Goal: Task Accomplishment & Management: Use online tool/utility

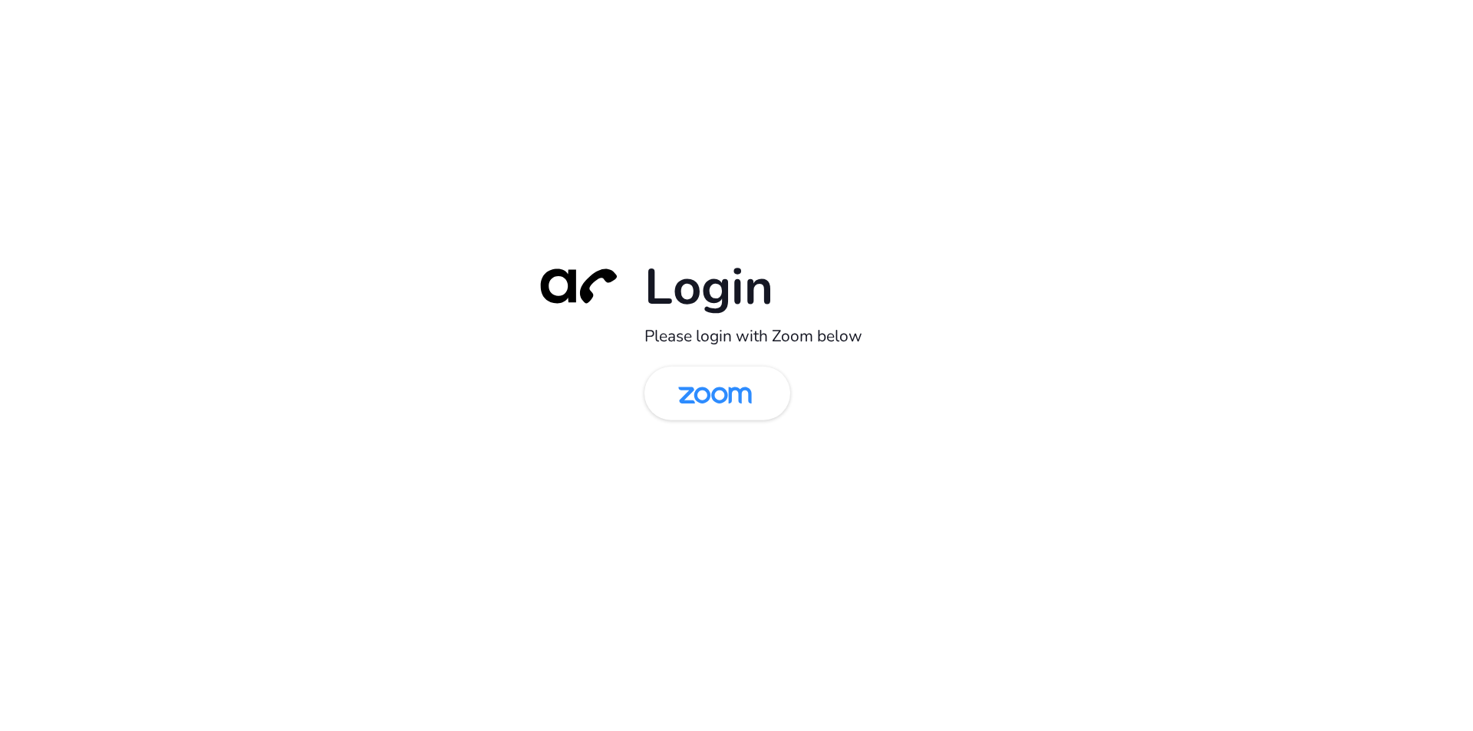
click at [739, 404] on img at bounding box center [715, 395] width 106 height 50
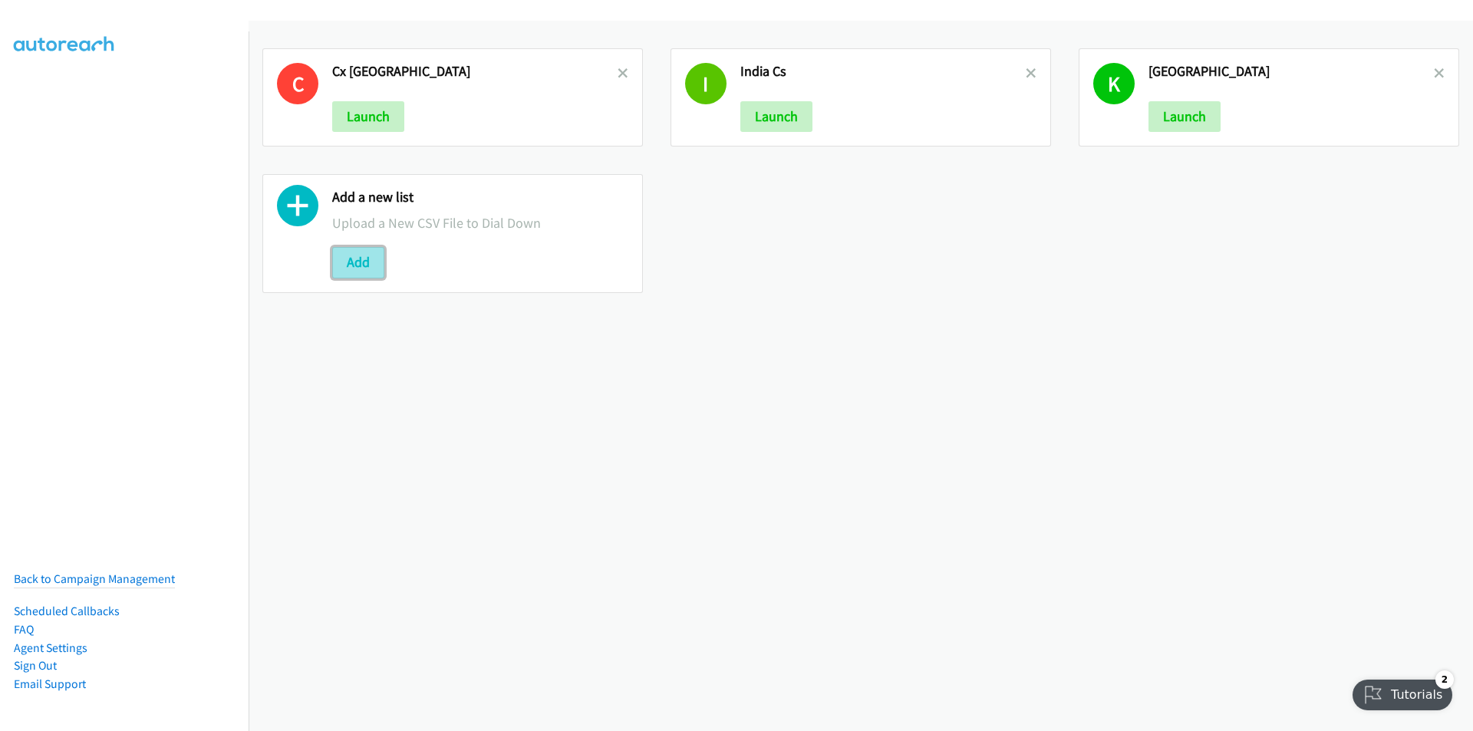
click at [357, 258] on button "Add" at bounding box center [358, 262] width 52 height 31
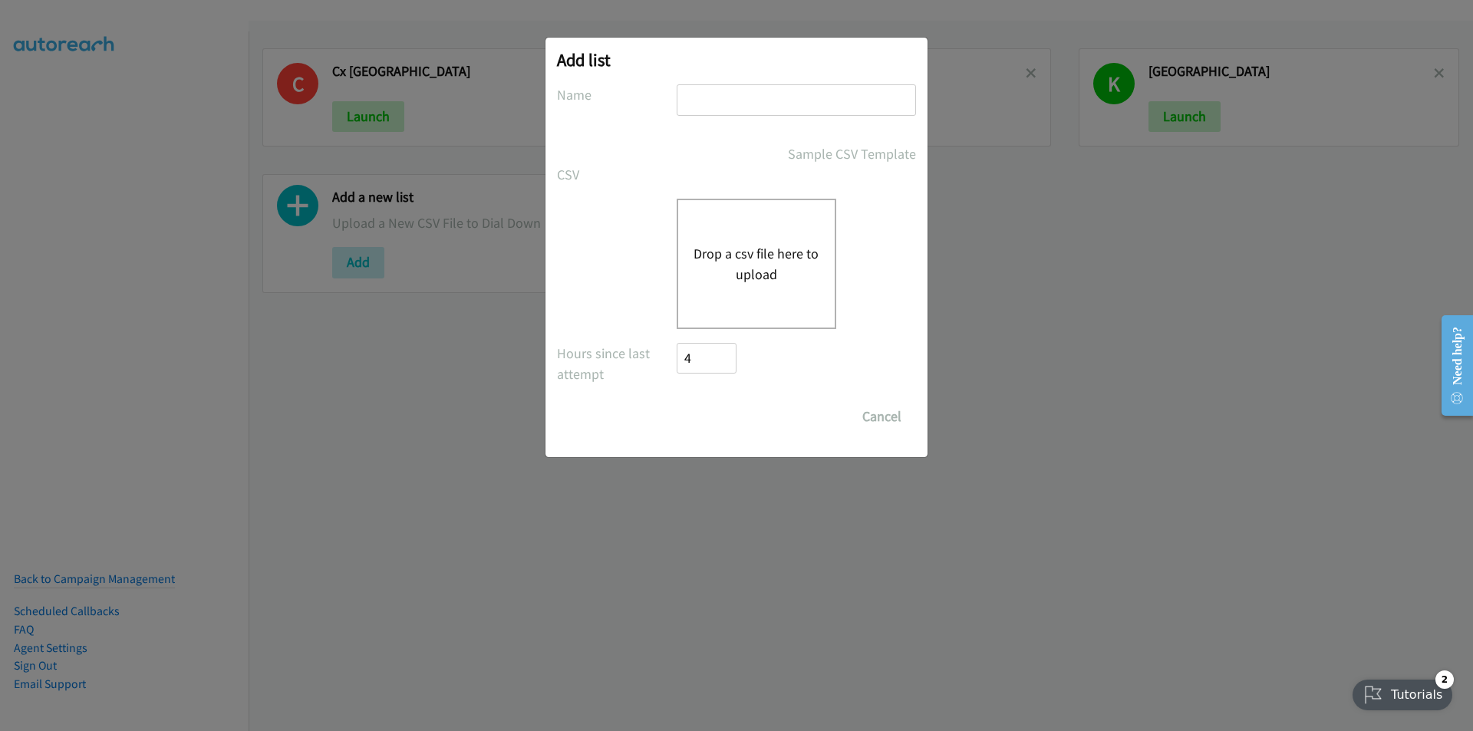
click at [762, 90] on input "text" at bounding box center [796, 99] width 239 height 31
type input "NICE SG"
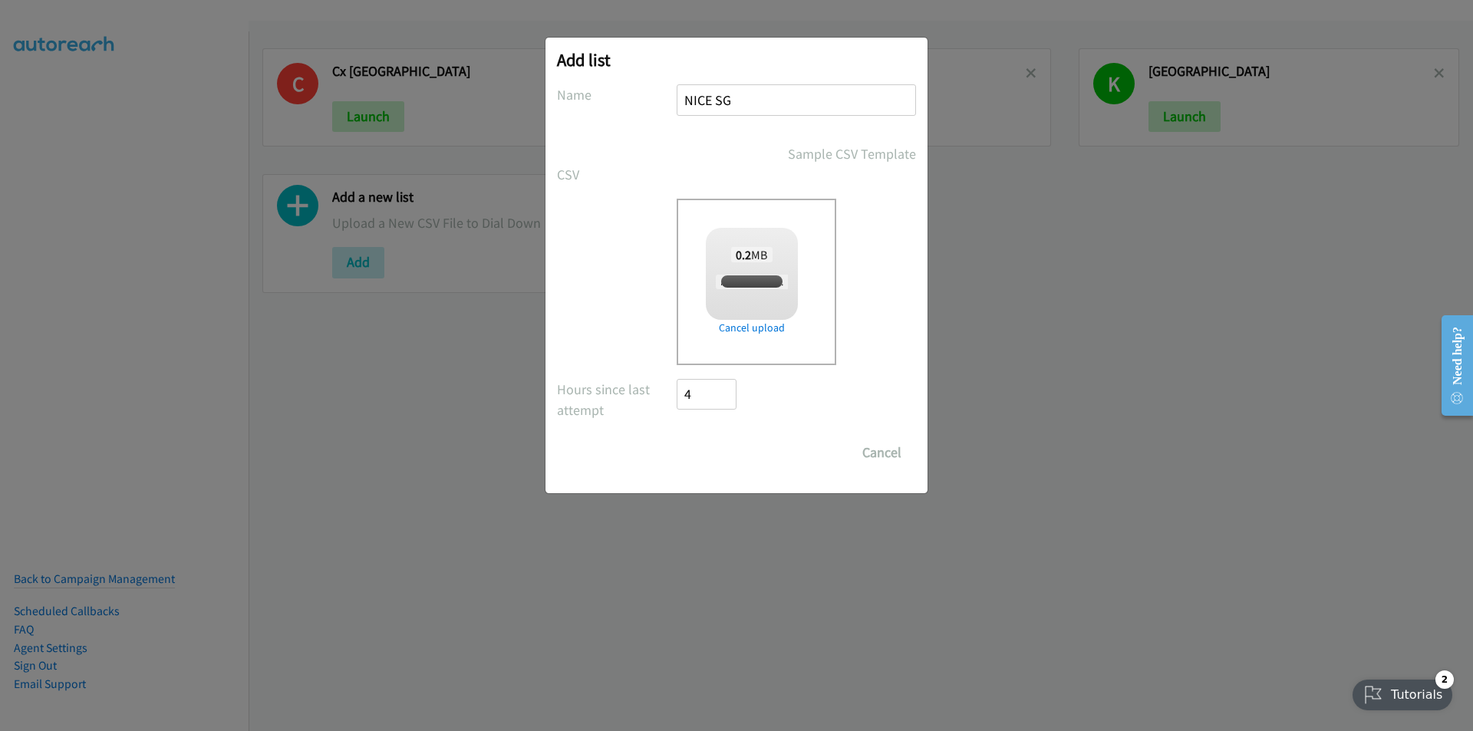
checkbox input "true"
click at [721, 453] on input "Save List" at bounding box center [717, 452] width 81 height 31
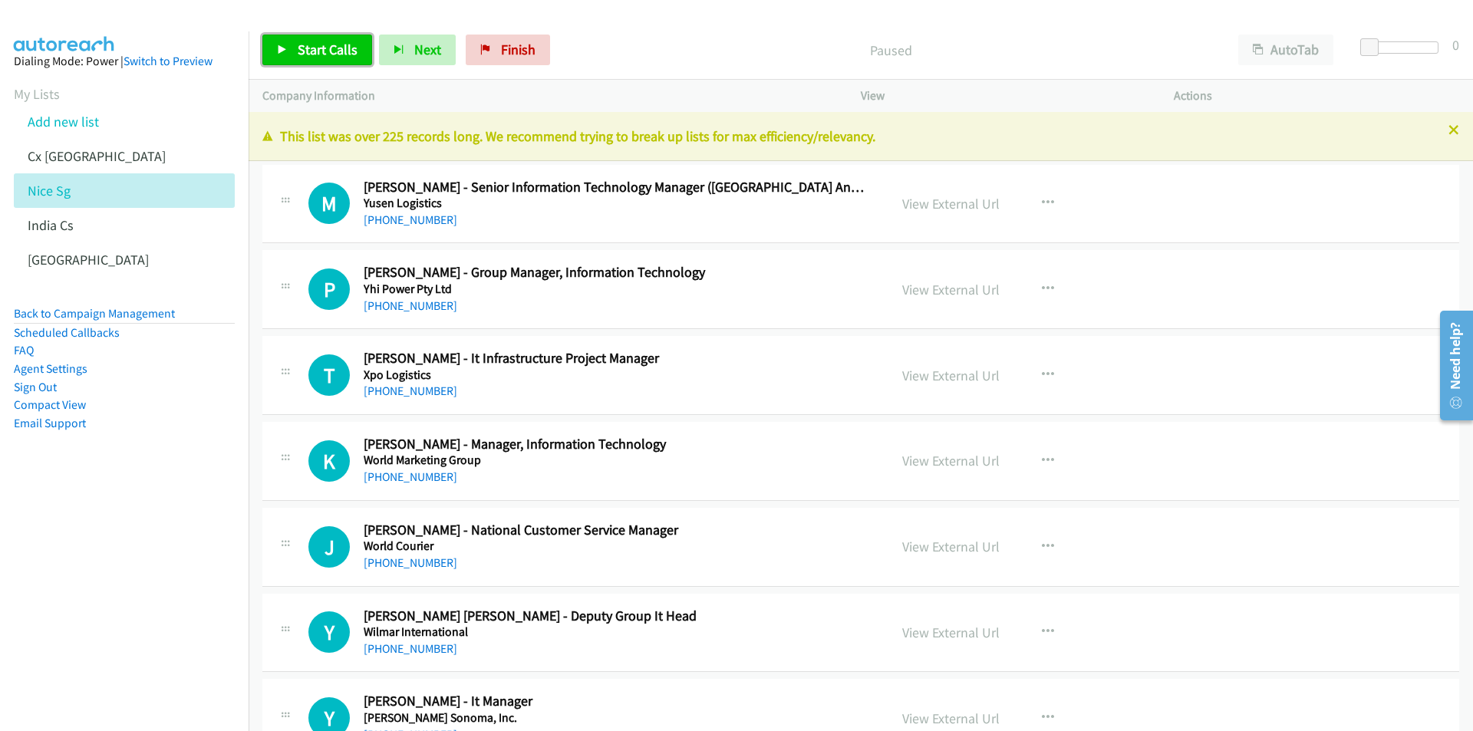
click at [305, 51] on span "Start Calls" at bounding box center [328, 50] width 60 height 18
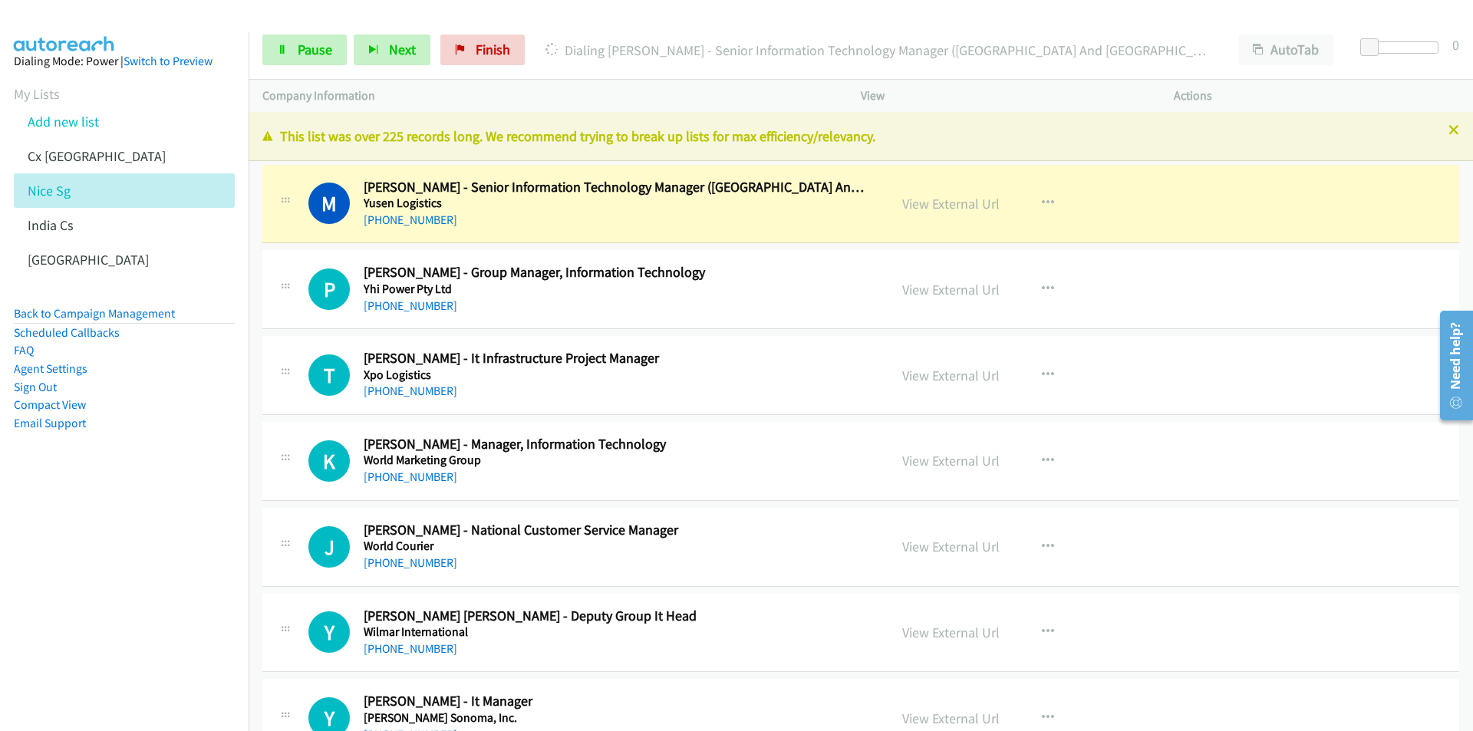
click at [139, 601] on nav "Dialing Mode: Power | Switch to Preview My Lists Add new list Cx [GEOGRAPHIC_DA…" at bounding box center [124, 396] width 249 height 731
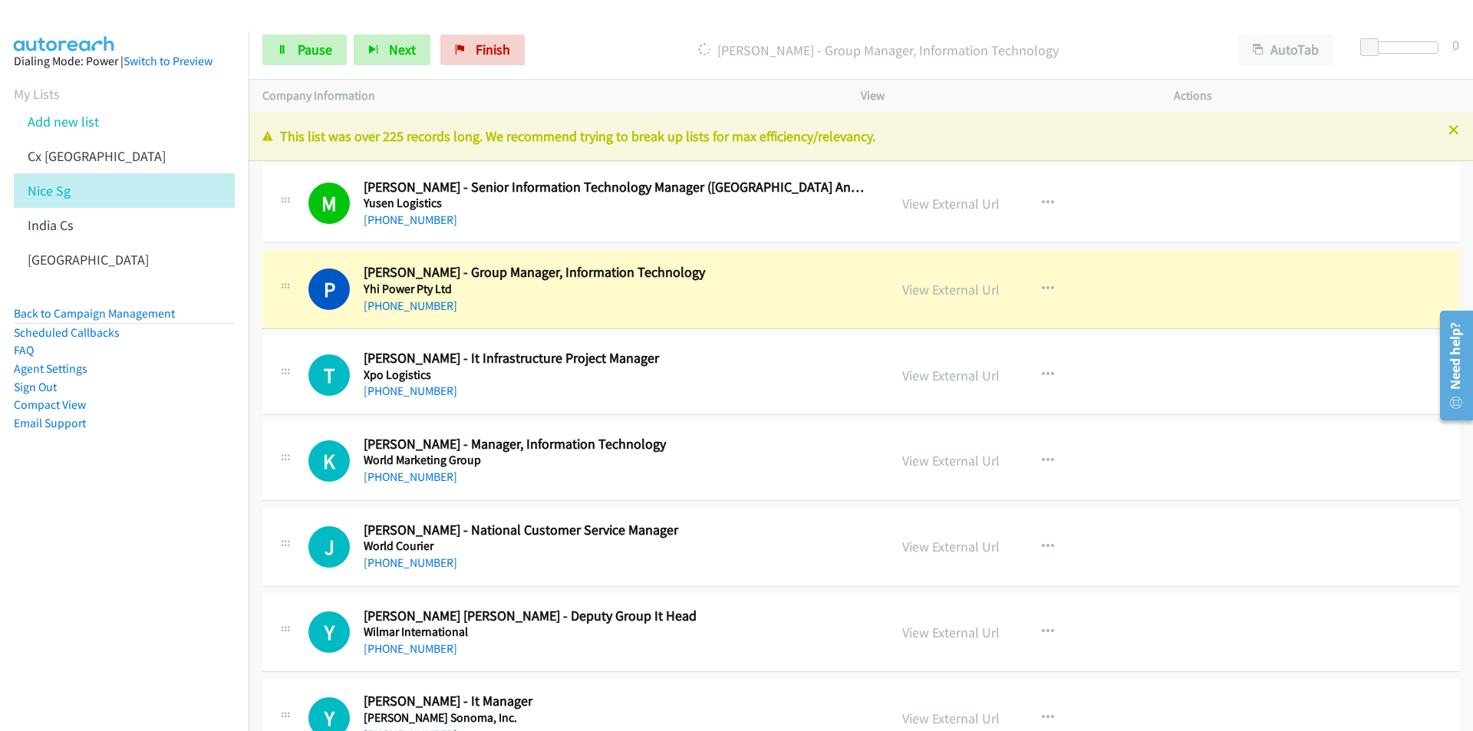
click at [153, 620] on nav "Dialing Mode: Power | Switch to Preview My Lists Add new list Cx [GEOGRAPHIC_DA…" at bounding box center [124, 396] width 249 height 731
click at [133, 556] on nav "Dialing Mode: Power | Switch to Preview My Lists Add new list Cx [GEOGRAPHIC_DA…" at bounding box center [124, 396] width 249 height 731
click at [946, 289] on link "View External Url" at bounding box center [950, 290] width 97 height 18
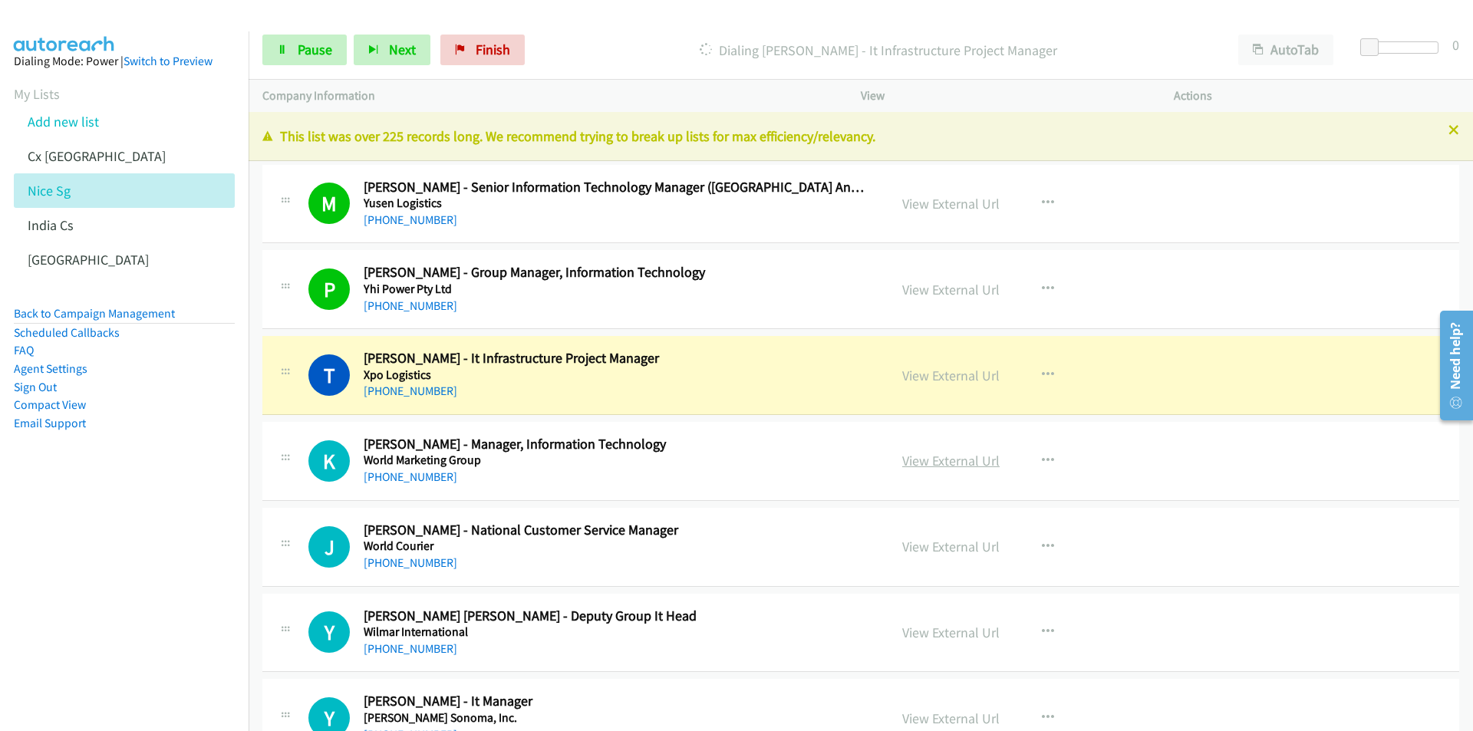
click at [947, 459] on link "View External Url" at bounding box center [950, 461] width 97 height 18
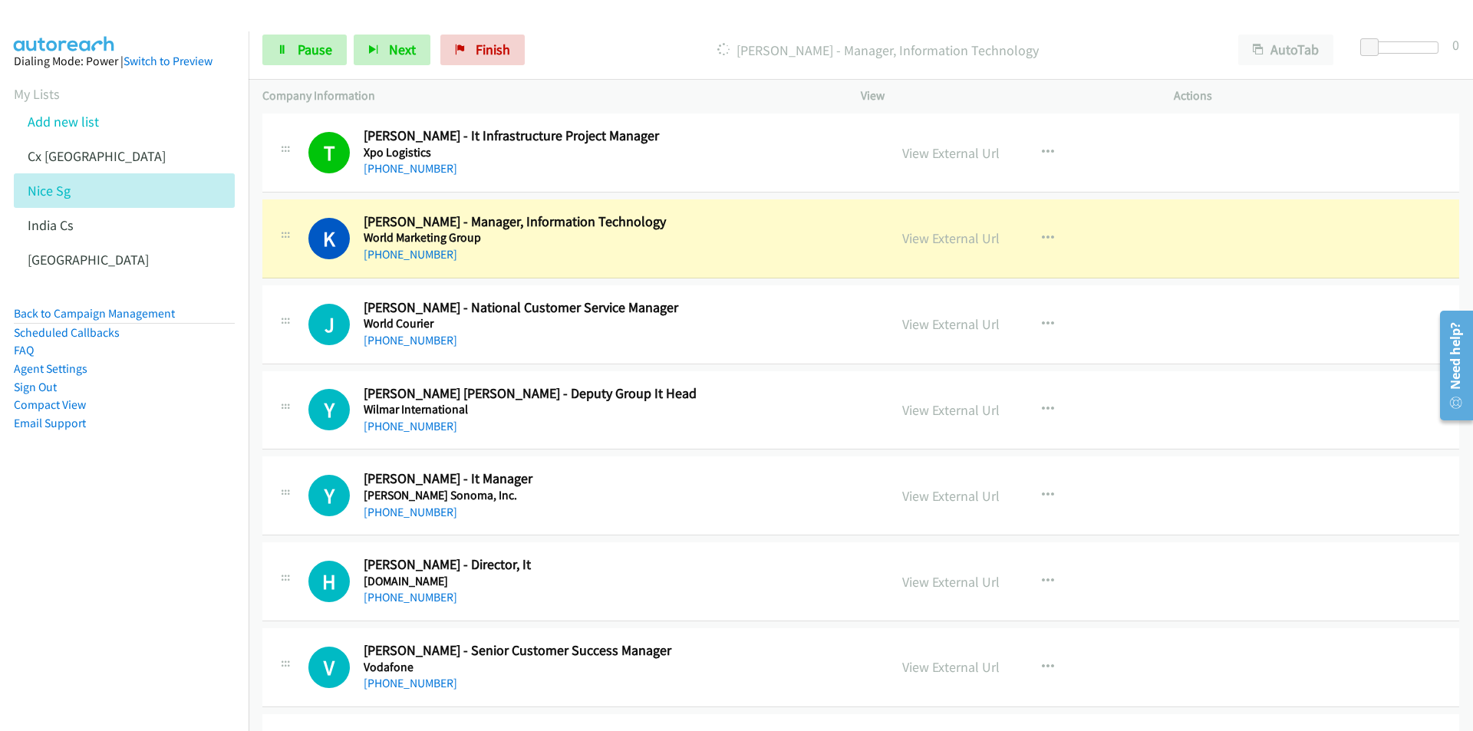
scroll to position [153, 0]
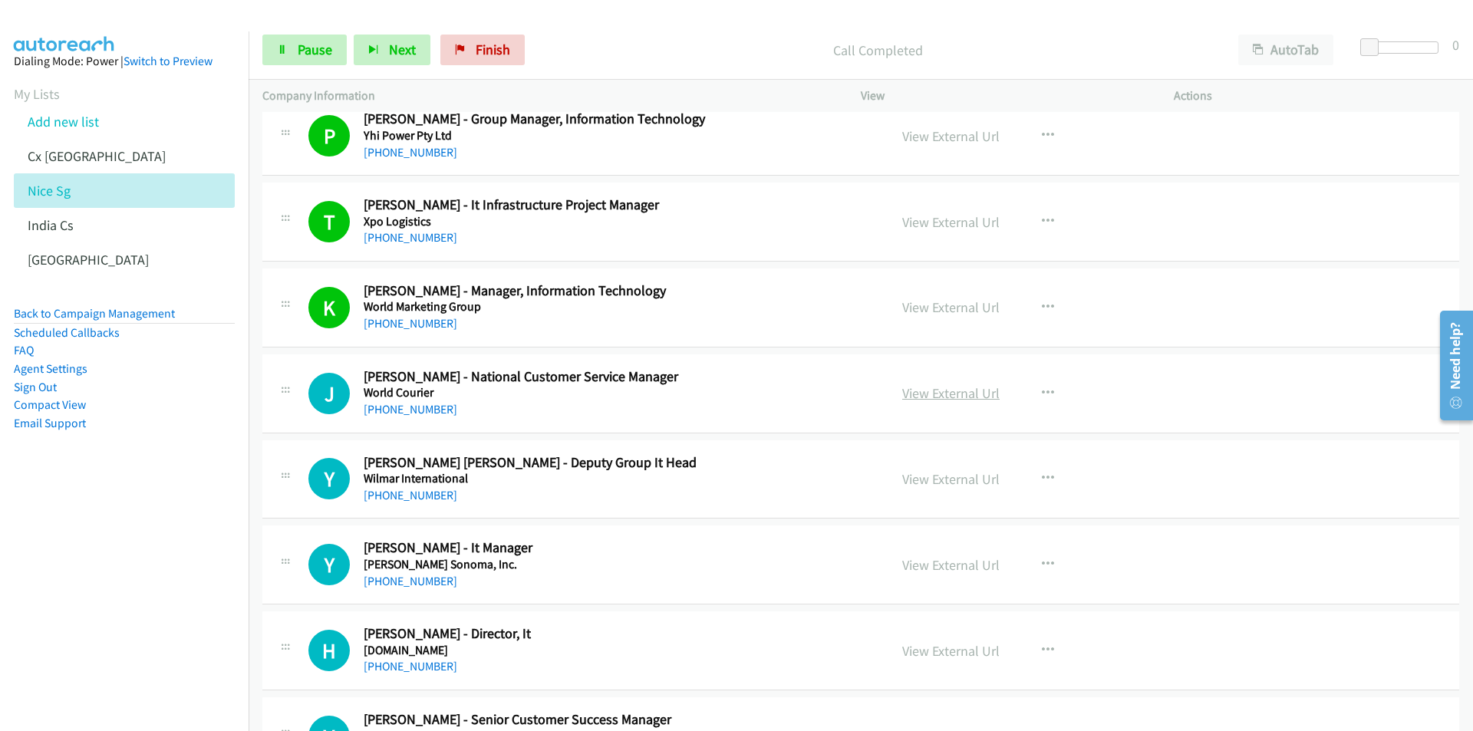
click at [958, 387] on link "View External Url" at bounding box center [950, 393] width 97 height 18
click at [288, 59] on link "Pause" at bounding box center [304, 50] width 84 height 31
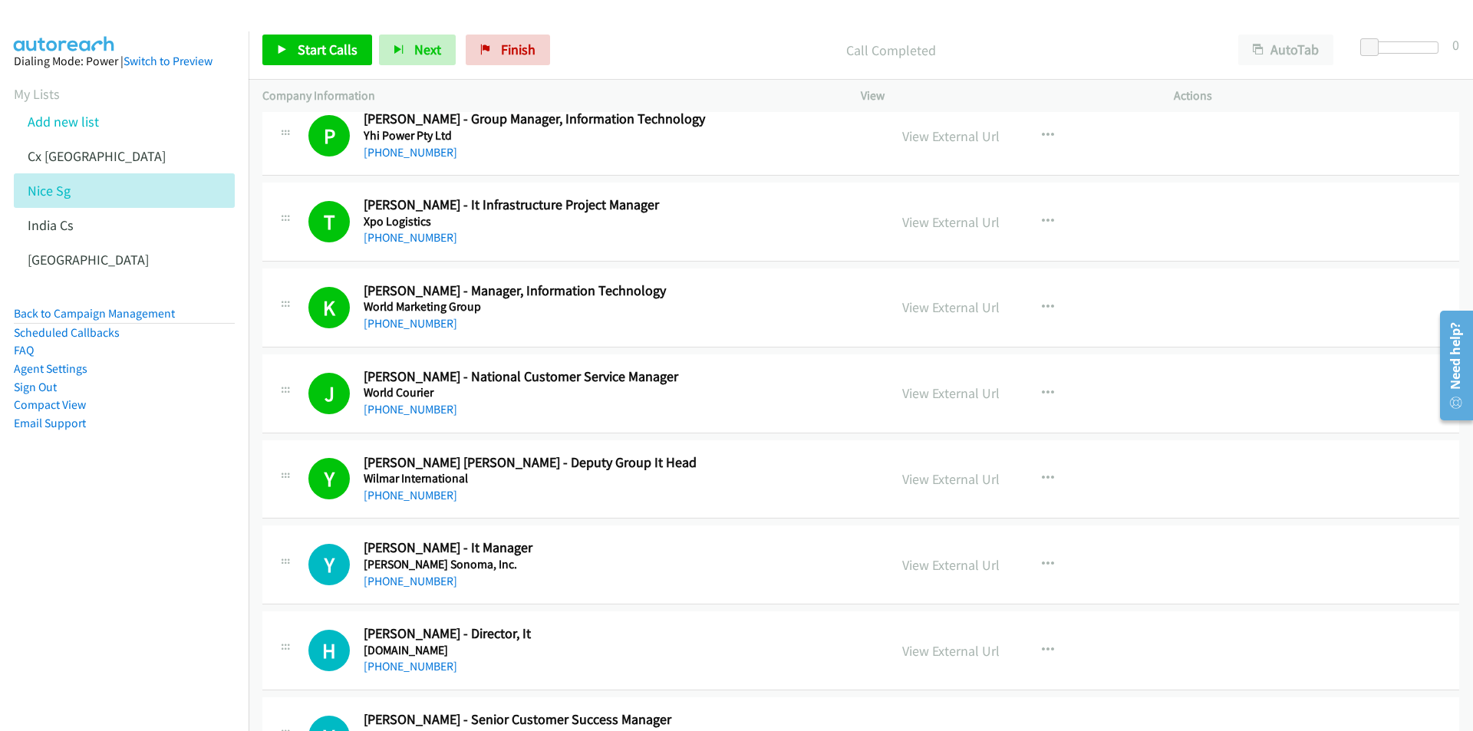
click at [99, 526] on nav "Dialing Mode: Power | Switch to Preview My Lists Add new list Cx [GEOGRAPHIC_DA…" at bounding box center [124, 396] width 249 height 731
click at [321, 47] on span "Start Calls" at bounding box center [328, 50] width 60 height 18
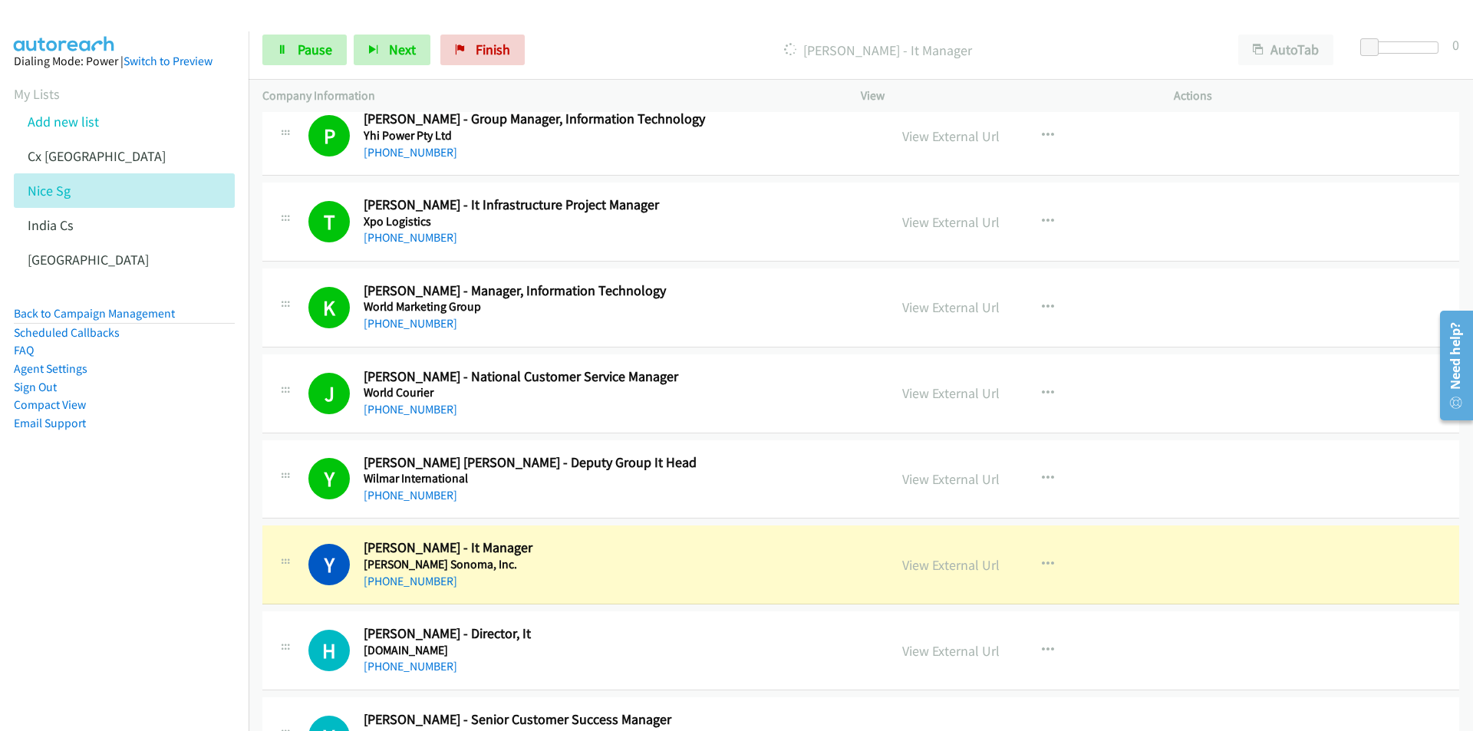
drag, startPoint x: 146, startPoint y: 595, endPoint x: 726, endPoint y: 561, distance: 580.8
click at [146, 595] on nav "Dialing Mode: Power | Switch to Preview My Lists Add new list Cx [GEOGRAPHIC_DA…" at bounding box center [124, 396] width 249 height 731
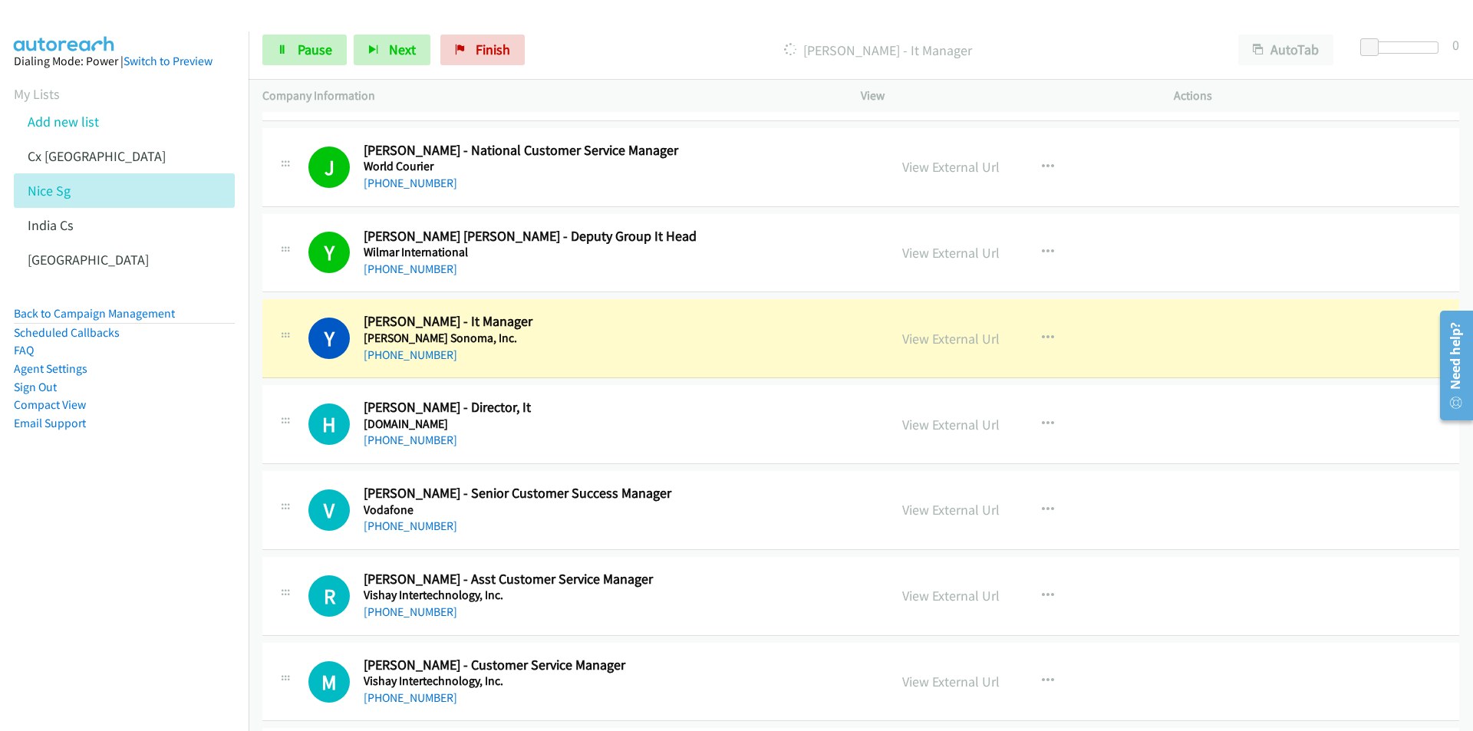
scroll to position [384, 0]
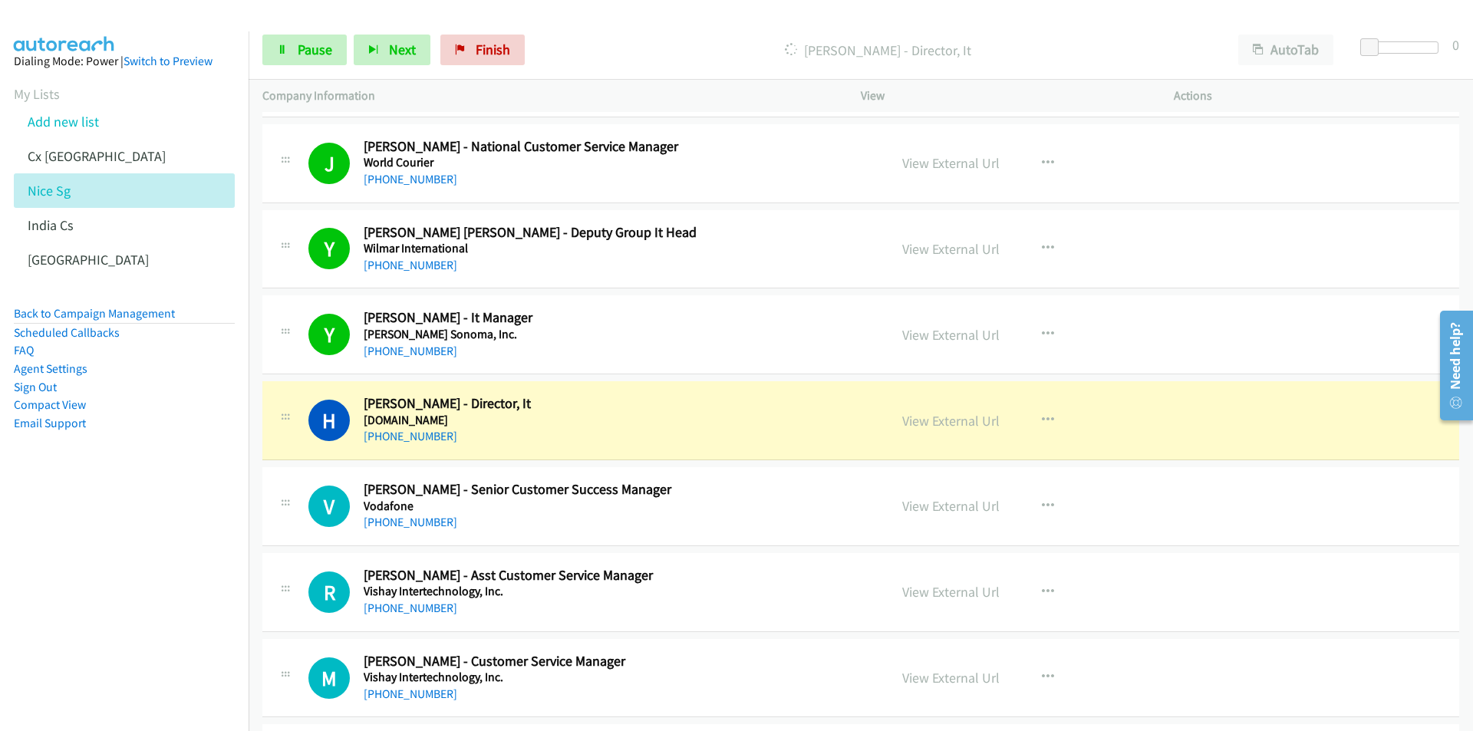
drag, startPoint x: 163, startPoint y: 601, endPoint x: 227, endPoint y: 569, distance: 71.3
click at [163, 601] on nav "Dialing Mode: Power | Switch to Preview My Lists Add new list Cx [GEOGRAPHIC_DA…" at bounding box center [124, 396] width 249 height 731
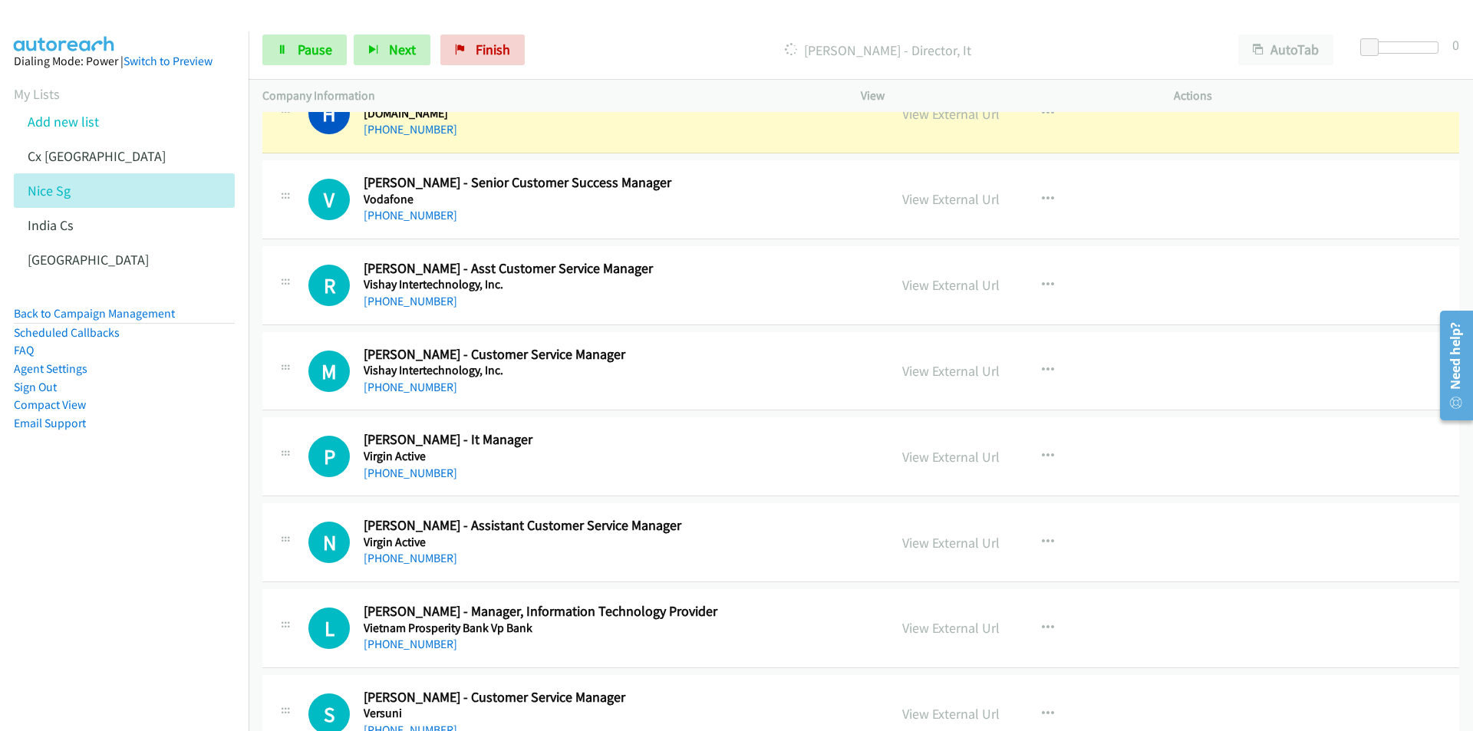
scroll to position [537, 0]
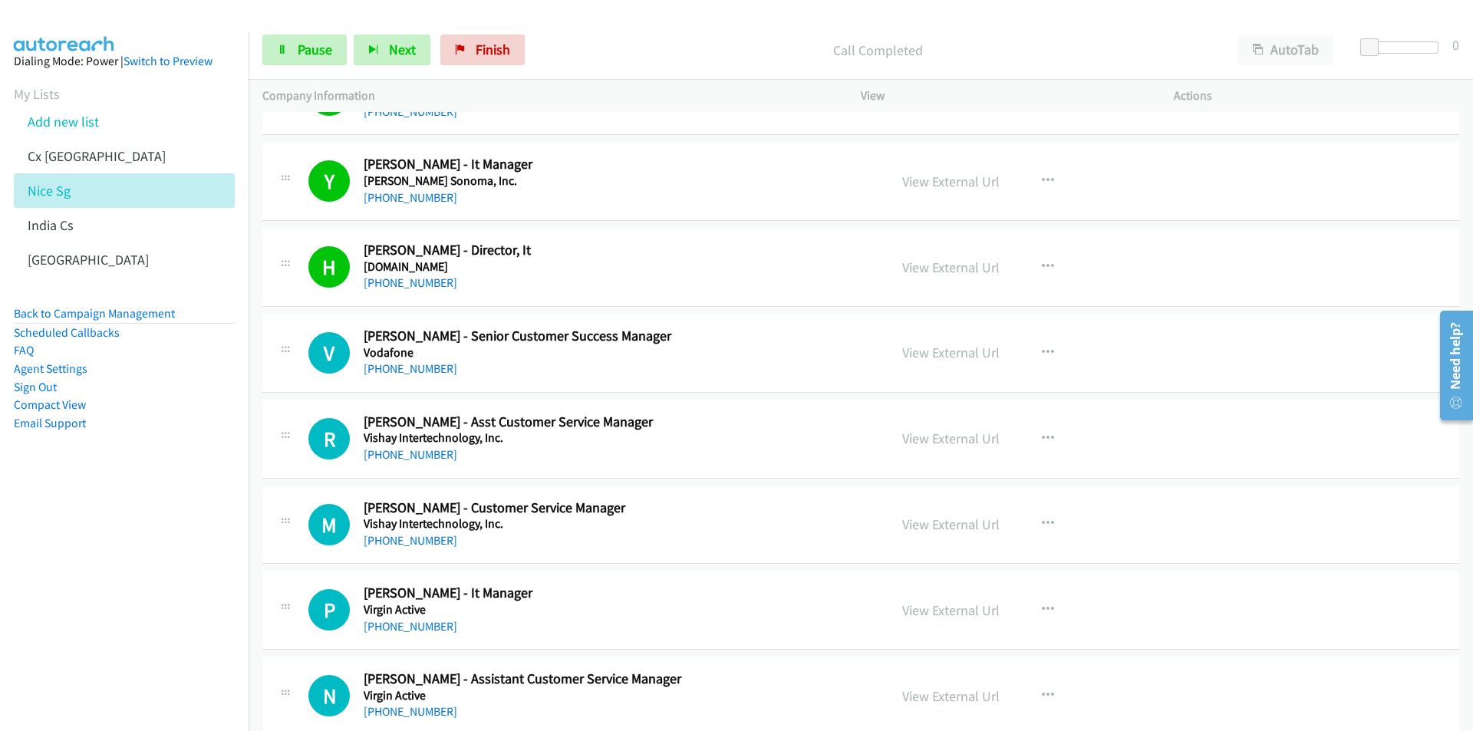
click at [206, 536] on nav "Dialing Mode: Power | Switch to Preview My Lists Add new list Cx [GEOGRAPHIC_DA…" at bounding box center [124, 396] width 249 height 731
drag, startPoint x: 118, startPoint y: 588, endPoint x: 176, endPoint y: 567, distance: 61.1
click at [118, 588] on nav "Dialing Mode: Power | Switch to Preview My Lists Add new list Cx [GEOGRAPHIC_DA…" at bounding box center [124, 396] width 249 height 731
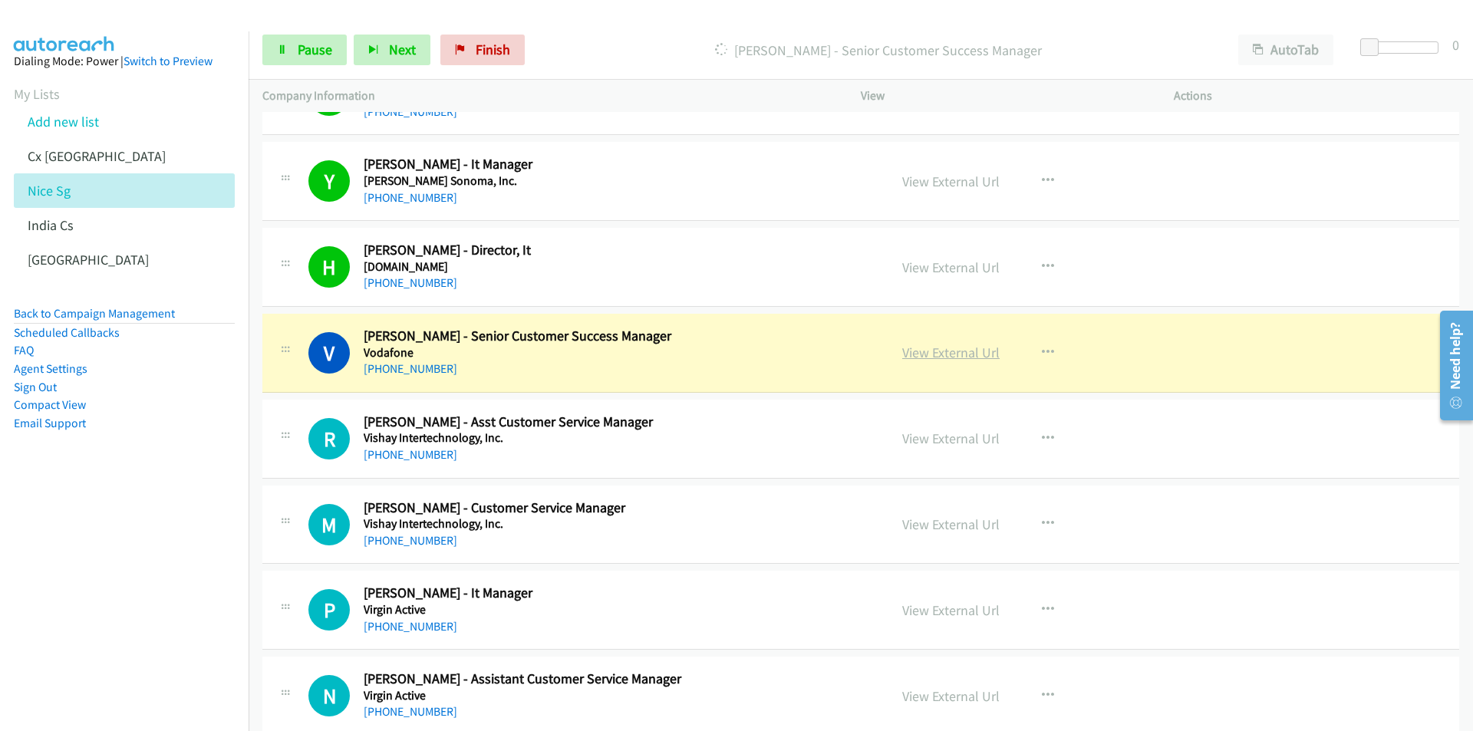
click at [961, 357] on link "View External Url" at bounding box center [950, 353] width 97 height 18
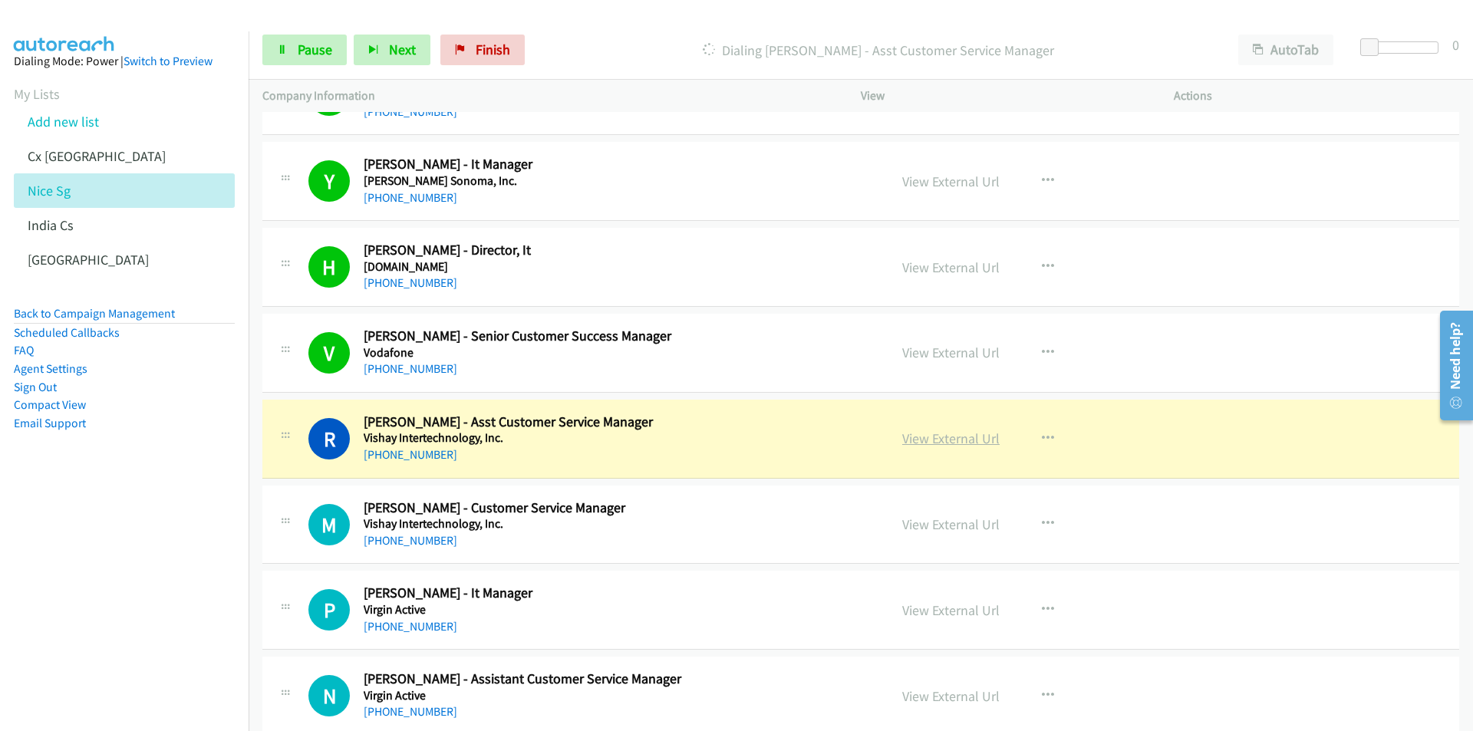
click at [940, 442] on link "View External Url" at bounding box center [950, 439] width 97 height 18
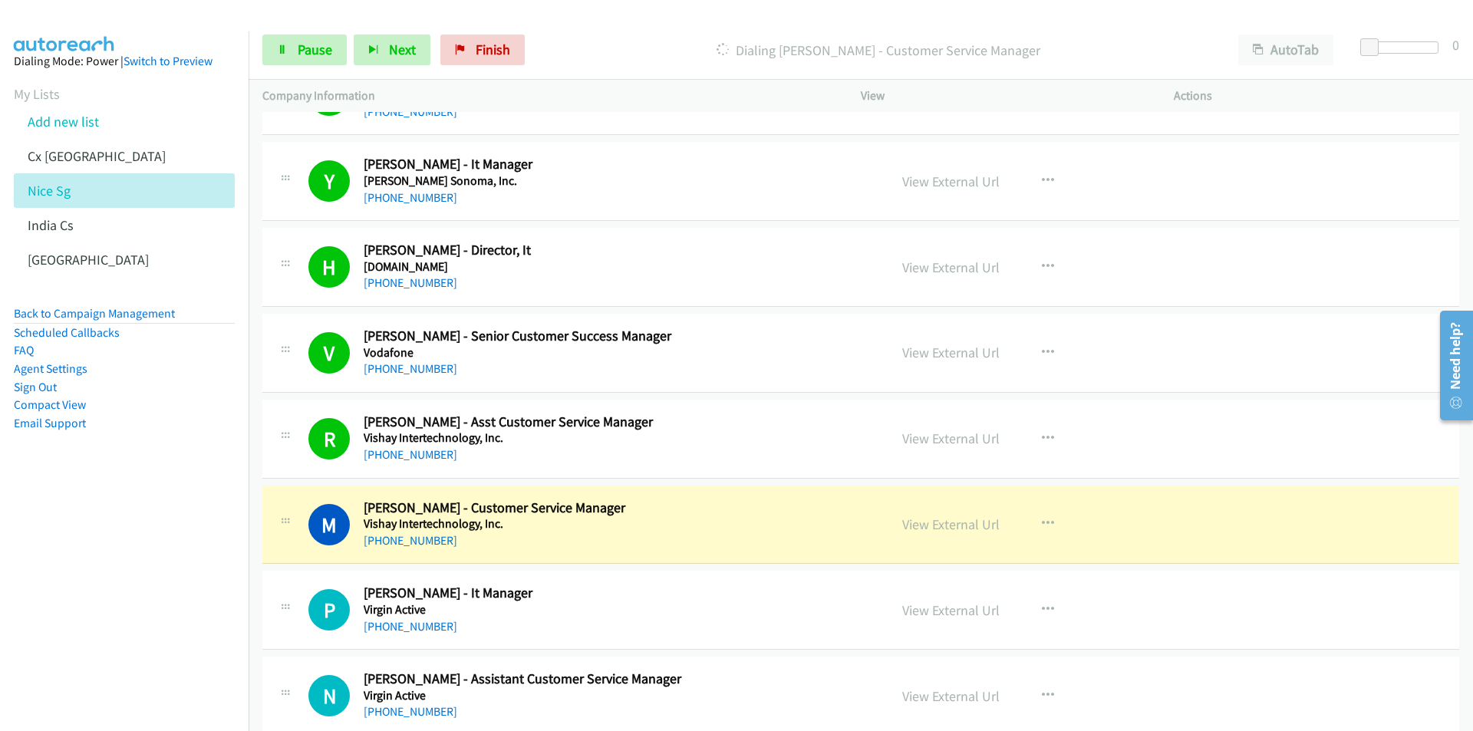
click at [149, 600] on nav "Dialing Mode: Power | Switch to Preview My Lists Add new list Cx [GEOGRAPHIC_DA…" at bounding box center [124, 396] width 249 height 731
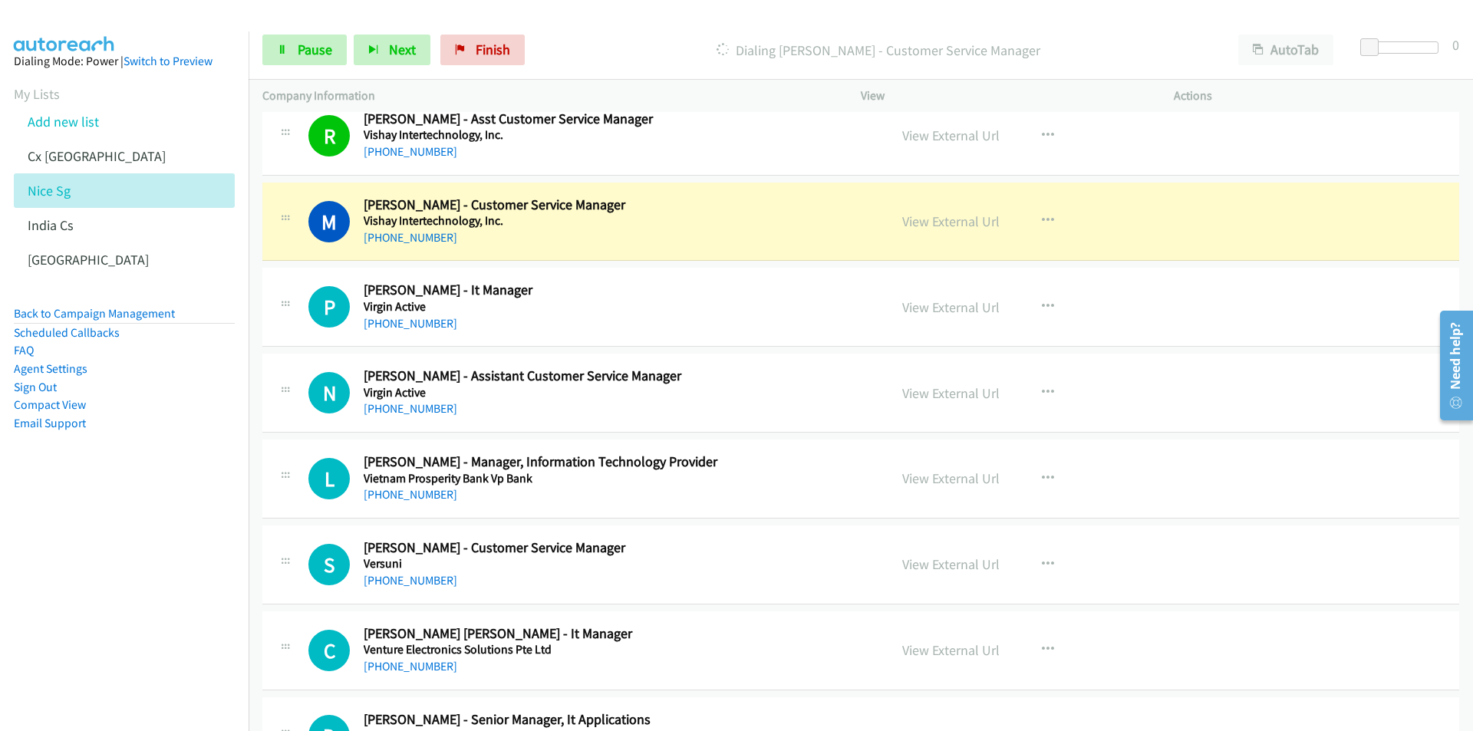
scroll to position [844, 0]
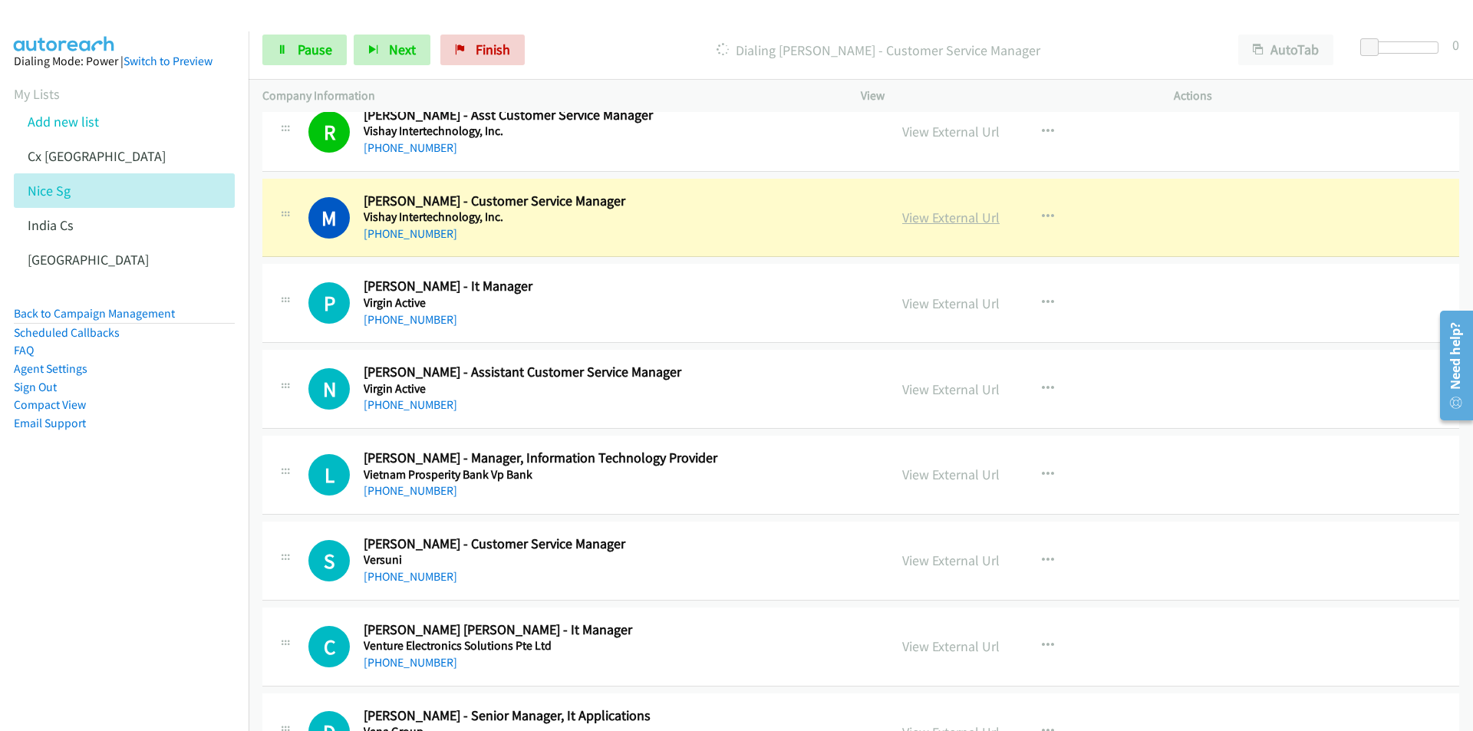
click at [969, 212] on link "View External Url" at bounding box center [950, 218] width 97 height 18
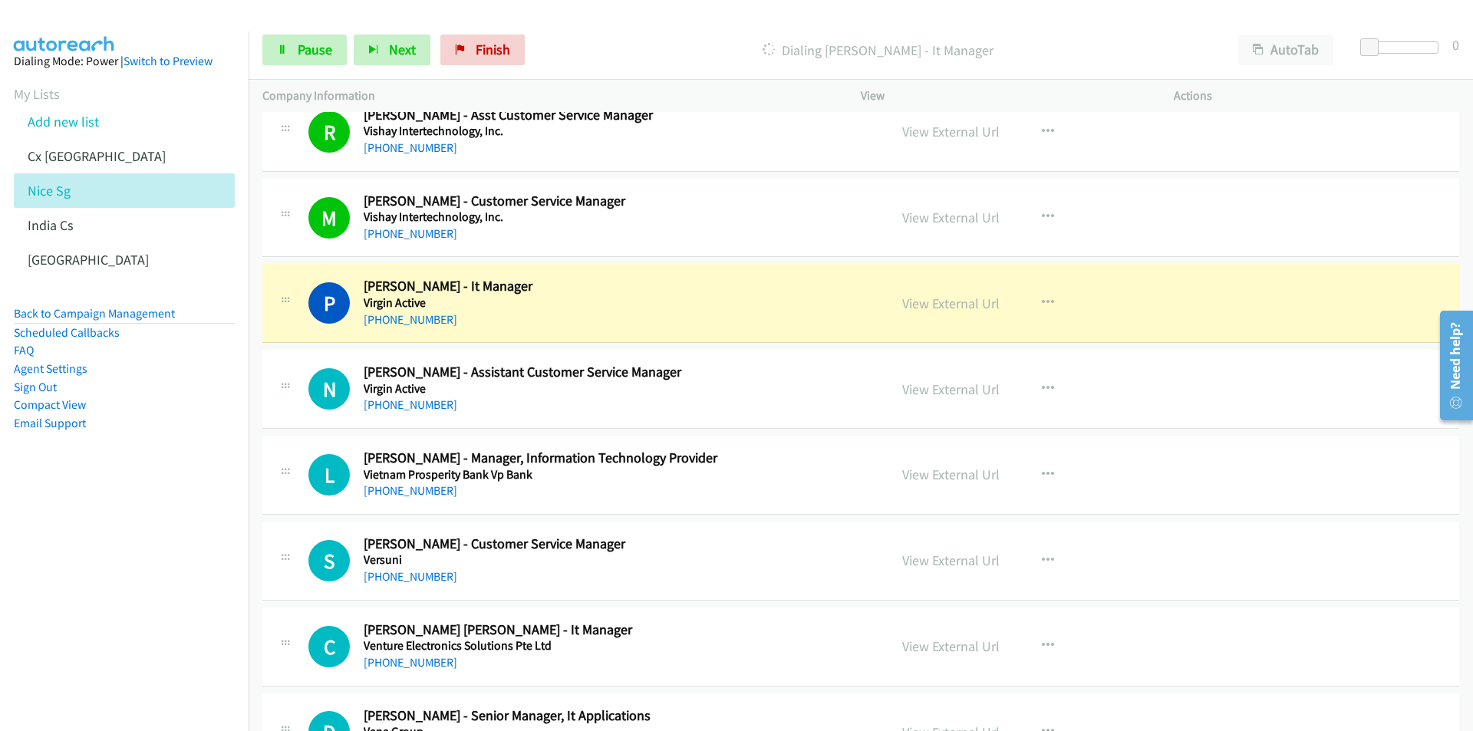
click at [165, 568] on nav "Dialing Mode: Power | Switch to Preview My Lists Add new list Cx [GEOGRAPHIC_DA…" at bounding box center [124, 396] width 249 height 731
click at [928, 308] on link "View External Url" at bounding box center [950, 304] width 97 height 18
click at [304, 52] on span "Pause" at bounding box center [315, 50] width 35 height 18
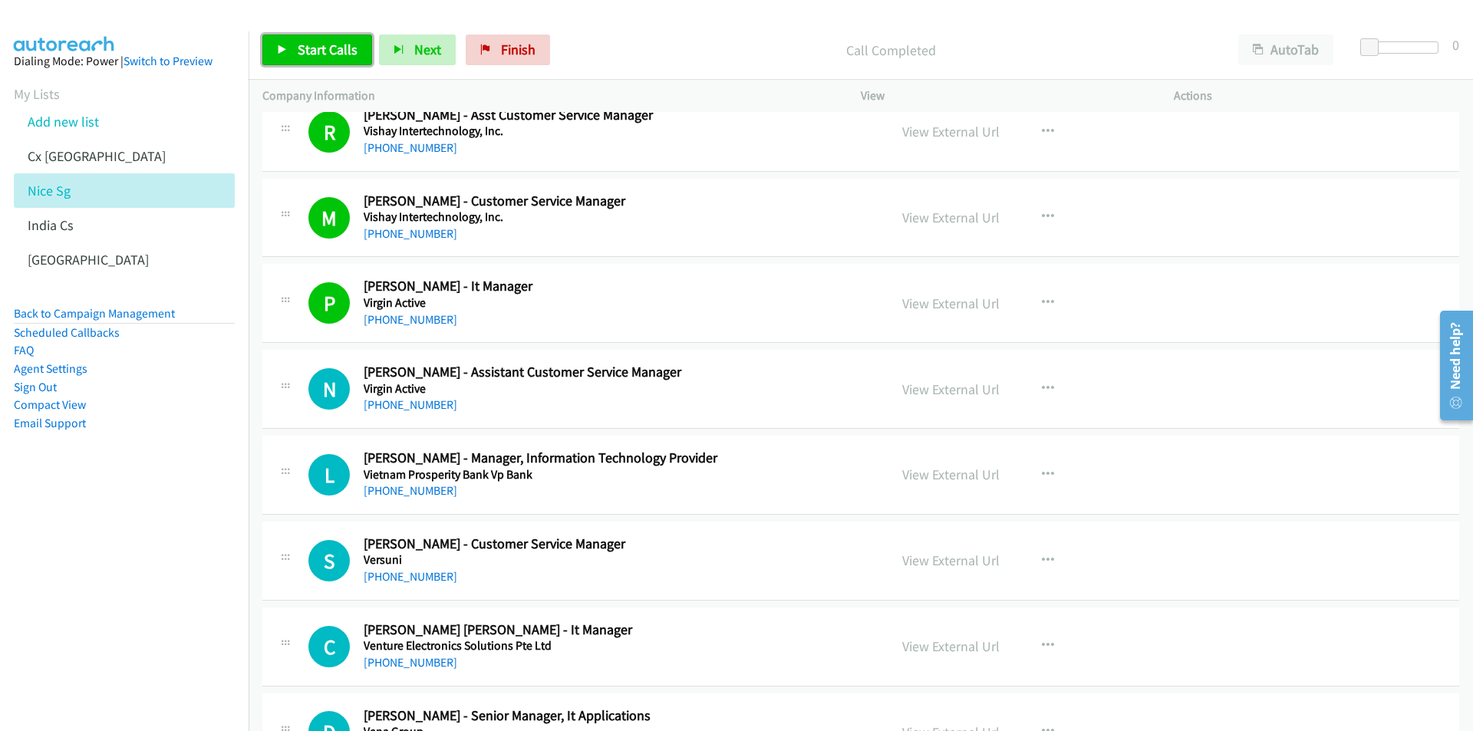
click at [299, 48] on span "Start Calls" at bounding box center [328, 50] width 60 height 18
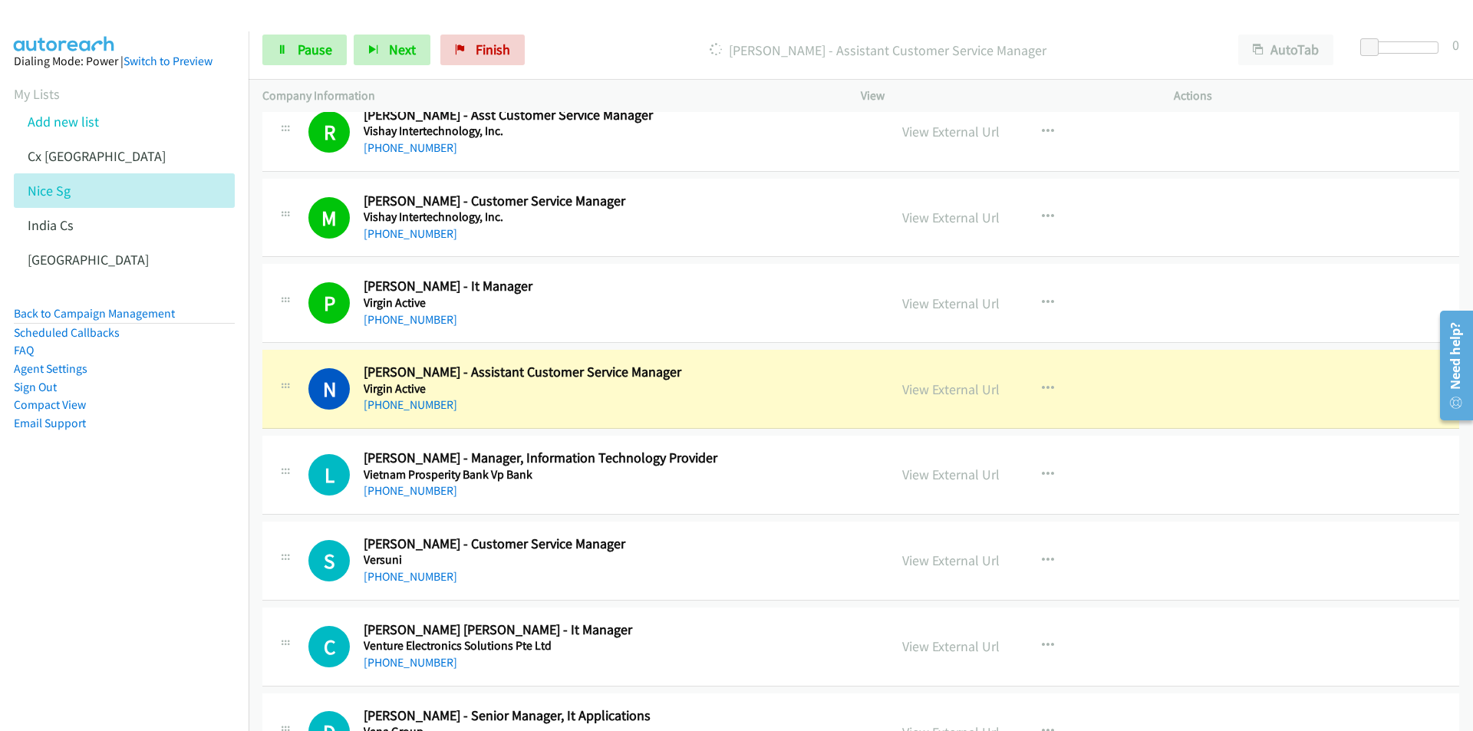
drag, startPoint x: 104, startPoint y: 561, endPoint x: 181, endPoint y: 542, distance: 79.1
click at [104, 561] on nav "Dialing Mode: Power | Switch to Preview My Lists Add new list Cx [GEOGRAPHIC_DA…" at bounding box center [124, 396] width 249 height 731
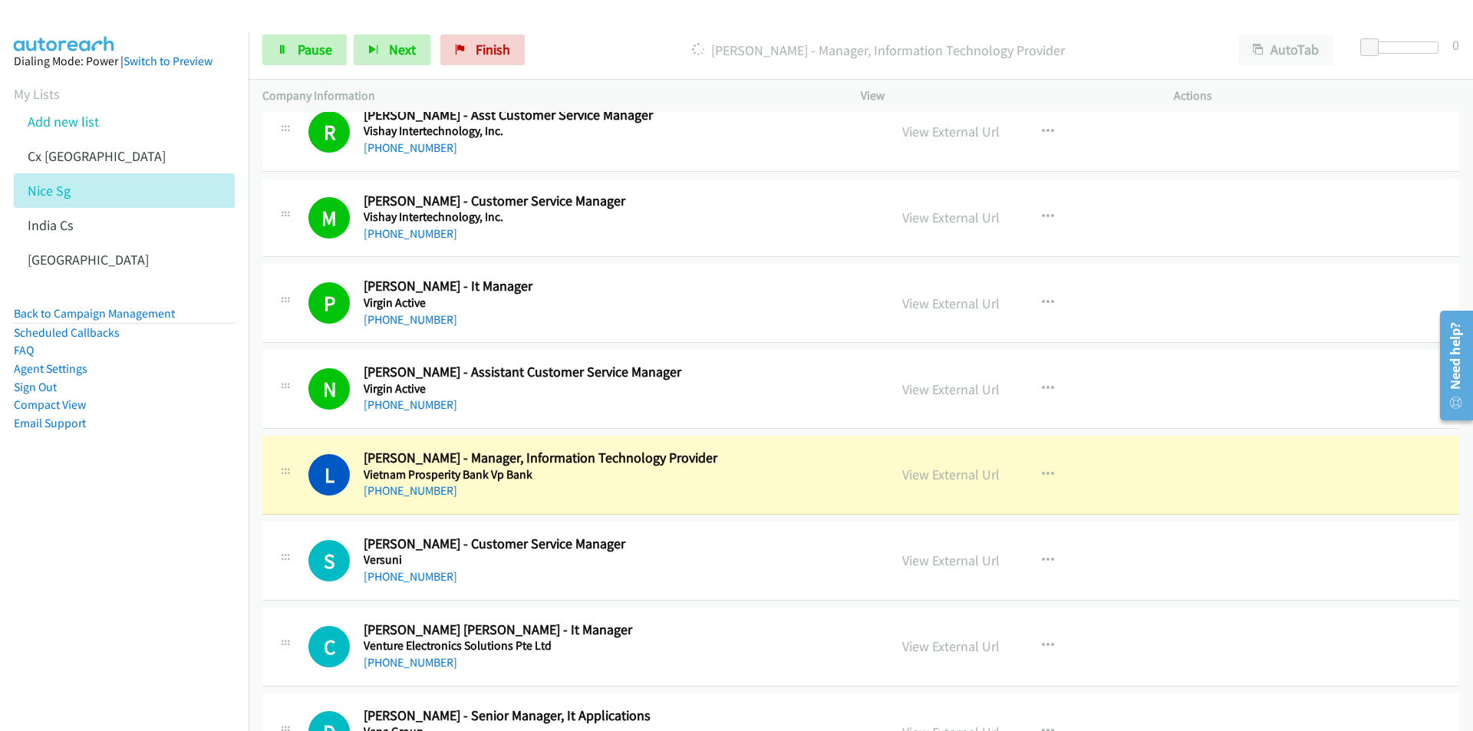
click at [197, 598] on nav "Dialing Mode: Power | Switch to Preview My Lists Add new list Cx [GEOGRAPHIC_DA…" at bounding box center [124, 396] width 249 height 731
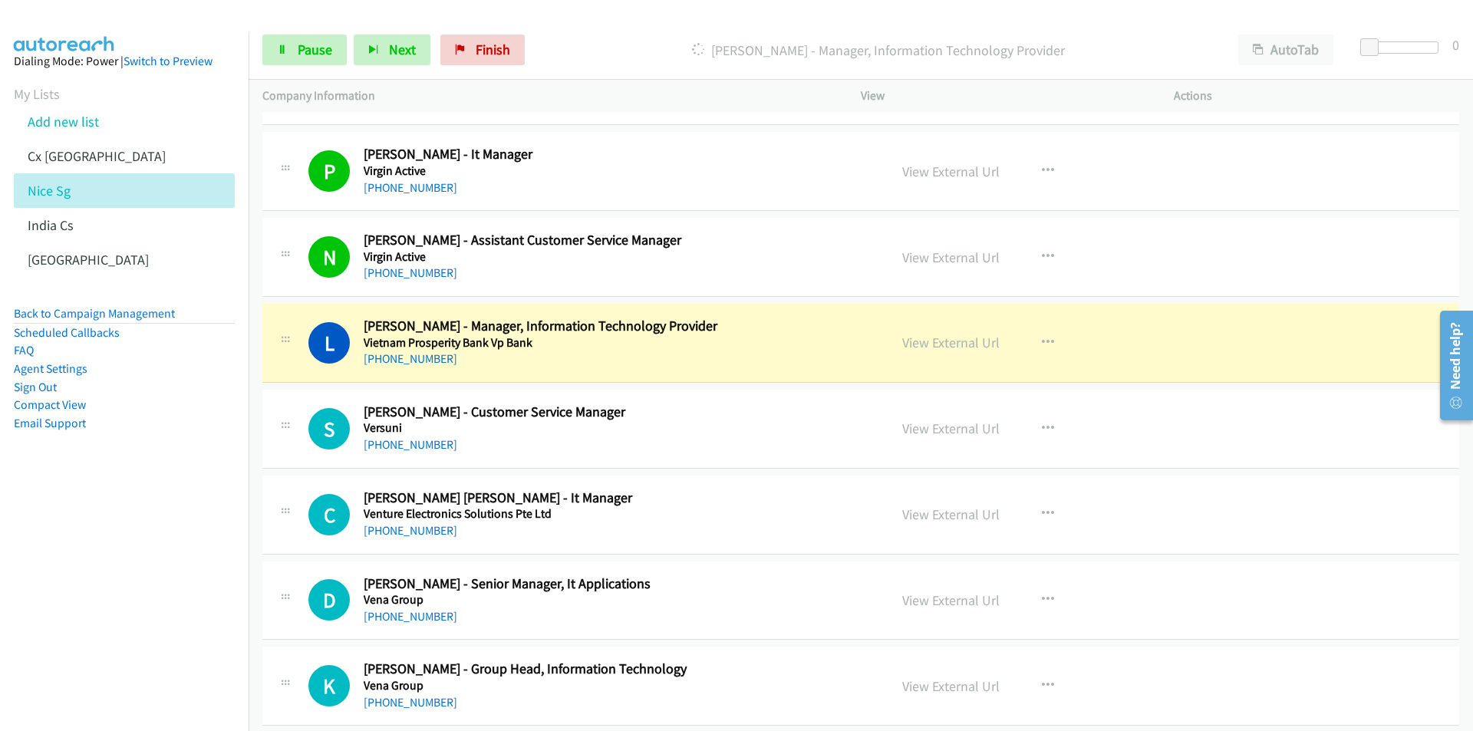
scroll to position [920, 0]
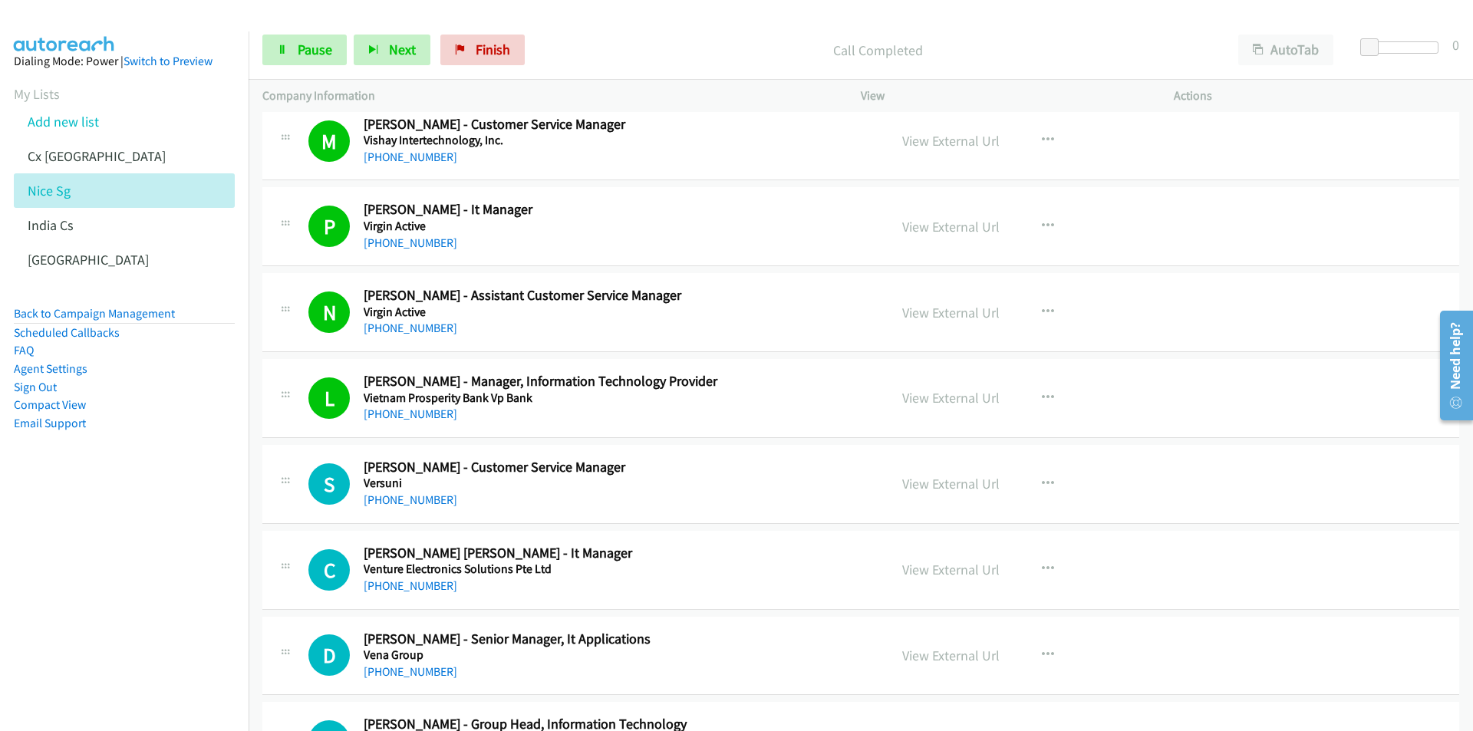
drag, startPoint x: 147, startPoint y: 624, endPoint x: 262, endPoint y: 578, distance: 122.9
click at [146, 624] on nav "Dialing Mode: Power | Switch to Preview My Lists Add new list Cx [GEOGRAPHIC_DA…" at bounding box center [124, 396] width 249 height 731
click at [168, 614] on nav "Dialing Mode: Power | Switch to Preview My Lists Add new list Cx [GEOGRAPHIC_DA…" at bounding box center [124, 396] width 249 height 731
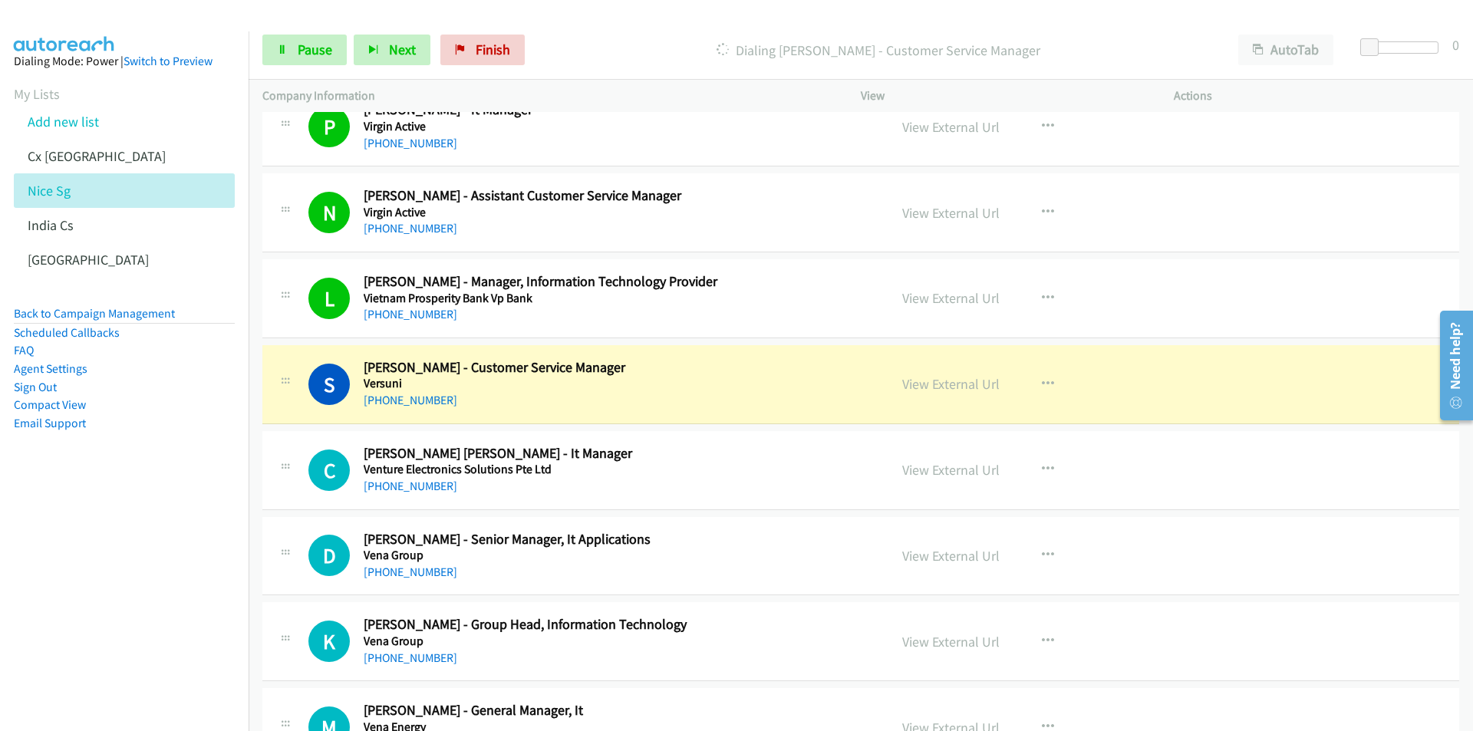
scroll to position [1074, 0]
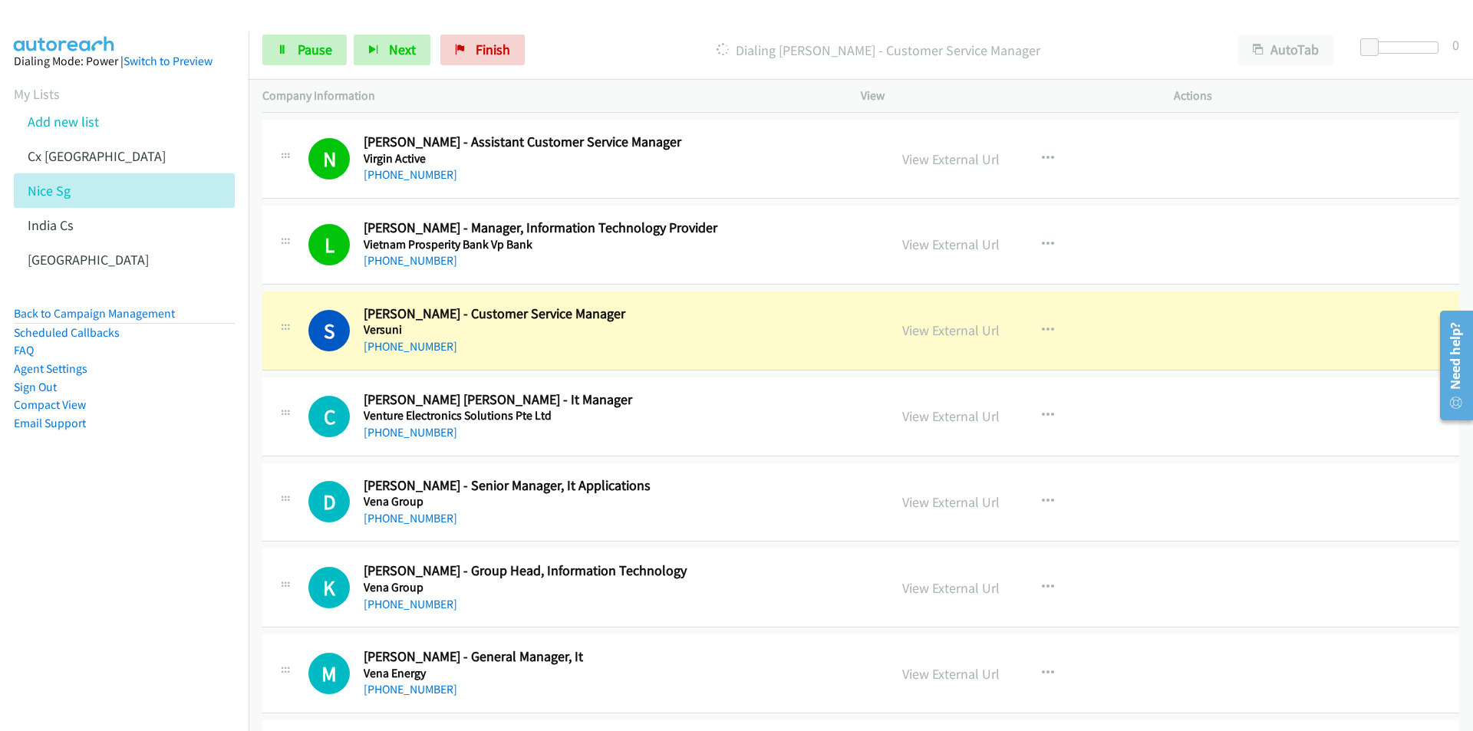
drag, startPoint x: 132, startPoint y: 611, endPoint x: 239, endPoint y: 578, distance: 112.3
click at [132, 611] on nav "Dialing Mode: Power | Switch to Preview My Lists Add new list Cx [GEOGRAPHIC_DA…" at bounding box center [124, 396] width 249 height 731
drag, startPoint x: 194, startPoint y: 578, endPoint x: 222, endPoint y: 561, distance: 33.4
click at [194, 578] on nav "Dialing Mode: Power | Switch to Preview My Lists Add new list Cx [GEOGRAPHIC_DA…" at bounding box center [124, 396] width 249 height 731
drag, startPoint x: 158, startPoint y: 519, endPoint x: 174, endPoint y: 513, distance: 17.2
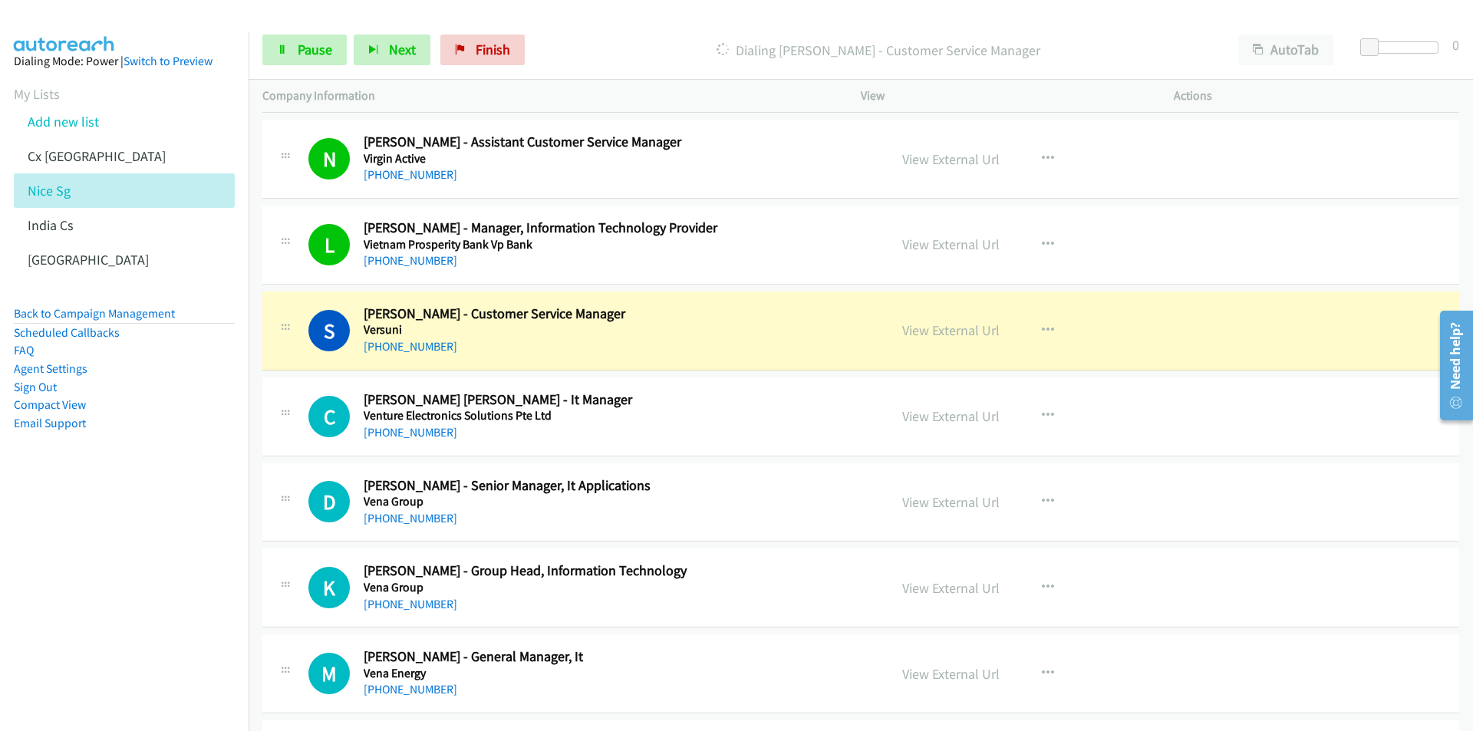
click at [158, 519] on nav "Dialing Mode: Power | Switch to Preview My Lists Add new list Cx [GEOGRAPHIC_DA…" at bounding box center [124, 396] width 249 height 731
click at [967, 328] on link "View External Url" at bounding box center [950, 330] width 97 height 18
click at [318, 53] on span "Pause" at bounding box center [315, 50] width 35 height 18
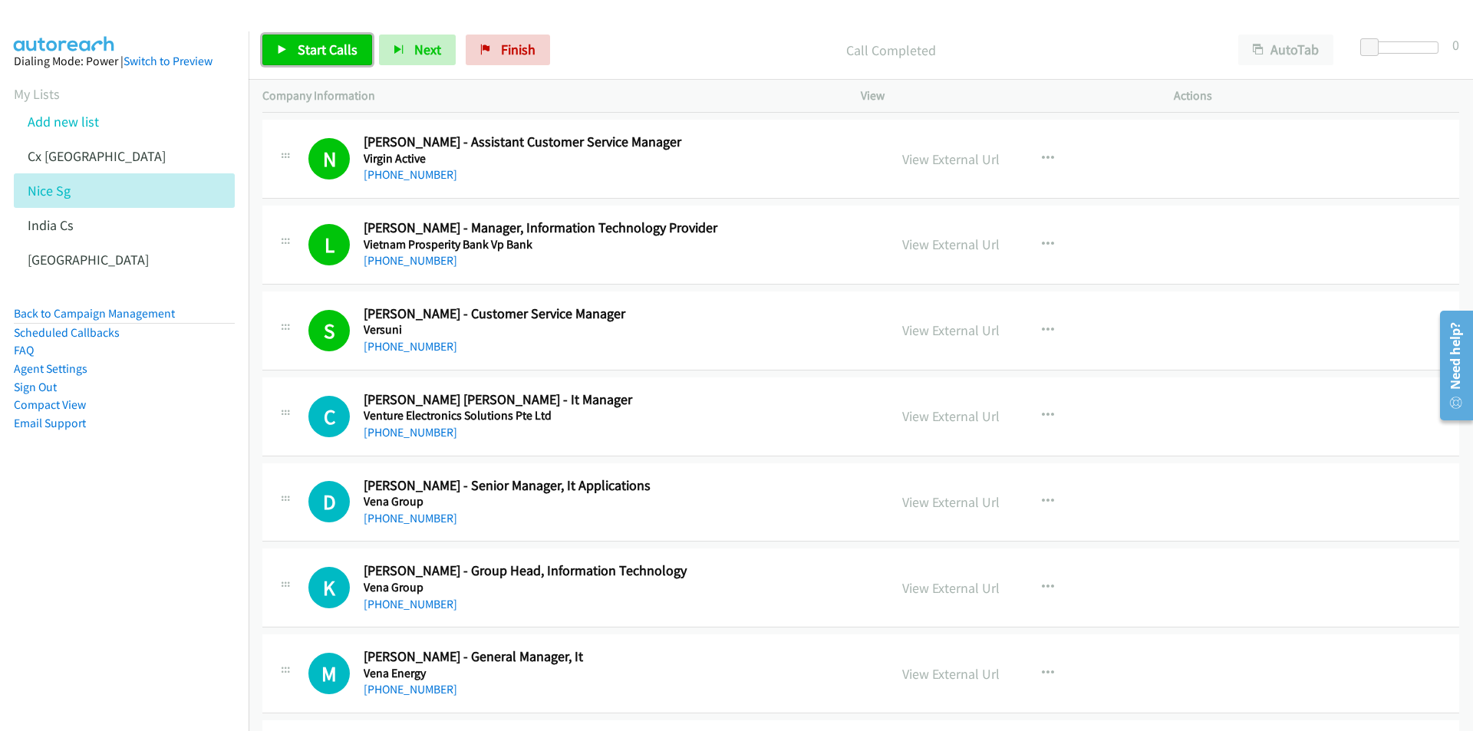
click at [298, 48] on span "Start Calls" at bounding box center [328, 50] width 60 height 18
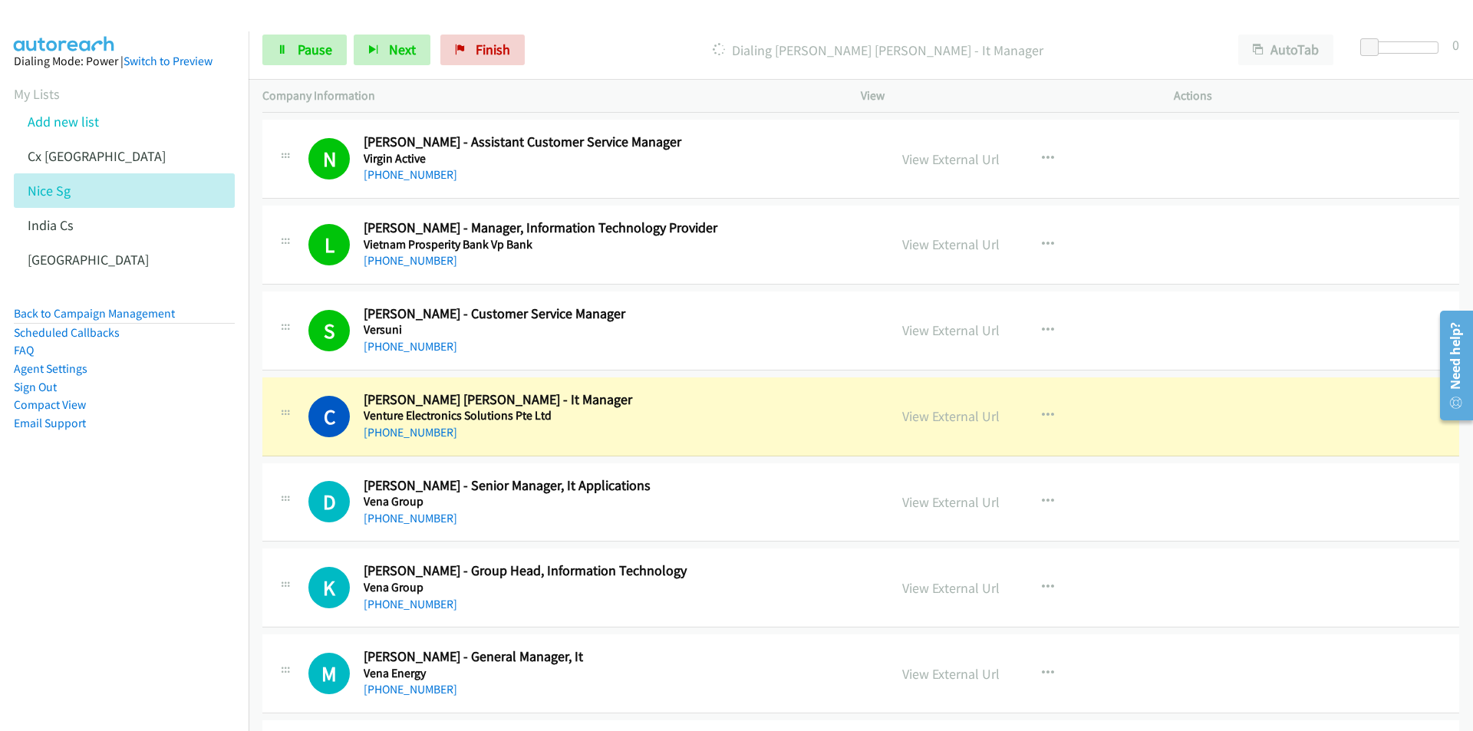
click at [87, 544] on nav "Dialing Mode: Power | Switch to Preview My Lists Add new list Cx [GEOGRAPHIC_DA…" at bounding box center [124, 396] width 249 height 731
click at [130, 611] on nav "Dialing Mode: Power | Switch to Preview My Lists Add new list Cx [GEOGRAPHIC_DA…" at bounding box center [124, 396] width 249 height 731
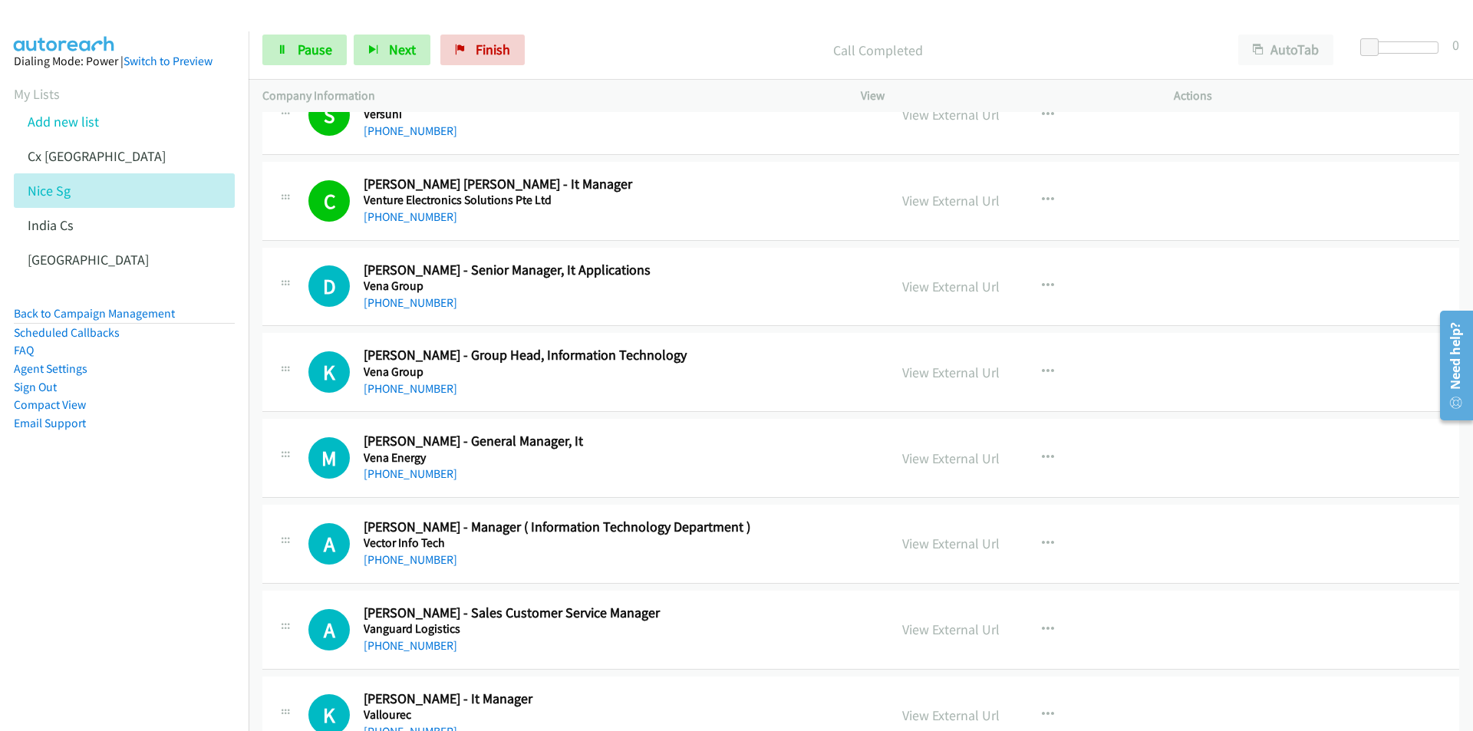
scroll to position [1304, 0]
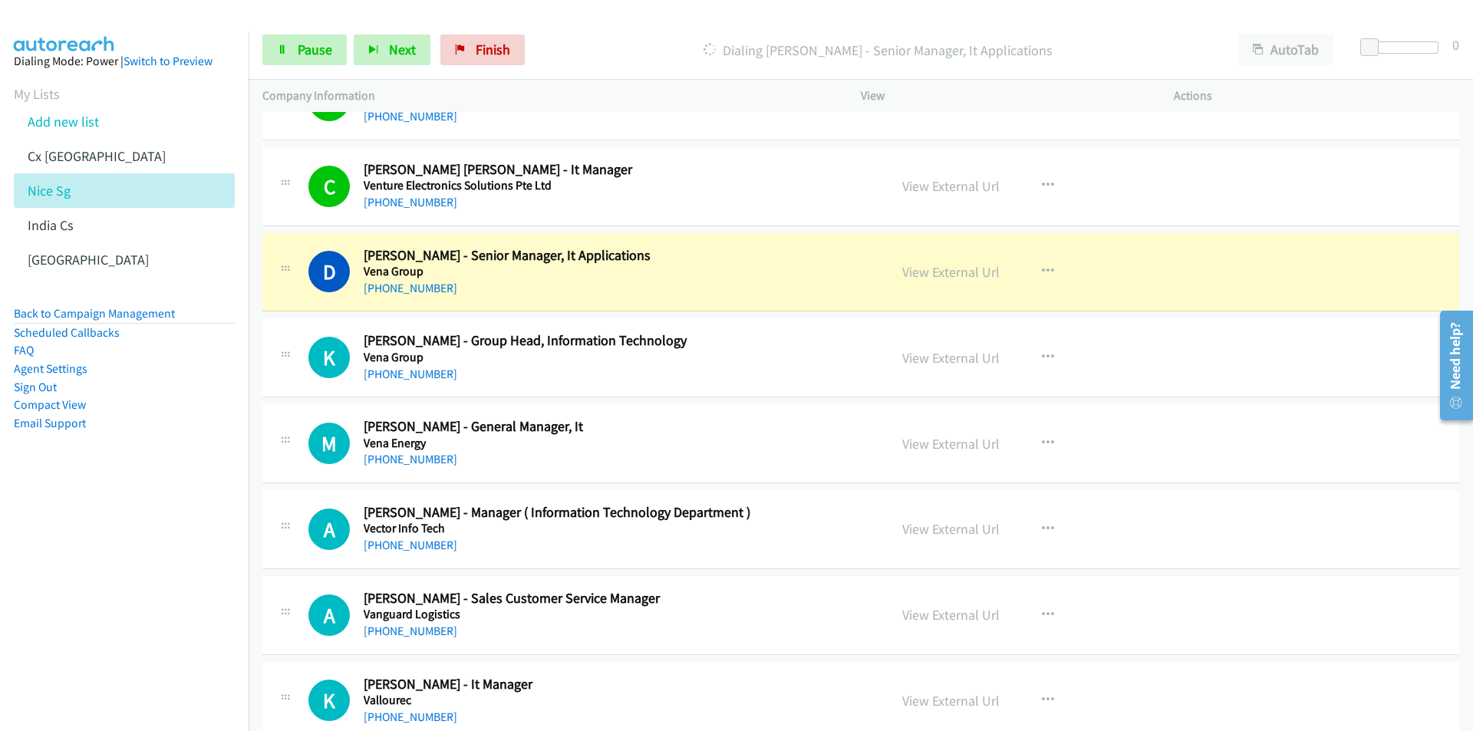
click at [170, 560] on nav "Dialing Mode: Power | Switch to Preview My Lists Add new list Cx [GEOGRAPHIC_DA…" at bounding box center [124, 396] width 249 height 731
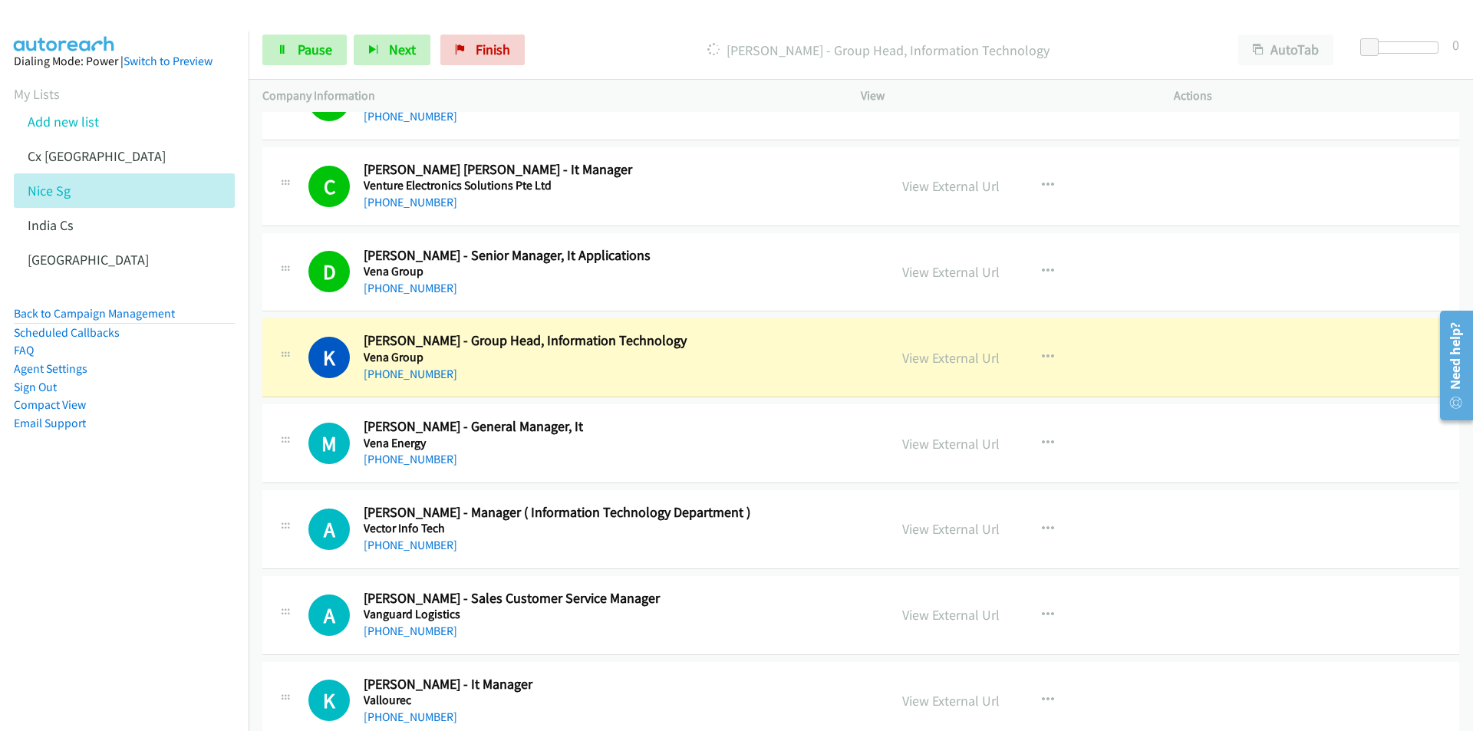
drag, startPoint x: 91, startPoint y: 597, endPoint x: 100, endPoint y: 598, distance: 9.2
click at [91, 597] on nav "Dialing Mode: Power | Switch to Preview My Lists Add new list Cx [GEOGRAPHIC_DA…" at bounding box center [124, 396] width 249 height 731
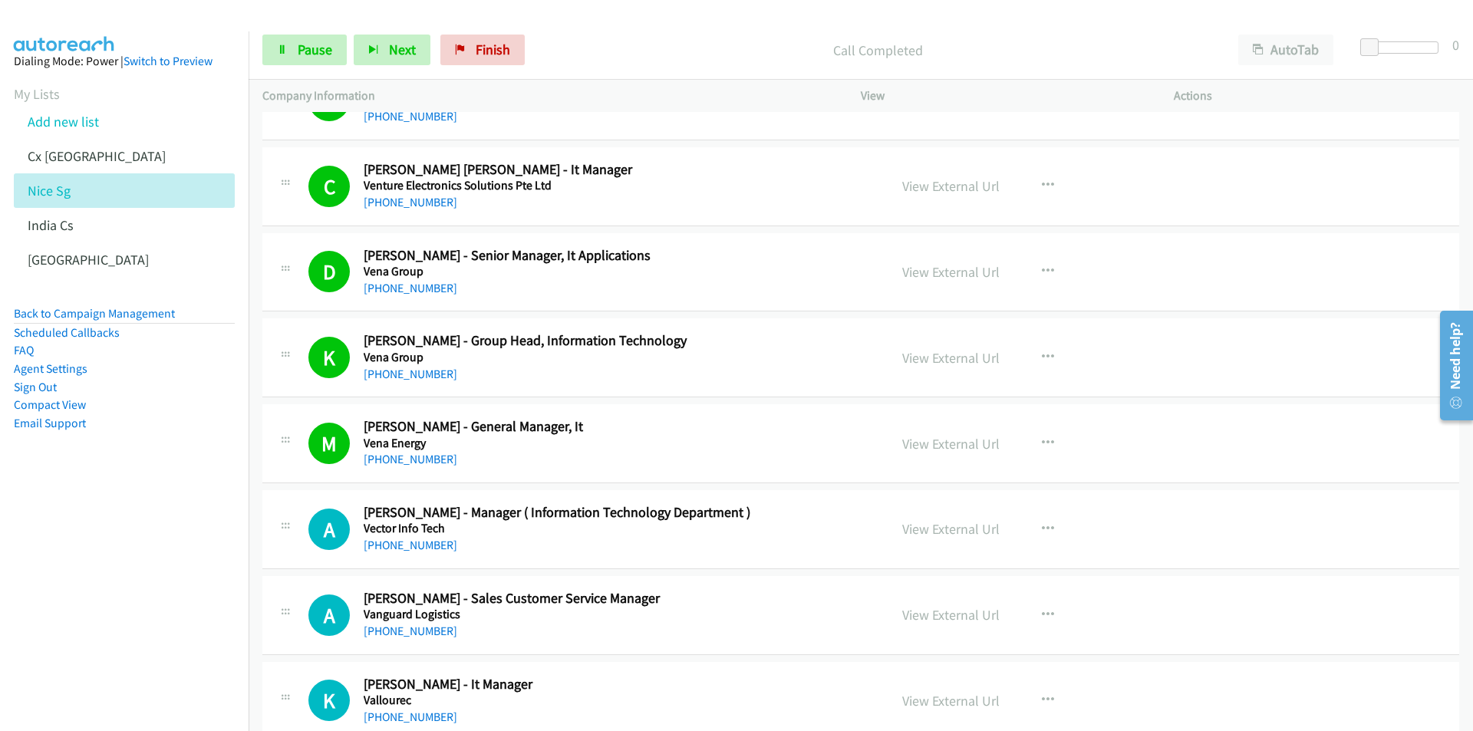
drag, startPoint x: 112, startPoint y: 554, endPoint x: 139, endPoint y: 550, distance: 27.1
click at [112, 554] on nav "Dialing Mode: Power | Switch to Preview My Lists Add new list Cx [GEOGRAPHIC_DA…" at bounding box center [124, 396] width 249 height 731
click at [961, 528] on link "View External Url" at bounding box center [950, 529] width 97 height 18
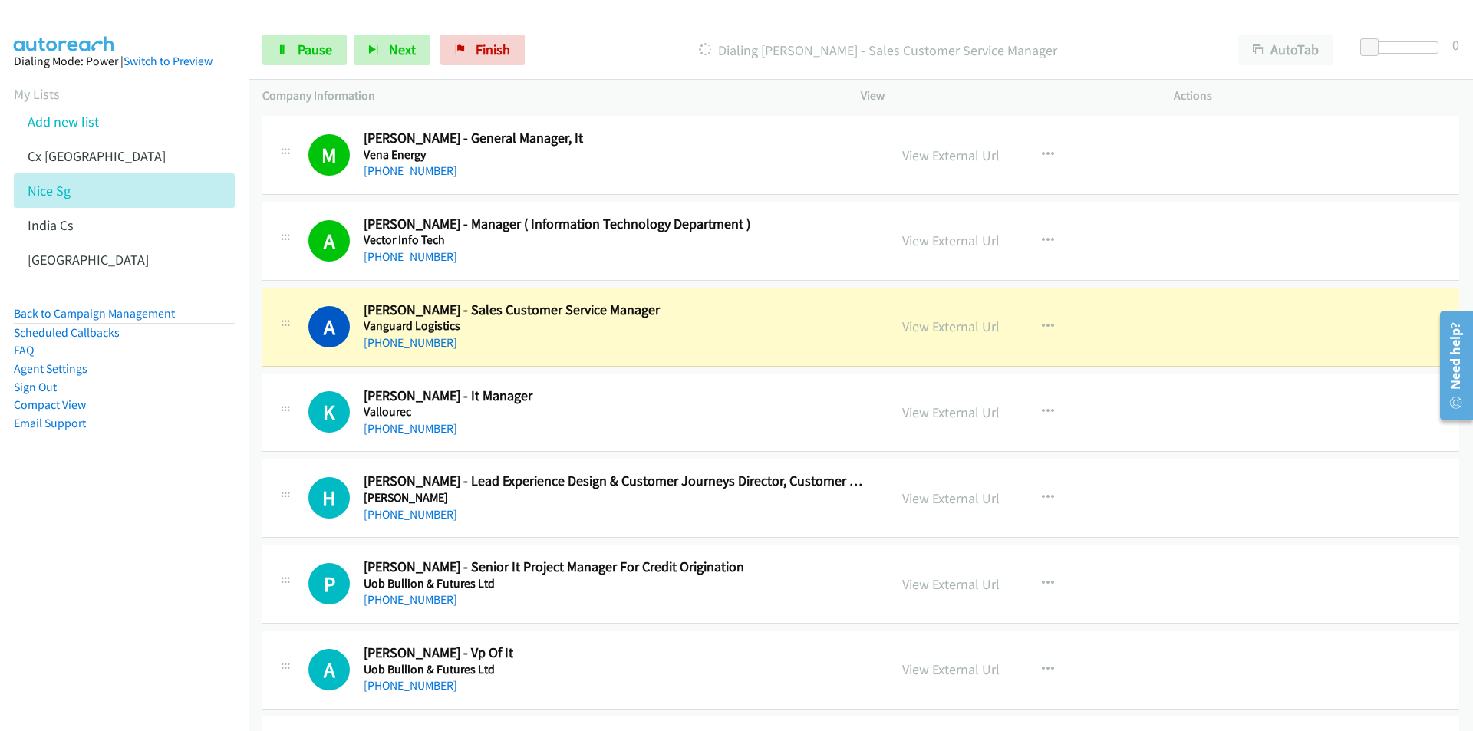
scroll to position [1611, 0]
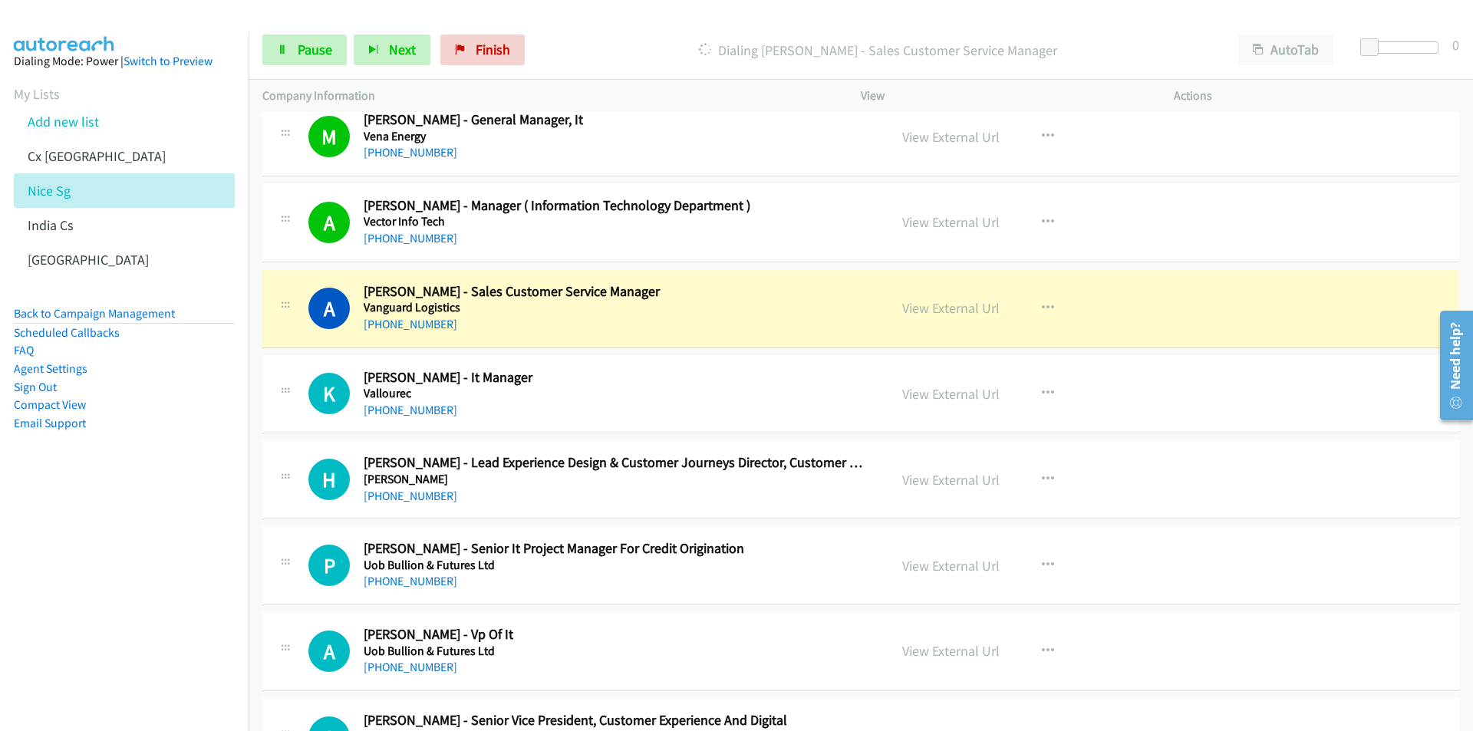
drag, startPoint x: 165, startPoint y: 585, endPoint x: 272, endPoint y: 562, distance: 109.1
click at [165, 585] on nav "Dialing Mode: Power | Switch to Preview My Lists Add new list Cx [GEOGRAPHIC_DA…" at bounding box center [124, 396] width 249 height 731
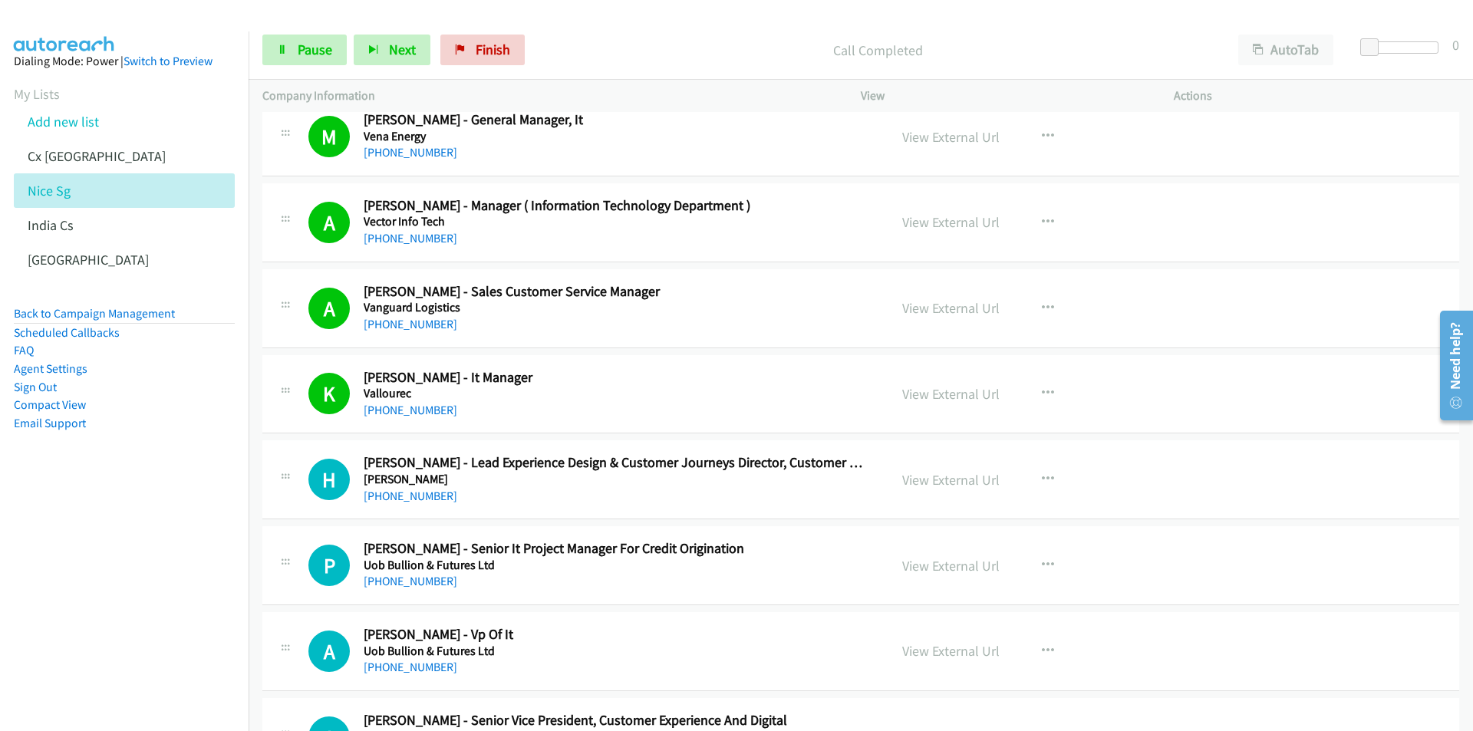
click at [152, 612] on nav "Dialing Mode: Power | Switch to Preview My Lists Add new list Cx [GEOGRAPHIC_DA…" at bounding box center [124, 396] width 249 height 731
click at [927, 479] on link "View External Url" at bounding box center [950, 480] width 97 height 18
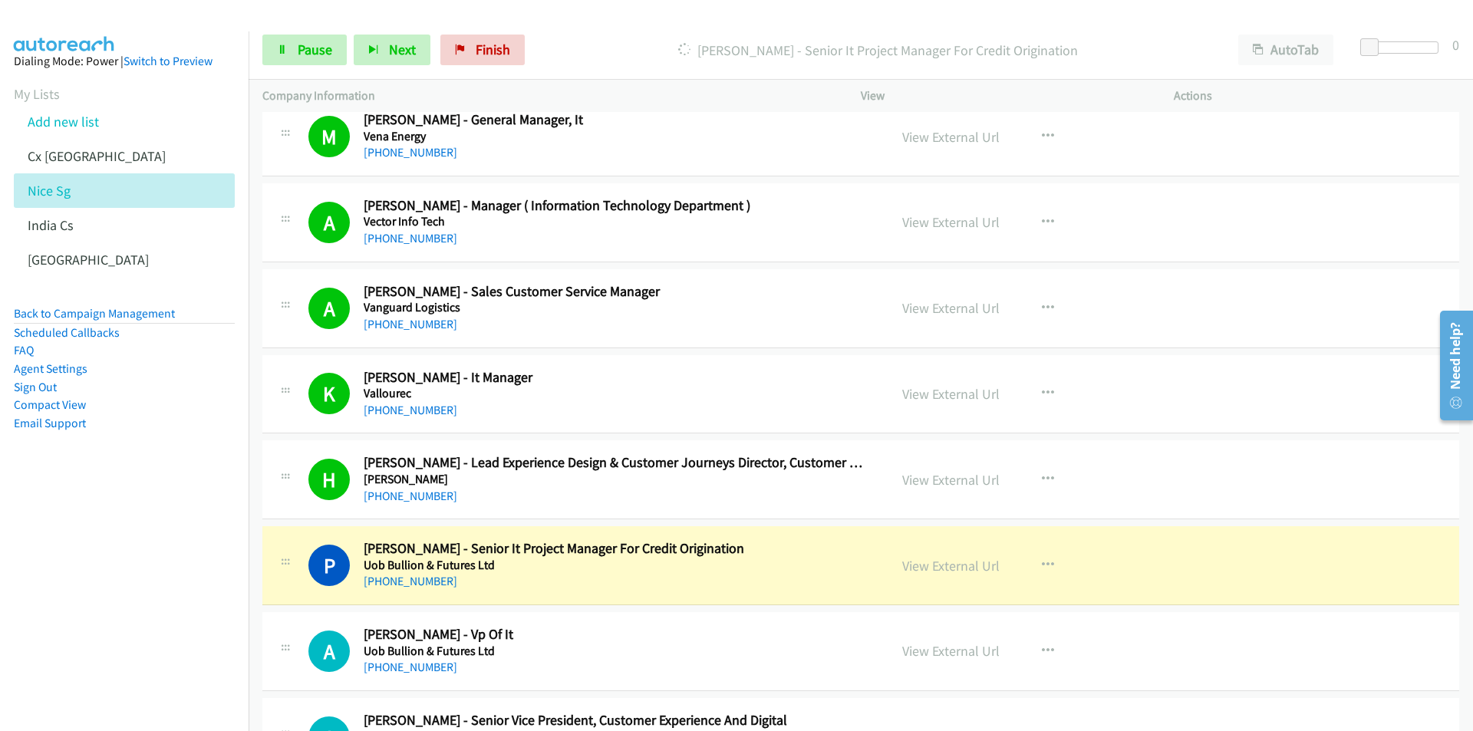
drag, startPoint x: 212, startPoint y: 591, endPoint x: 413, endPoint y: 540, distance: 207.2
click at [212, 591] on nav "Dialing Mode: Power | Switch to Preview My Lists Add new list Cx [GEOGRAPHIC_DA…" at bounding box center [124, 396] width 249 height 731
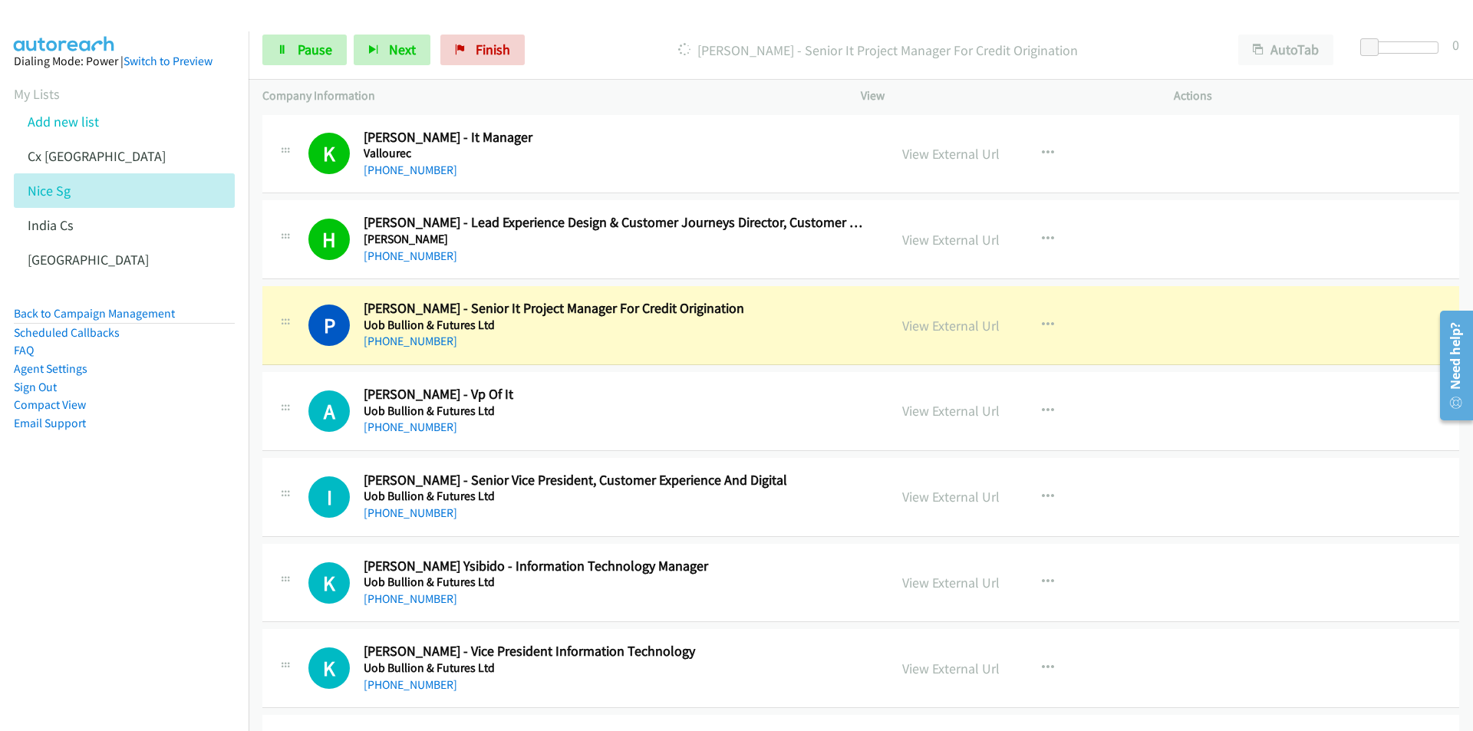
scroll to position [1918, 0]
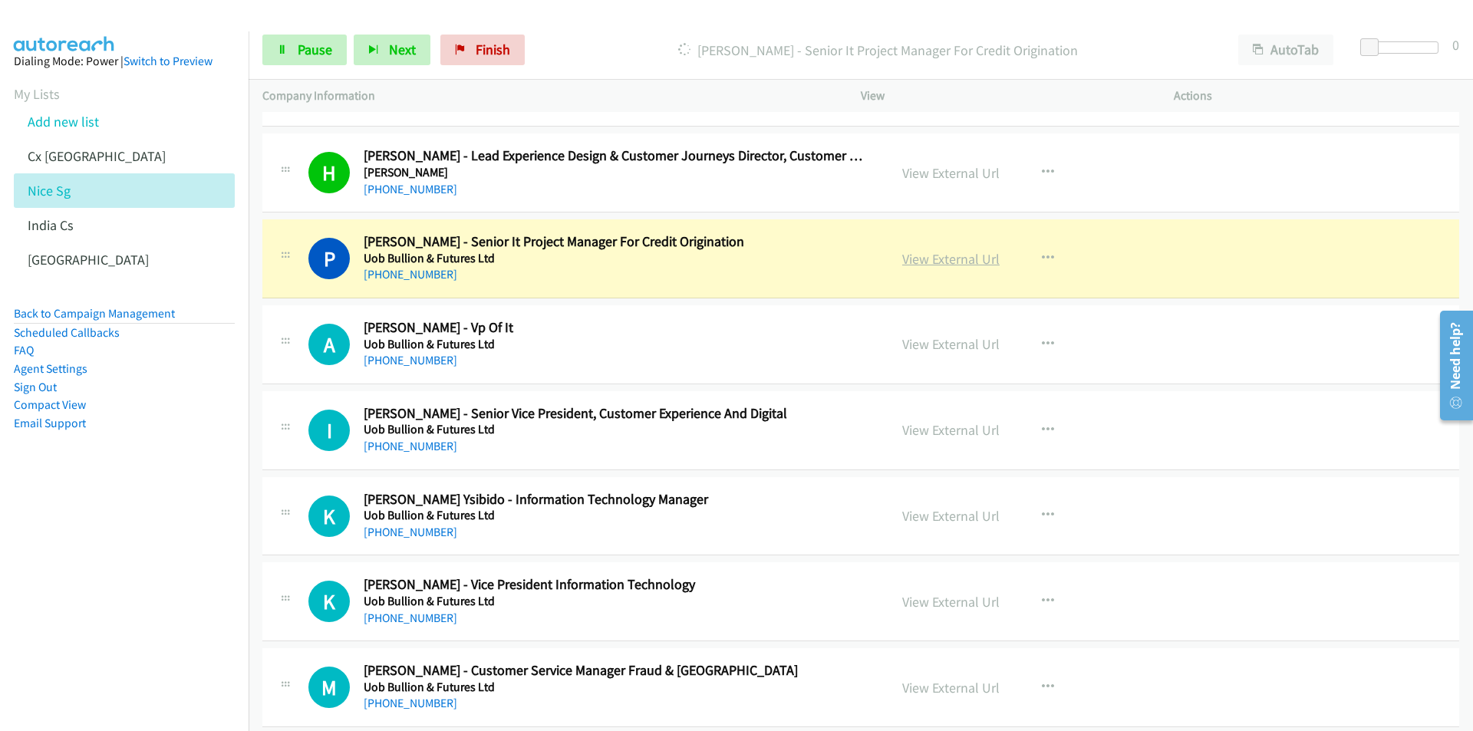
click at [921, 260] on link "View External Url" at bounding box center [950, 259] width 97 height 18
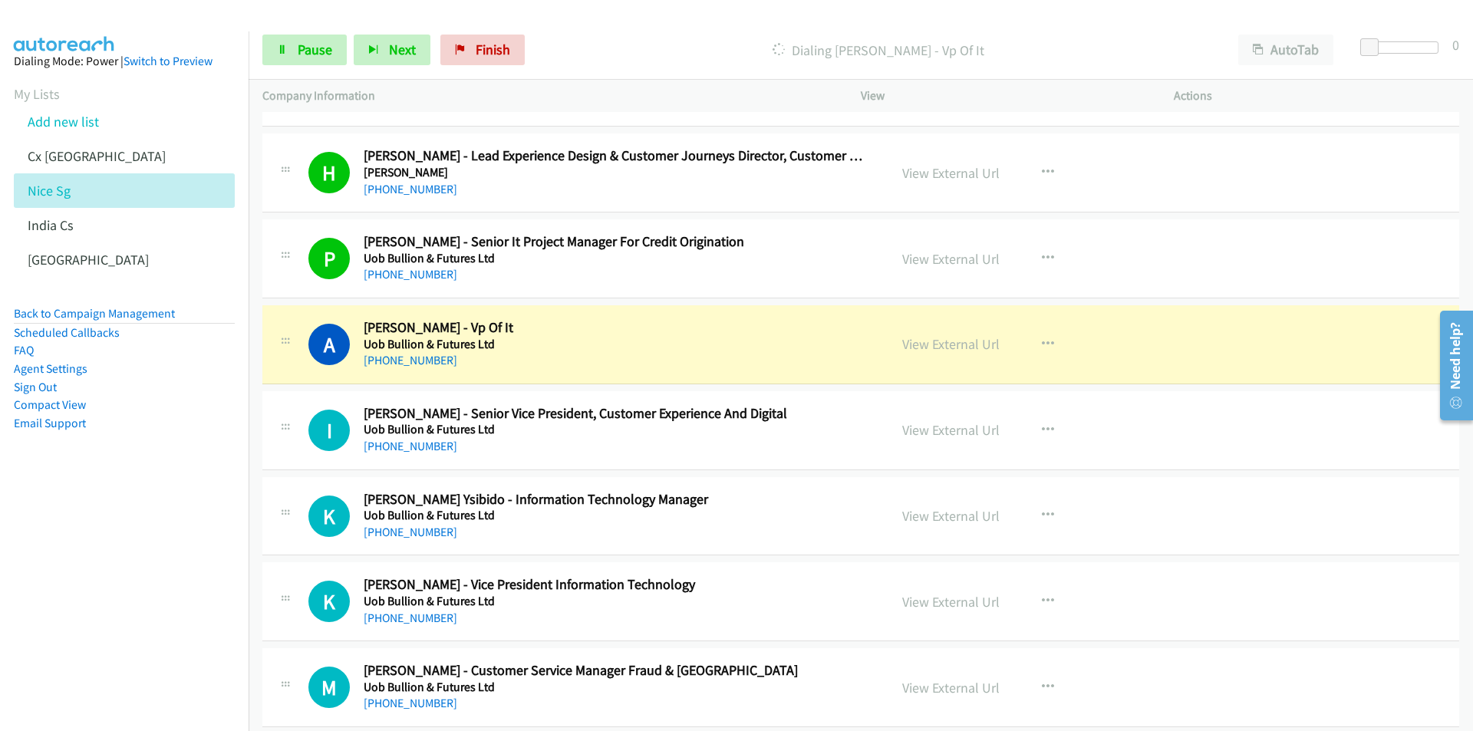
click at [130, 549] on nav "Dialing Mode: Power | Switch to Preview My Lists Add new list Cx [GEOGRAPHIC_DA…" at bounding box center [124, 396] width 249 height 731
click at [940, 342] on link "View External Url" at bounding box center [950, 344] width 97 height 18
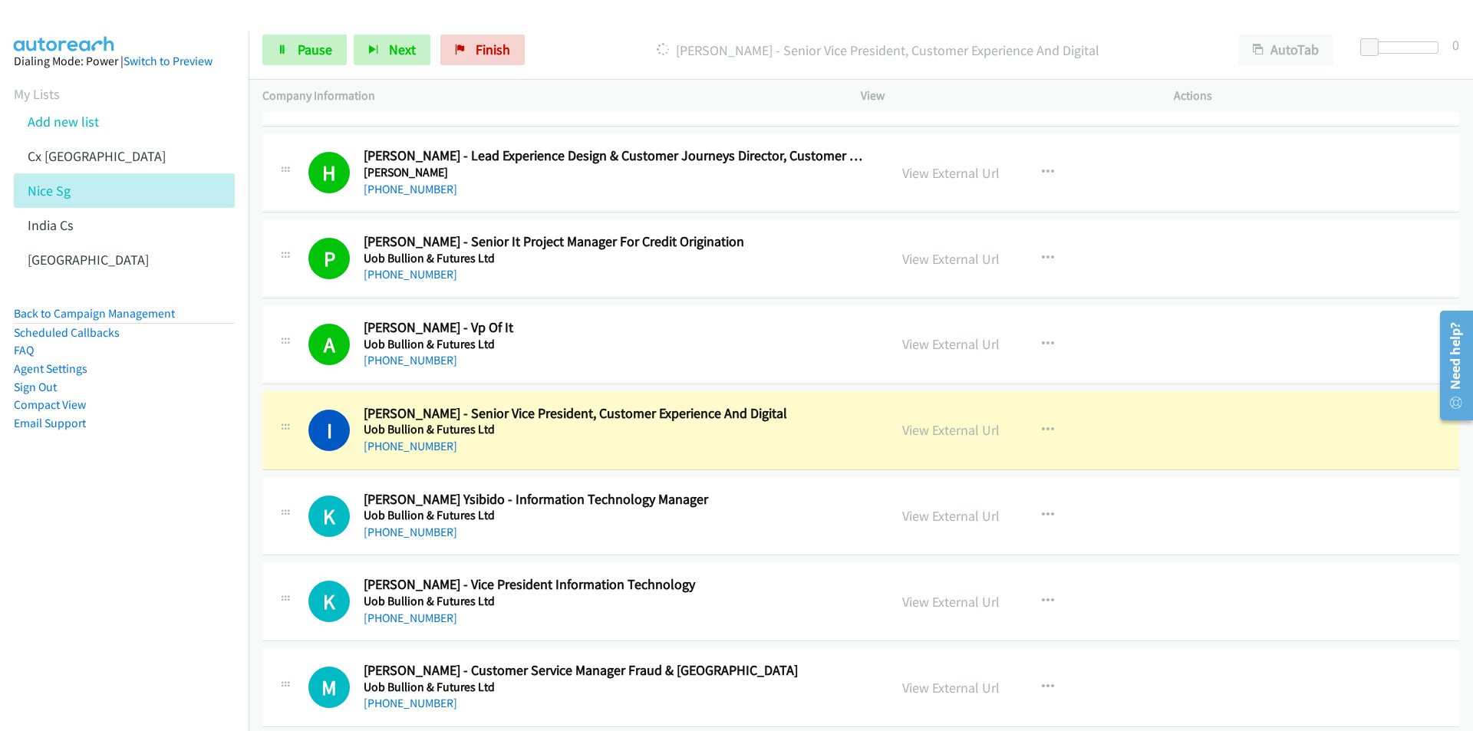
drag, startPoint x: 174, startPoint y: 589, endPoint x: 219, endPoint y: 571, distance: 48.9
click at [174, 589] on nav "Dialing Mode: Power | Switch to Preview My Lists Add new list Cx [GEOGRAPHIC_DA…" at bounding box center [124, 396] width 249 height 731
click at [921, 426] on link "View External Url" at bounding box center [950, 430] width 97 height 18
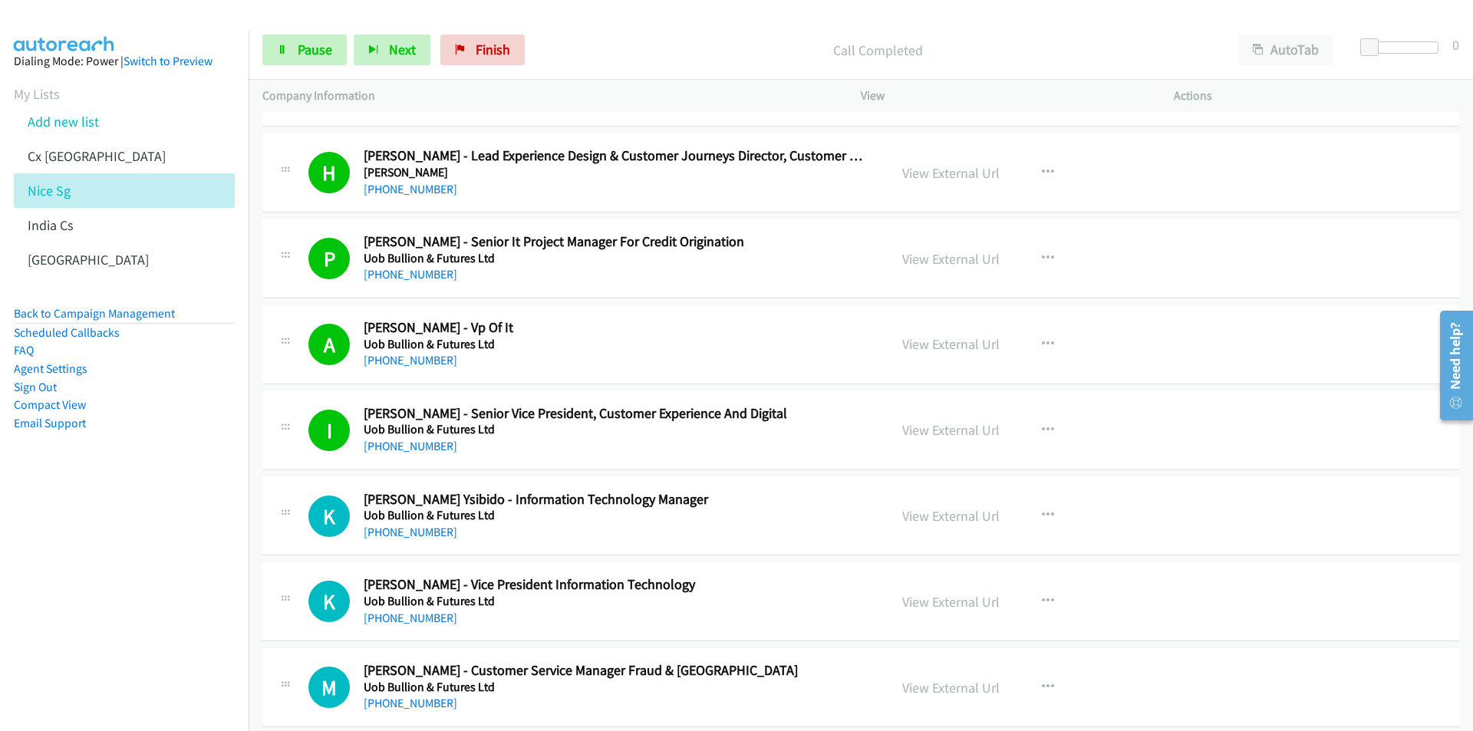
drag, startPoint x: 141, startPoint y: 644, endPoint x: 624, endPoint y: 523, distance: 497.4
click at [142, 644] on nav "Dialing Mode: Power | Switch to Preview My Lists Add new list Cx [GEOGRAPHIC_DA…" at bounding box center [124, 396] width 249 height 731
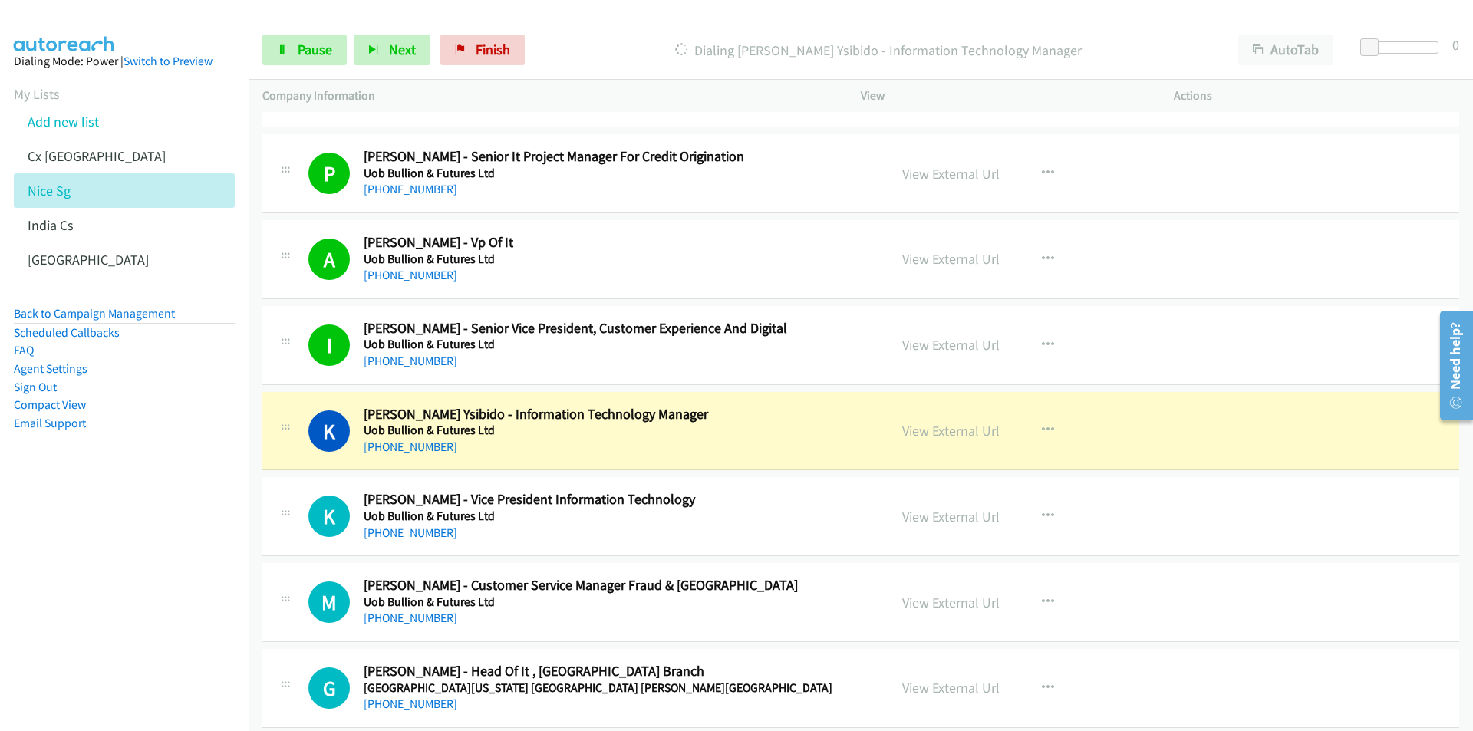
scroll to position [2071, 0]
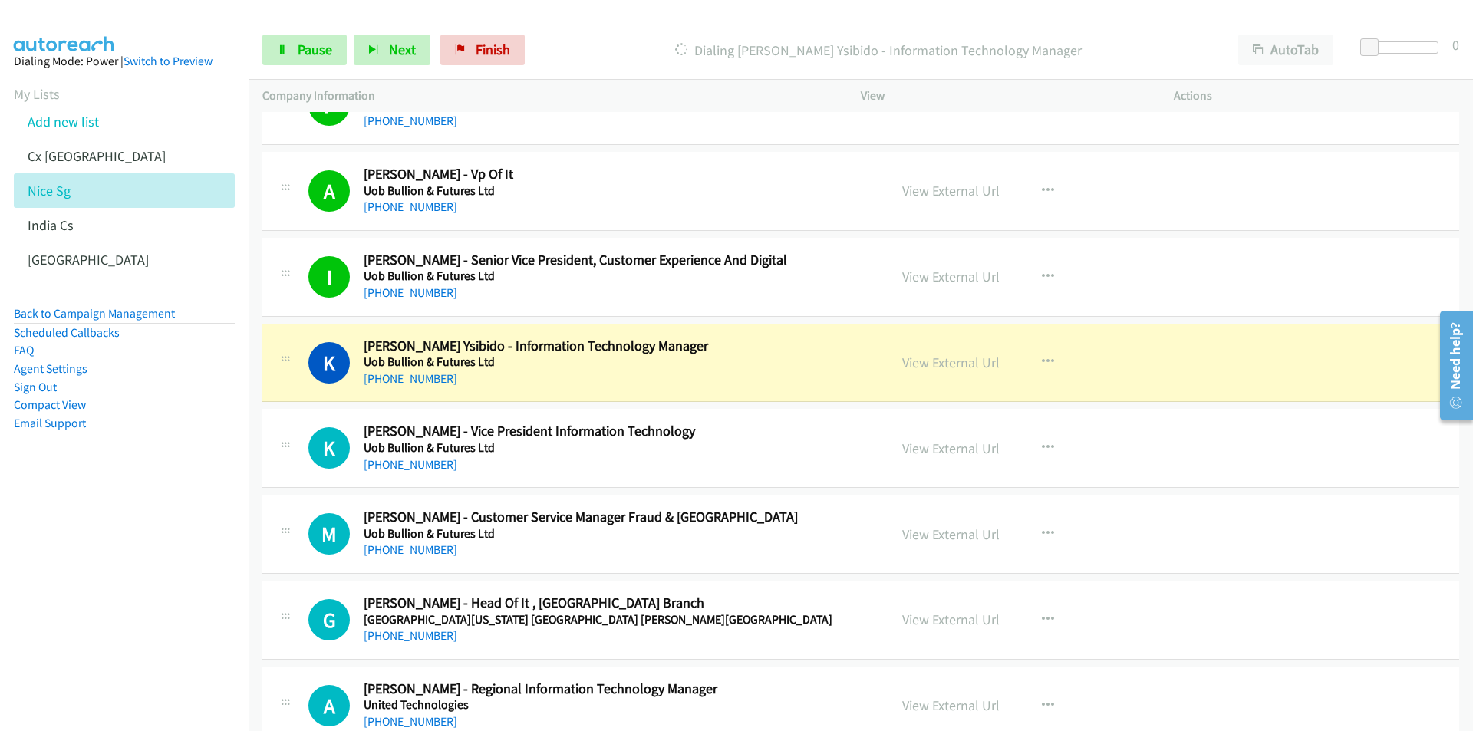
click at [156, 578] on nav "Dialing Mode: Power | Switch to Preview My Lists Add new list Cx [GEOGRAPHIC_DA…" at bounding box center [124, 396] width 249 height 731
click at [964, 364] on link "View External Url" at bounding box center [950, 363] width 97 height 18
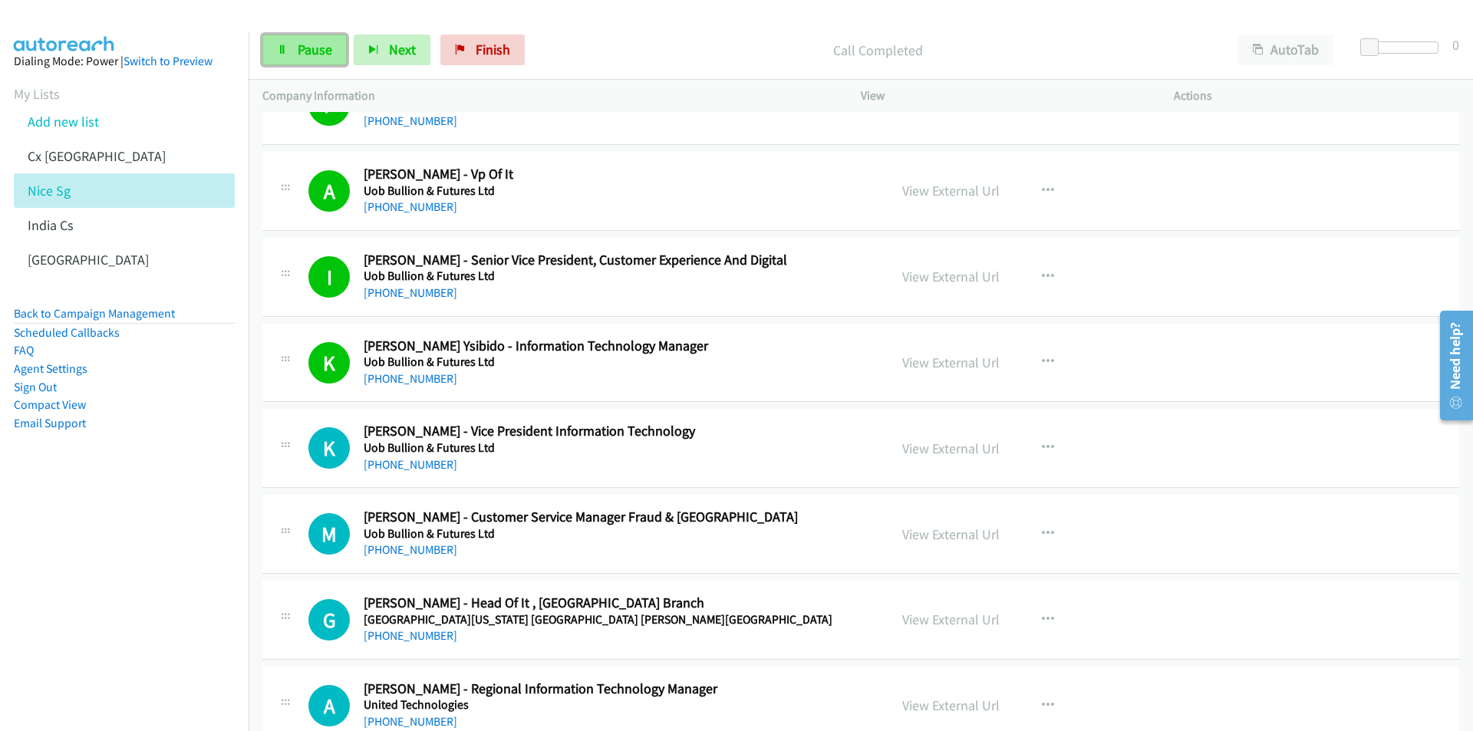
click at [301, 55] on span "Pause" at bounding box center [315, 50] width 35 height 18
click at [307, 51] on span "Start Calls" at bounding box center [328, 50] width 60 height 18
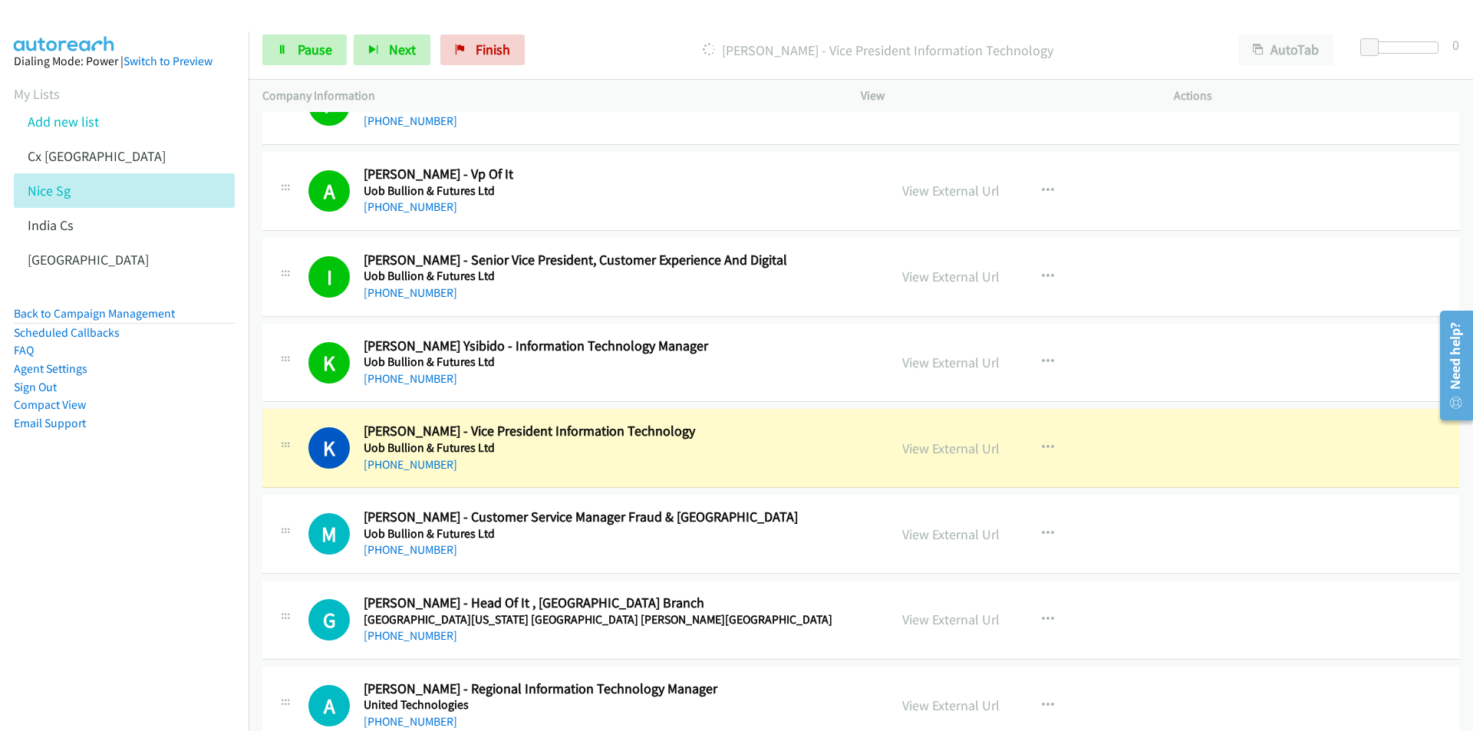
drag, startPoint x: 166, startPoint y: 542, endPoint x: 573, endPoint y: 475, distance: 412.0
click at [166, 542] on nav "Dialing Mode: Power | Switch to Preview My Lists Add new list Cx [GEOGRAPHIC_DA…" at bounding box center [124, 396] width 249 height 731
click at [914, 448] on link "View External Url" at bounding box center [950, 448] width 97 height 18
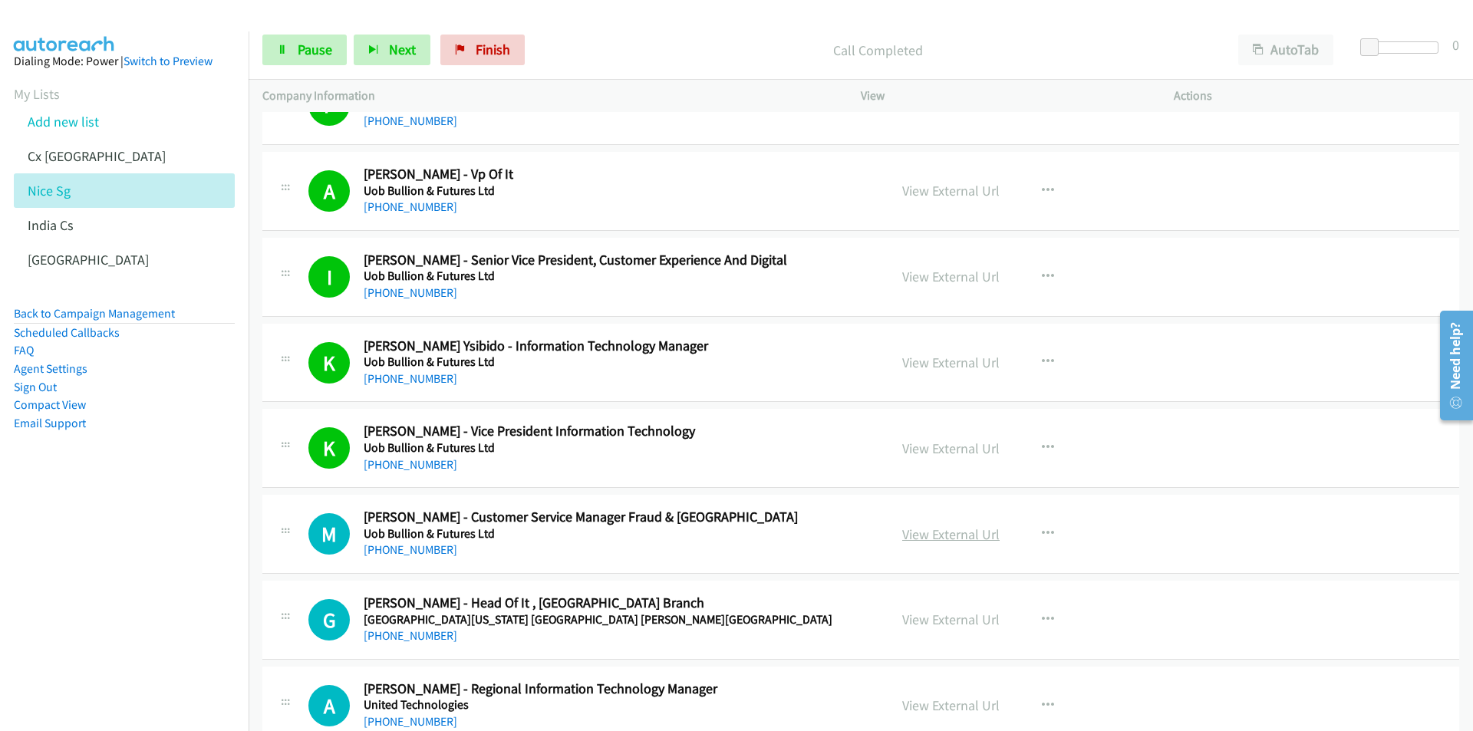
click at [966, 537] on link "View External Url" at bounding box center [950, 534] width 97 height 18
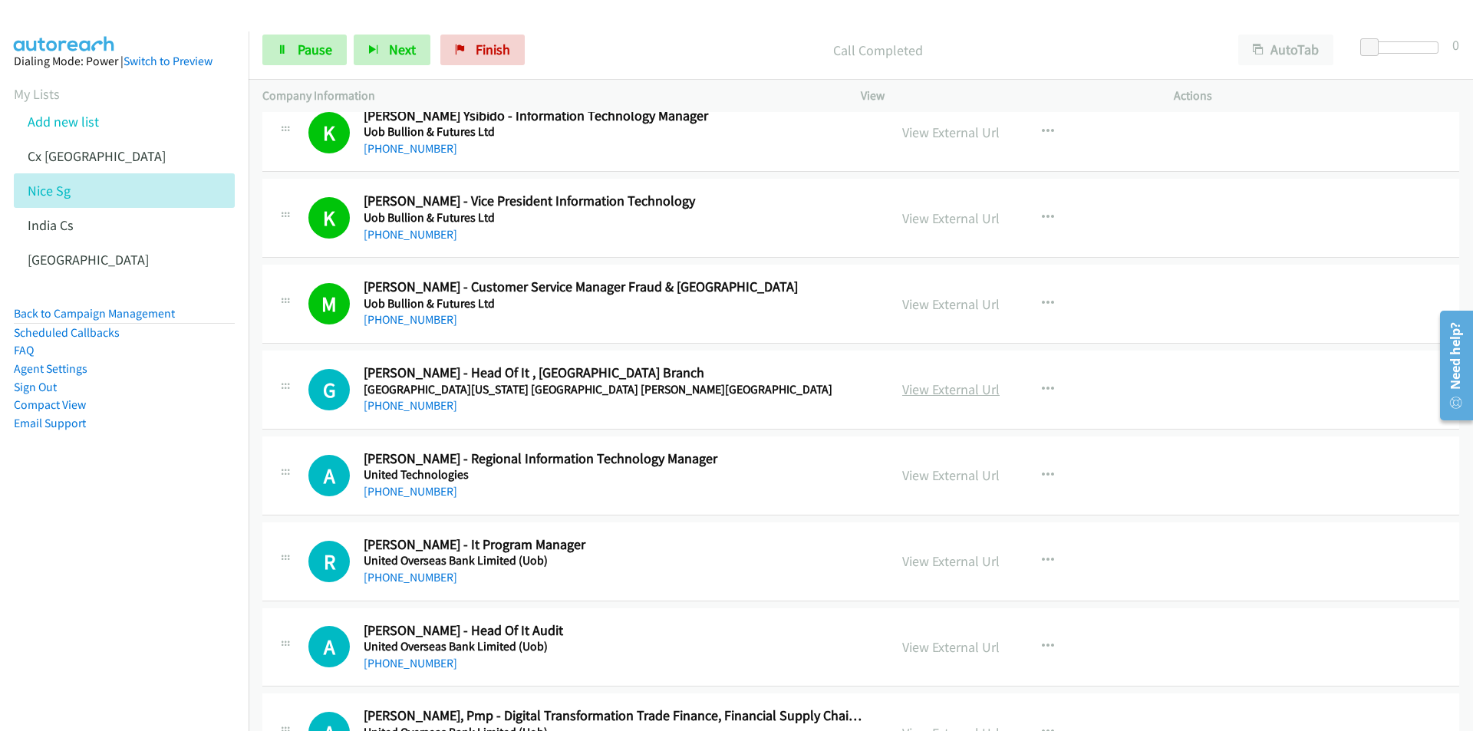
click at [946, 390] on link "View External Url" at bounding box center [950, 389] width 97 height 18
click at [960, 478] on link "View External Url" at bounding box center [950, 475] width 97 height 18
click at [963, 561] on link "View External Url" at bounding box center [950, 561] width 97 height 18
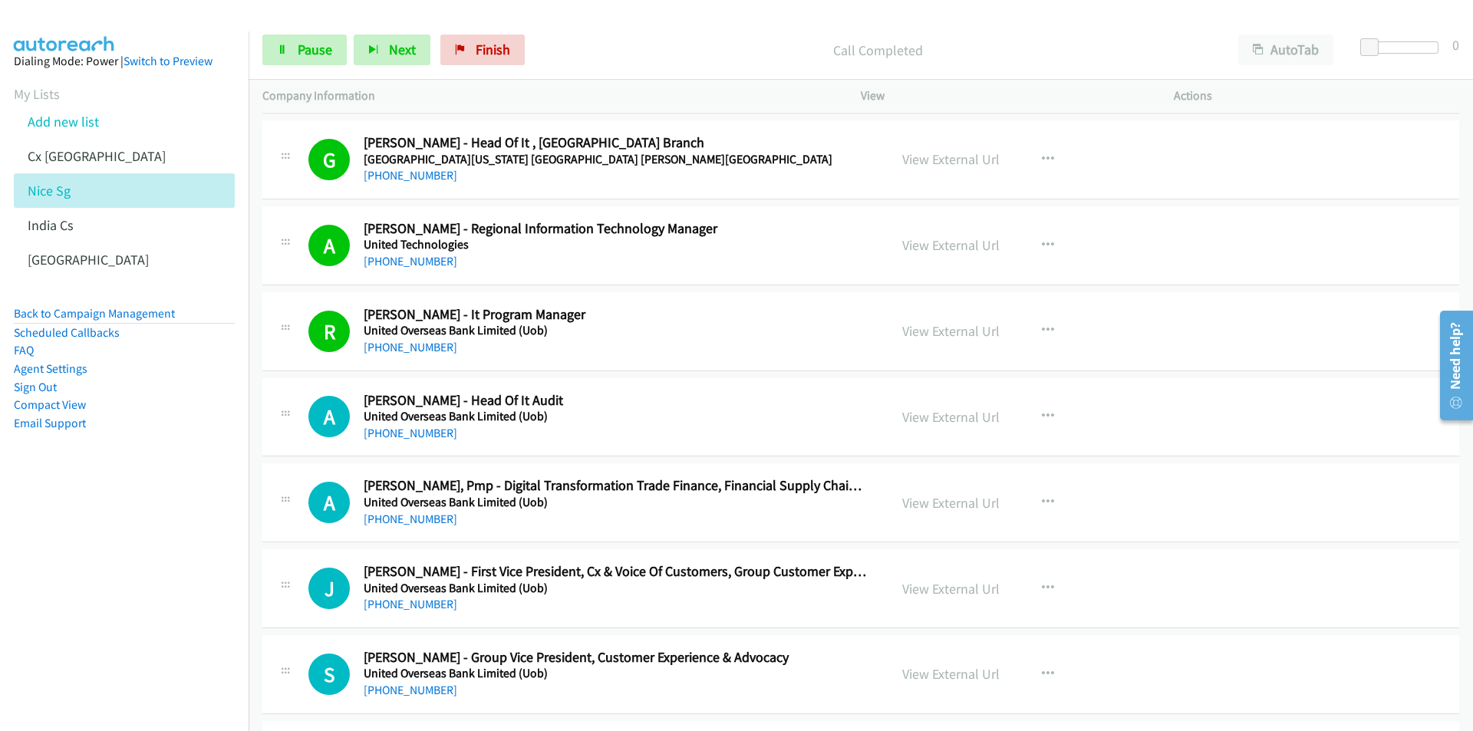
scroll to position [2608, 0]
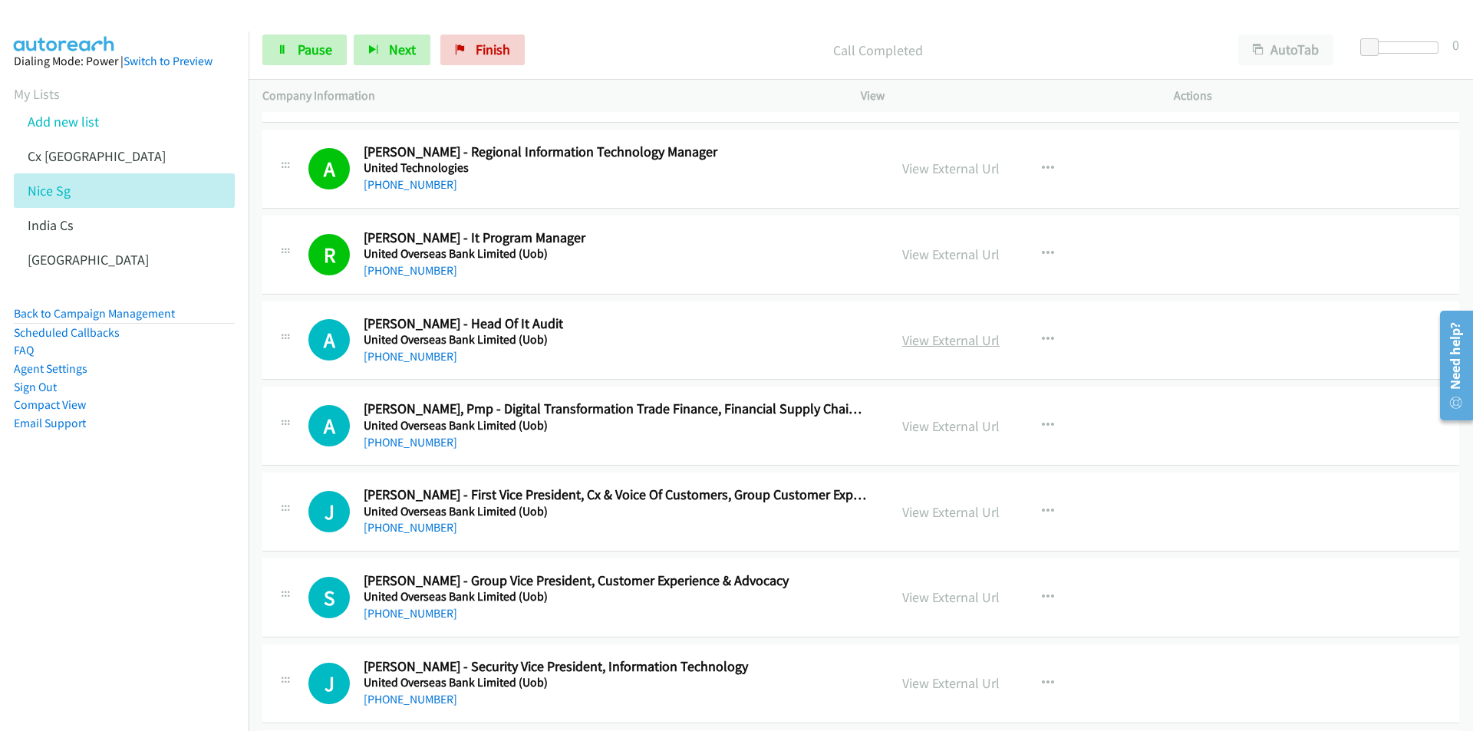
click at [969, 342] on link "View External Url" at bounding box center [950, 340] width 97 height 18
click at [966, 429] on link "View External Url" at bounding box center [950, 426] width 97 height 18
click at [947, 516] on link "View External Url" at bounding box center [950, 512] width 97 height 18
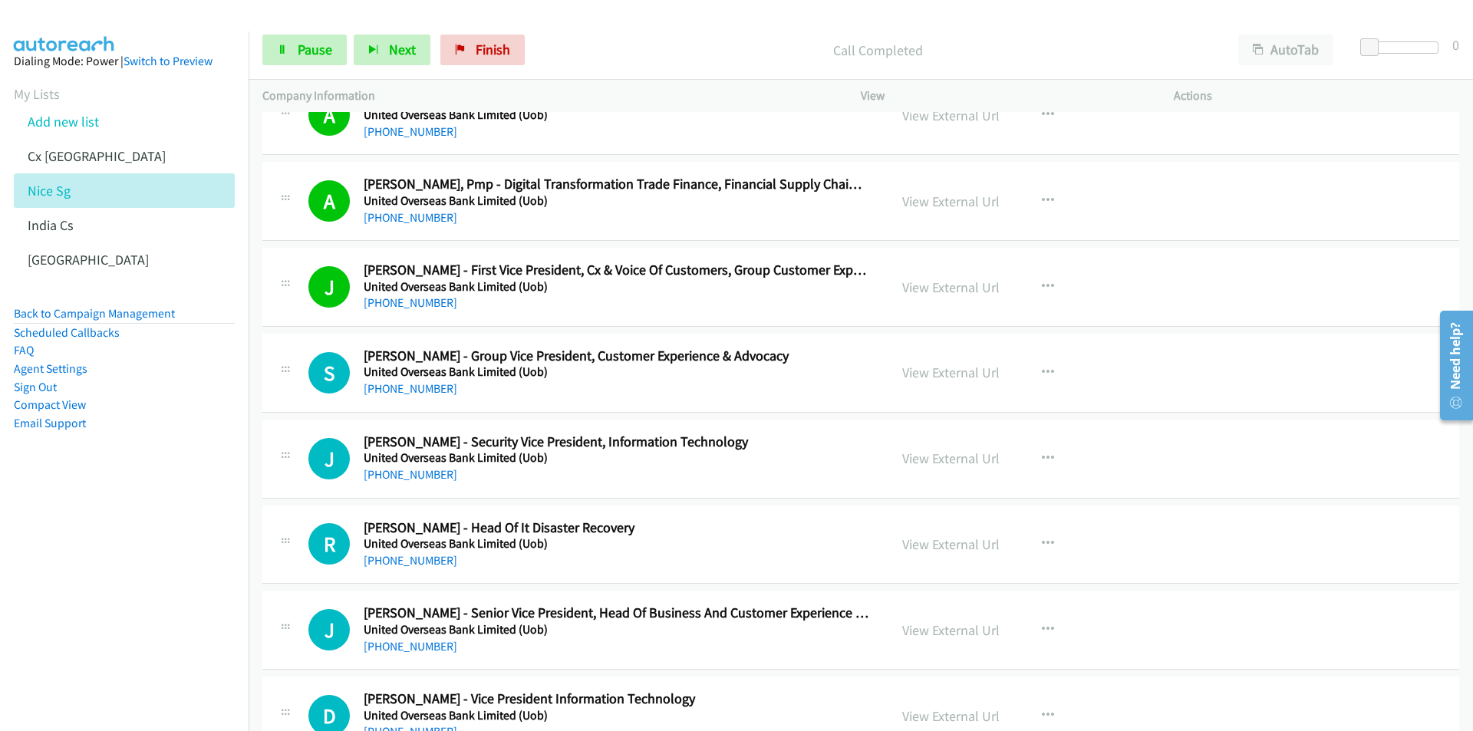
scroll to position [2838, 0]
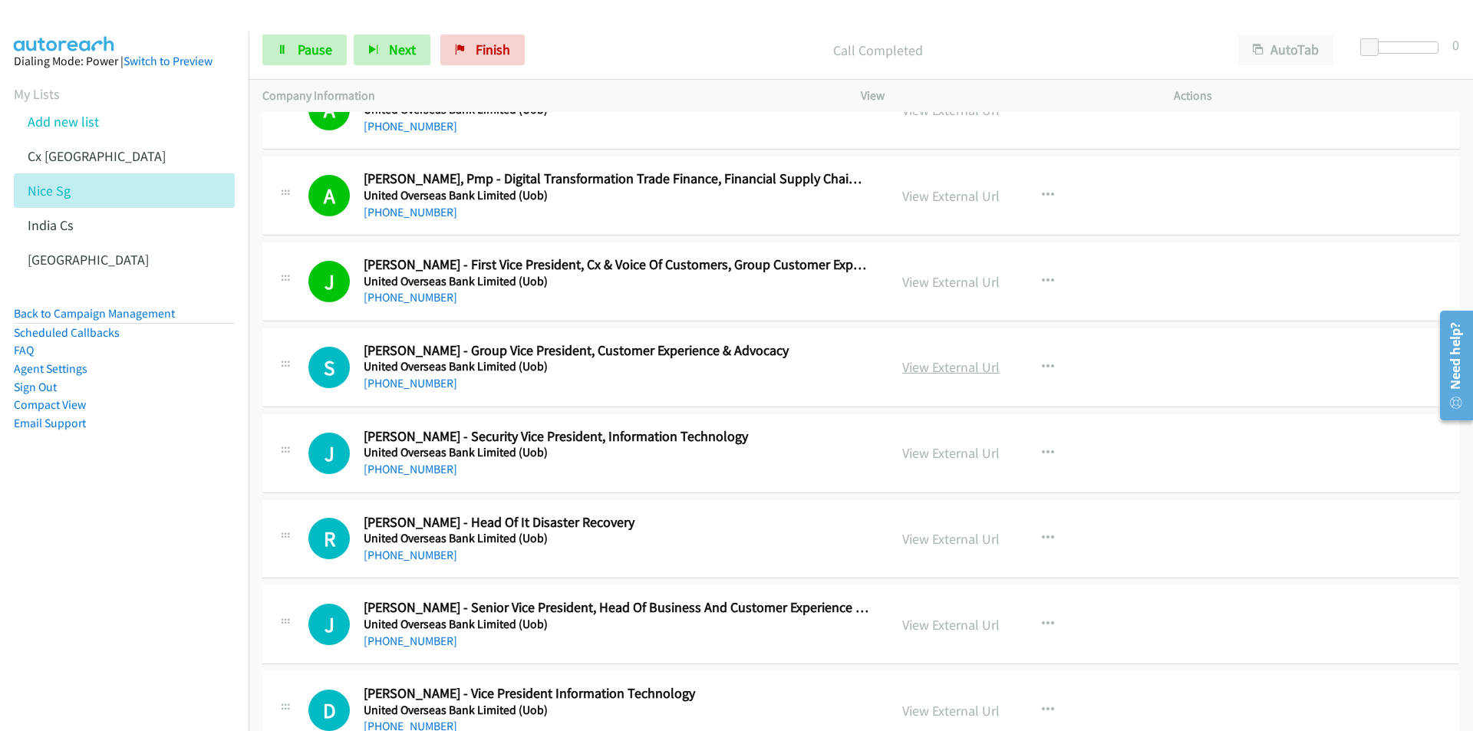
click at [967, 368] on link "View External Url" at bounding box center [950, 367] width 97 height 18
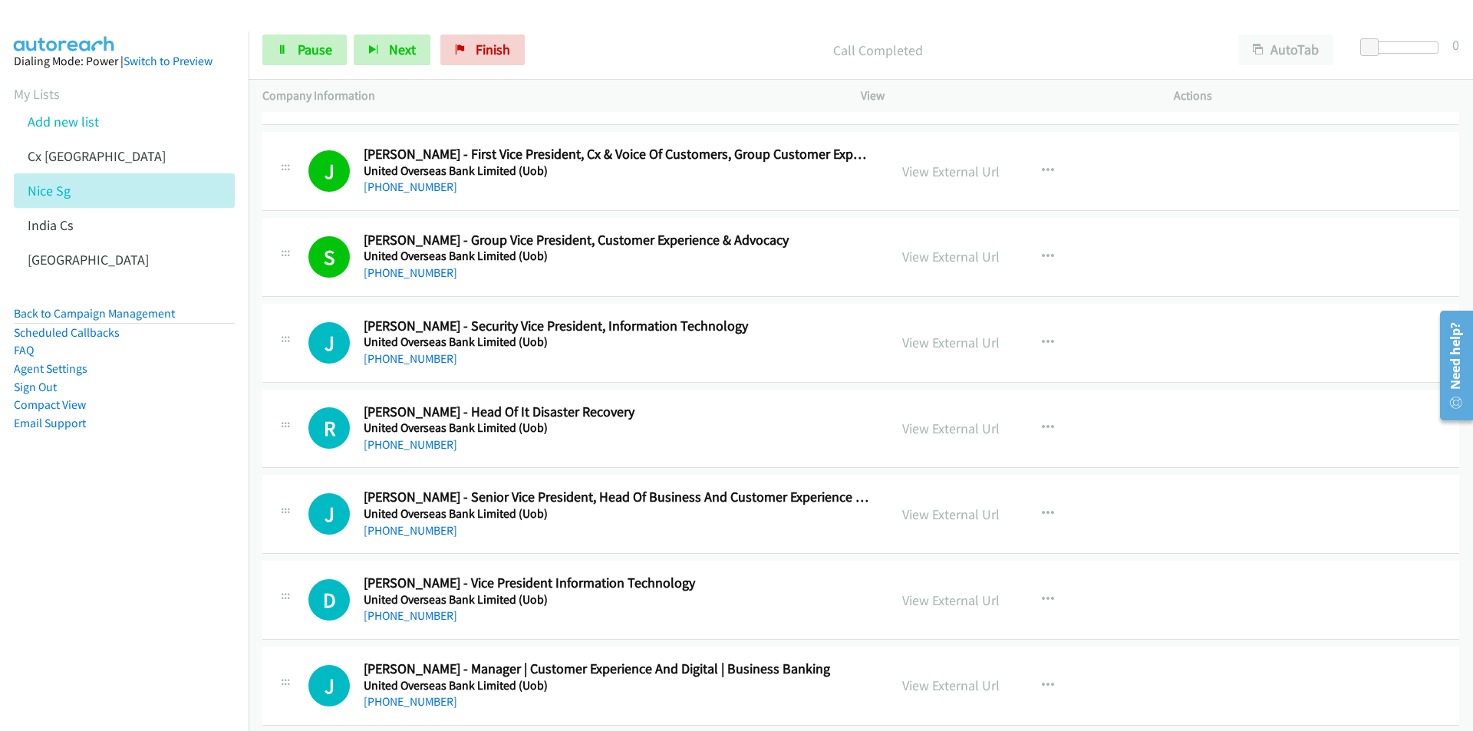
scroll to position [2991, 0]
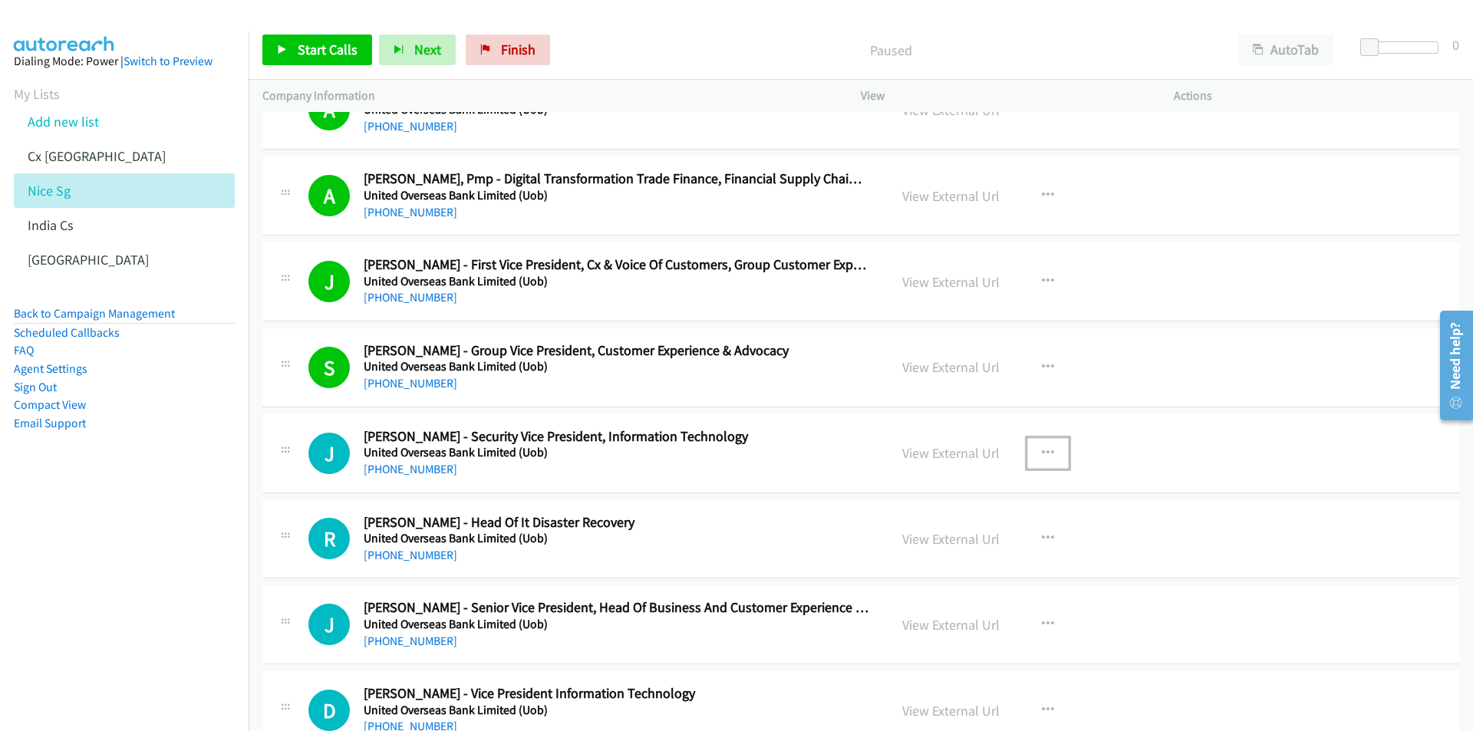
click at [1042, 450] on icon "button" at bounding box center [1048, 453] width 12 height 12
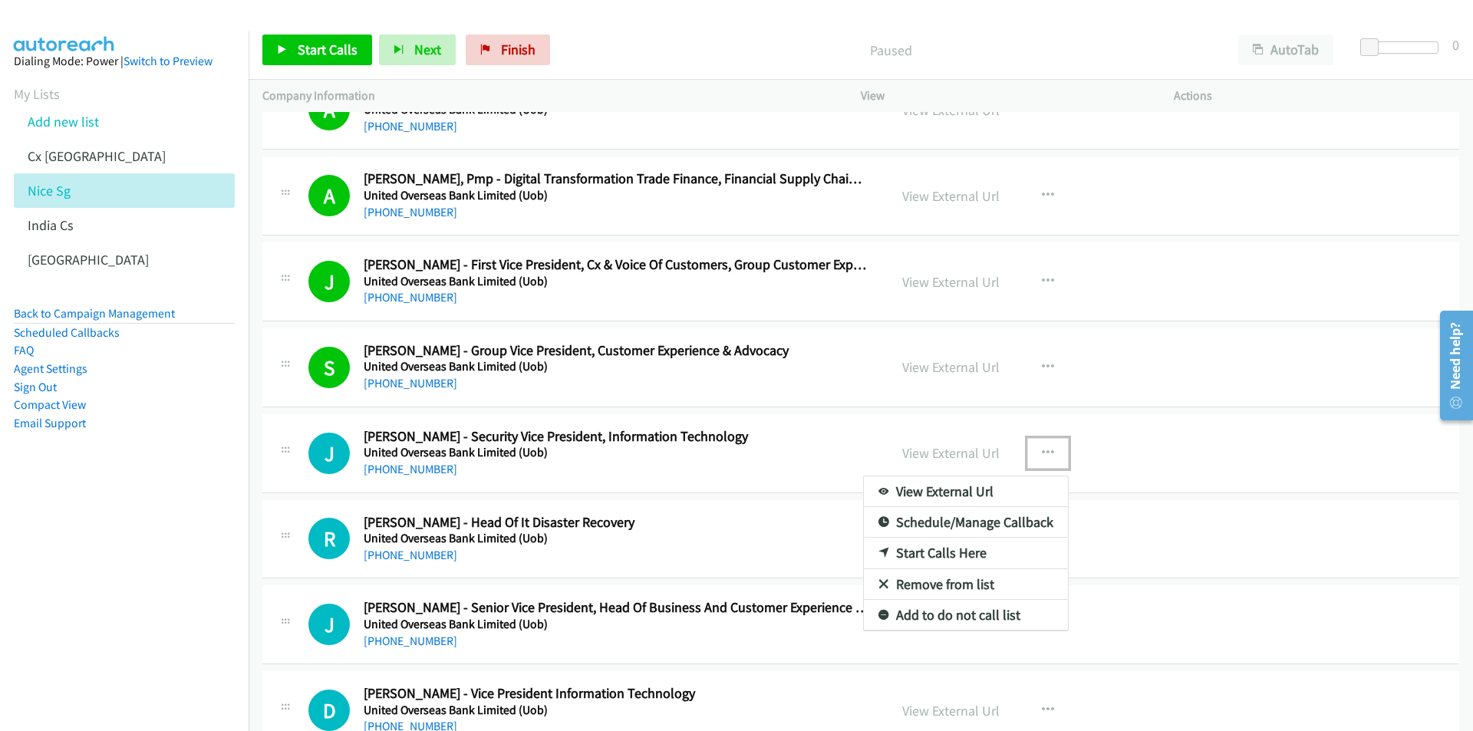
click at [956, 550] on link "Start Calls Here" at bounding box center [966, 553] width 204 height 31
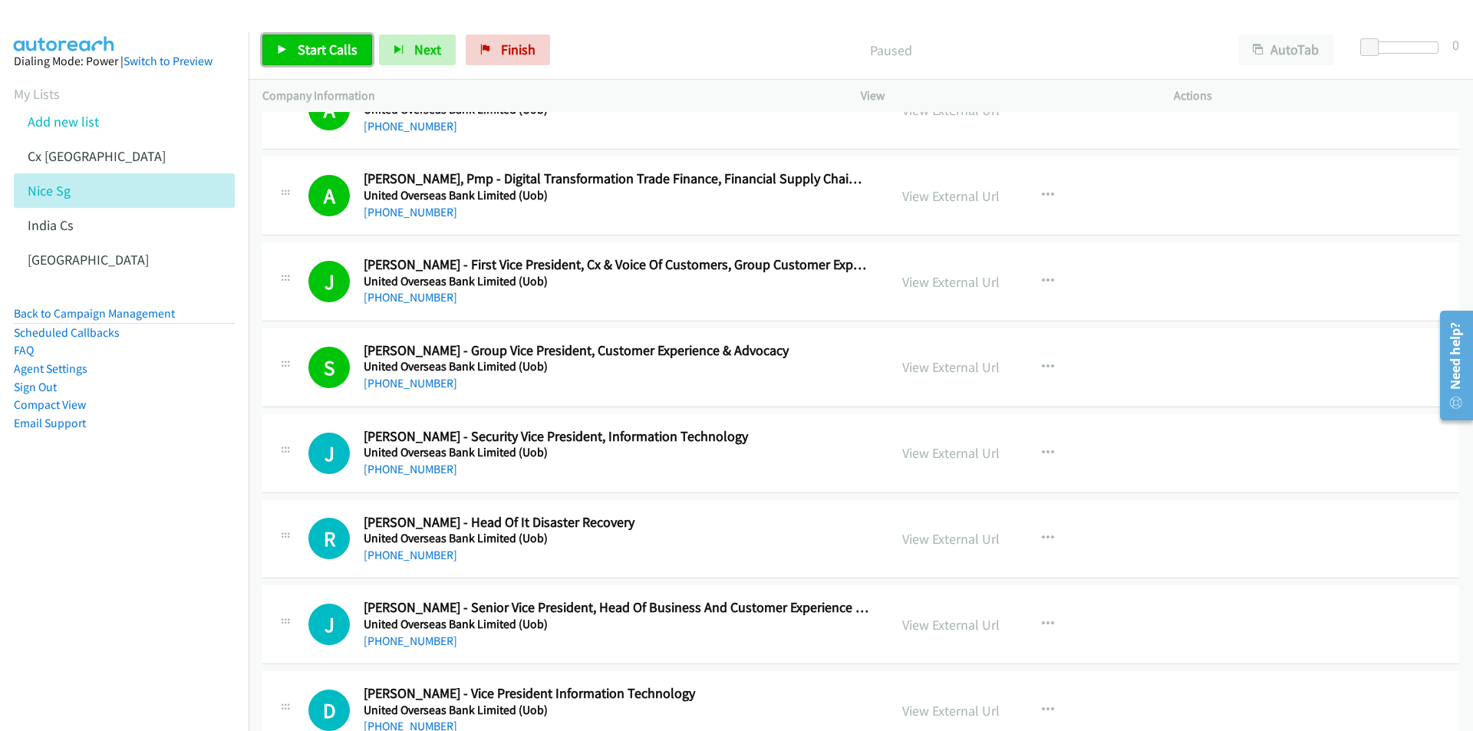
click at [311, 44] on span "Start Calls" at bounding box center [328, 50] width 60 height 18
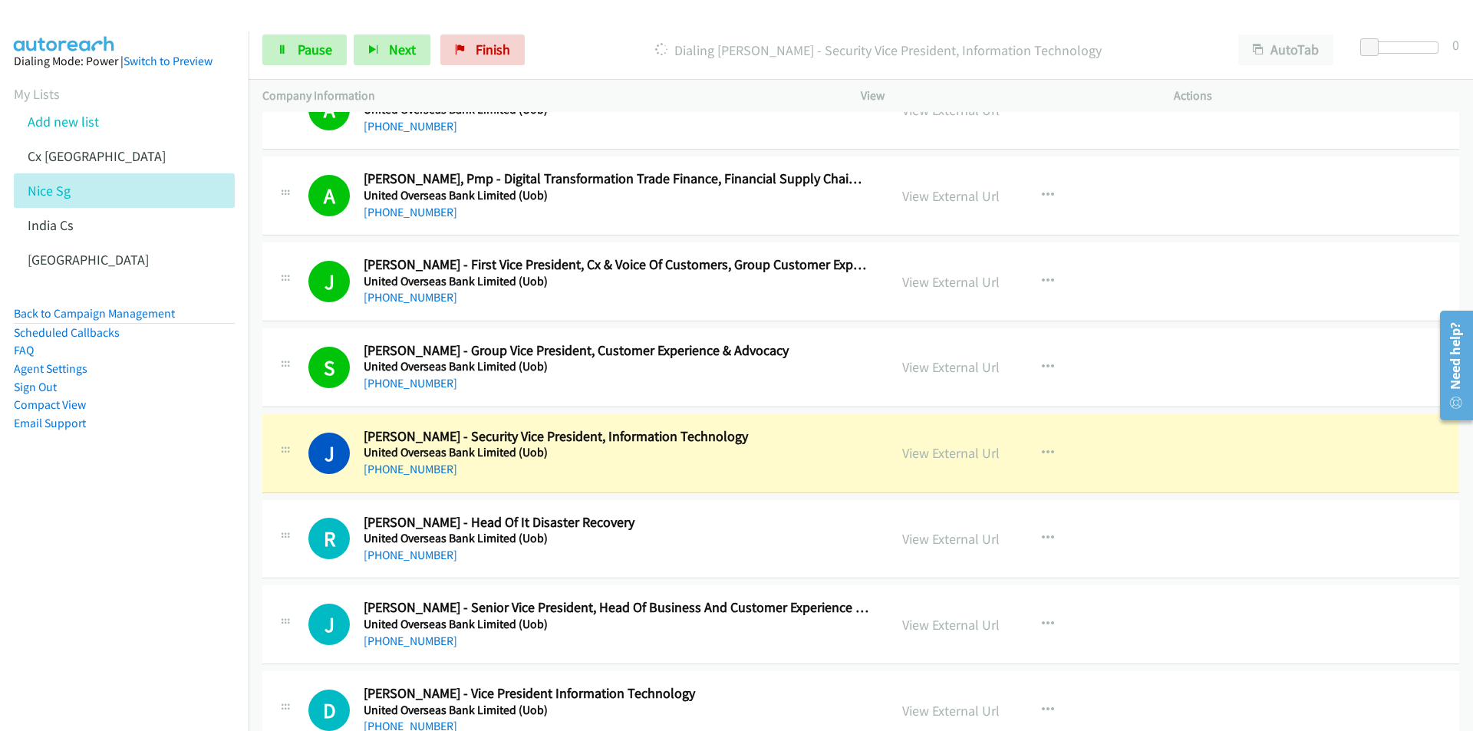
drag, startPoint x: 99, startPoint y: 590, endPoint x: 115, endPoint y: 565, distance: 30.0
click at [102, 589] on nav "Dialing Mode: Power | Switch to Preview My Lists Add new list Cx [GEOGRAPHIC_DA…" at bounding box center [124, 396] width 249 height 731
click at [939, 456] on link "View External Url" at bounding box center [950, 453] width 97 height 18
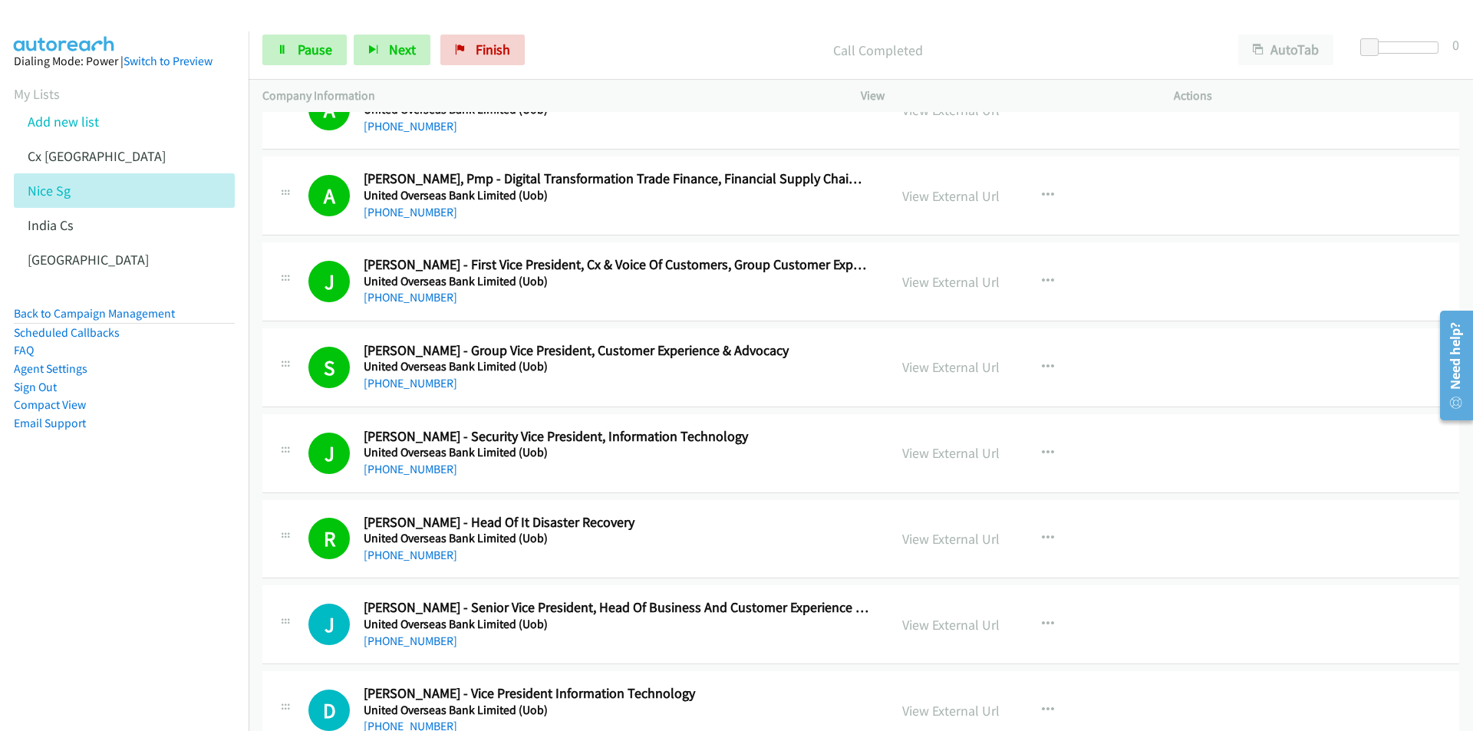
click at [104, 612] on nav "Dialing Mode: Power | Switch to Preview My Lists Add new list Cx [GEOGRAPHIC_DA…" at bounding box center [124, 396] width 249 height 731
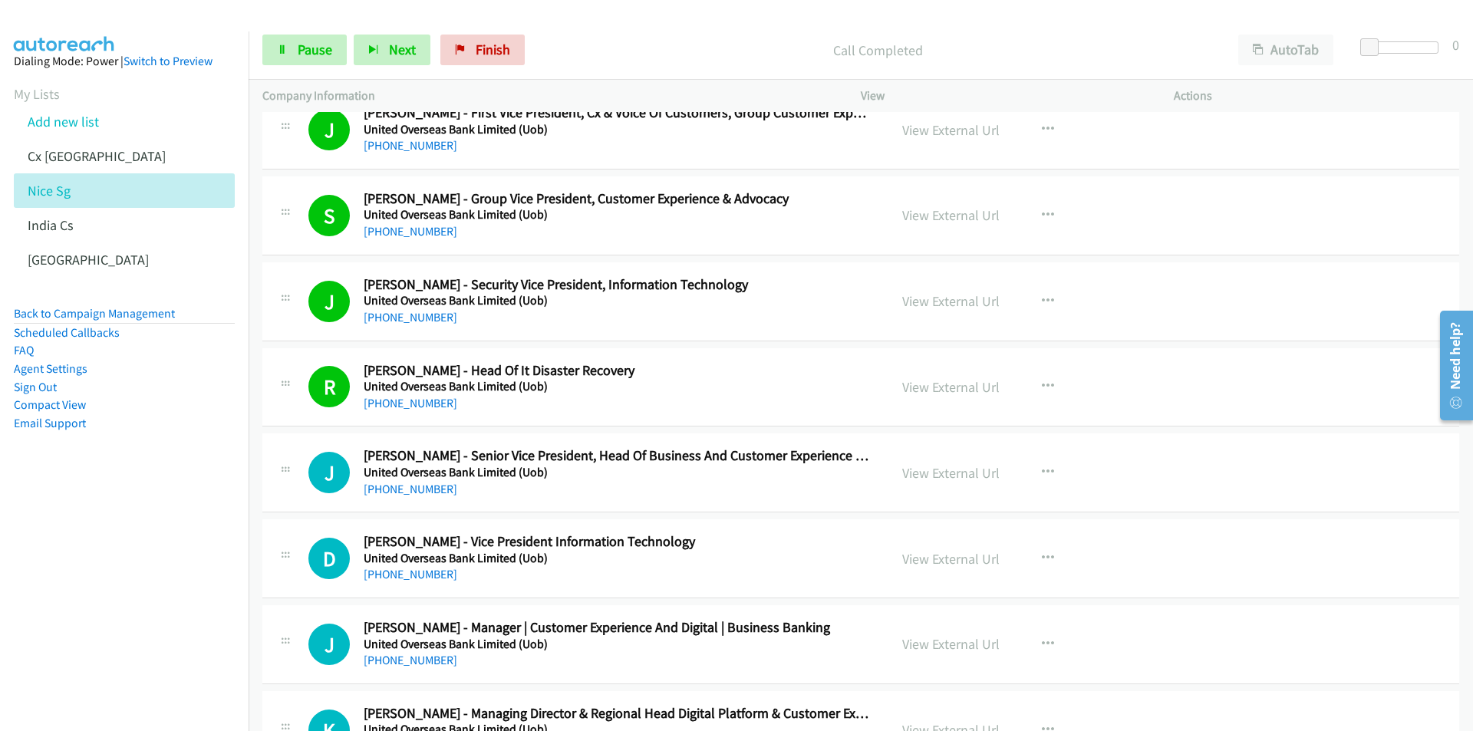
scroll to position [2991, 0]
click at [925, 554] on link "View External Url" at bounding box center [950, 557] width 97 height 18
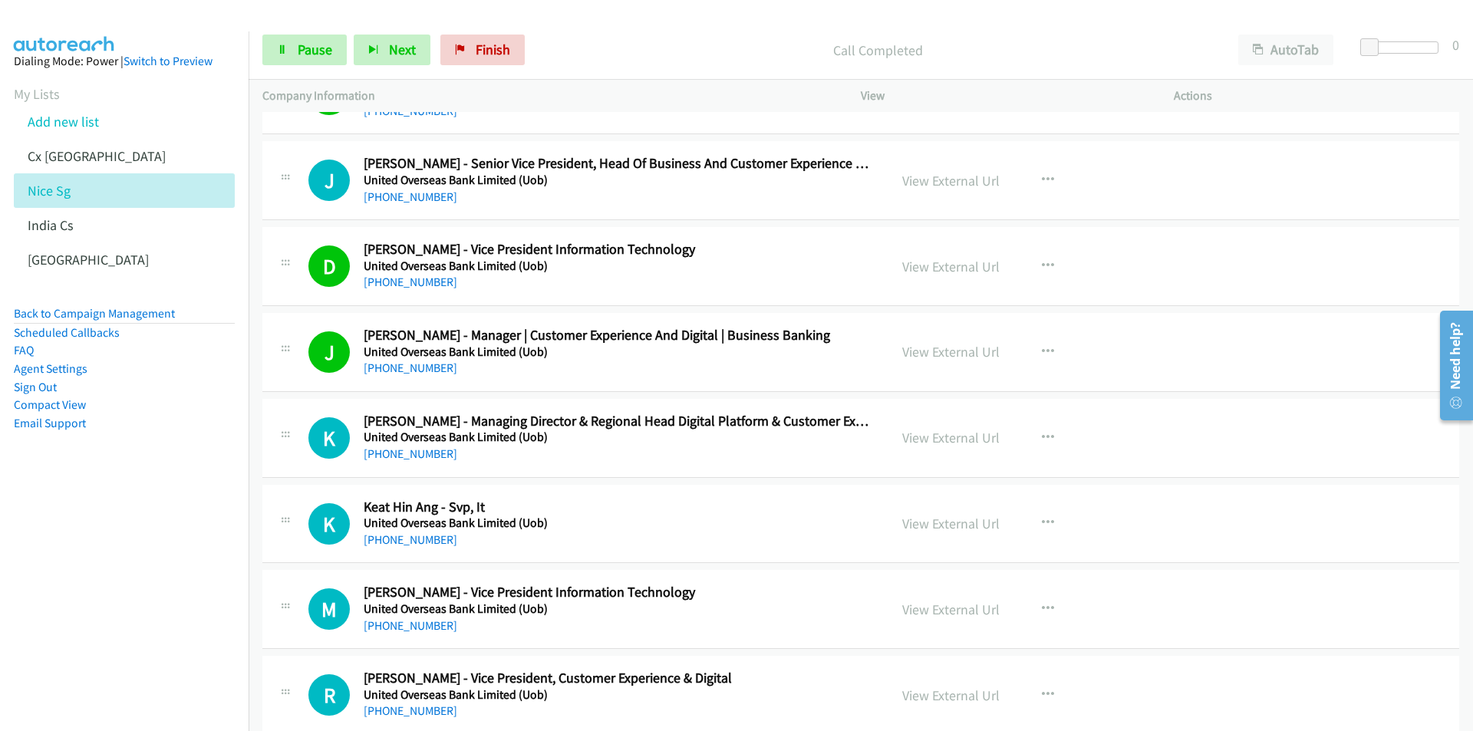
scroll to position [3298, 0]
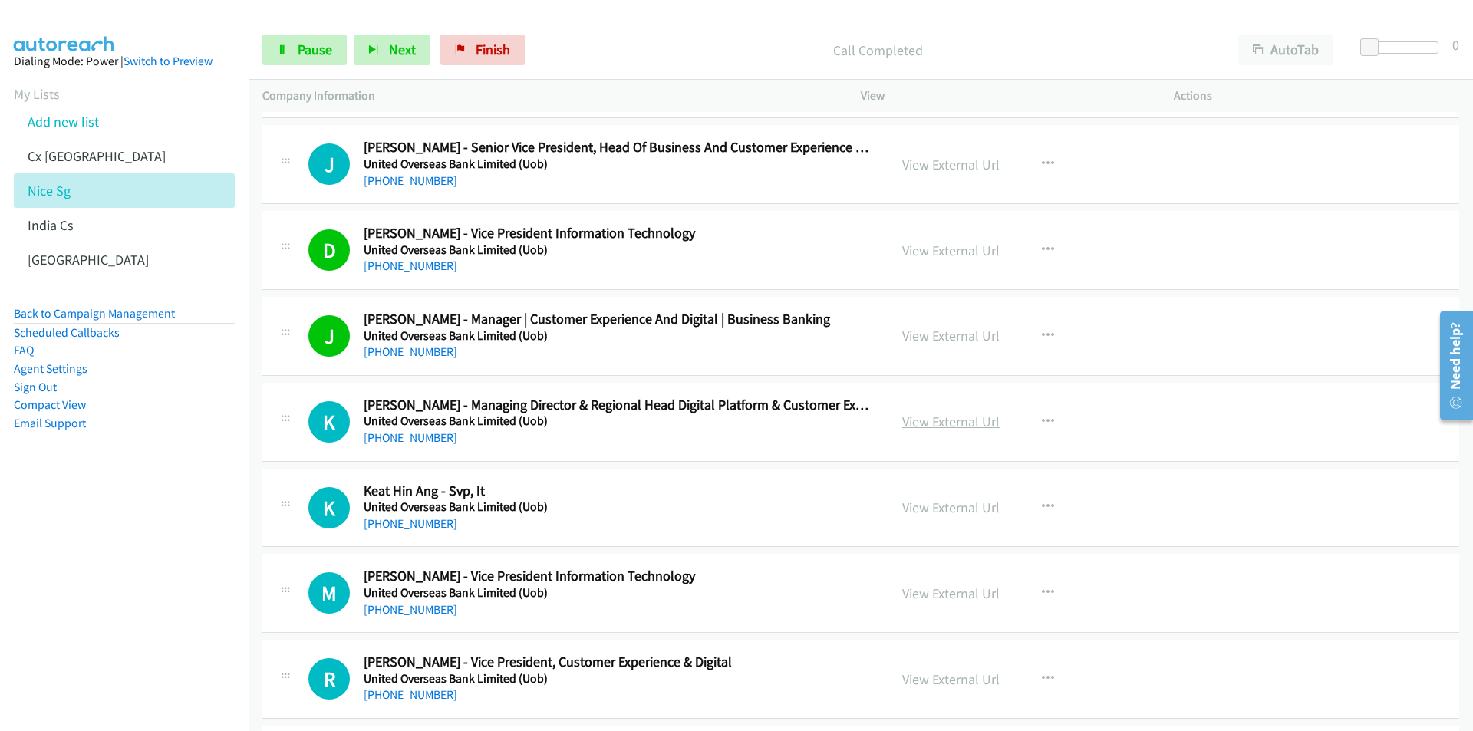
click at [930, 420] on link "View External Url" at bounding box center [950, 422] width 97 height 18
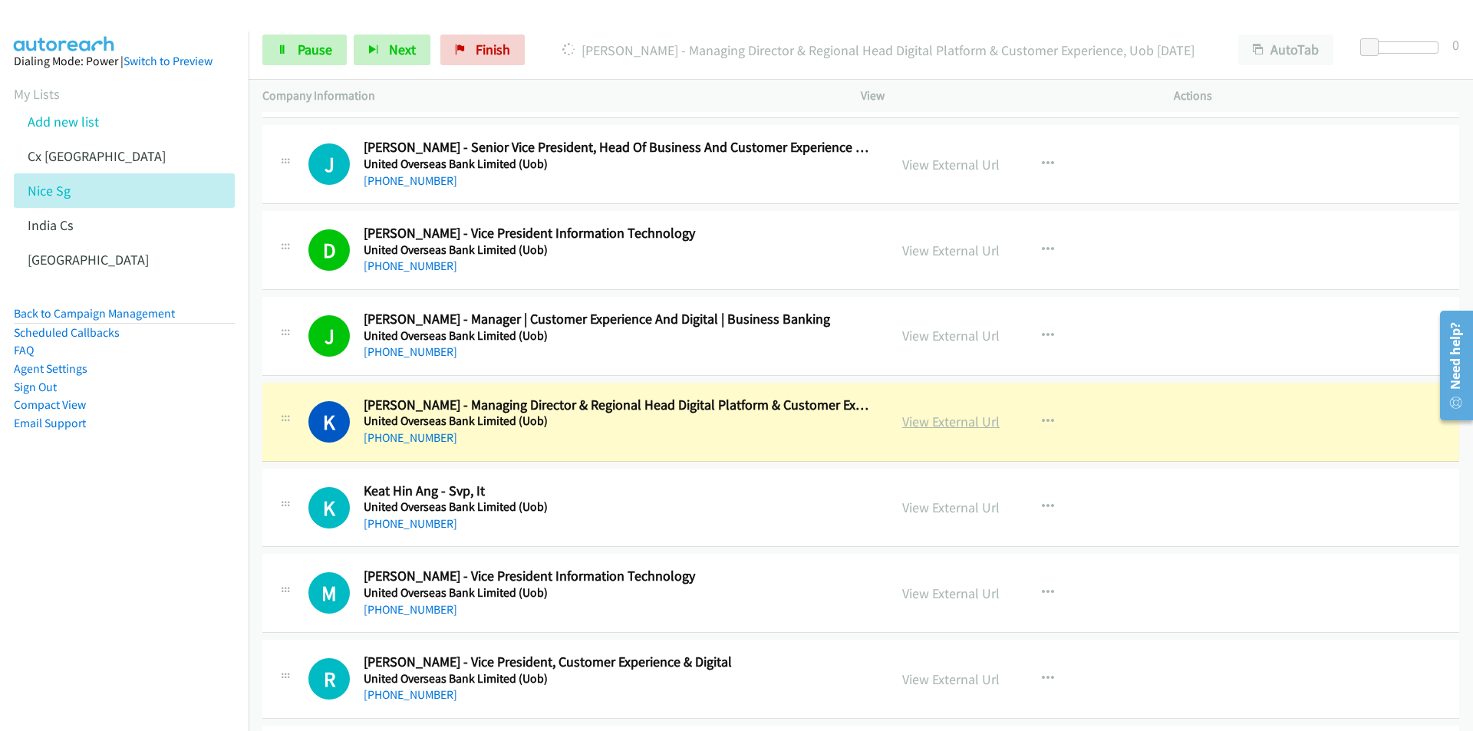
click at [915, 425] on link "View External Url" at bounding box center [950, 422] width 97 height 18
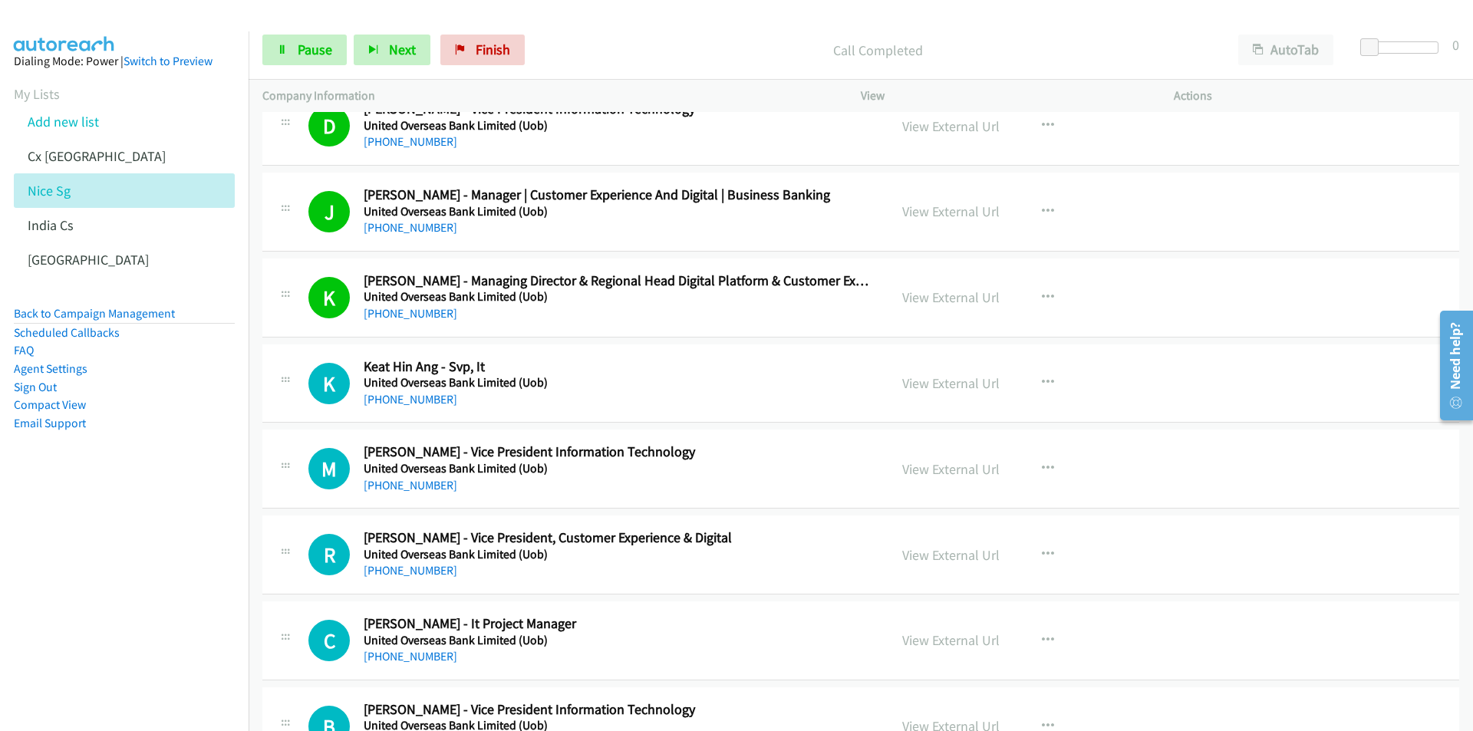
scroll to position [3528, 0]
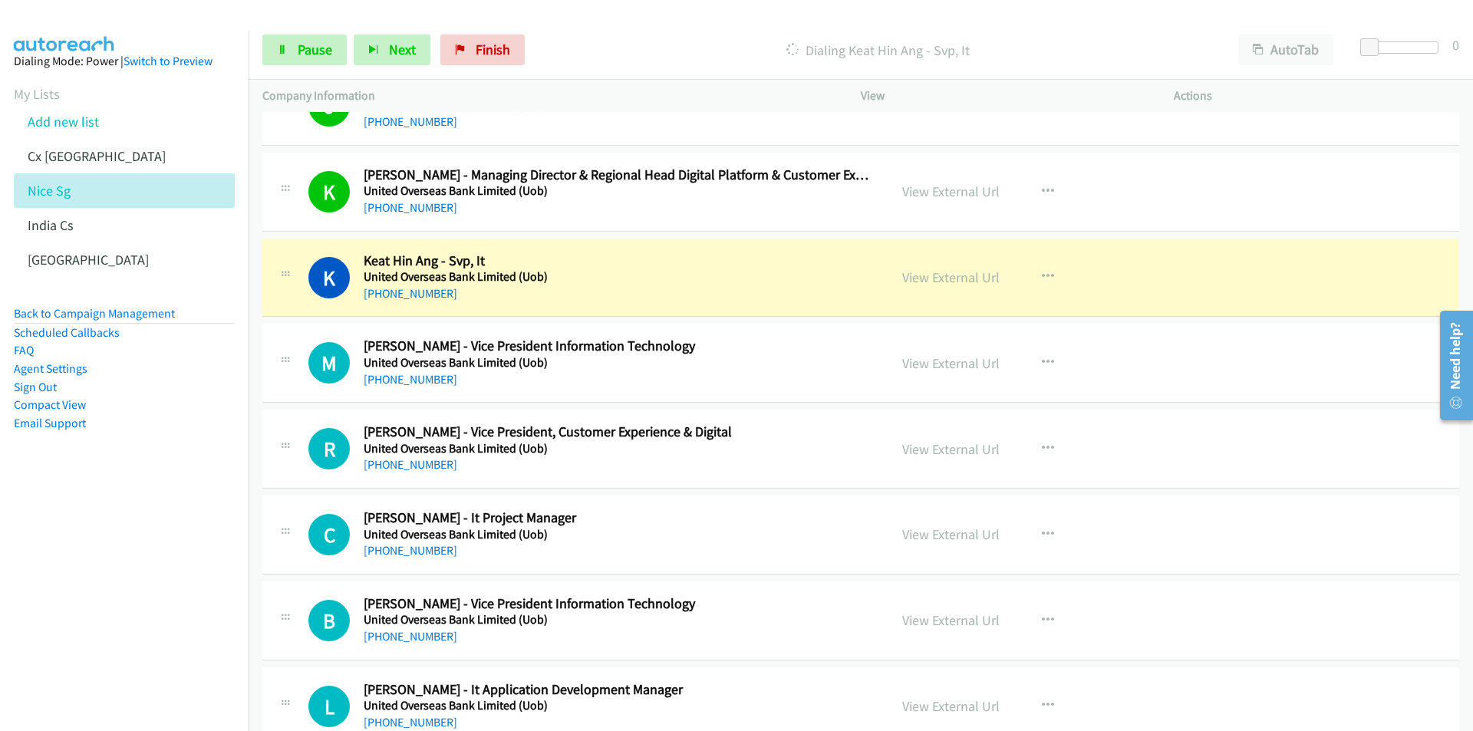
click at [153, 650] on nav "Dialing Mode: Power | Switch to Preview My Lists Add new list Cx [GEOGRAPHIC_DA…" at bounding box center [124, 396] width 249 height 731
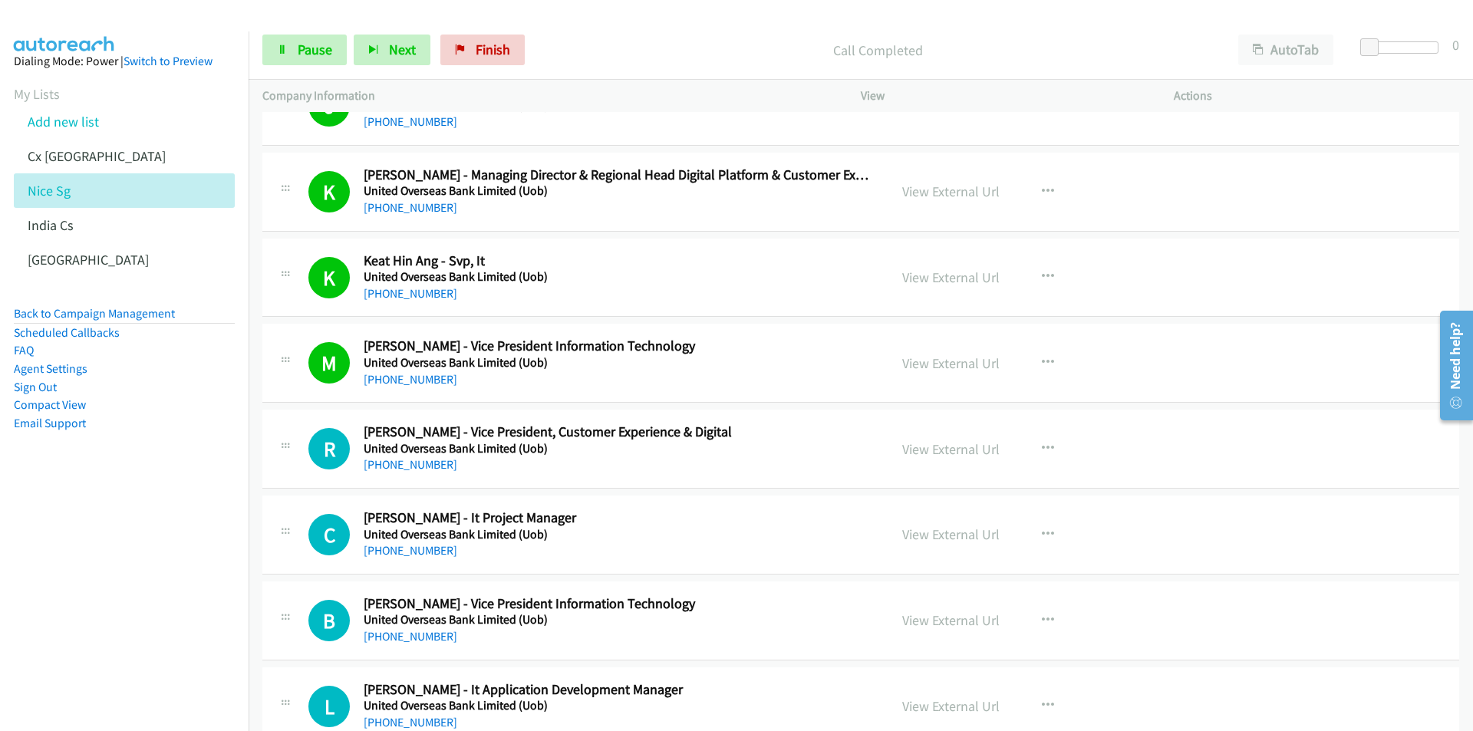
click at [111, 571] on nav "Dialing Mode: Power | Switch to Preview My Lists Add new list Cx [GEOGRAPHIC_DA…" at bounding box center [124, 396] width 249 height 731
click at [926, 456] on link "View External Url" at bounding box center [950, 449] width 97 height 18
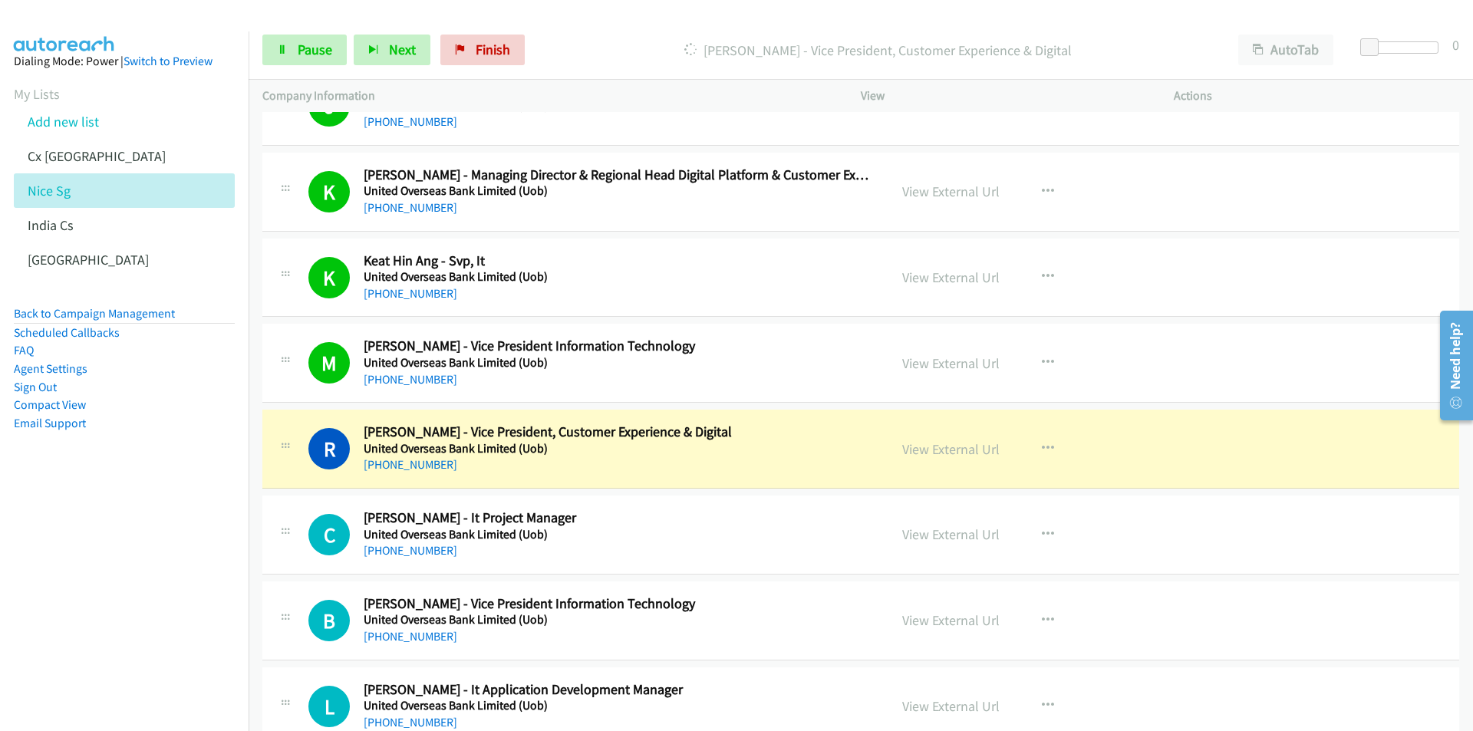
click at [156, 555] on nav "Dialing Mode: Power | Switch to Preview My Lists Add new list Cx [GEOGRAPHIC_DA…" at bounding box center [124, 396] width 249 height 731
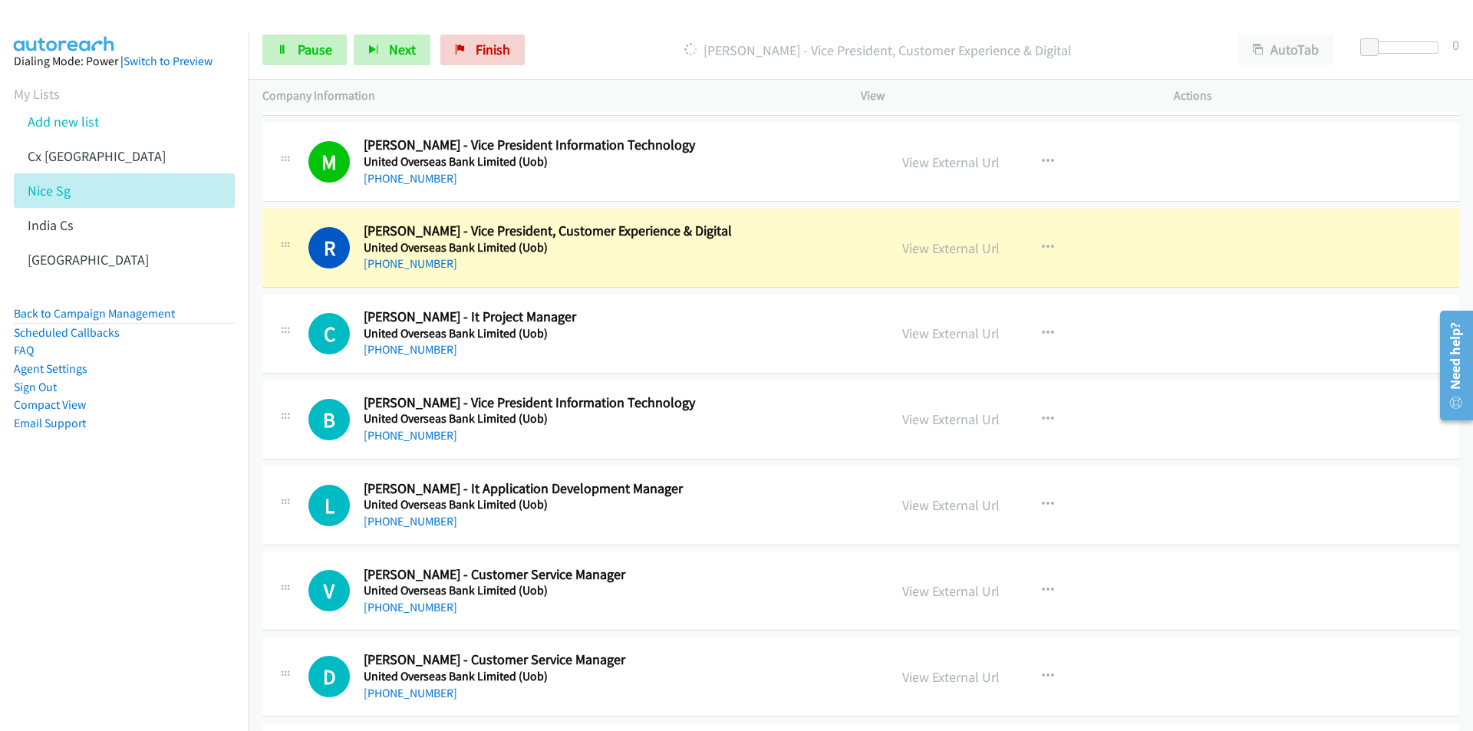
scroll to position [3758, 0]
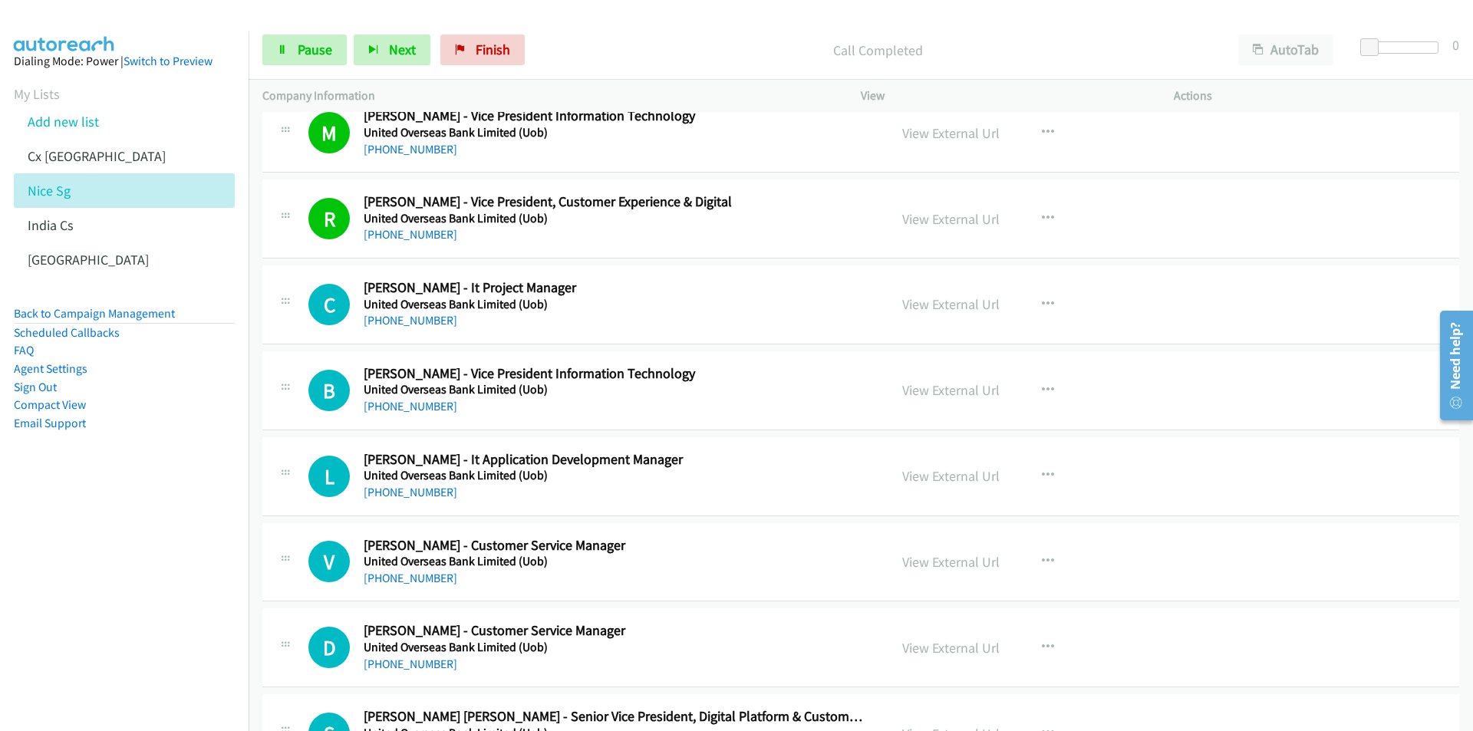
click at [142, 650] on nav "Dialing Mode: Power | Switch to Preview My Lists Add new list Cx [GEOGRAPHIC_DA…" at bounding box center [124, 396] width 249 height 731
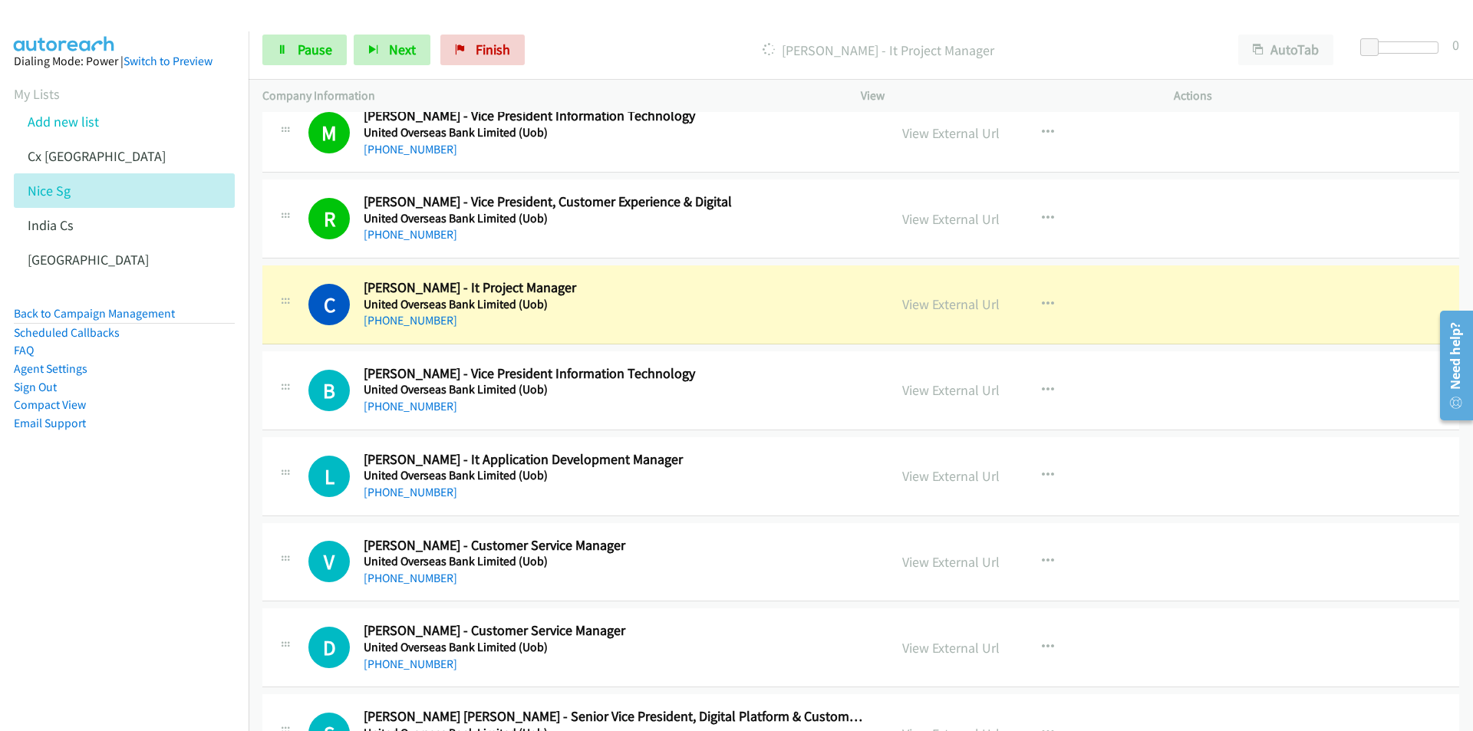
click at [150, 563] on nav "Dialing Mode: Power | Switch to Preview My Lists Add new list Cx [GEOGRAPHIC_DA…" at bounding box center [124, 396] width 249 height 731
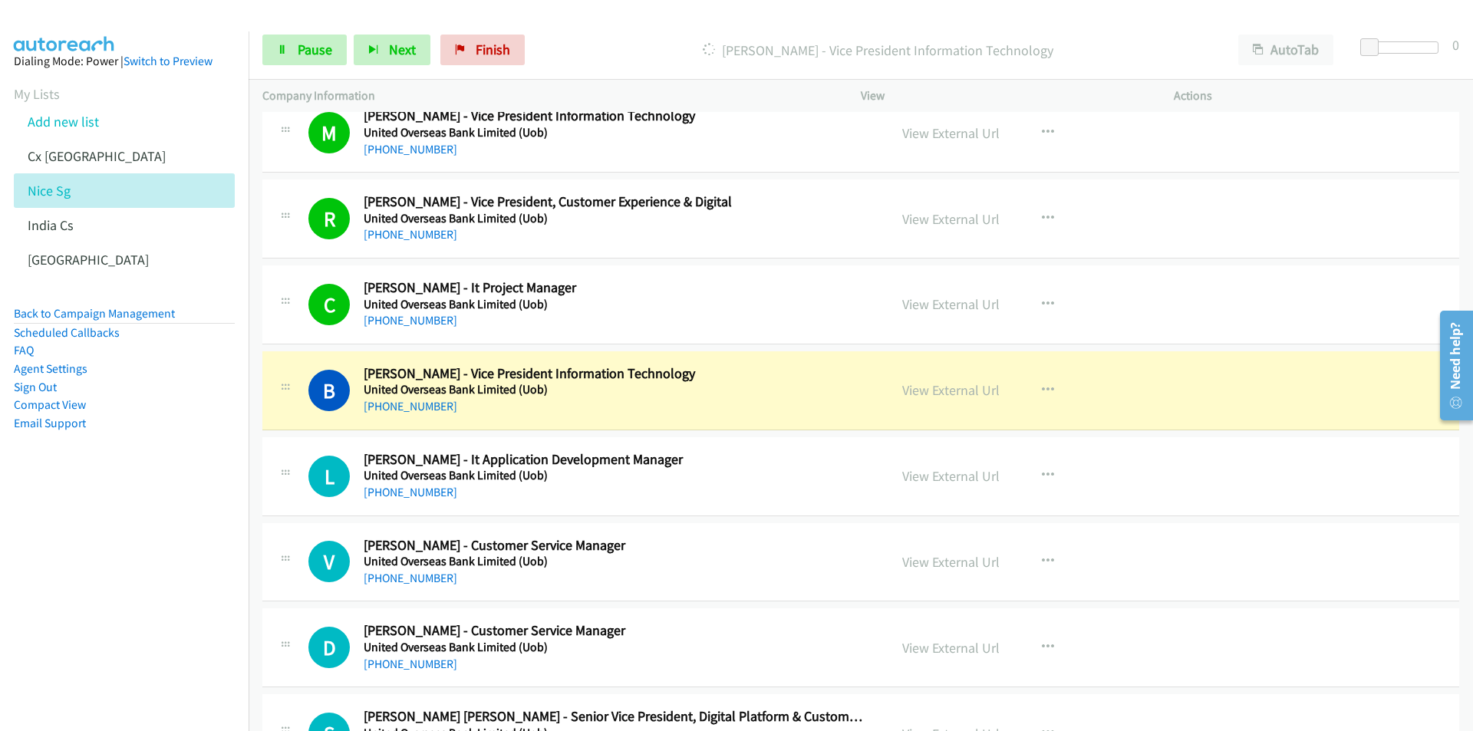
drag, startPoint x: 143, startPoint y: 649, endPoint x: 152, endPoint y: 647, distance: 9.5
click at [143, 649] on nav "Dialing Mode: Power | Switch to Preview My Lists Add new list Cx [GEOGRAPHIC_DA…" at bounding box center [124, 396] width 249 height 731
click at [947, 393] on link "View External Url" at bounding box center [950, 390] width 97 height 18
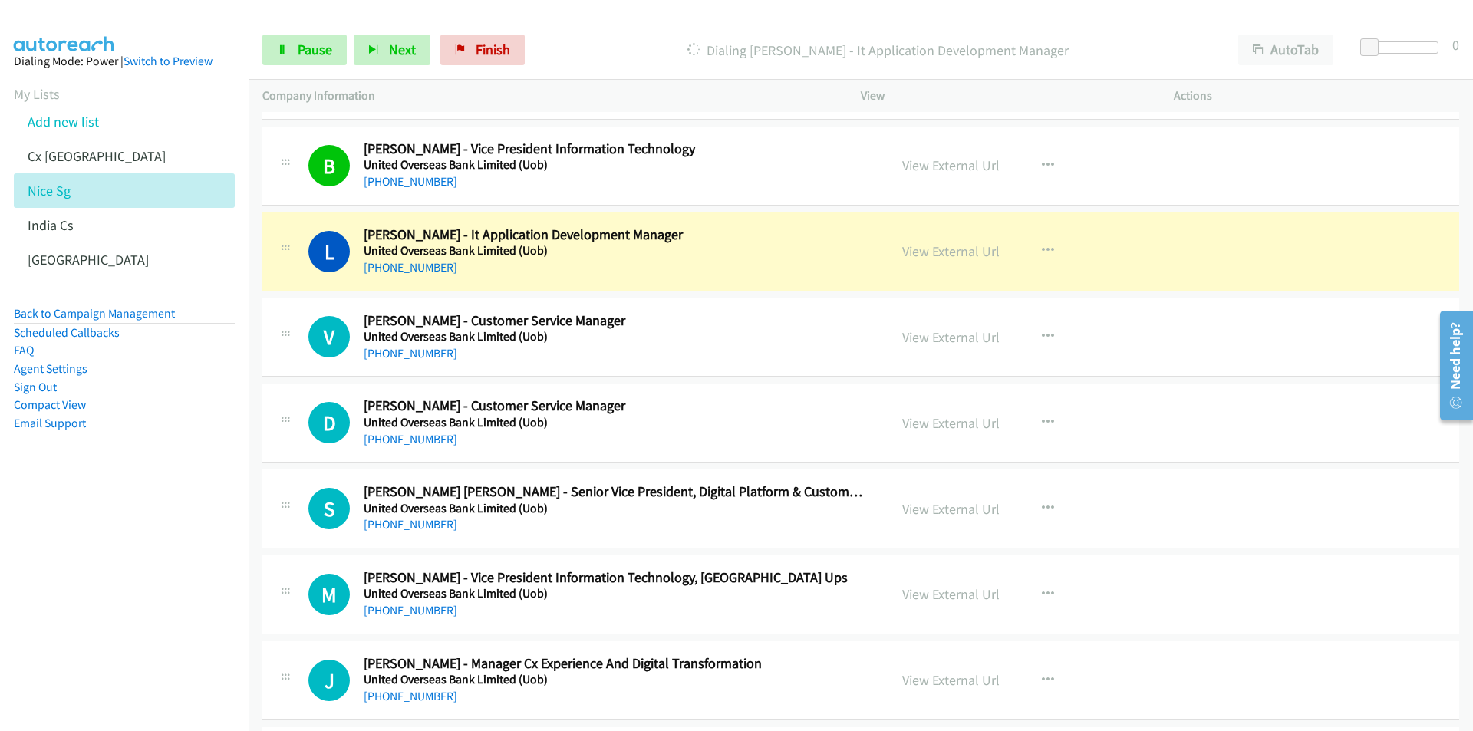
scroll to position [3988, 0]
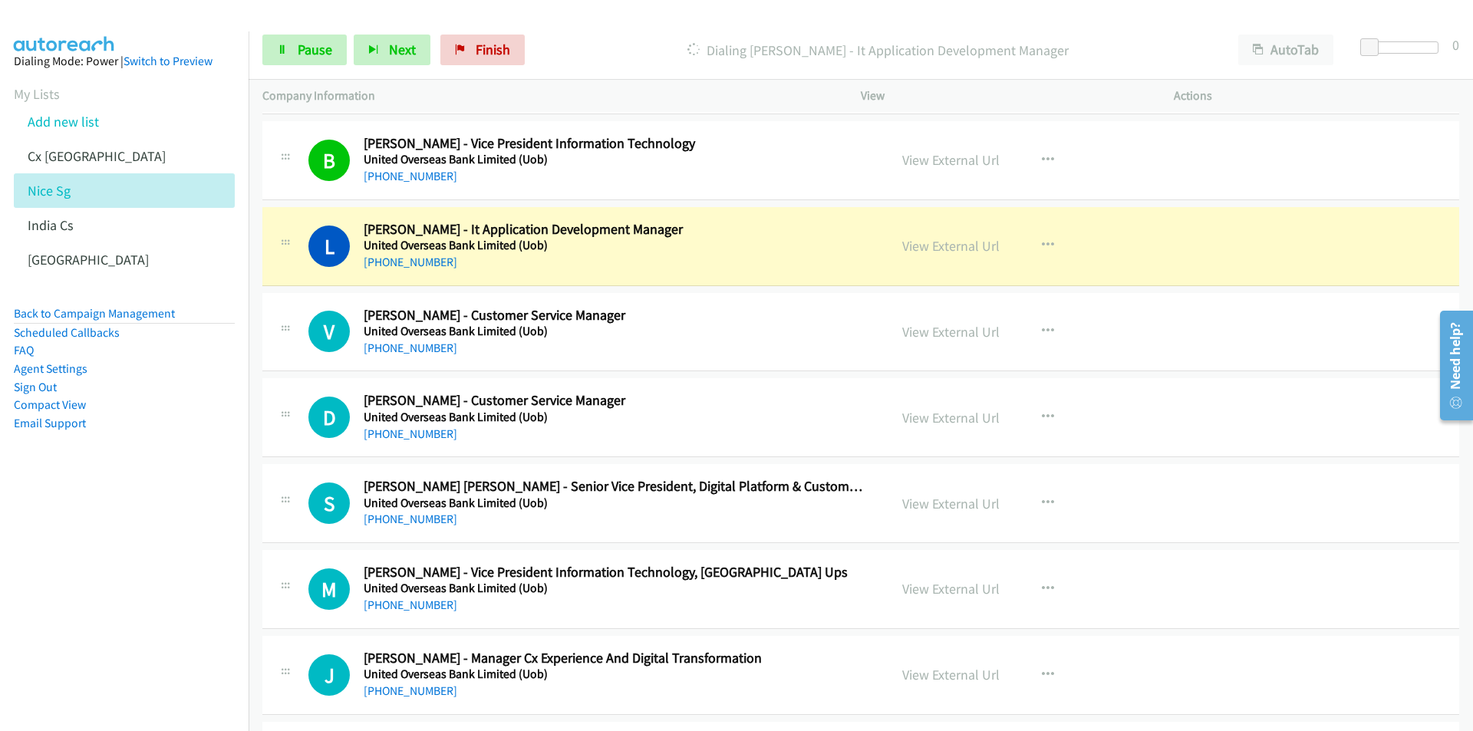
click at [153, 560] on nav "Dialing Mode: Power | Switch to Preview My Lists Add new list Cx [GEOGRAPHIC_DA…" at bounding box center [124, 396] width 249 height 731
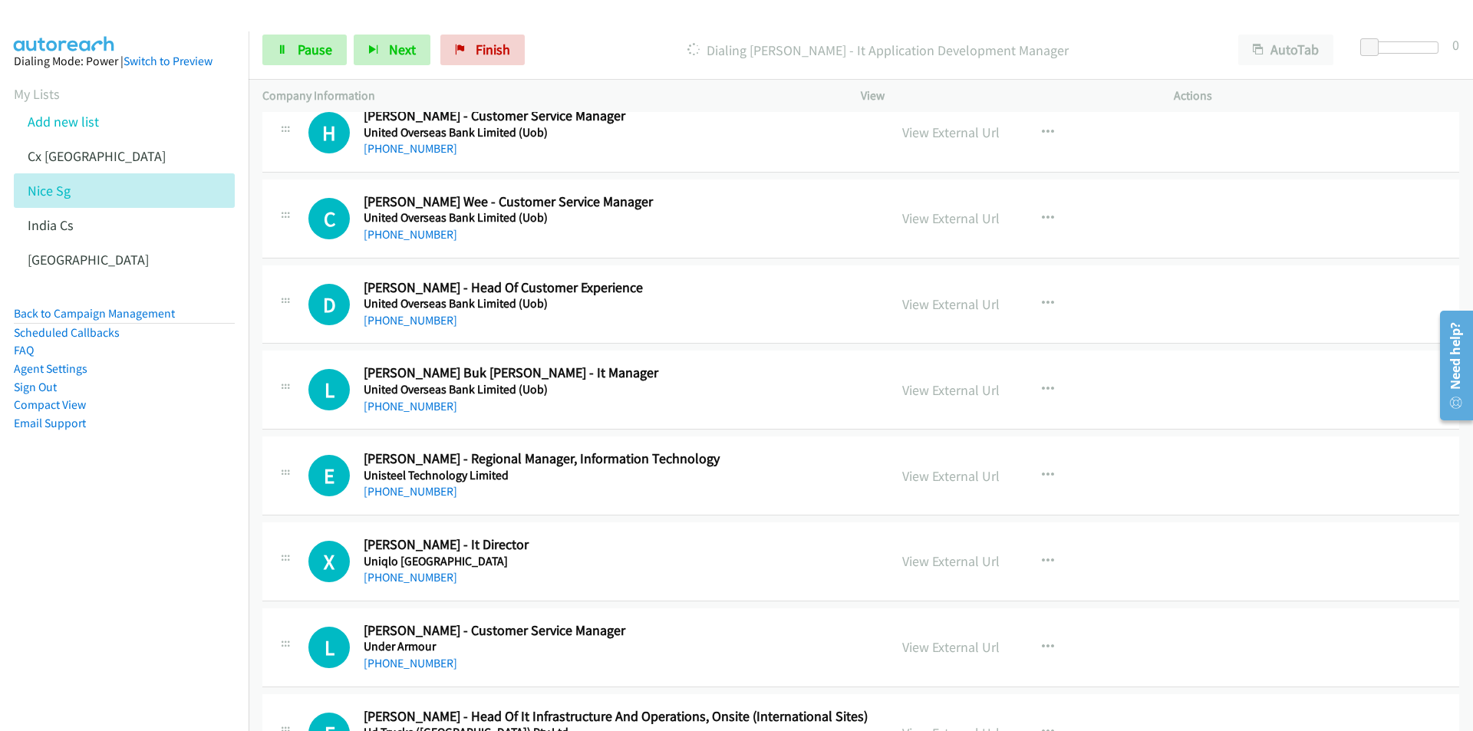
scroll to position [4755, 0]
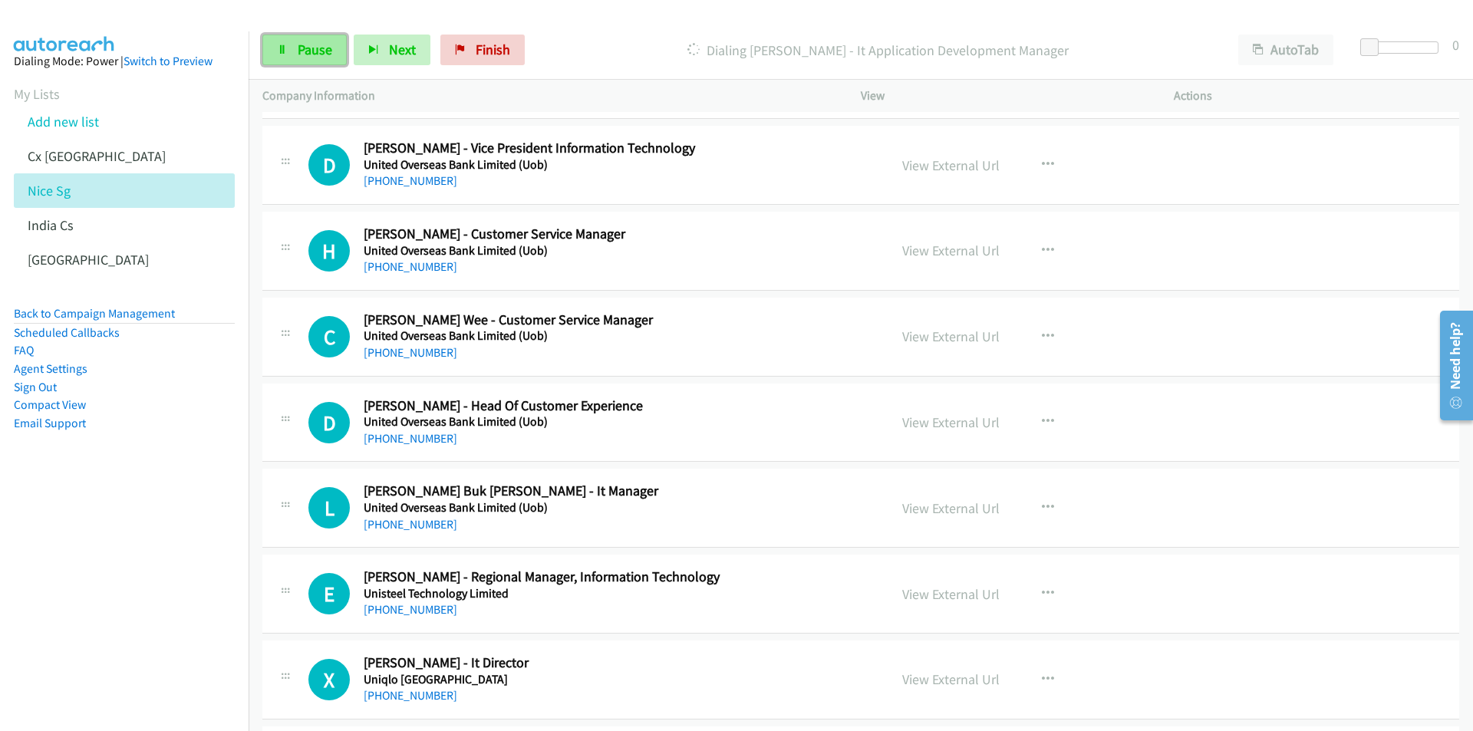
click at [291, 51] on link "Pause" at bounding box center [304, 50] width 84 height 31
click at [99, 564] on nav "Dialing Mode: Power | Switch to Preview My Lists Add new list Cx [GEOGRAPHIC_DA…" at bounding box center [124, 396] width 249 height 731
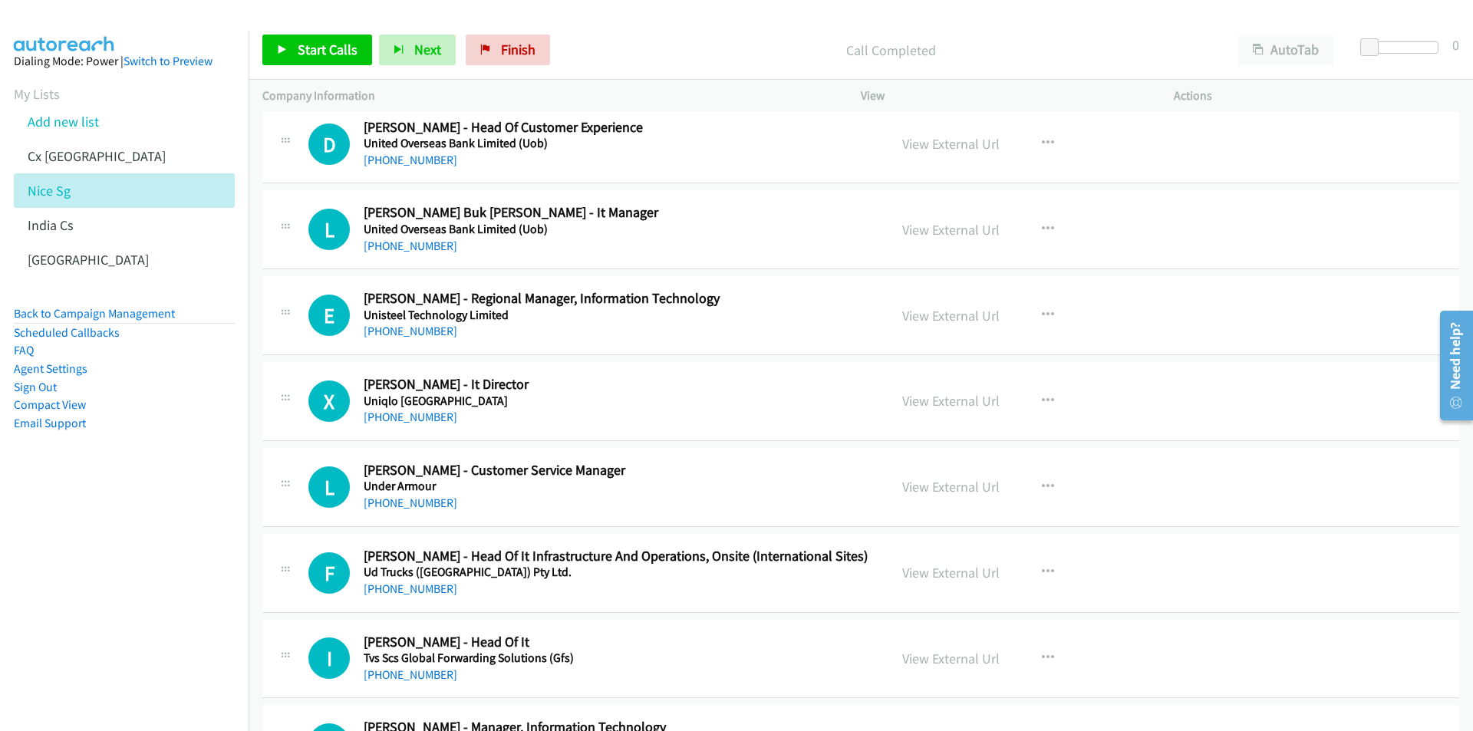
scroll to position [5062, 0]
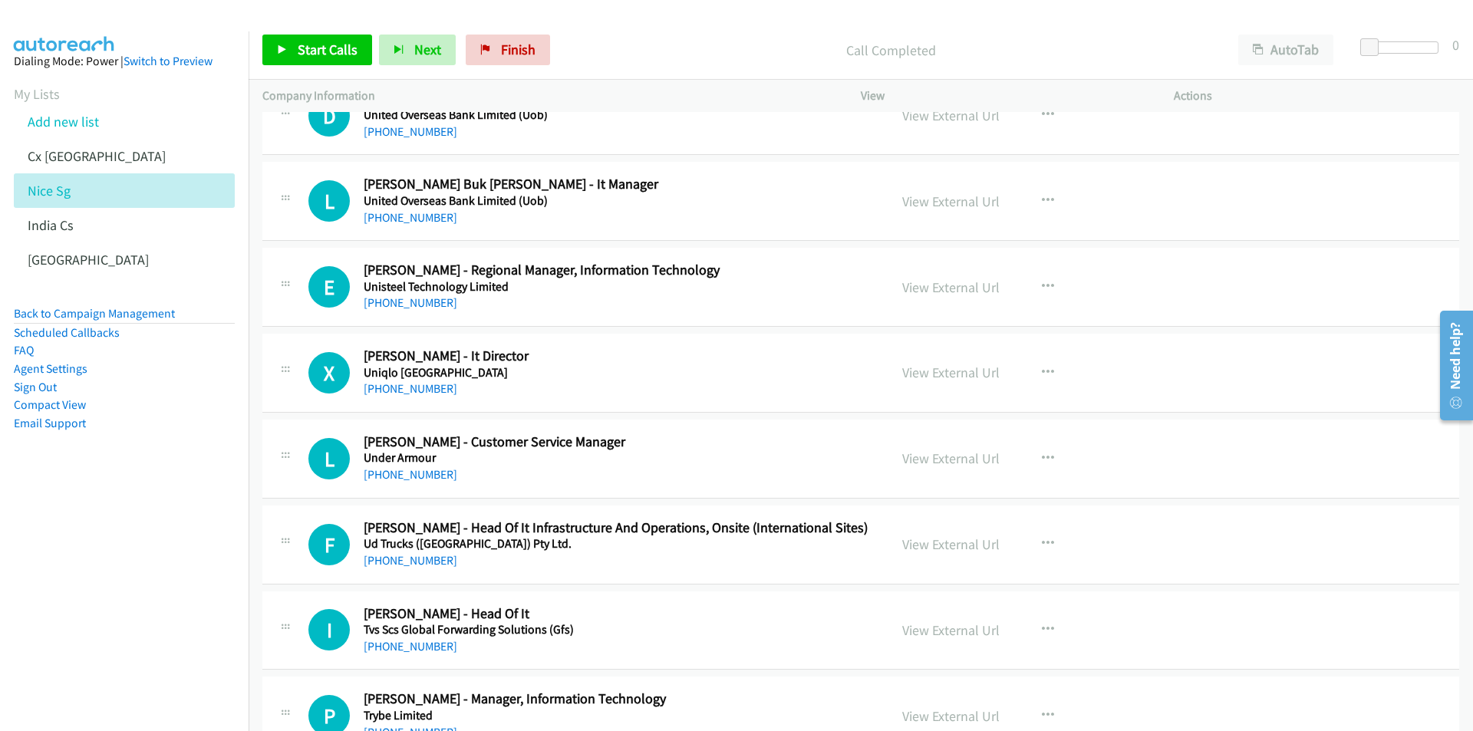
drag, startPoint x: 966, startPoint y: 290, endPoint x: 1038, endPoint y: 290, distance: 71.3
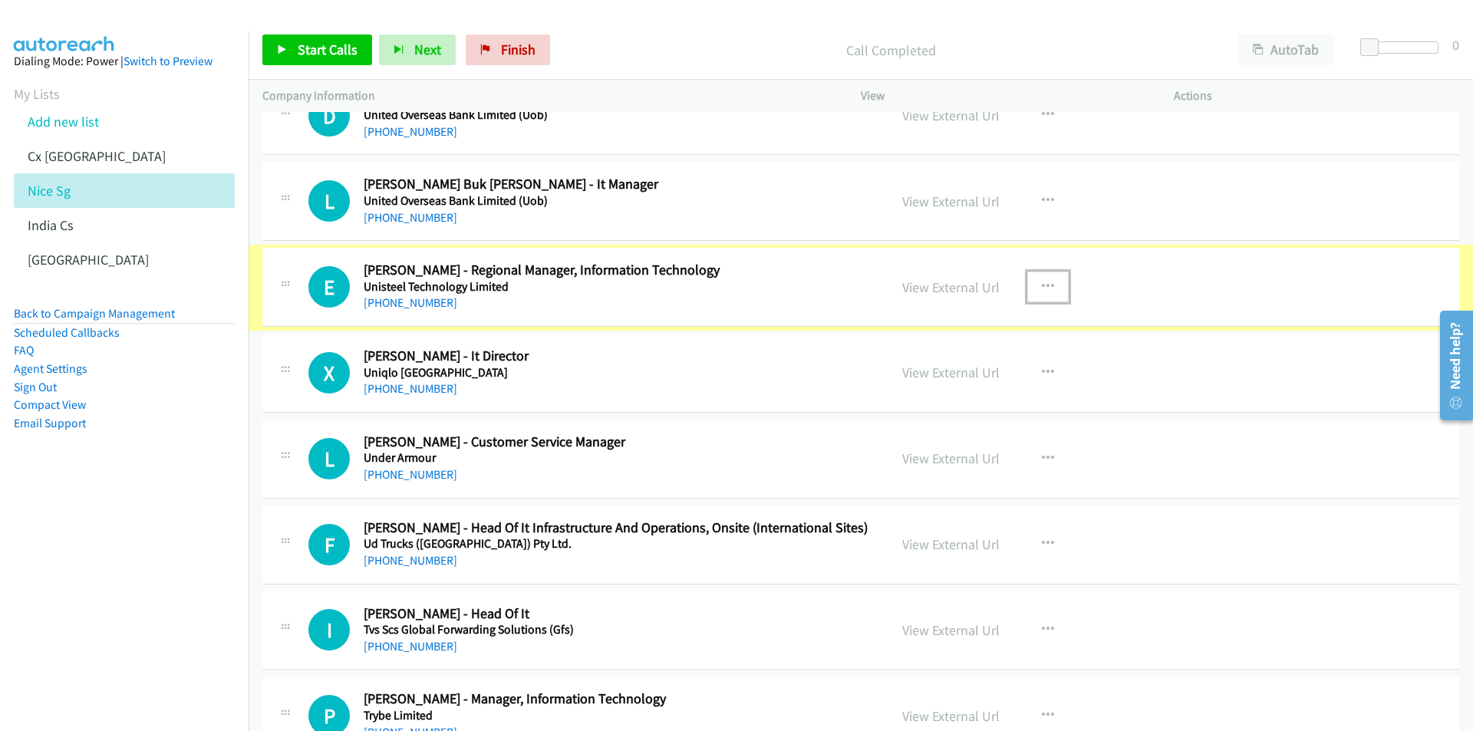
click at [1042, 287] on icon "button" at bounding box center [1048, 287] width 12 height 12
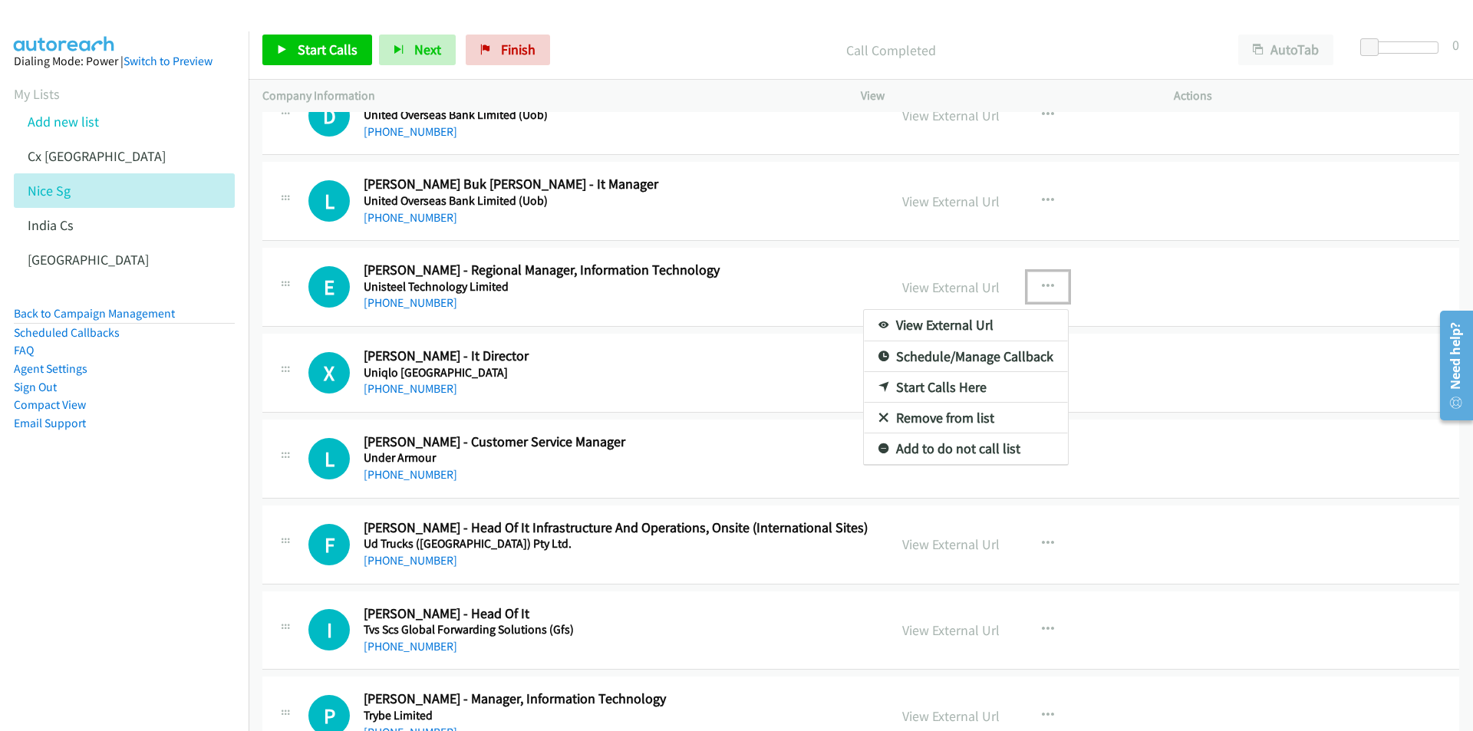
click at [988, 388] on link "Start Calls Here" at bounding box center [966, 387] width 204 height 31
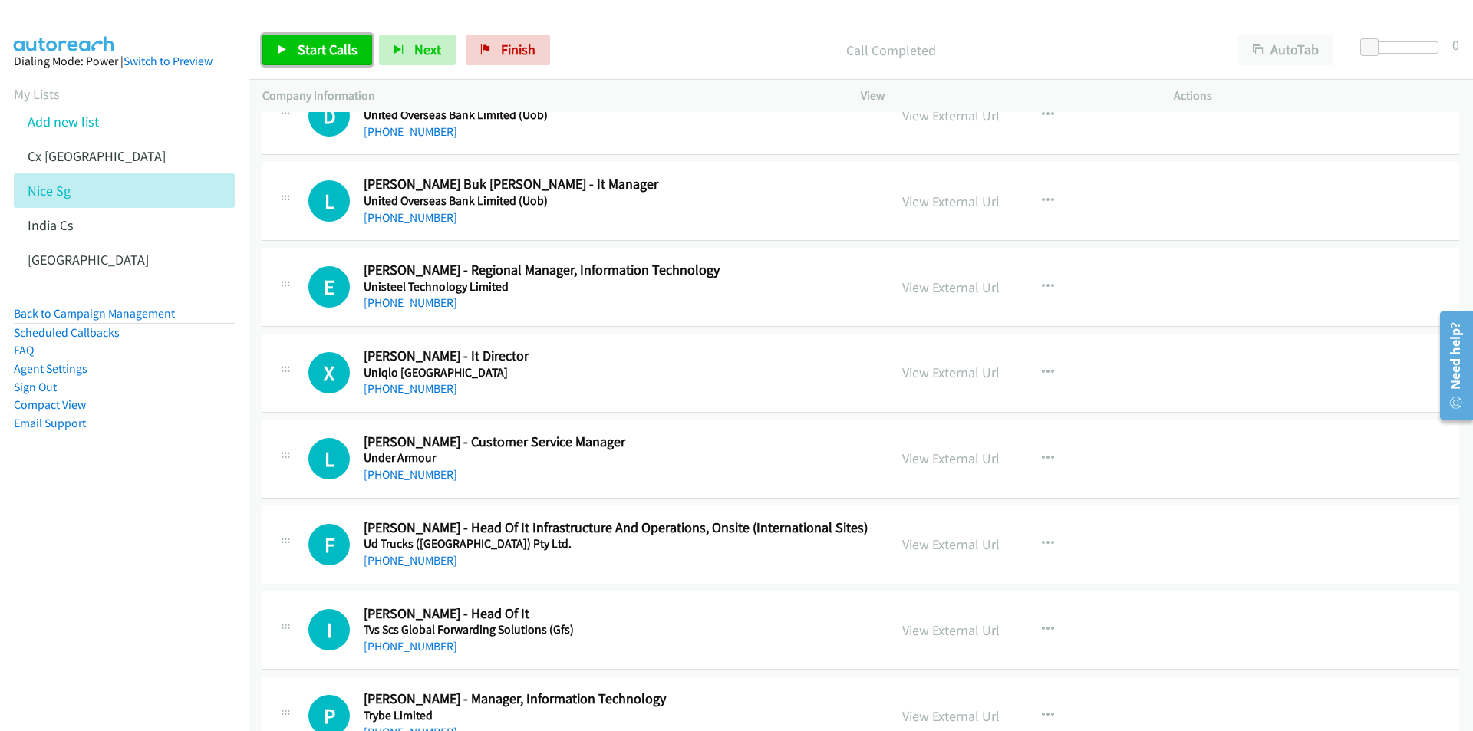
click at [316, 51] on span "Start Calls" at bounding box center [328, 50] width 60 height 18
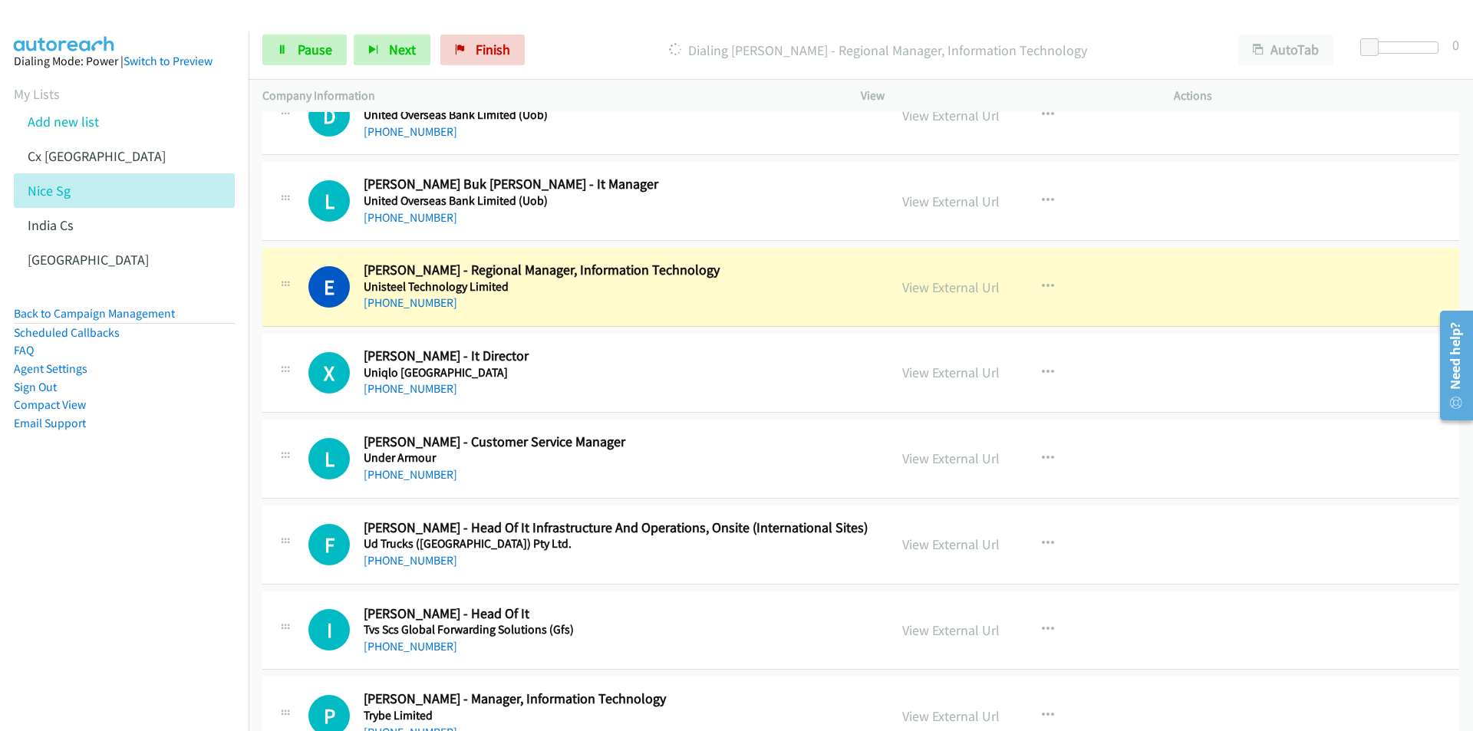
click at [172, 510] on nav "Dialing Mode: Power | Switch to Preview My Lists Add new list Cx [GEOGRAPHIC_DA…" at bounding box center [124, 396] width 249 height 731
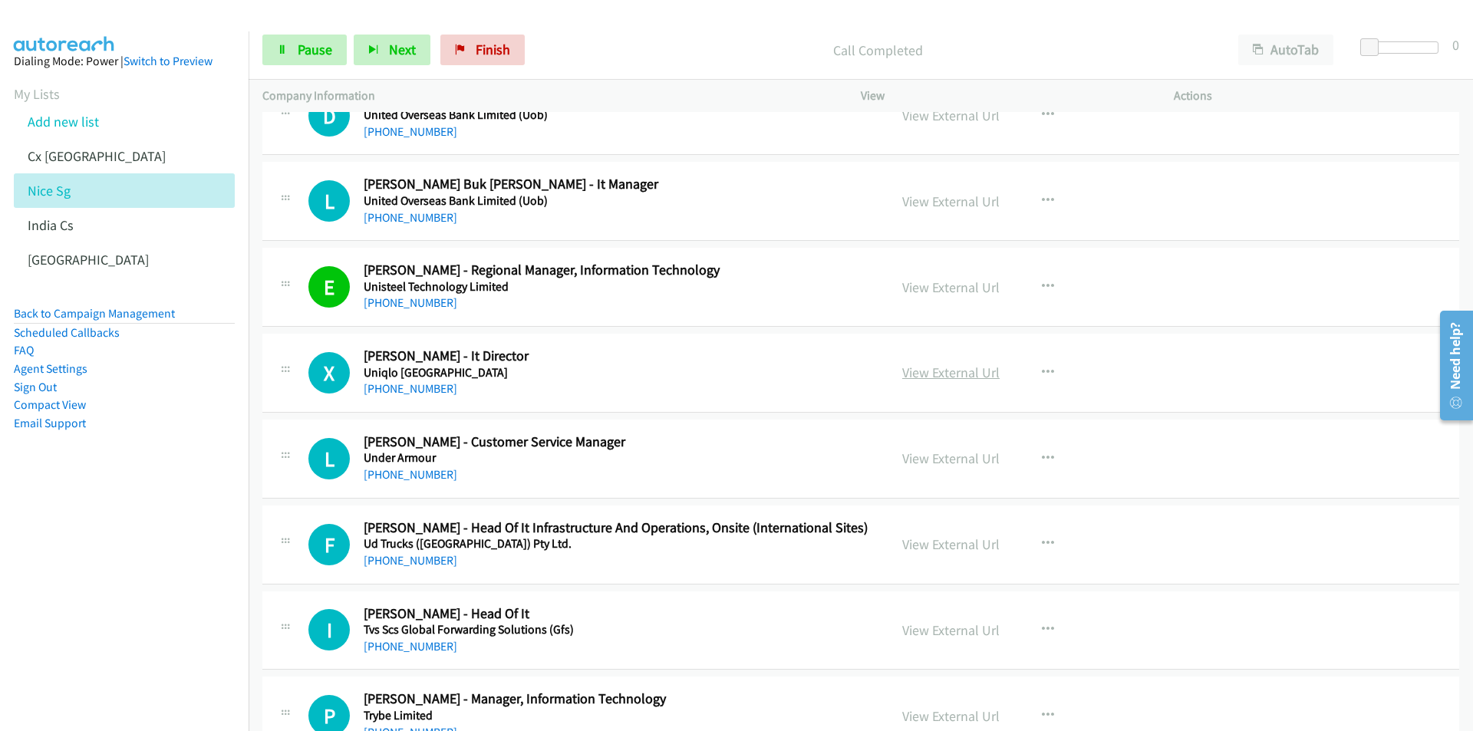
click at [960, 378] on link "View External Url" at bounding box center [950, 373] width 97 height 18
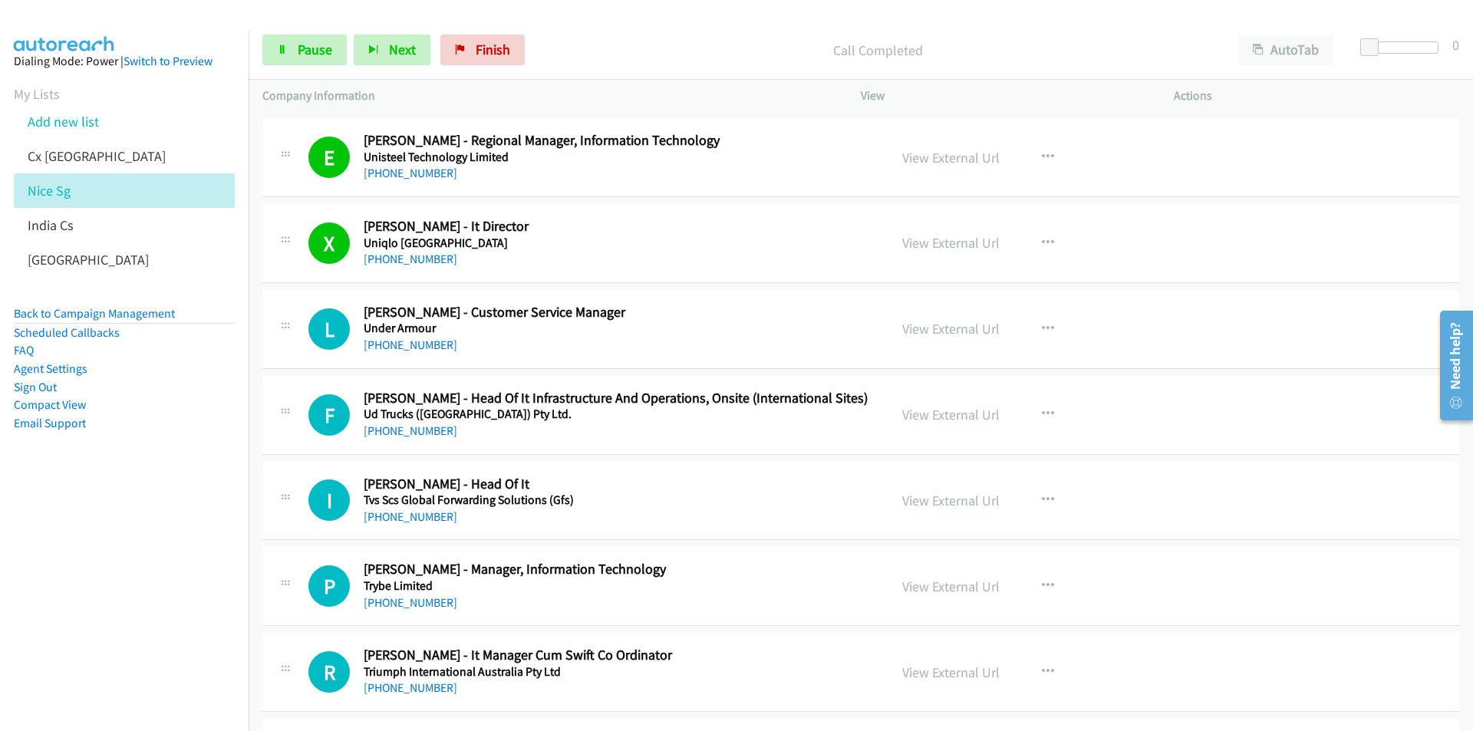
scroll to position [5216, 0]
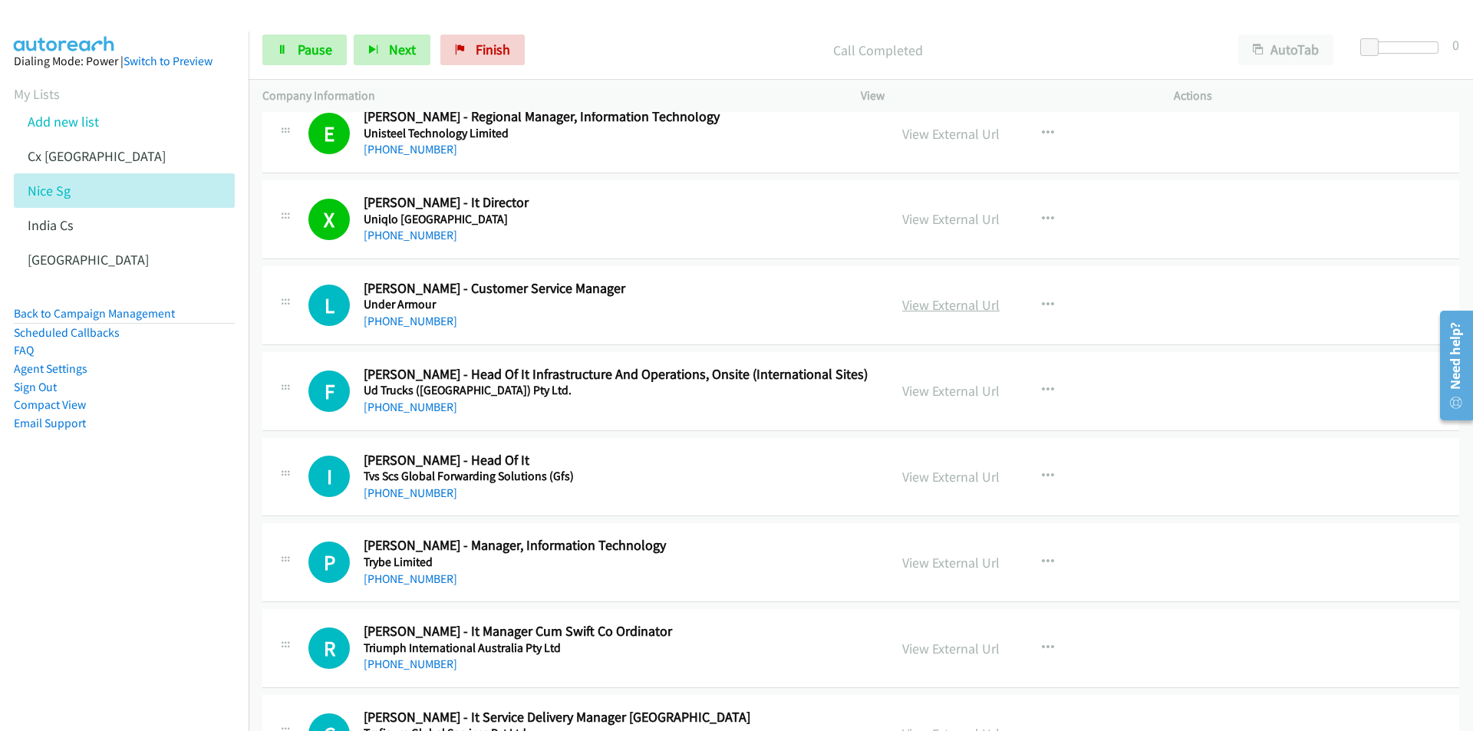
click at [919, 301] on link "View External Url" at bounding box center [950, 305] width 97 height 18
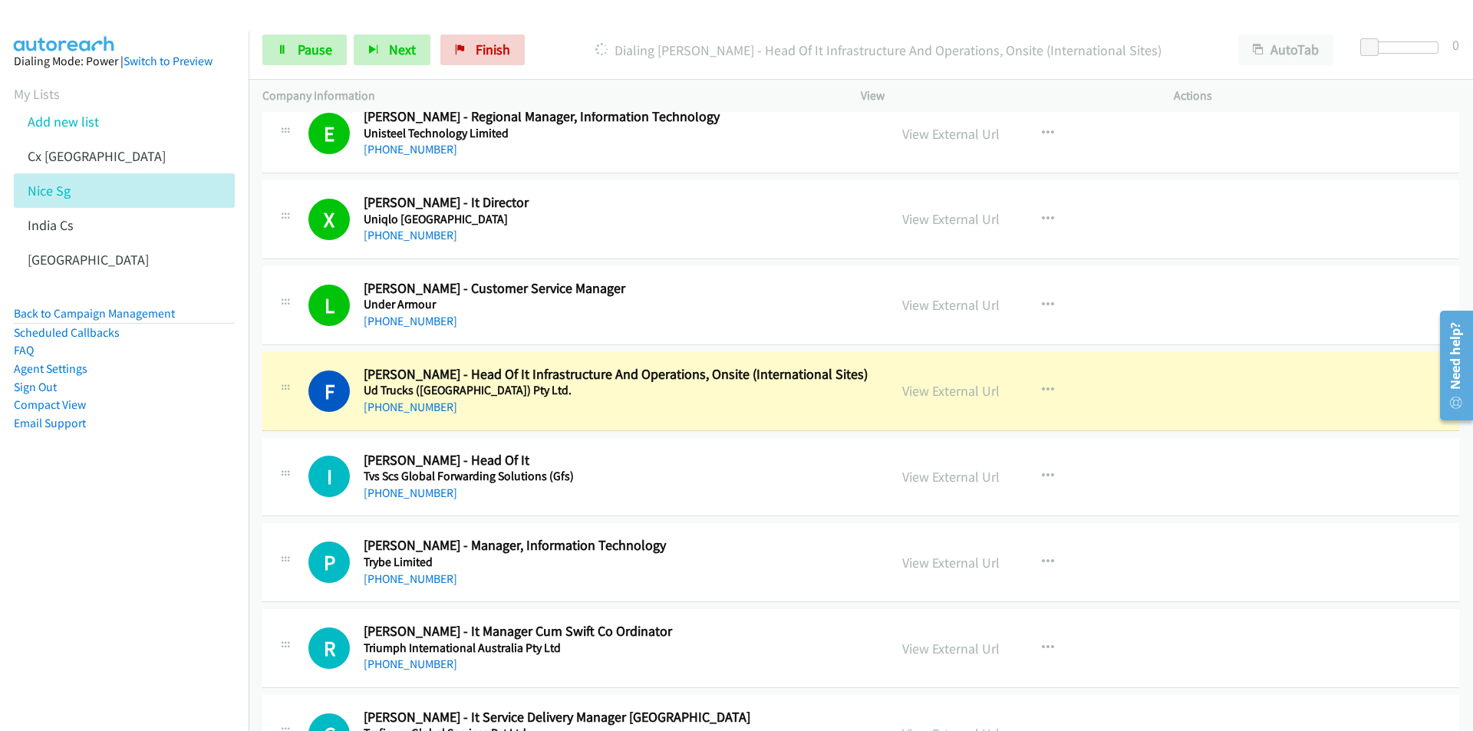
click at [153, 523] on nav "Dialing Mode: Power | Switch to Preview My Lists Add new list Cx [GEOGRAPHIC_DA…" at bounding box center [124, 396] width 249 height 731
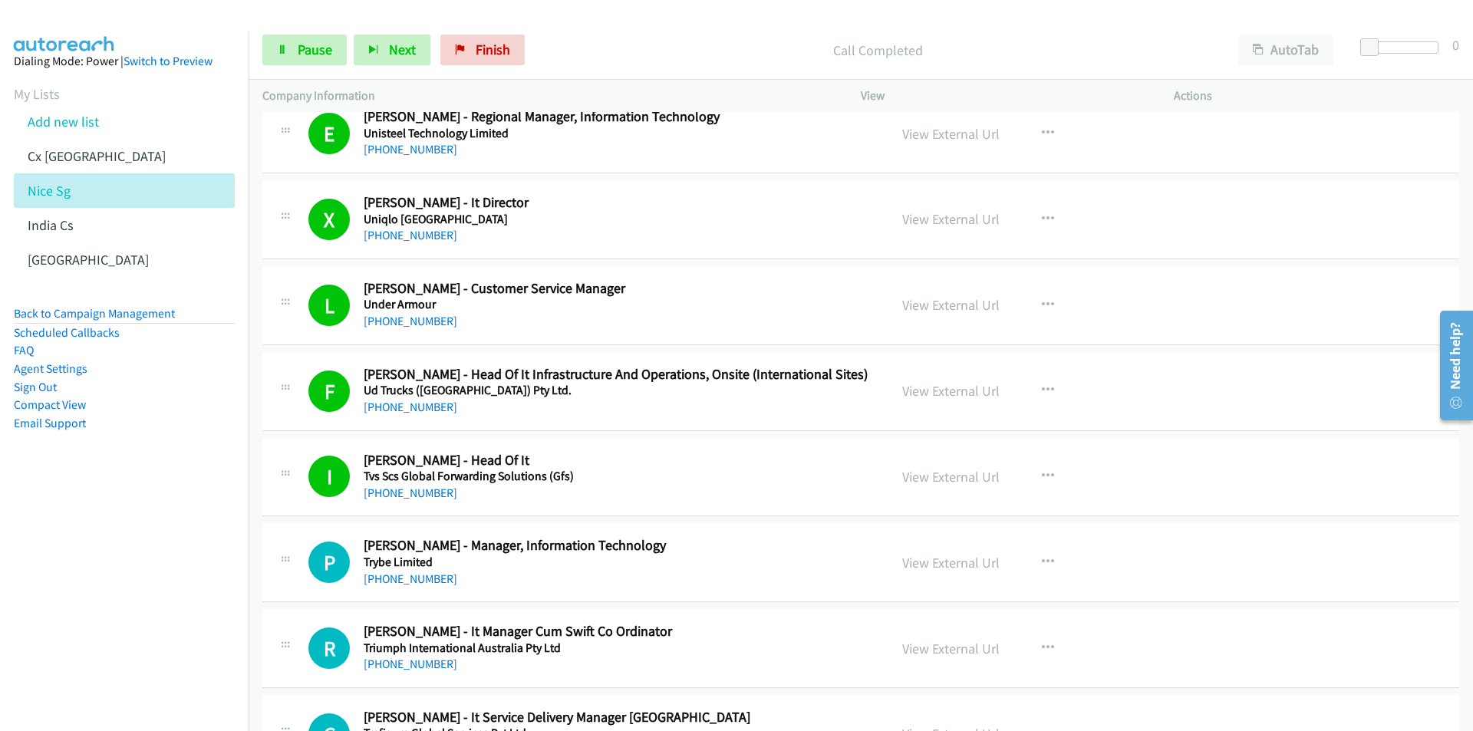
click at [148, 653] on nav "Dialing Mode: Power | Switch to Preview My Lists Add new list Cx [GEOGRAPHIC_DA…" at bounding box center [124, 396] width 249 height 731
click at [953, 558] on link "View External Url" at bounding box center [950, 563] width 97 height 18
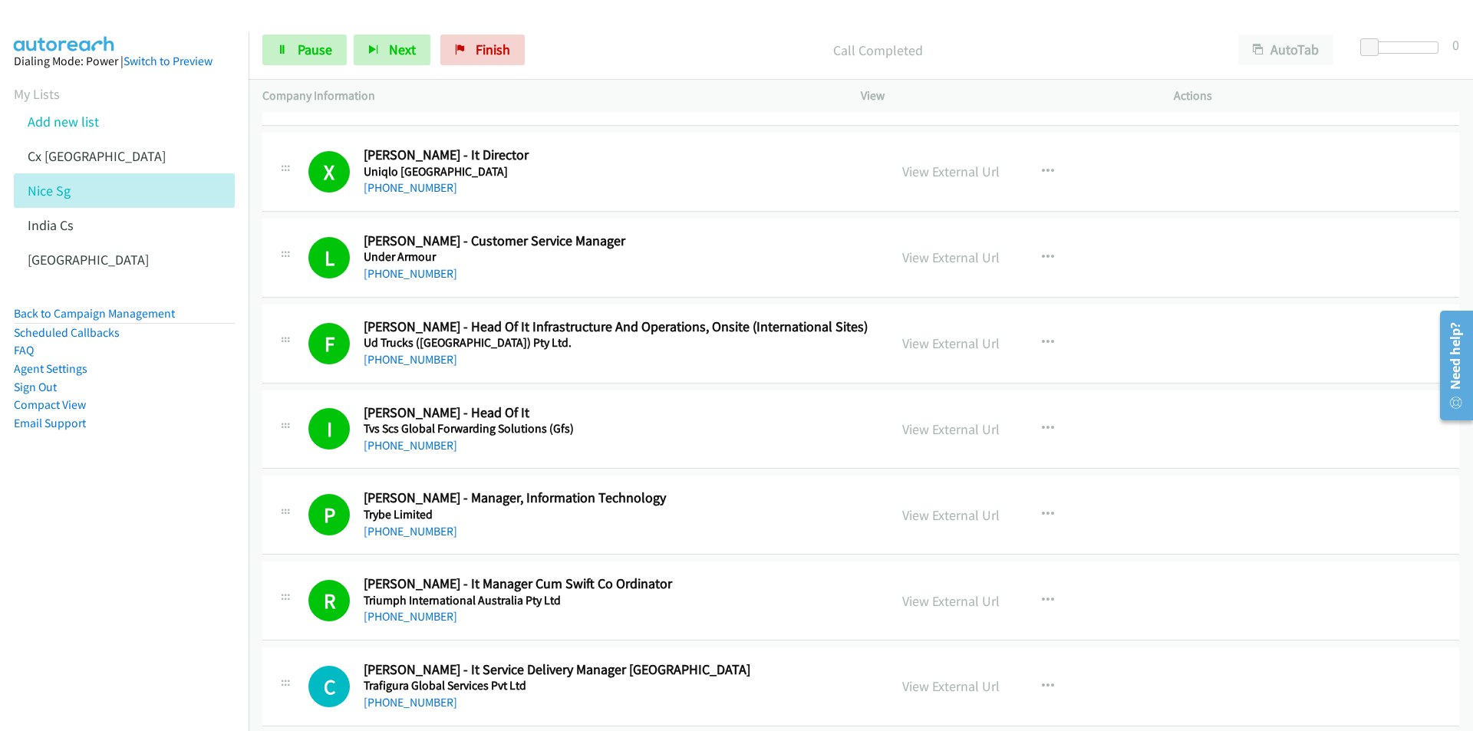
scroll to position [5676, 0]
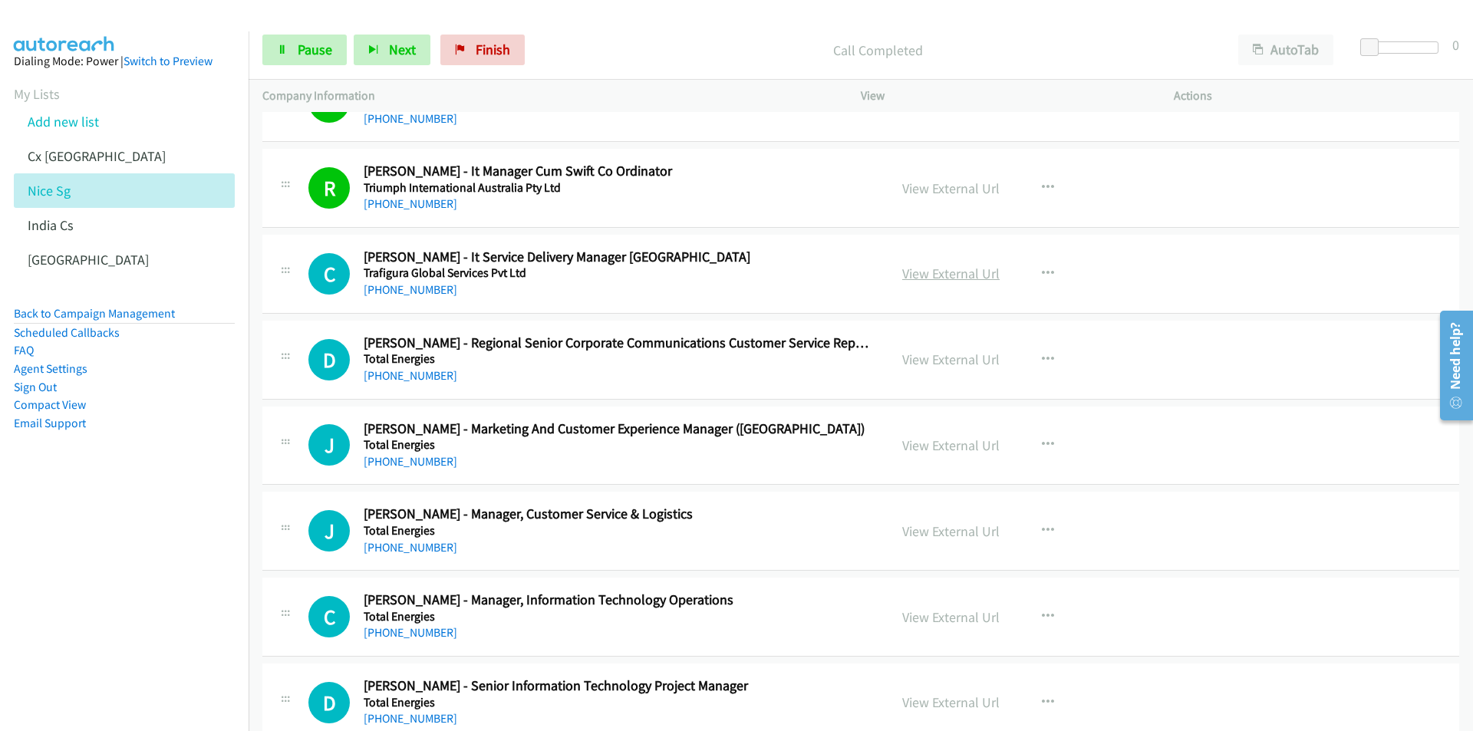
click at [968, 278] on link "View External Url" at bounding box center [950, 274] width 97 height 18
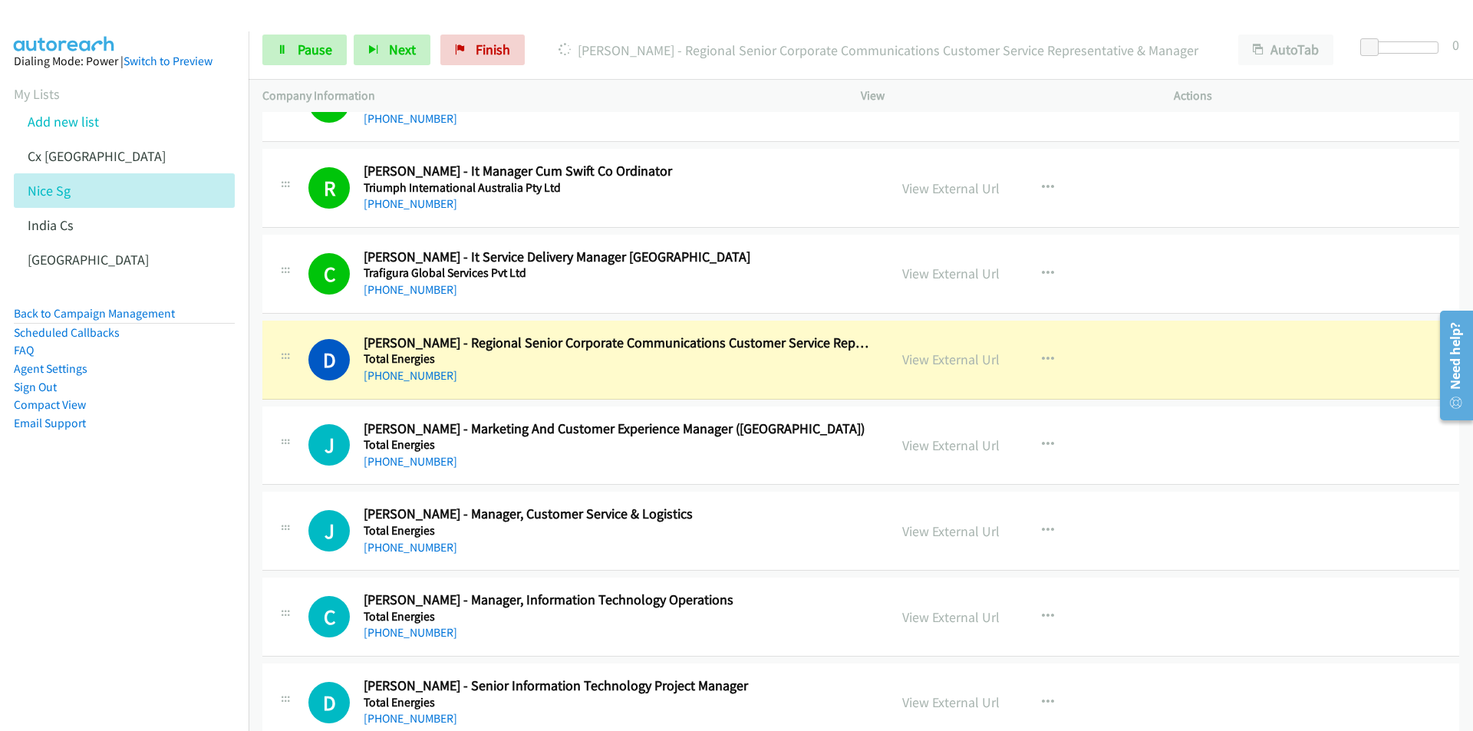
click at [75, 568] on nav "Dialing Mode: Power | Switch to Preview My Lists Add new list Cx [GEOGRAPHIC_DA…" at bounding box center [124, 396] width 249 height 731
drag, startPoint x: 79, startPoint y: 575, endPoint x: 688, endPoint y: 469, distance: 618.1
click at [79, 575] on nav "Dialing Mode: Power | Switch to Preview My Lists Add new list Cx [GEOGRAPHIC_DA…" at bounding box center [124, 396] width 249 height 731
click at [947, 357] on link "View External Url" at bounding box center [950, 360] width 97 height 18
click at [153, 551] on nav "Dialing Mode: Power | Switch to Preview My Lists Add new list Cx [GEOGRAPHIC_DA…" at bounding box center [124, 396] width 249 height 731
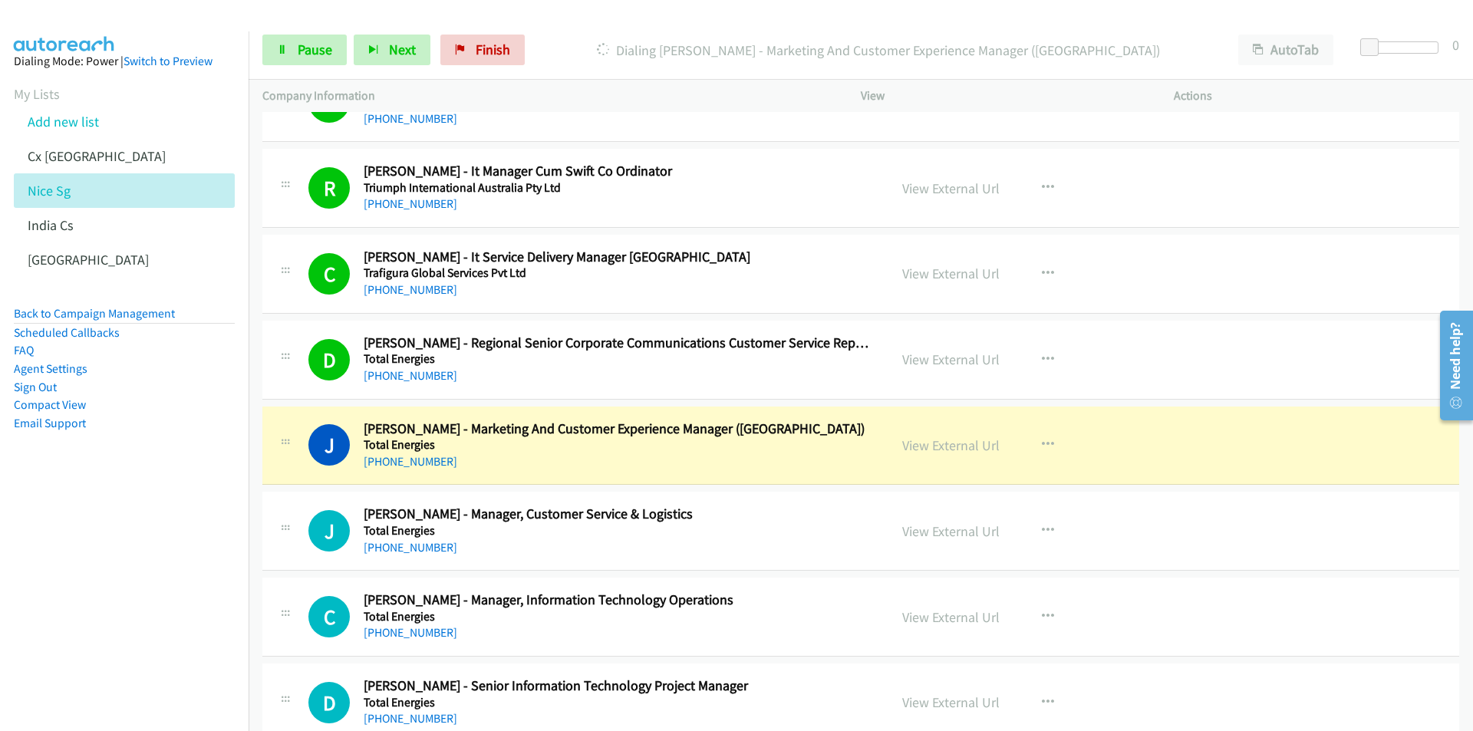
drag, startPoint x: 180, startPoint y: 551, endPoint x: 328, endPoint y: 522, distance: 150.7
click at [180, 551] on nav "Dialing Mode: Power | Switch to Preview My Lists Add new list Cx [GEOGRAPHIC_DA…" at bounding box center [124, 396] width 249 height 731
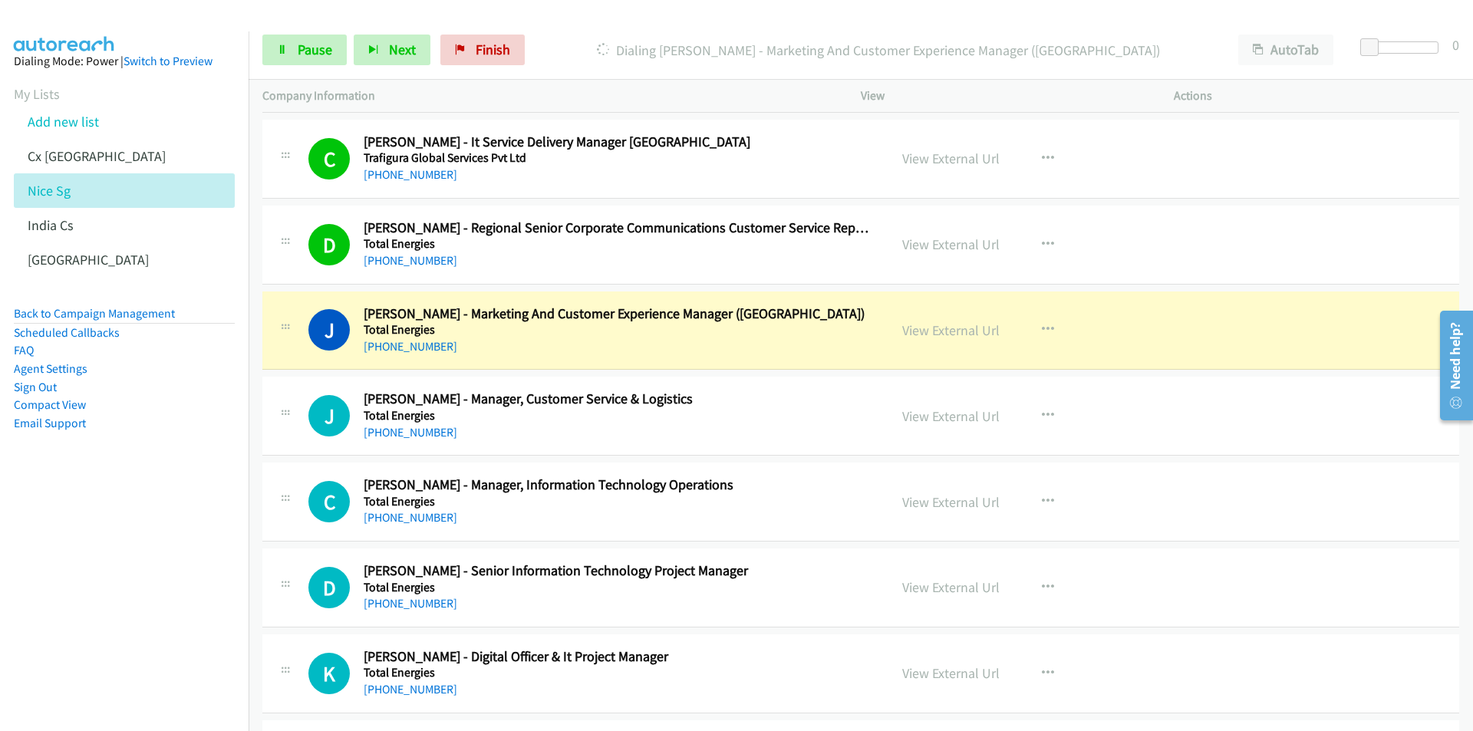
scroll to position [5829, 0]
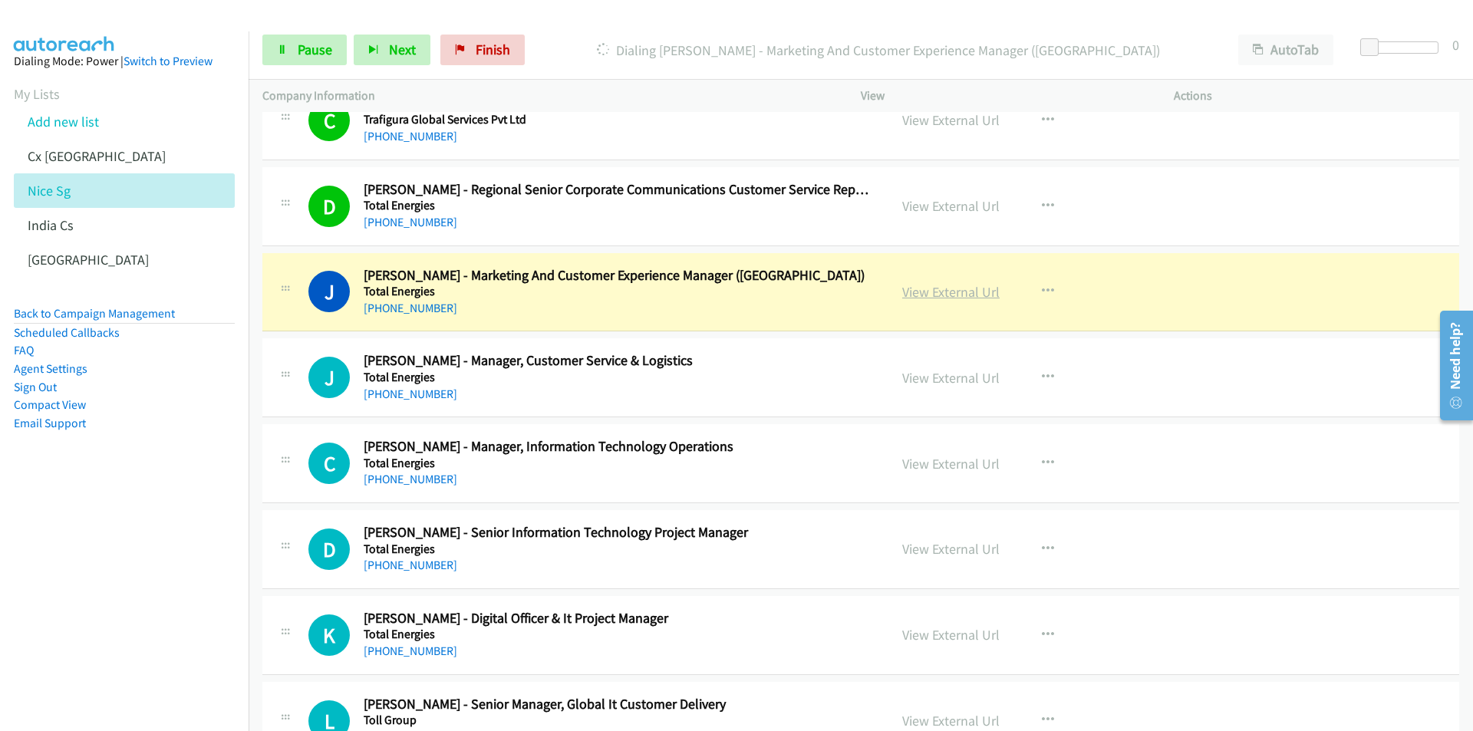
click at [929, 292] on link "View External Url" at bounding box center [950, 292] width 97 height 18
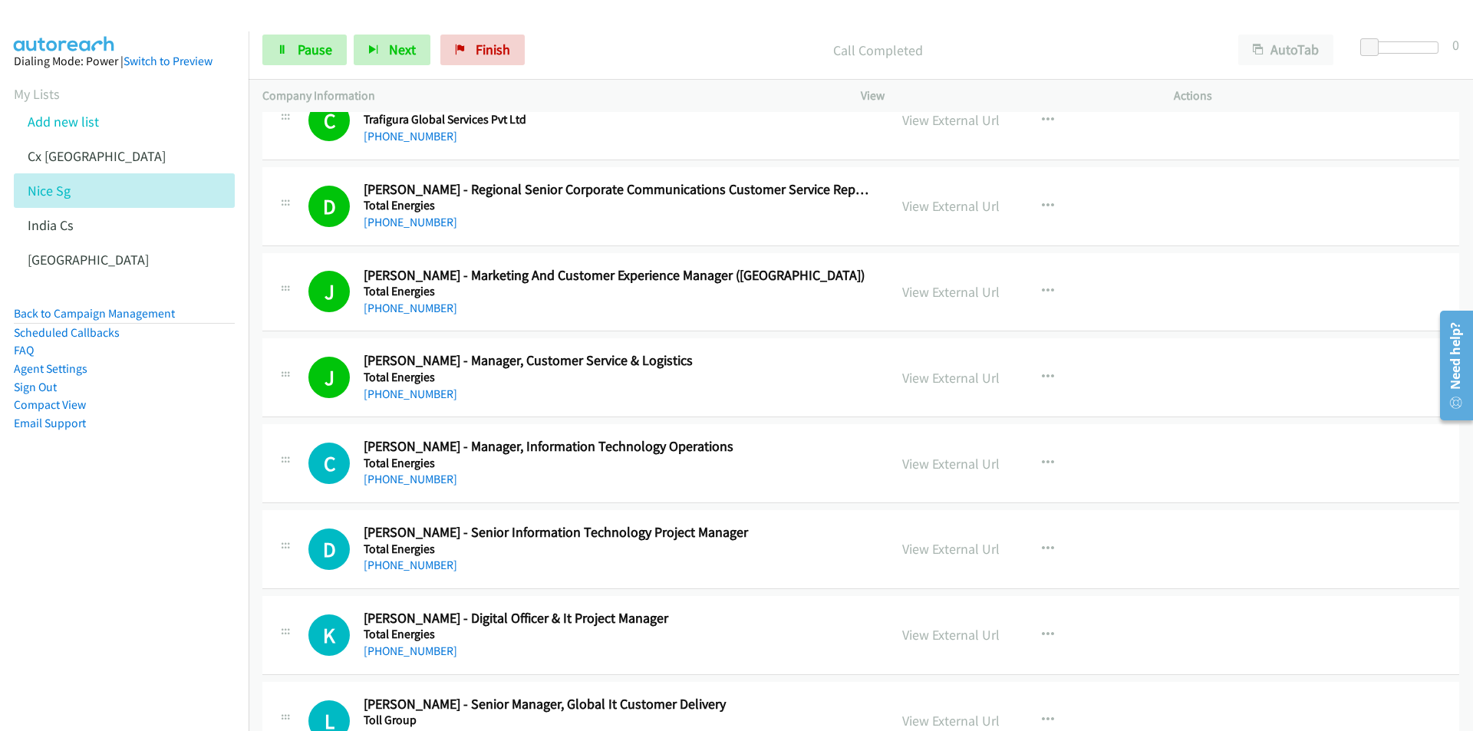
click at [196, 553] on nav "Dialing Mode: Power | Switch to Preview My Lists Add new list Cx [GEOGRAPHIC_DA…" at bounding box center [124, 396] width 249 height 731
click at [935, 463] on link "View External Url" at bounding box center [950, 464] width 97 height 18
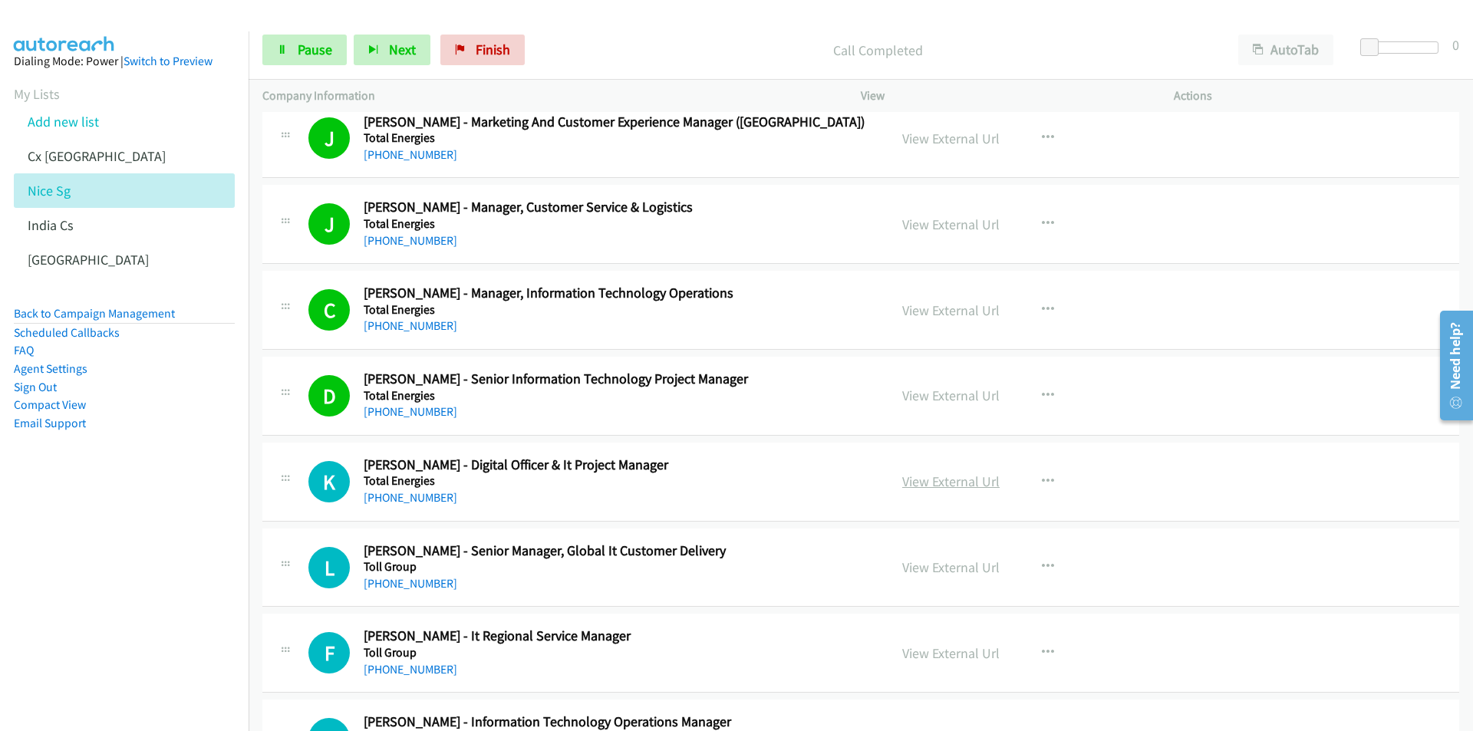
click at [930, 478] on link "View External Url" at bounding box center [950, 481] width 97 height 18
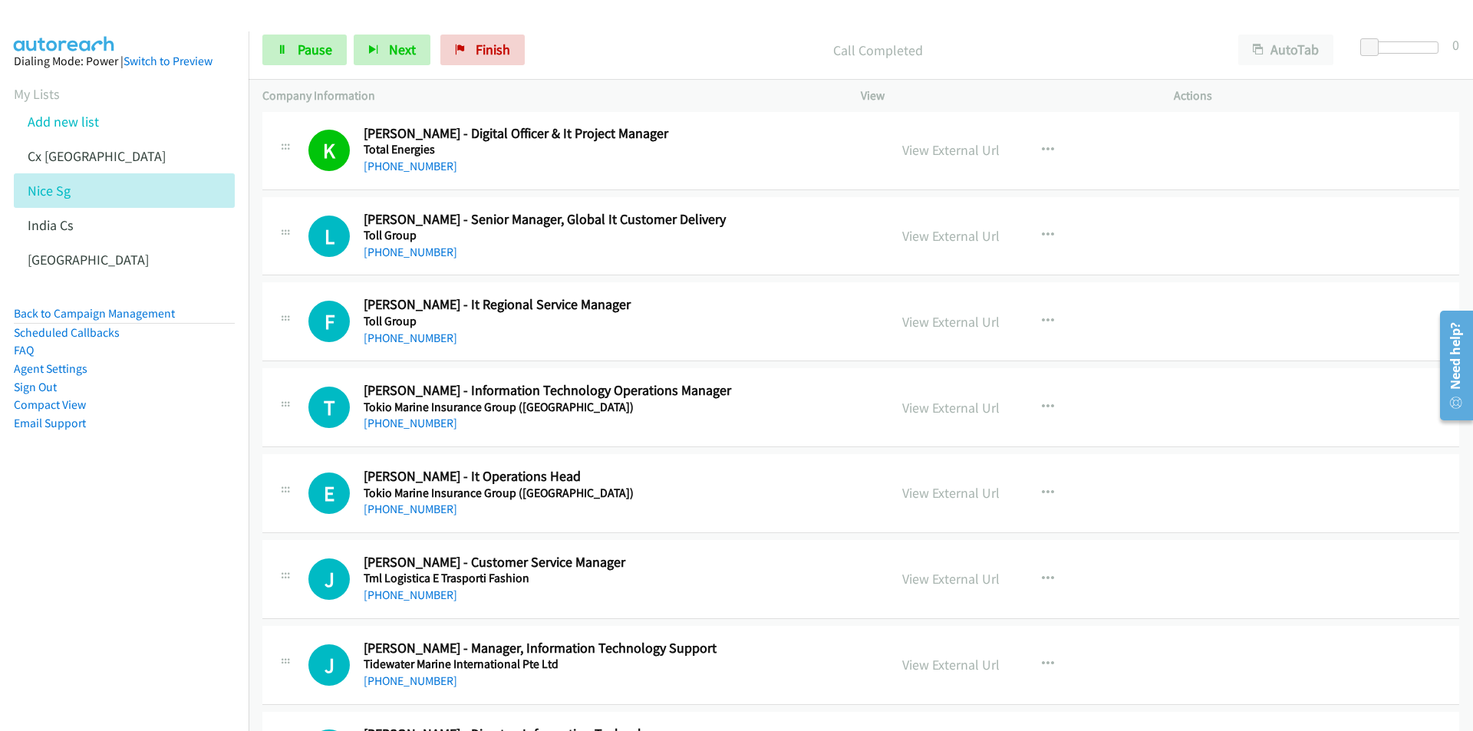
scroll to position [6366, 0]
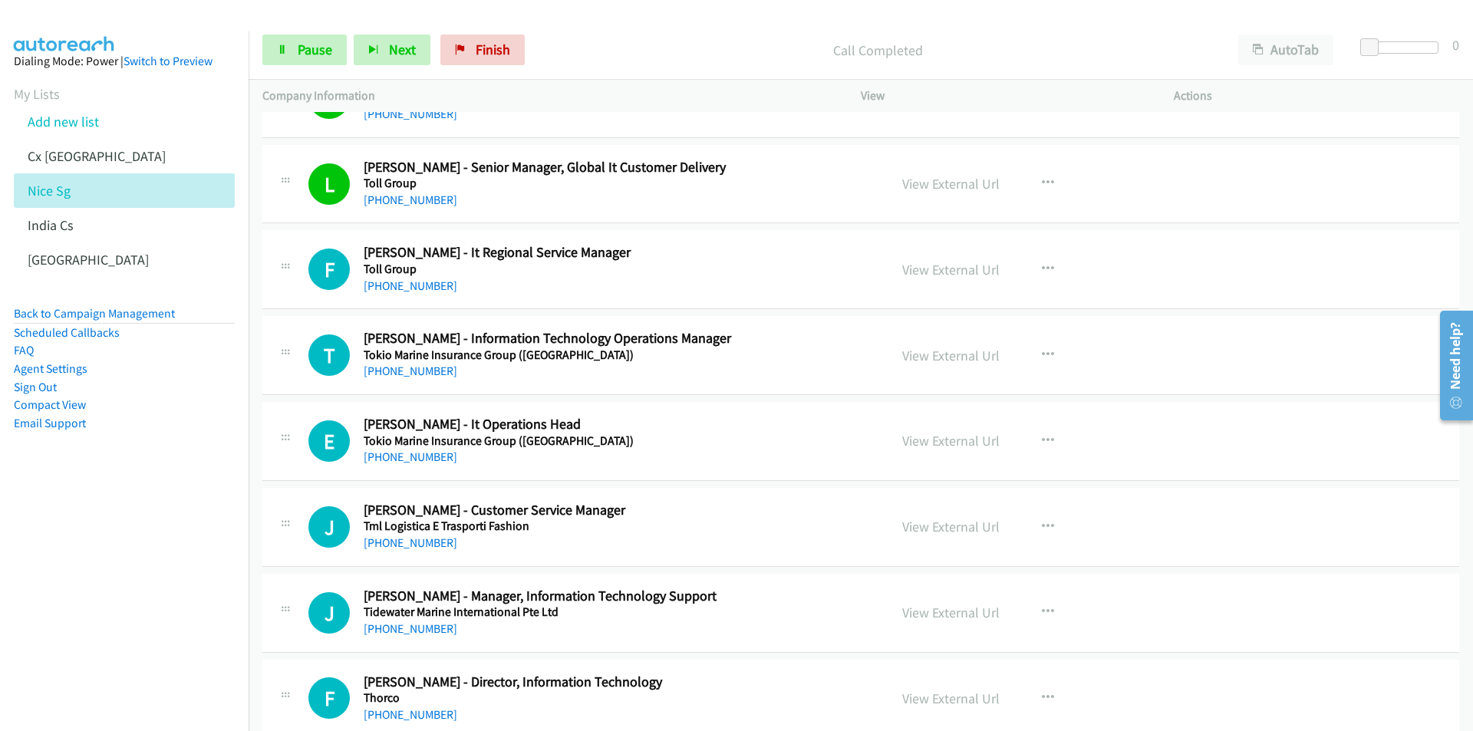
click at [169, 597] on nav "Dialing Mode: Power | Switch to Preview My Lists Add new list Cx [GEOGRAPHIC_DA…" at bounding box center [124, 396] width 249 height 731
click at [953, 269] on link "View External Url" at bounding box center [950, 270] width 97 height 18
click at [398, 50] on span "Next" at bounding box center [402, 50] width 27 height 18
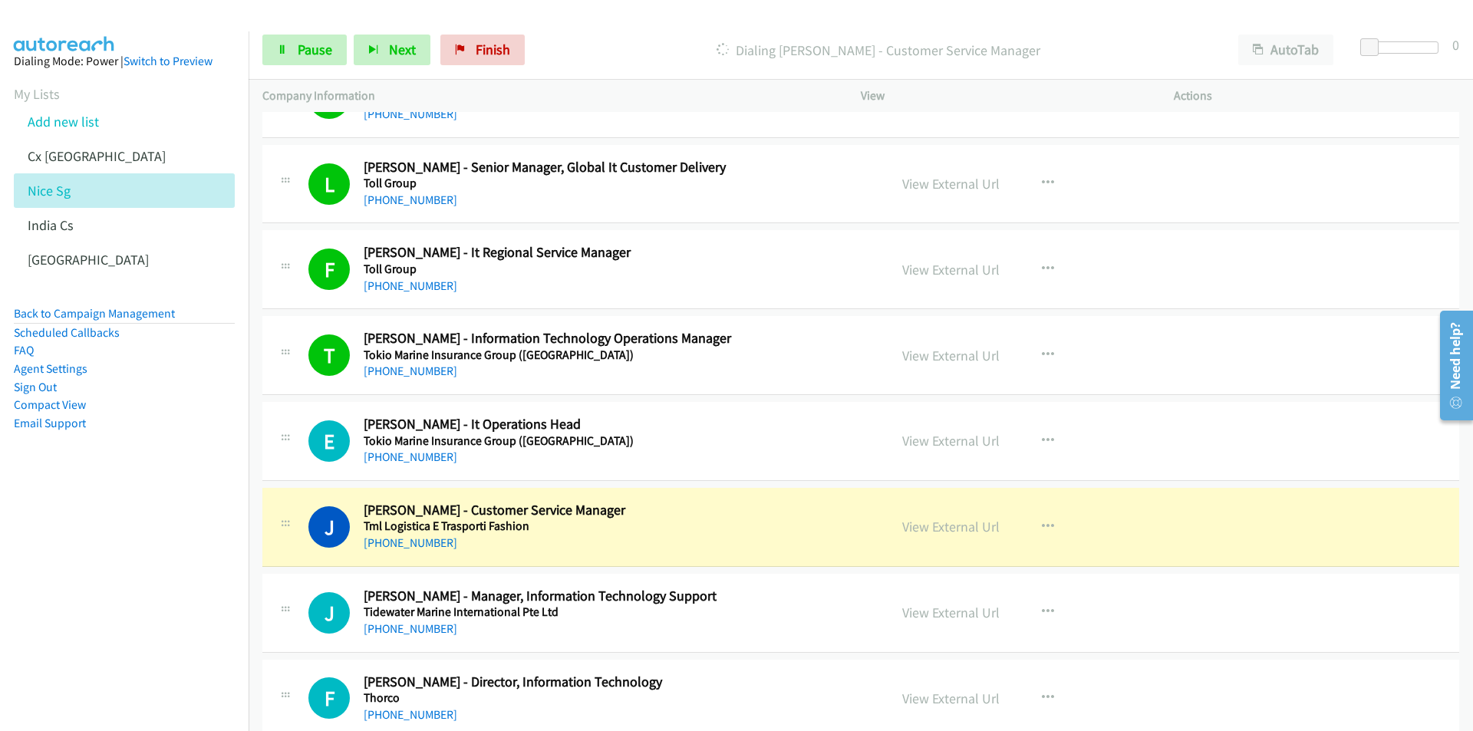
drag, startPoint x: 196, startPoint y: 537, endPoint x: 232, endPoint y: 532, distance: 35.7
click at [196, 537] on nav "Dialing Mode: Power | Switch to Preview My Lists Add new list Cx [GEOGRAPHIC_DA…" at bounding box center [124, 396] width 249 height 731
click at [946, 533] on link "View External Url" at bounding box center [950, 527] width 97 height 18
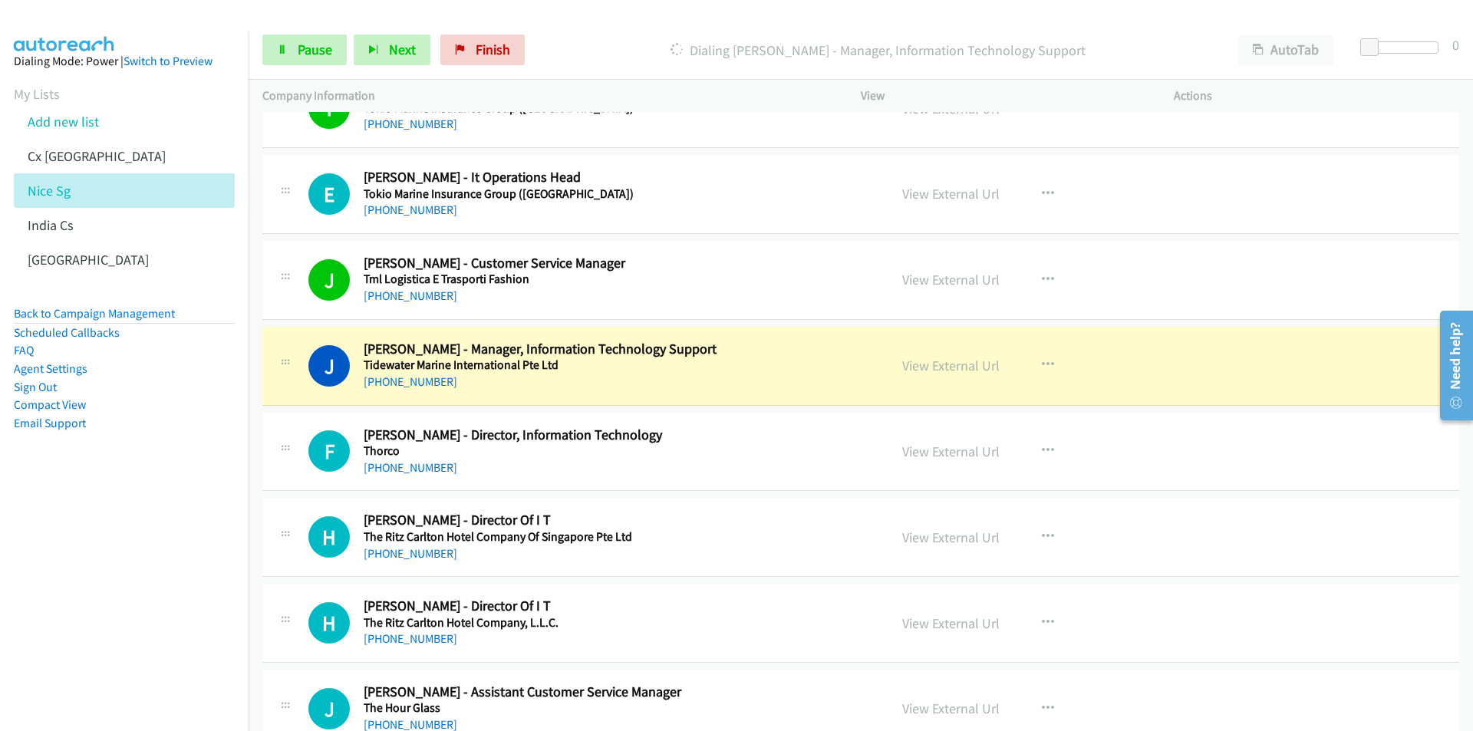
scroll to position [6673, 0]
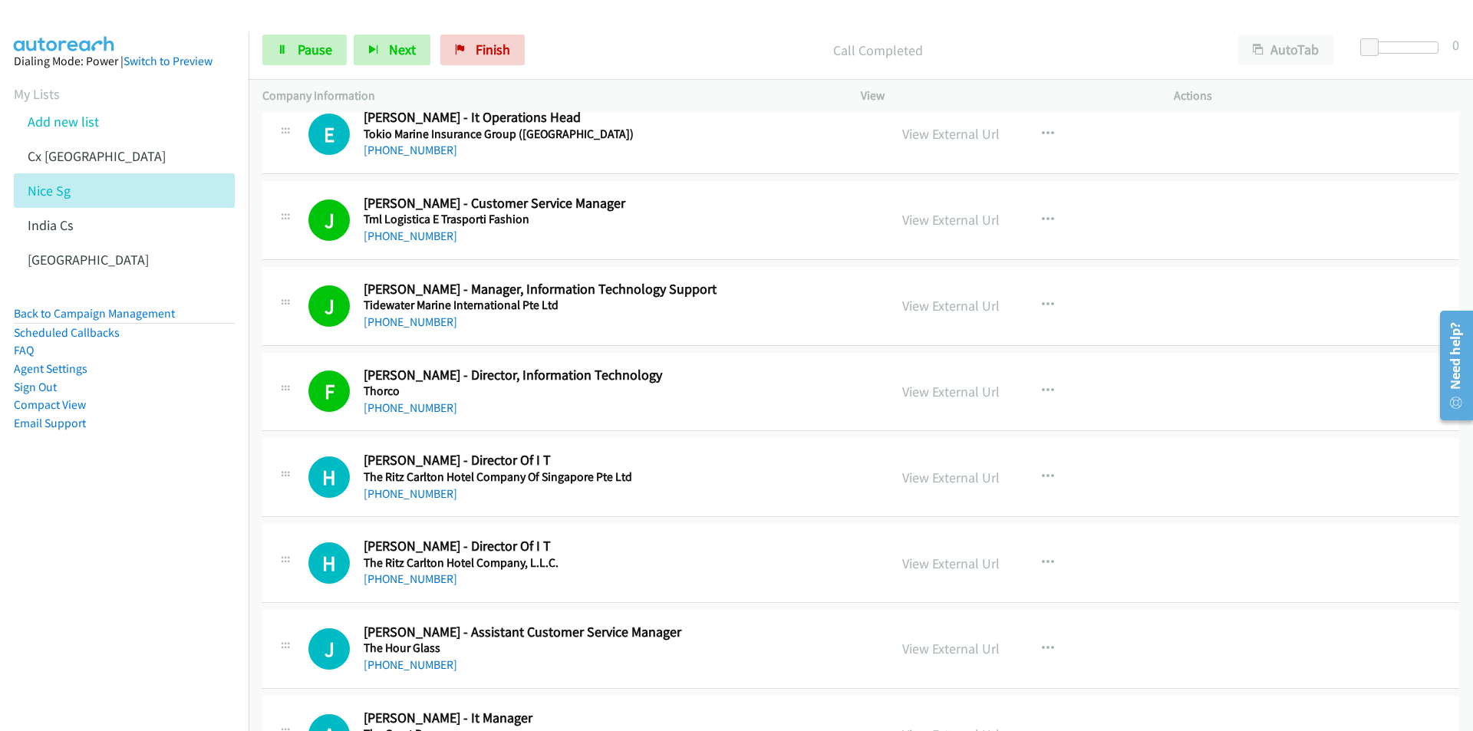
click at [173, 658] on nav "Dialing Mode: Power | Switch to Preview My Lists Add new list Cx [GEOGRAPHIC_DA…" at bounding box center [124, 396] width 249 height 731
click at [923, 480] on link "View External Url" at bounding box center [950, 478] width 97 height 18
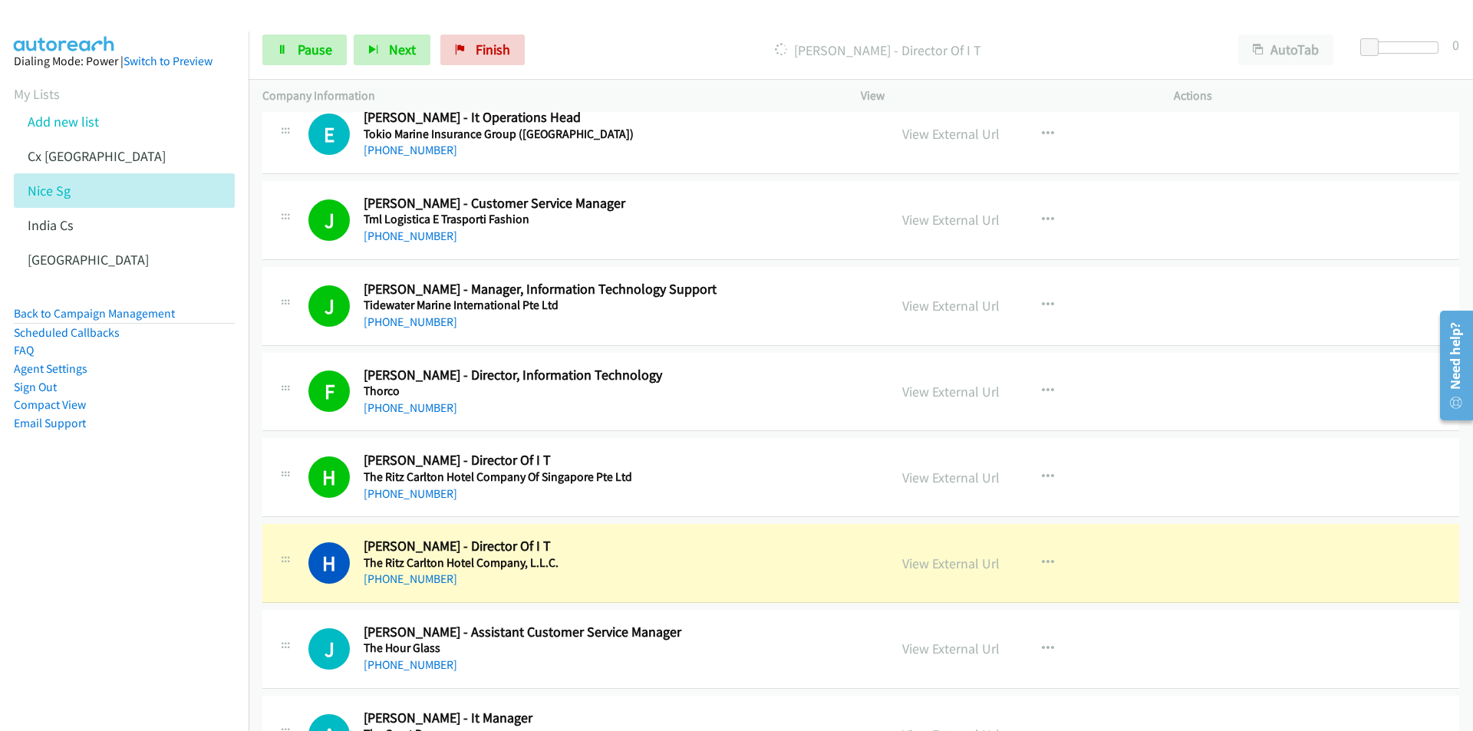
click at [119, 625] on nav "Dialing Mode: Power | Switch to Preview My Lists Add new list Cx [GEOGRAPHIC_DA…" at bounding box center [124, 396] width 249 height 731
click at [921, 565] on link "View External Url" at bounding box center [950, 564] width 97 height 18
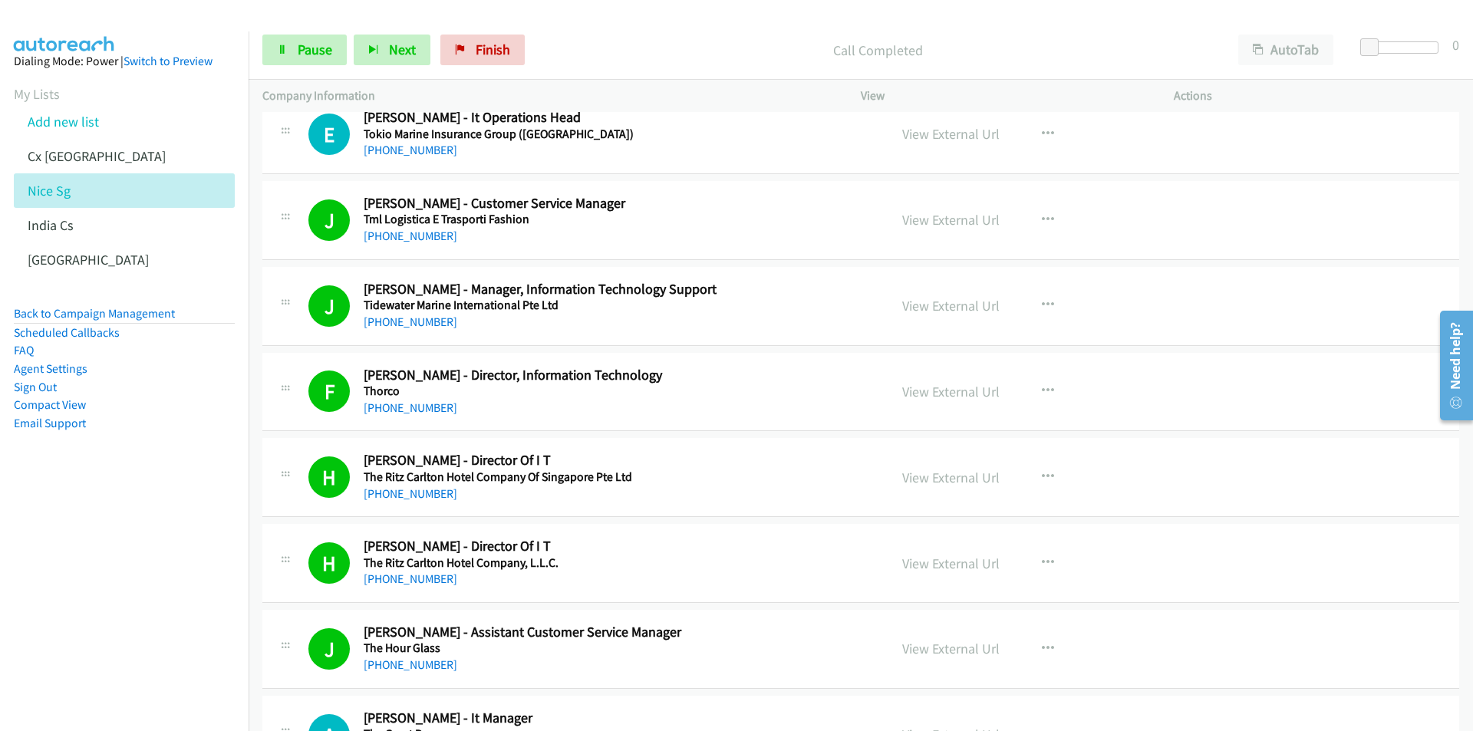
click at [162, 591] on nav "Dialing Mode: Power | Switch to Preview My Lists Add new list Cx [GEOGRAPHIC_DA…" at bounding box center [124, 396] width 249 height 731
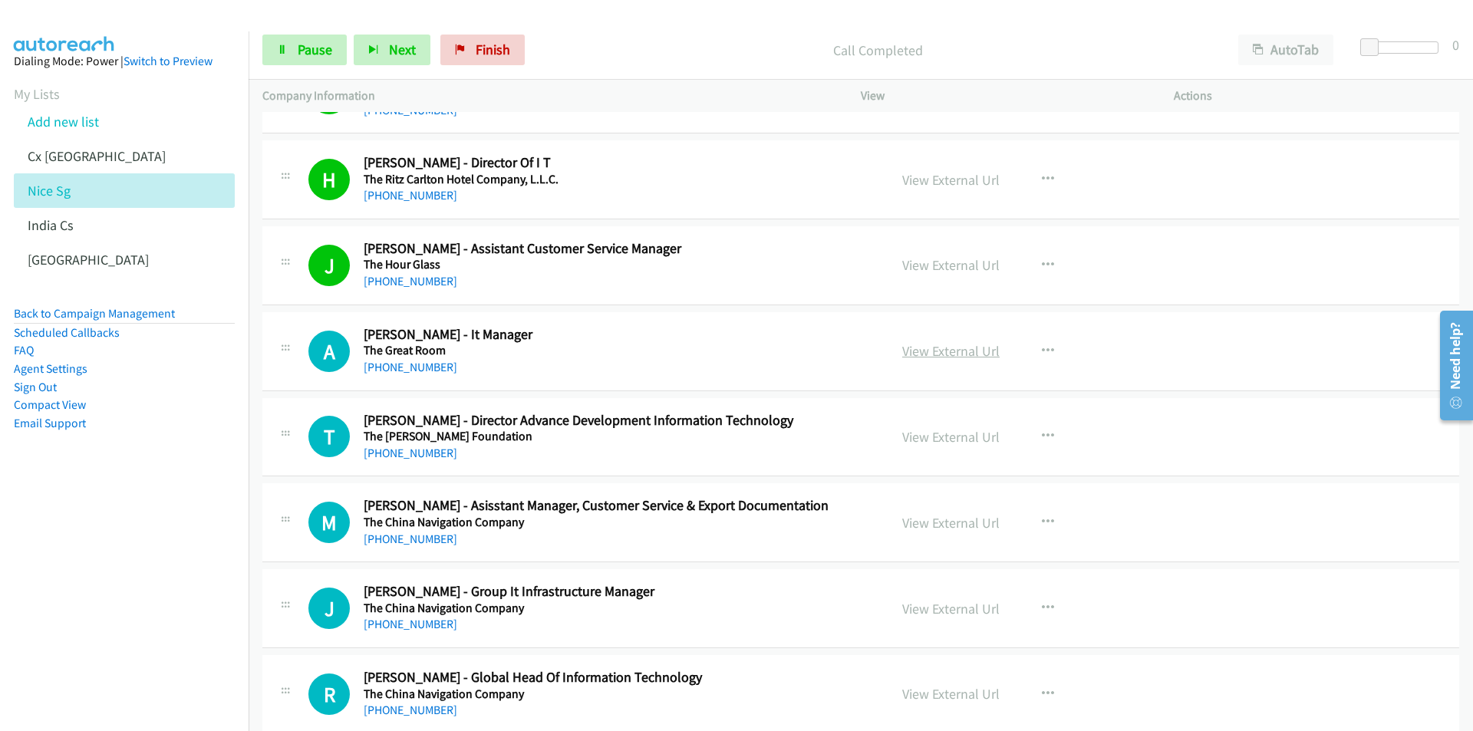
click at [952, 347] on link "View External Url" at bounding box center [950, 351] width 97 height 18
click at [947, 604] on link "View External Url" at bounding box center [950, 609] width 97 height 18
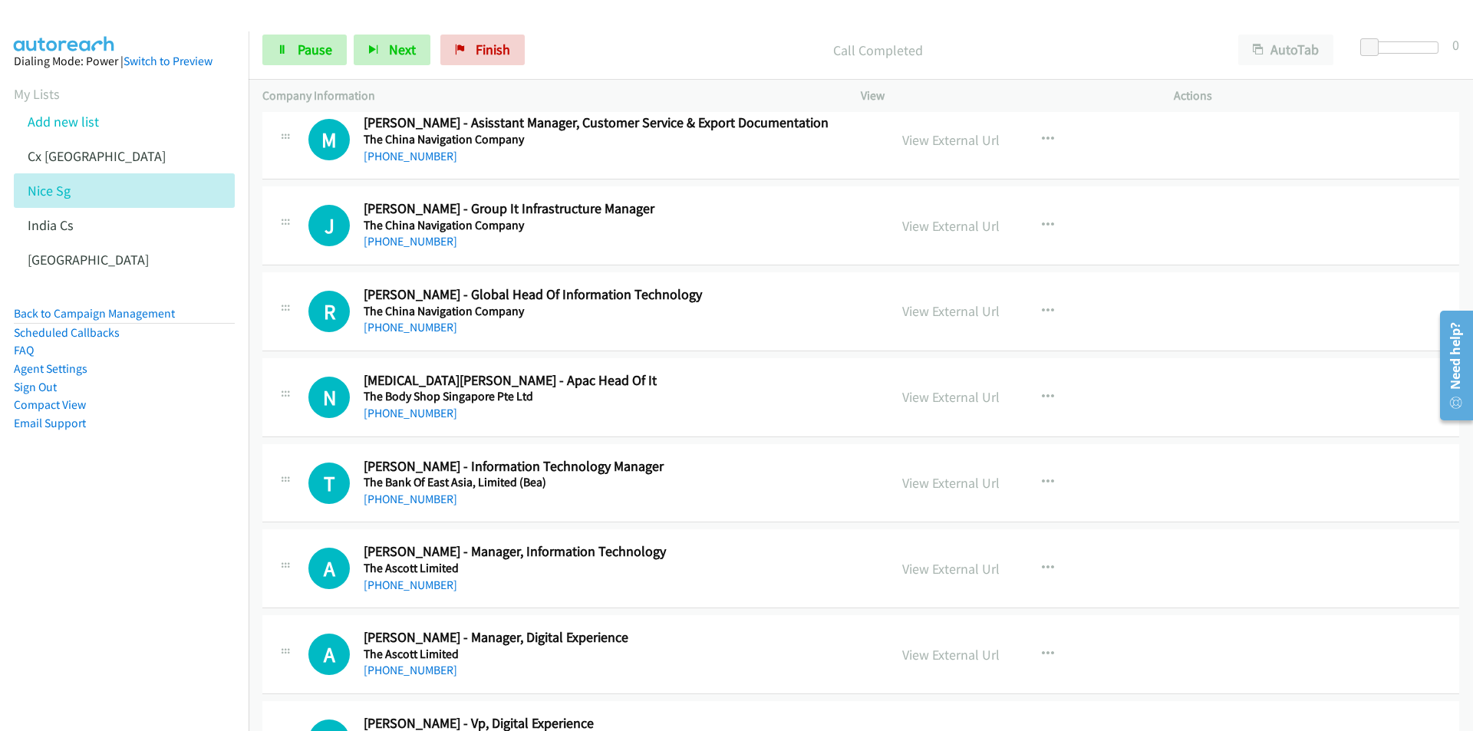
scroll to position [7440, 0]
click at [941, 398] on link "View External Url" at bounding box center [950, 396] width 97 height 18
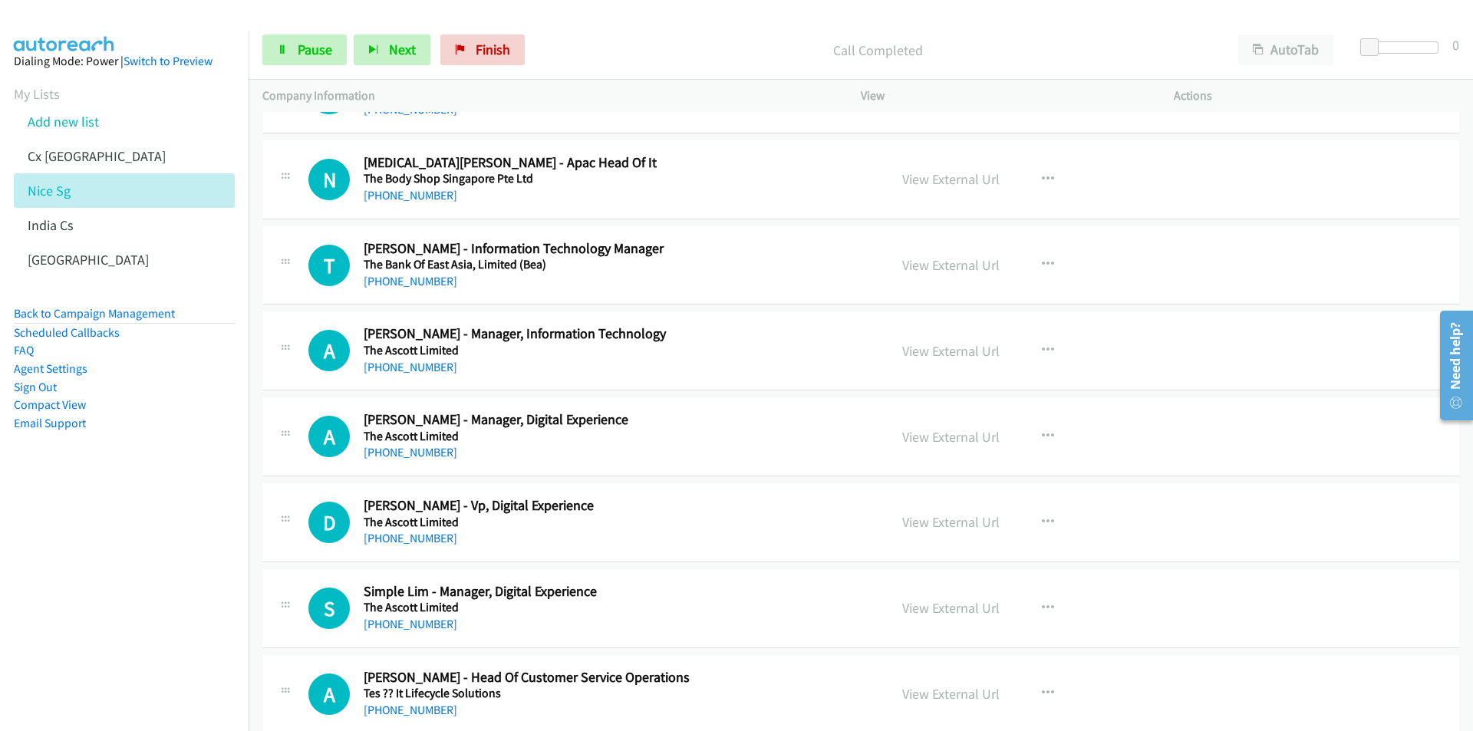
scroll to position [7670, 0]
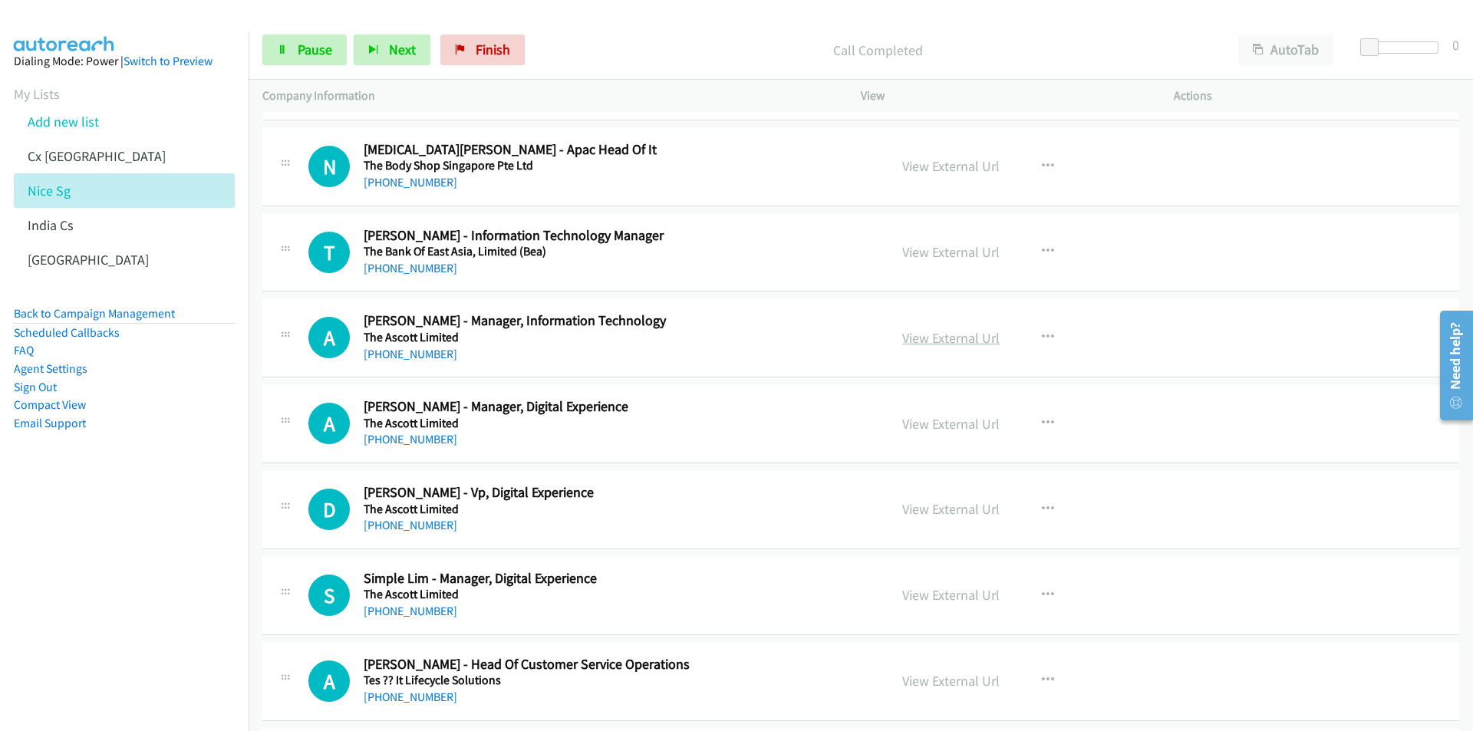
click at [958, 334] on link "View External Url" at bounding box center [950, 338] width 97 height 18
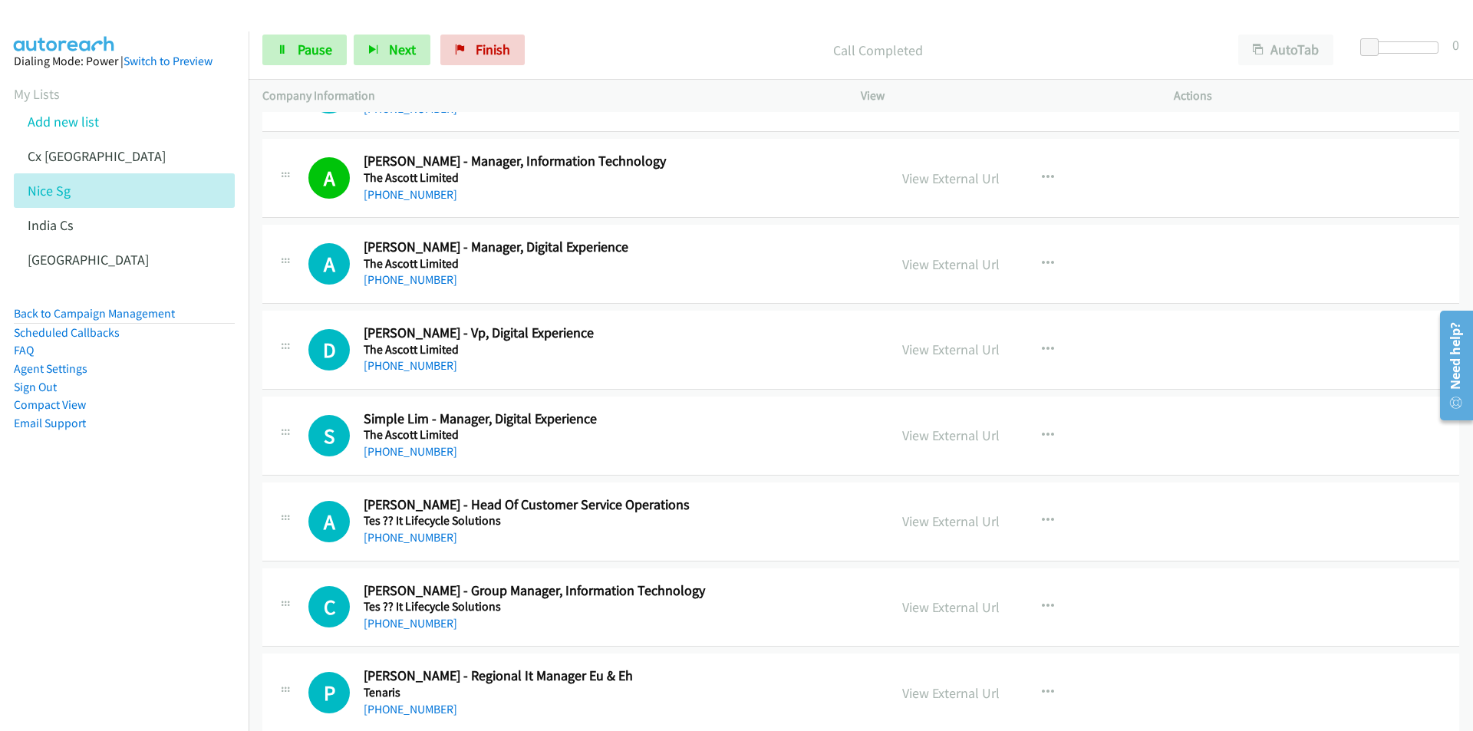
scroll to position [7900, 0]
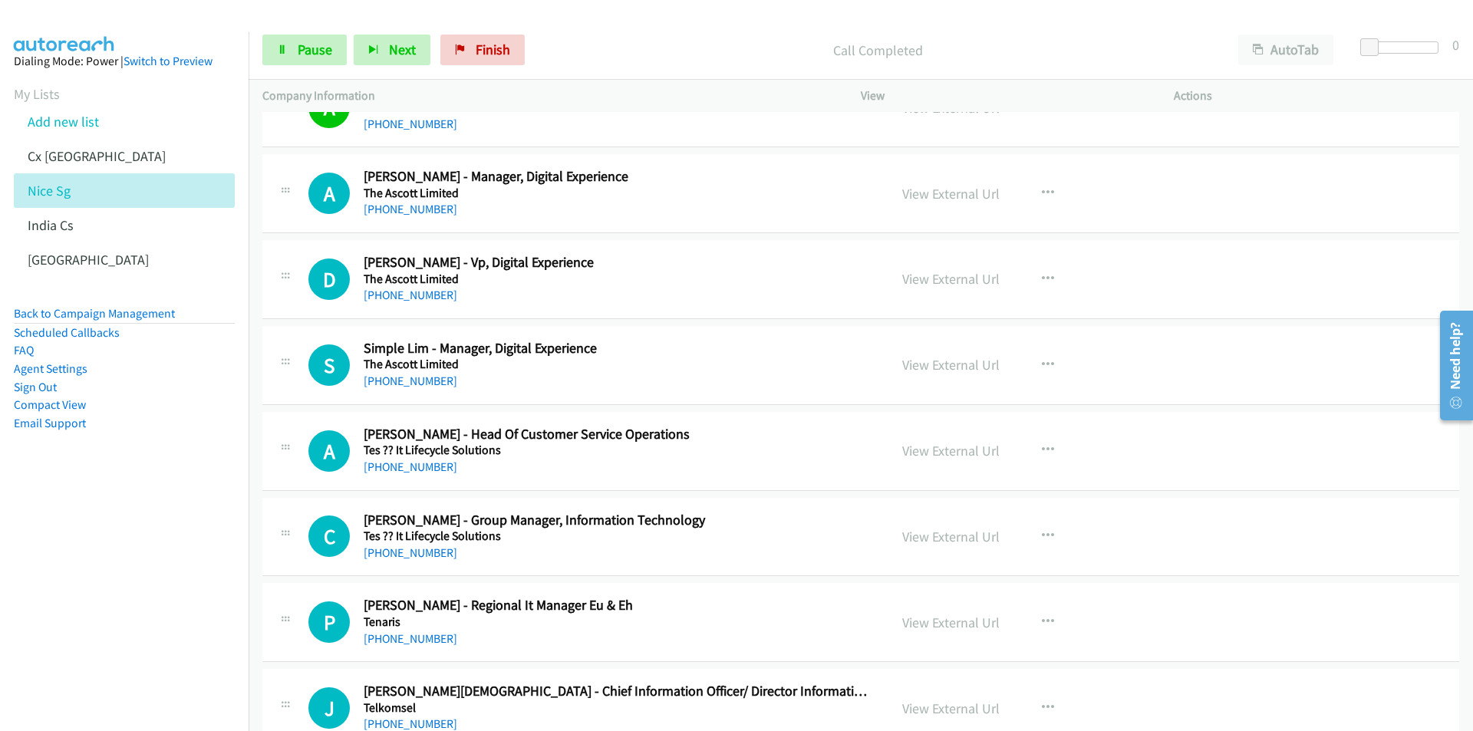
click at [191, 447] on aside "Dialing Mode: Power | Switch to Preview My Lists Add new list Cx [GEOGRAPHIC_DA…" at bounding box center [124, 266] width 249 height 470
click at [950, 194] on link "View External Url" at bounding box center [950, 194] width 97 height 18
click at [196, 588] on nav "Dialing Mode: Power | Switch to Preview My Lists Add new list Cx [GEOGRAPHIC_DA…" at bounding box center [124, 396] width 249 height 731
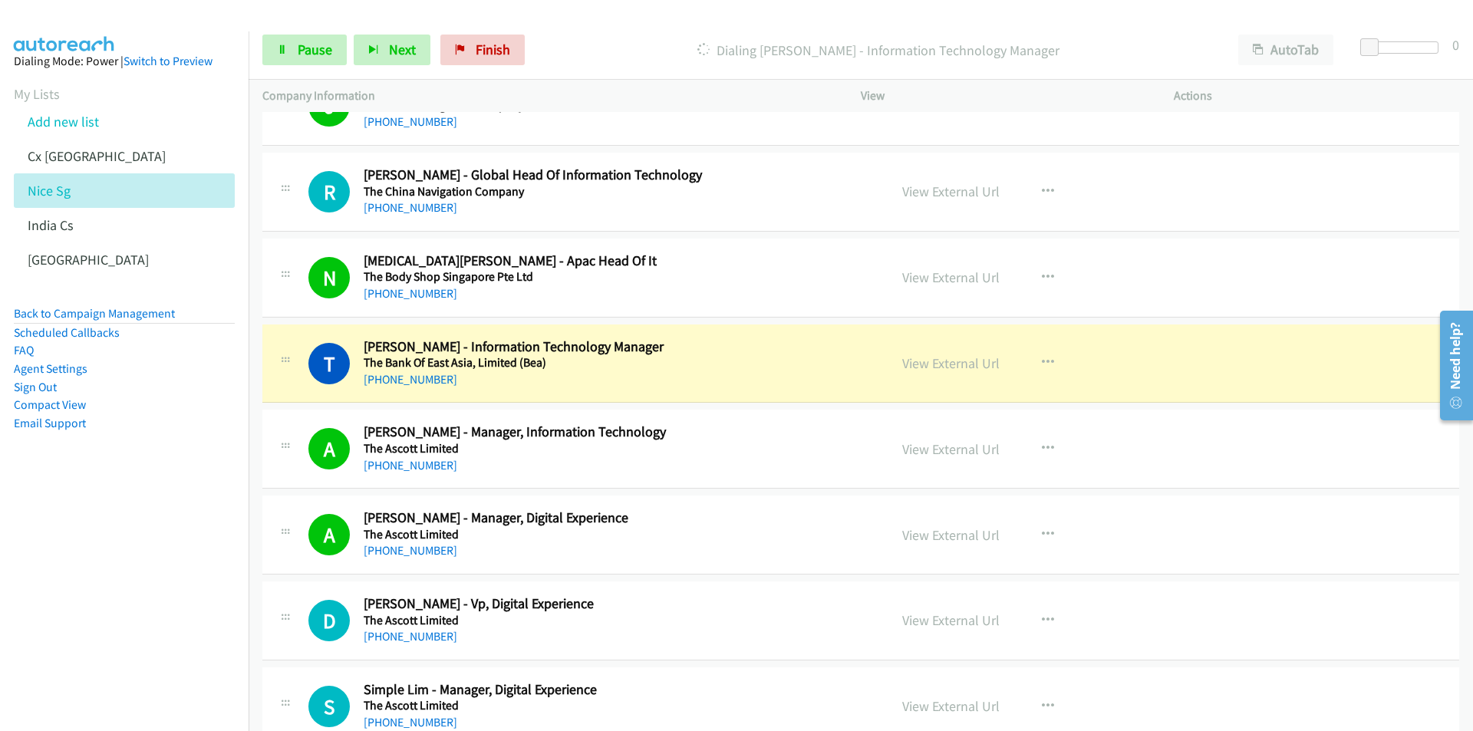
scroll to position [7670, 0]
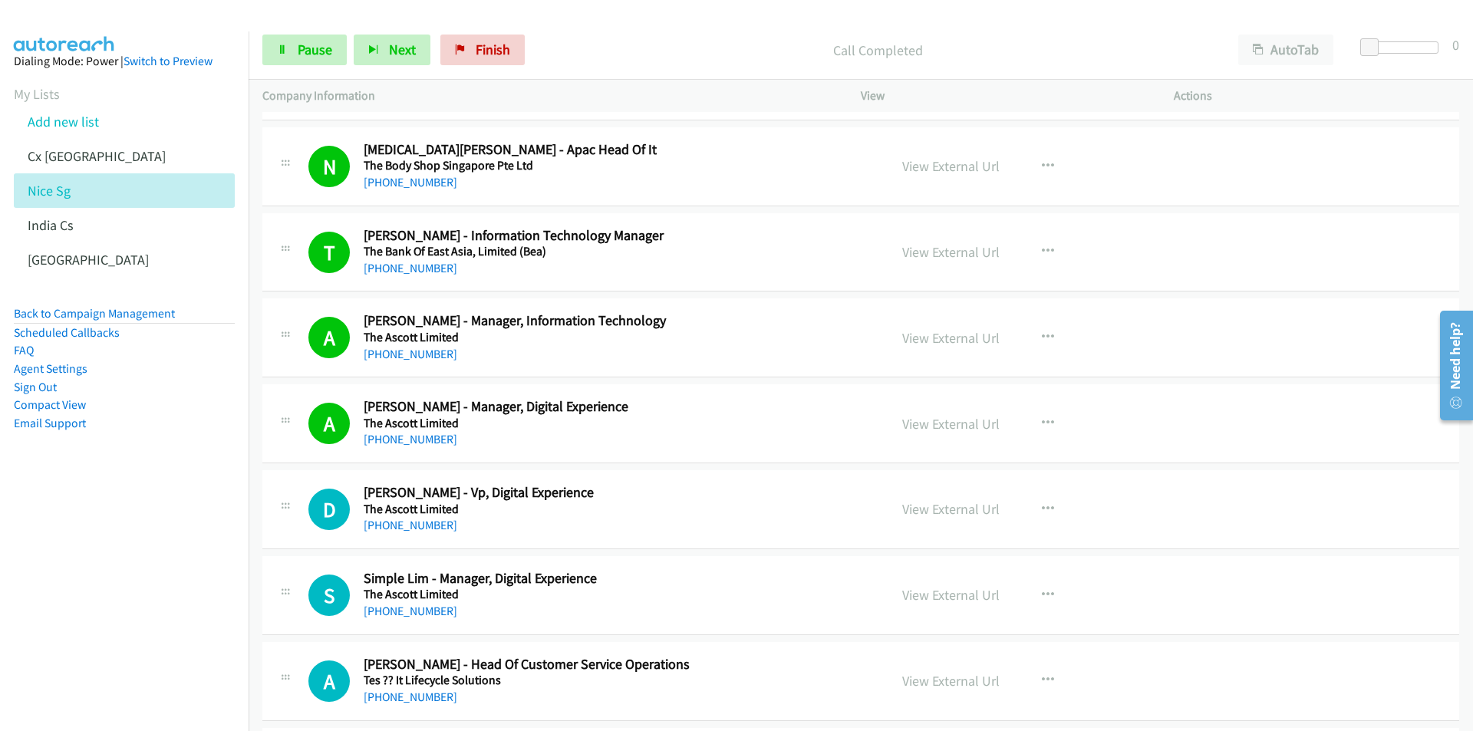
click at [183, 604] on nav "Dialing Mode: Power | Switch to Preview My Lists Add new list Cx [GEOGRAPHIC_DA…" at bounding box center [124, 396] width 249 height 731
click at [923, 501] on link "View External Url" at bounding box center [950, 509] width 97 height 18
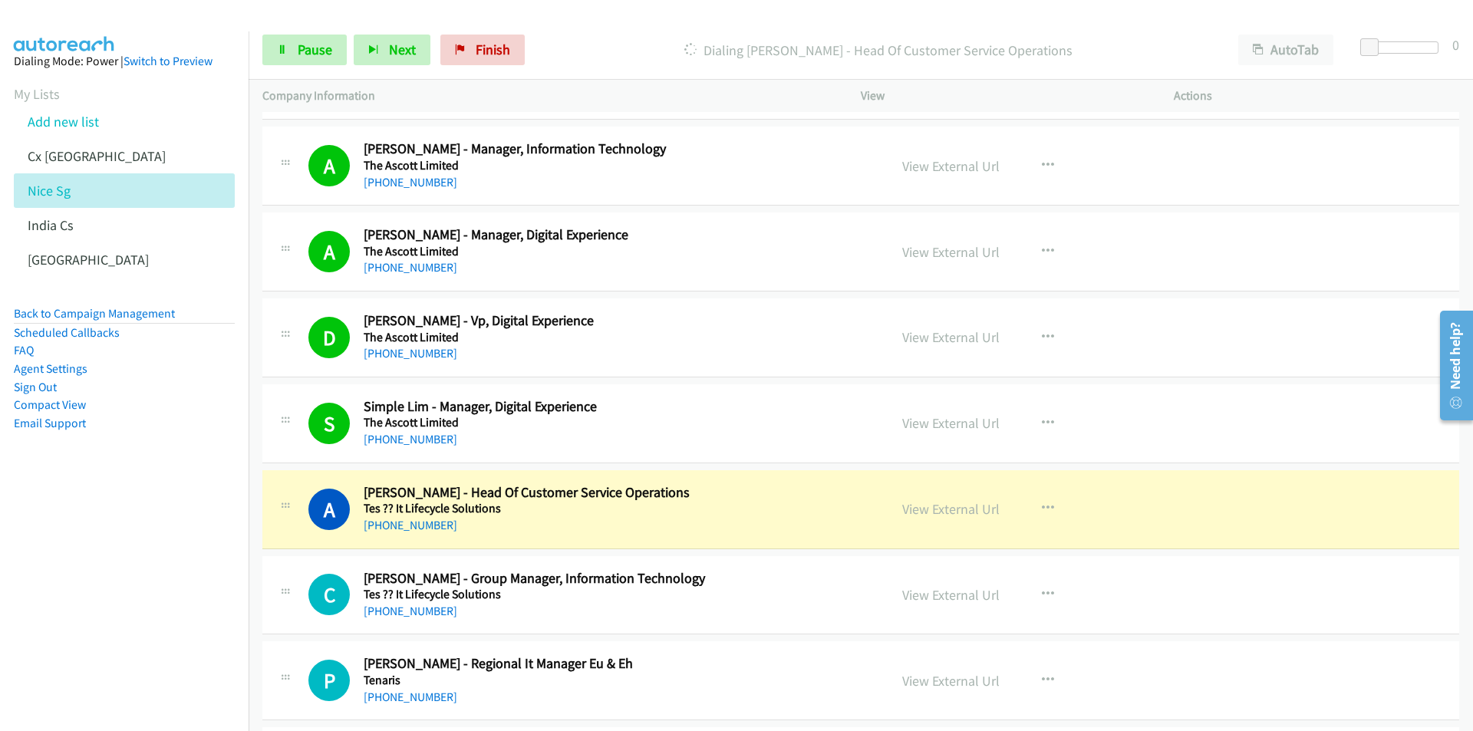
scroll to position [7977, 0]
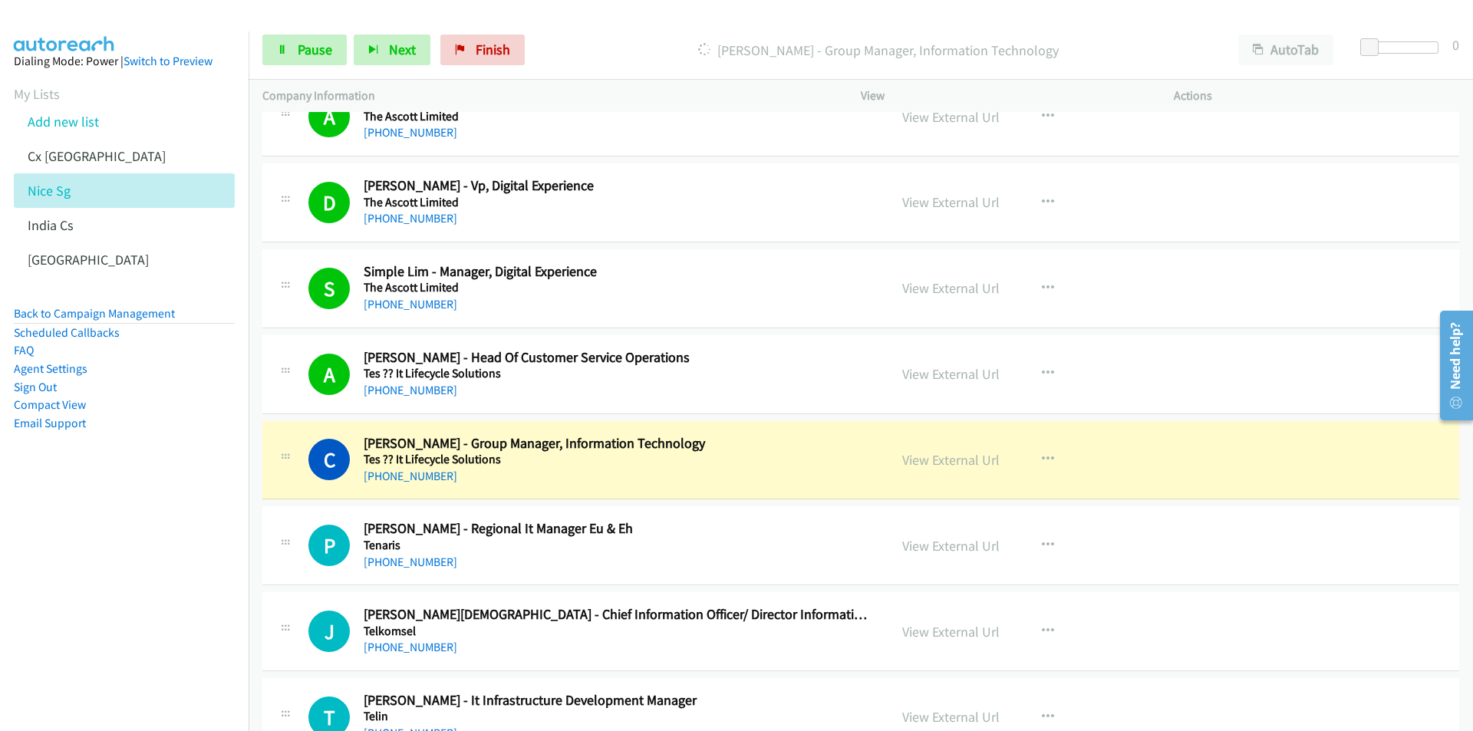
click at [897, 12] on div at bounding box center [729, 29] width 1459 height 59
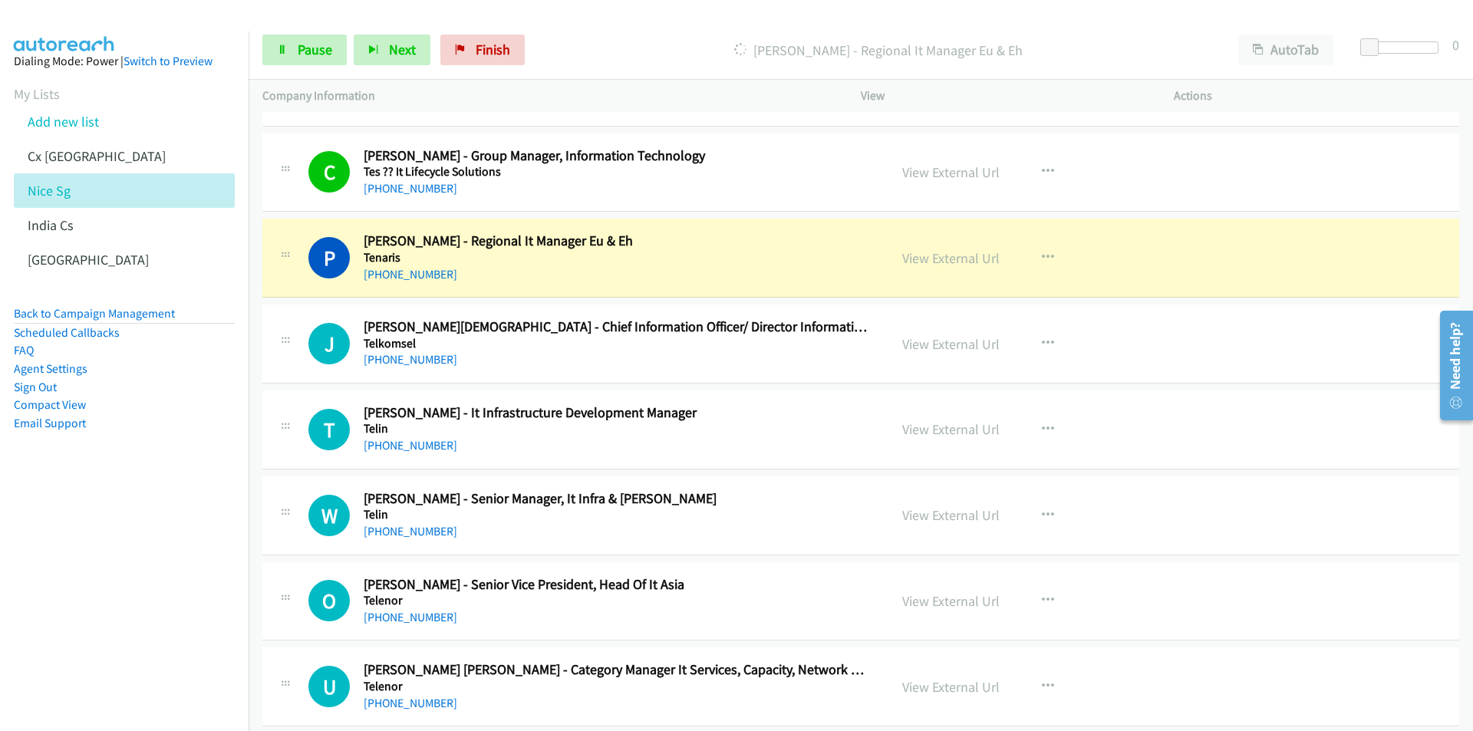
scroll to position [8284, 0]
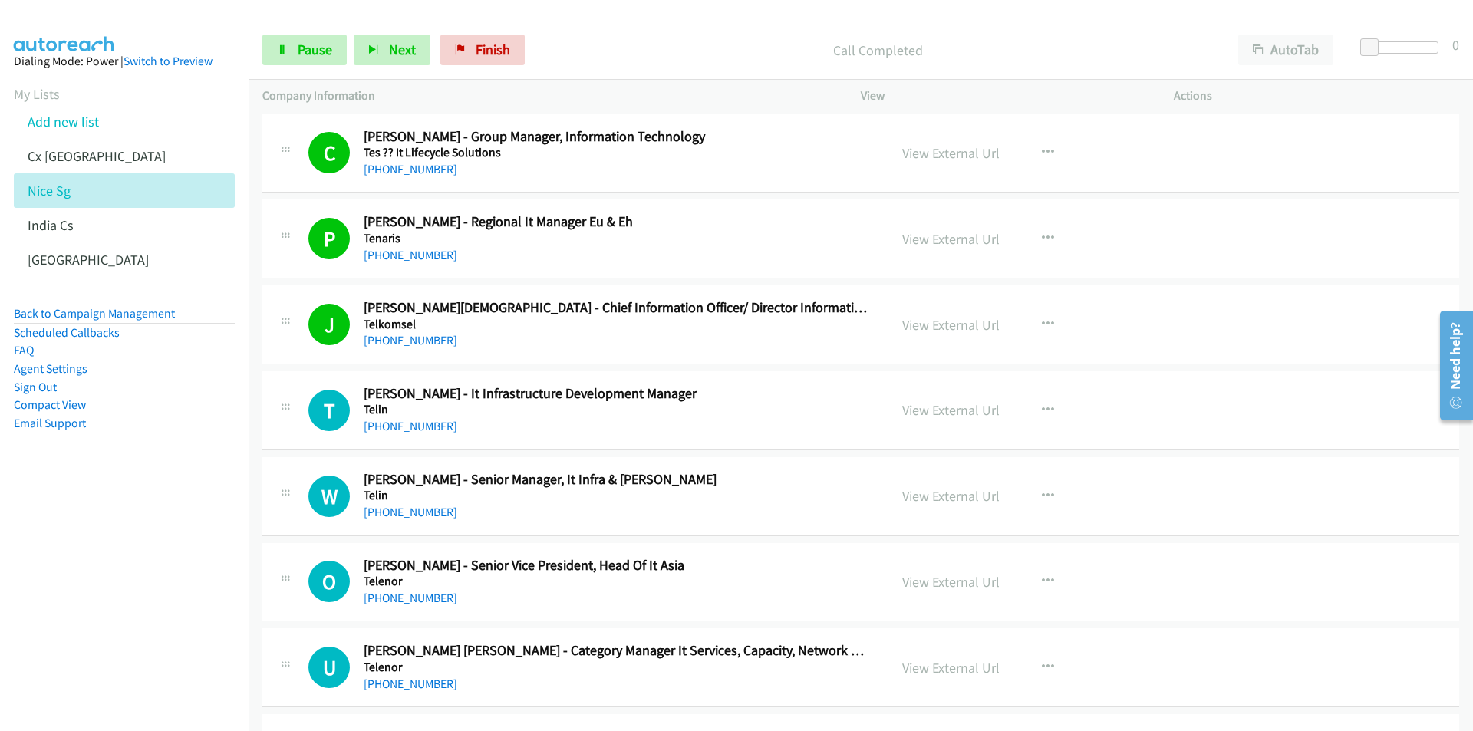
drag, startPoint x: 89, startPoint y: 599, endPoint x: 117, endPoint y: 584, distance: 32.3
click at [89, 599] on nav "Dialing Mode: Power | Switch to Preview My Lists Add new list Cx [GEOGRAPHIC_DA…" at bounding box center [124, 396] width 249 height 731
click at [948, 408] on link "View External Url" at bounding box center [950, 410] width 97 height 18
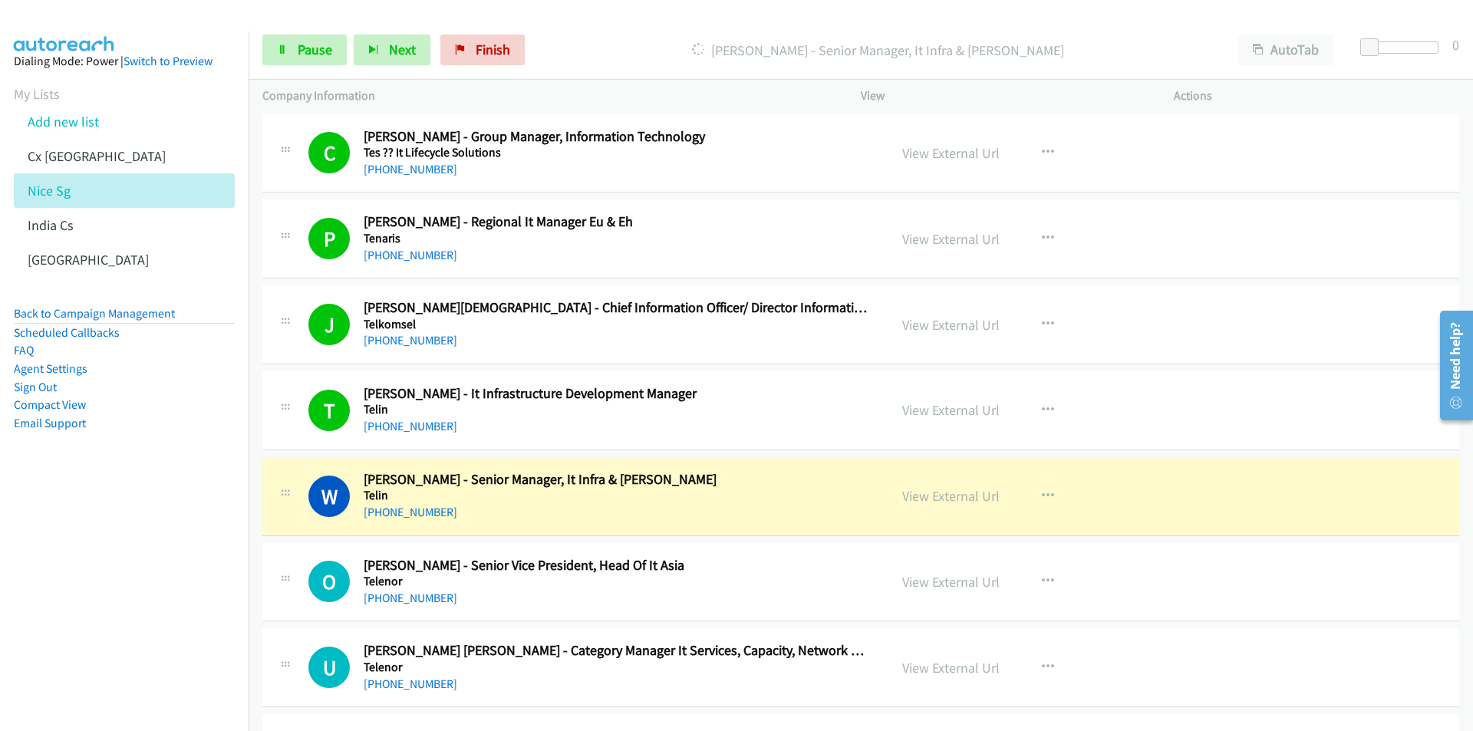
drag, startPoint x: 202, startPoint y: 578, endPoint x: 578, endPoint y: 434, distance: 402.5
click at [202, 578] on nav "Dialing Mode: Power | Switch to Preview My Lists Add new list Cx [GEOGRAPHIC_DA…" at bounding box center [124, 396] width 249 height 731
click at [953, 497] on link "View External Url" at bounding box center [950, 496] width 97 height 18
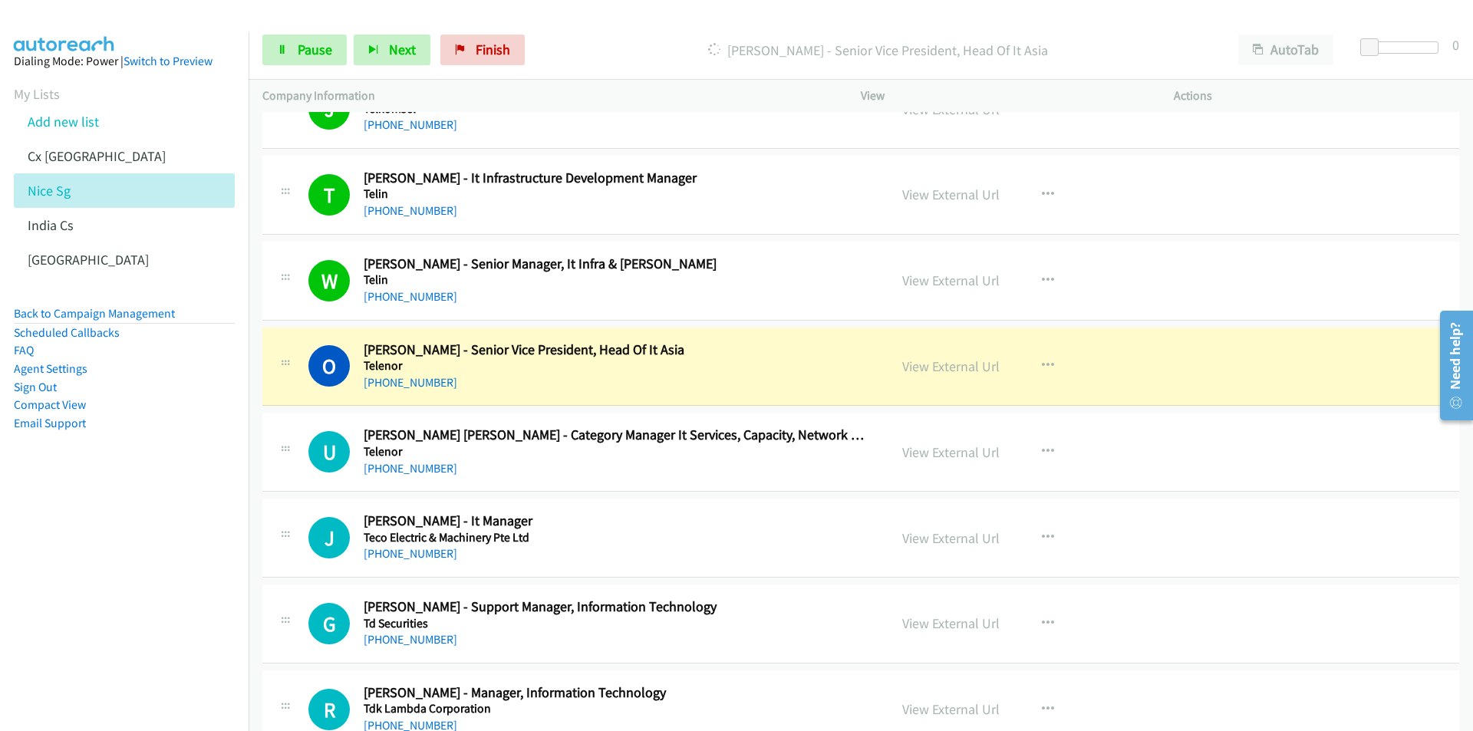
scroll to position [8514, 0]
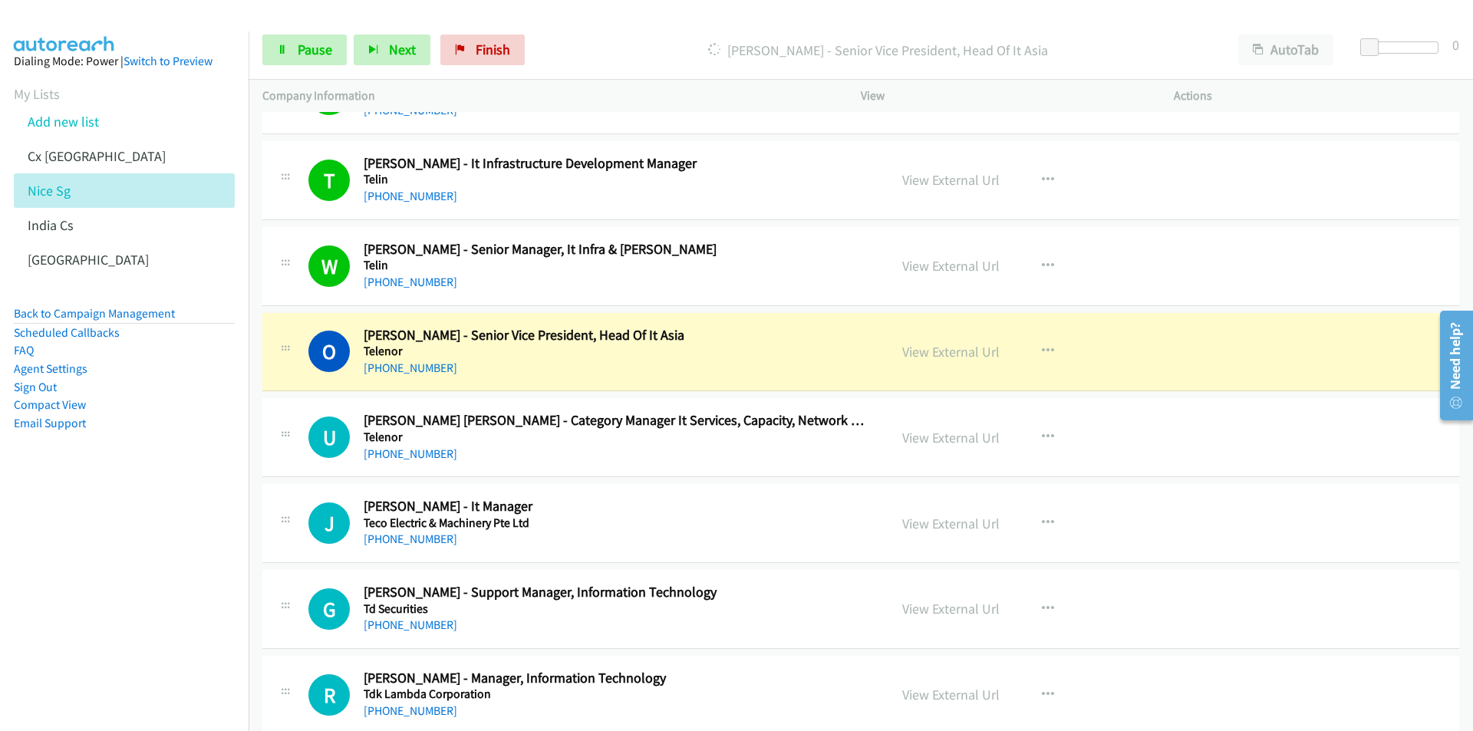
drag, startPoint x: 189, startPoint y: 538, endPoint x: 230, endPoint y: 528, distance: 42.0
click at [189, 538] on nav "Dialing Mode: Power | Switch to Preview My Lists Add new list Cx [GEOGRAPHIC_DA…" at bounding box center [124, 396] width 249 height 731
click at [973, 347] on link "View External Url" at bounding box center [950, 352] width 97 height 18
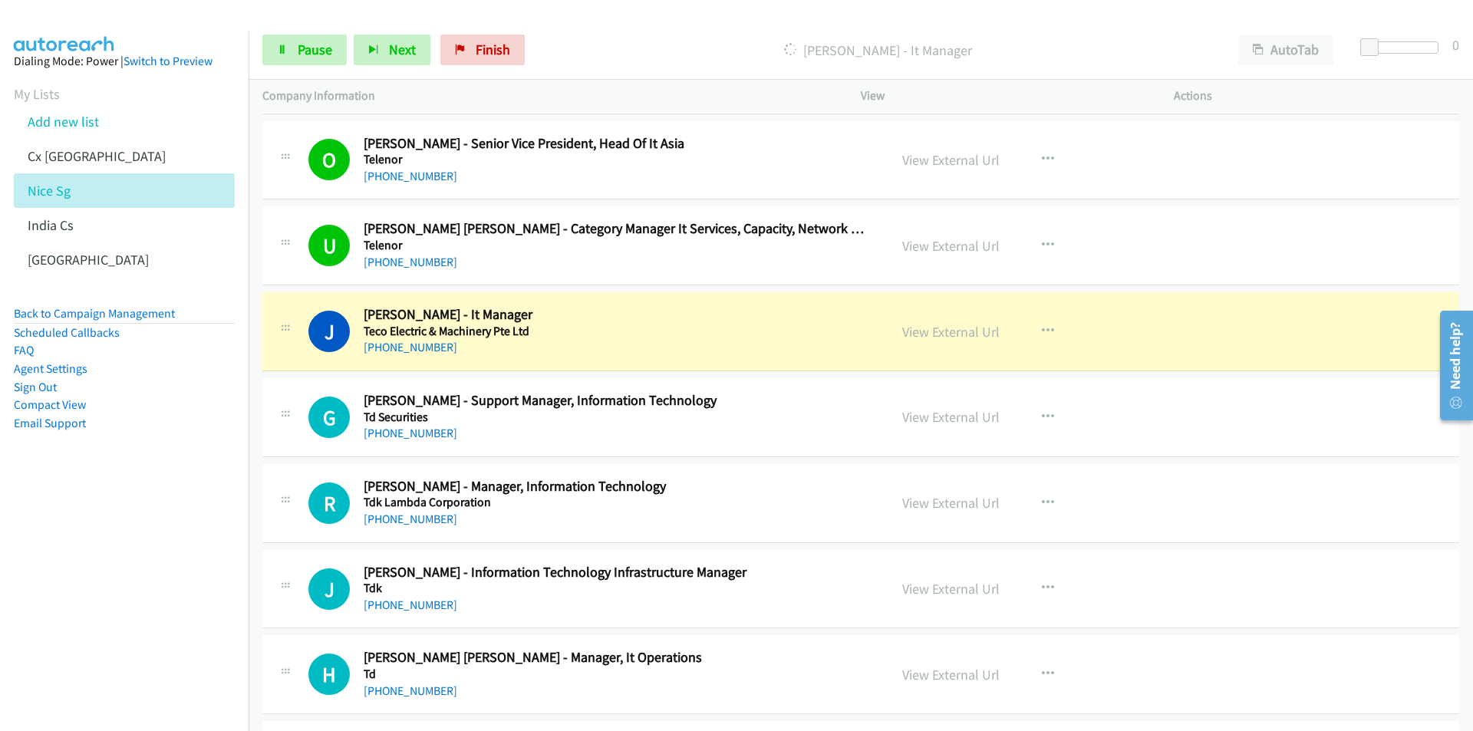
scroll to position [8744, 0]
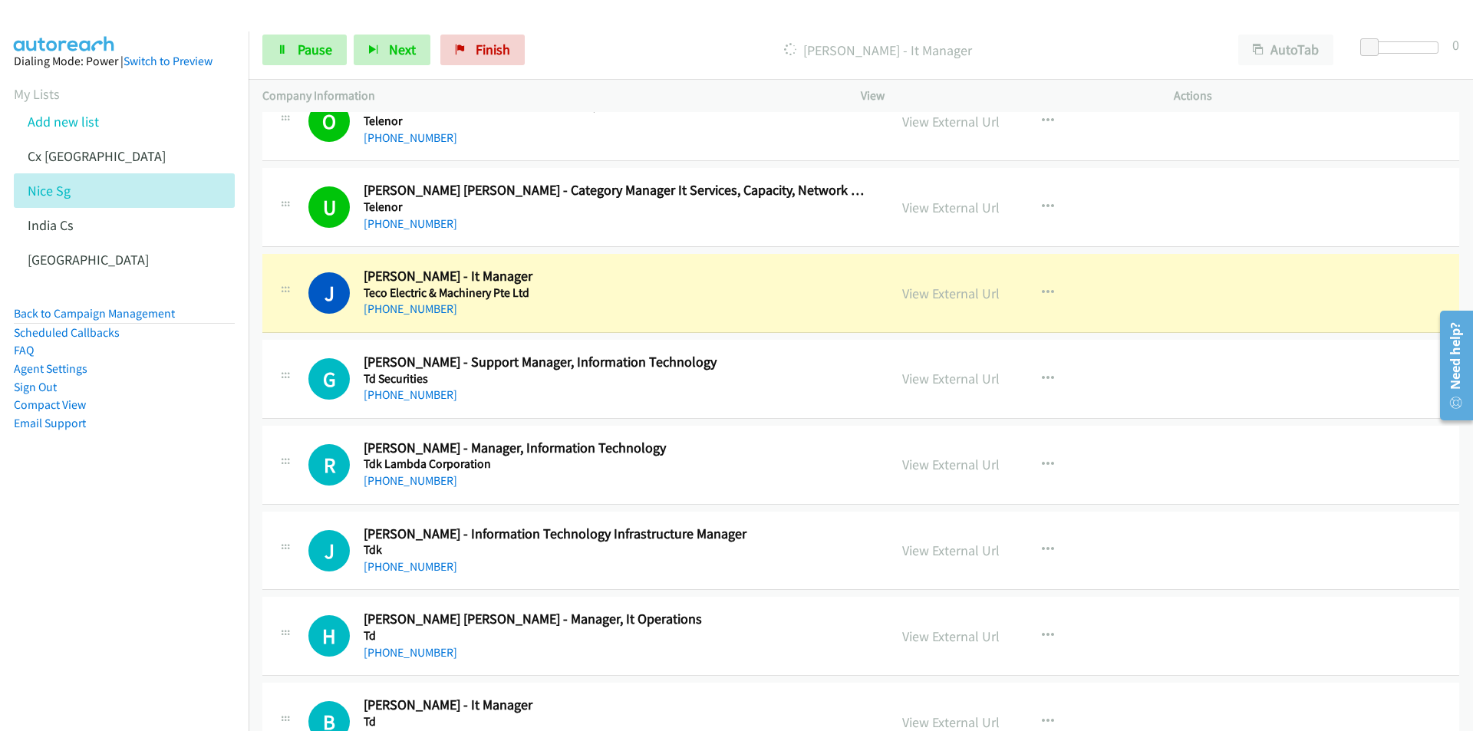
click at [176, 584] on nav "Dialing Mode: Power | Switch to Preview My Lists Add new list Cx [GEOGRAPHIC_DA…" at bounding box center [124, 396] width 249 height 731
click at [952, 298] on link "View External Url" at bounding box center [950, 294] width 97 height 18
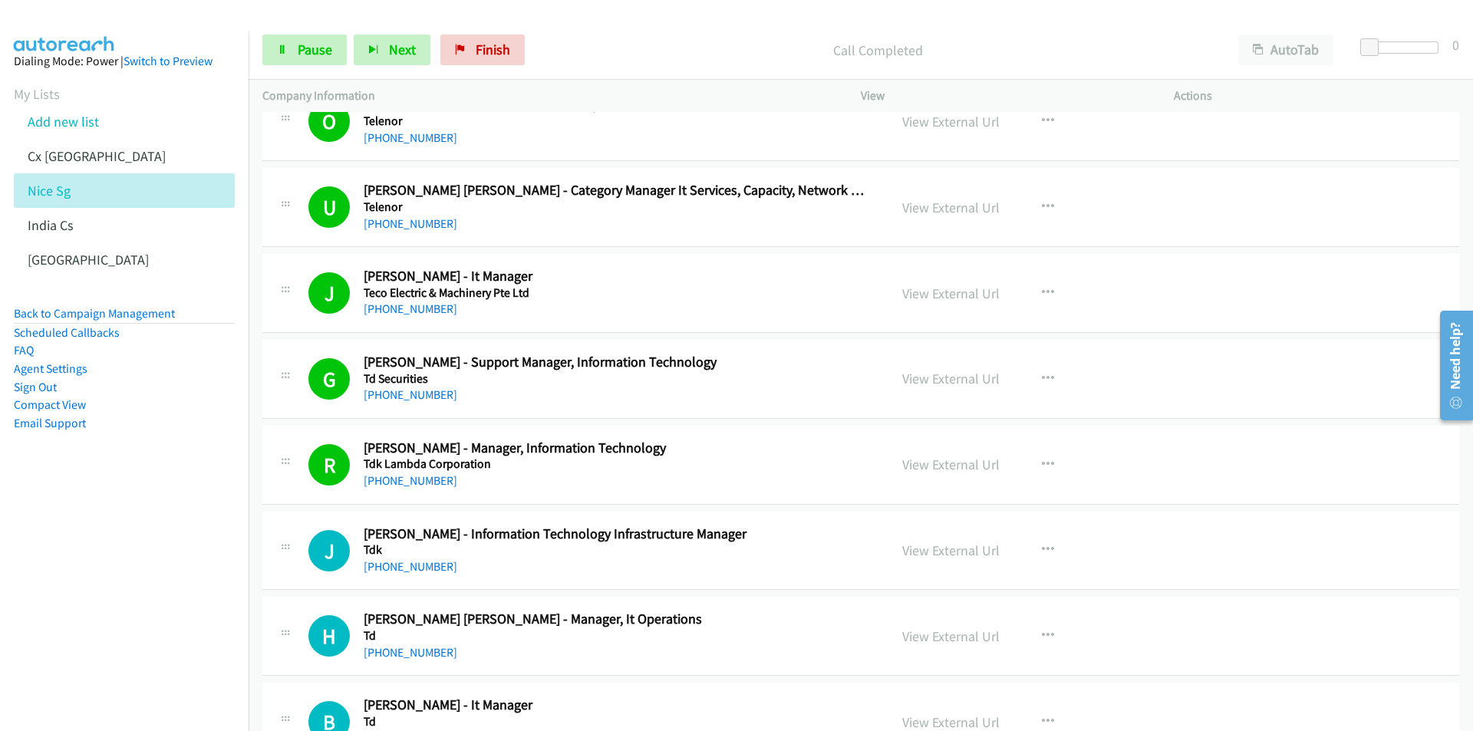
click at [119, 571] on nav "Dialing Mode: Power | Switch to Preview My Lists Add new list Cx [GEOGRAPHIC_DA…" at bounding box center [124, 396] width 249 height 731
click at [922, 545] on link "View External Url" at bounding box center [950, 551] width 97 height 18
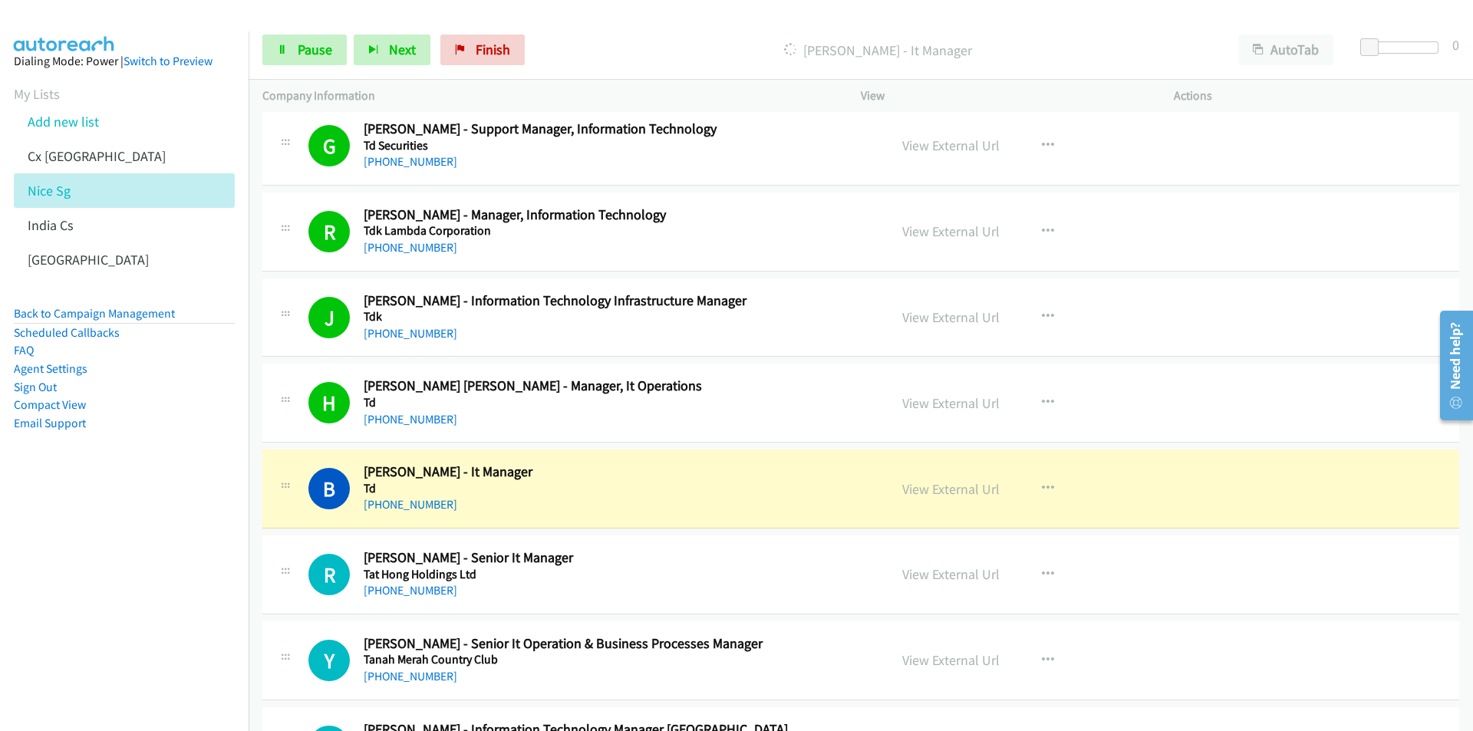
scroll to position [9051, 0]
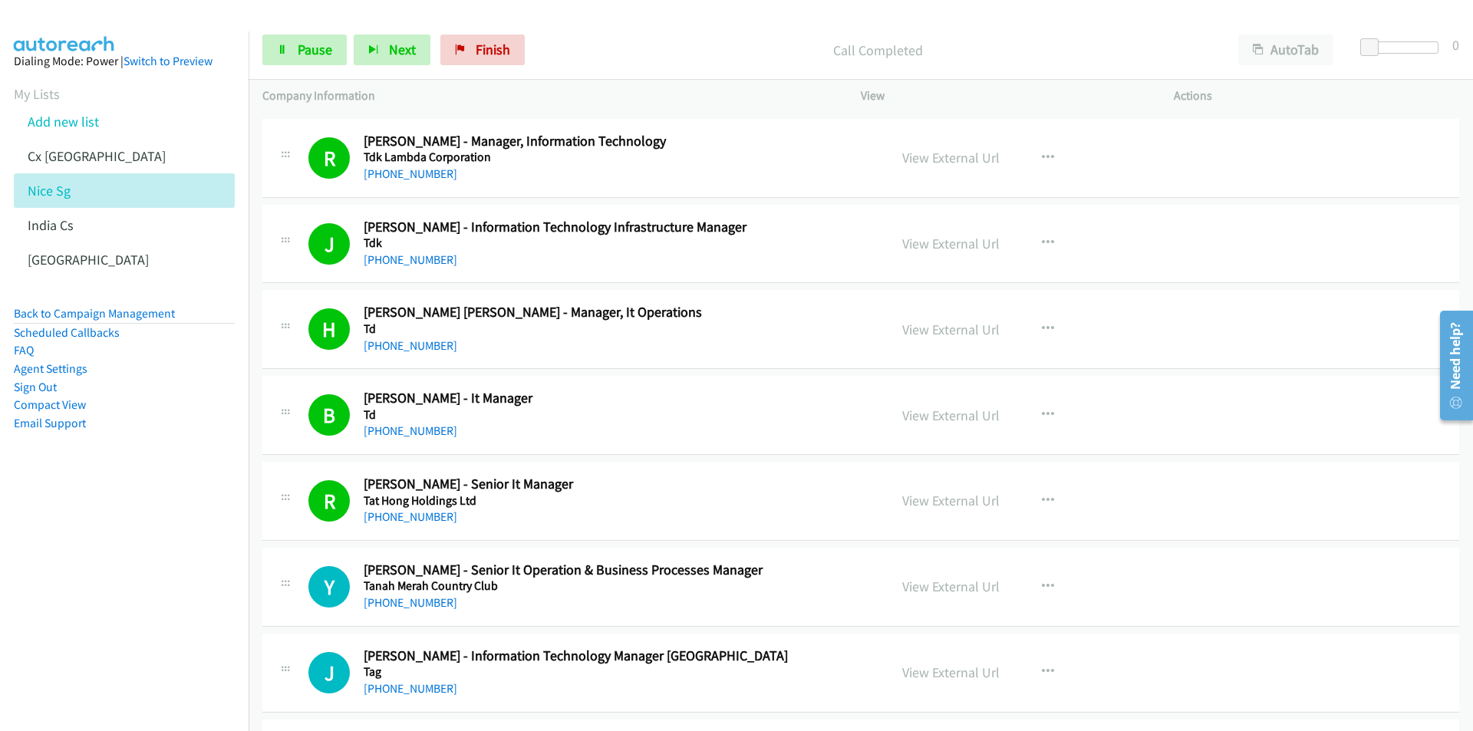
click at [130, 630] on nav "Dialing Mode: Power | Switch to Preview My Lists Add new list Cx [GEOGRAPHIC_DA…" at bounding box center [124, 396] width 249 height 731
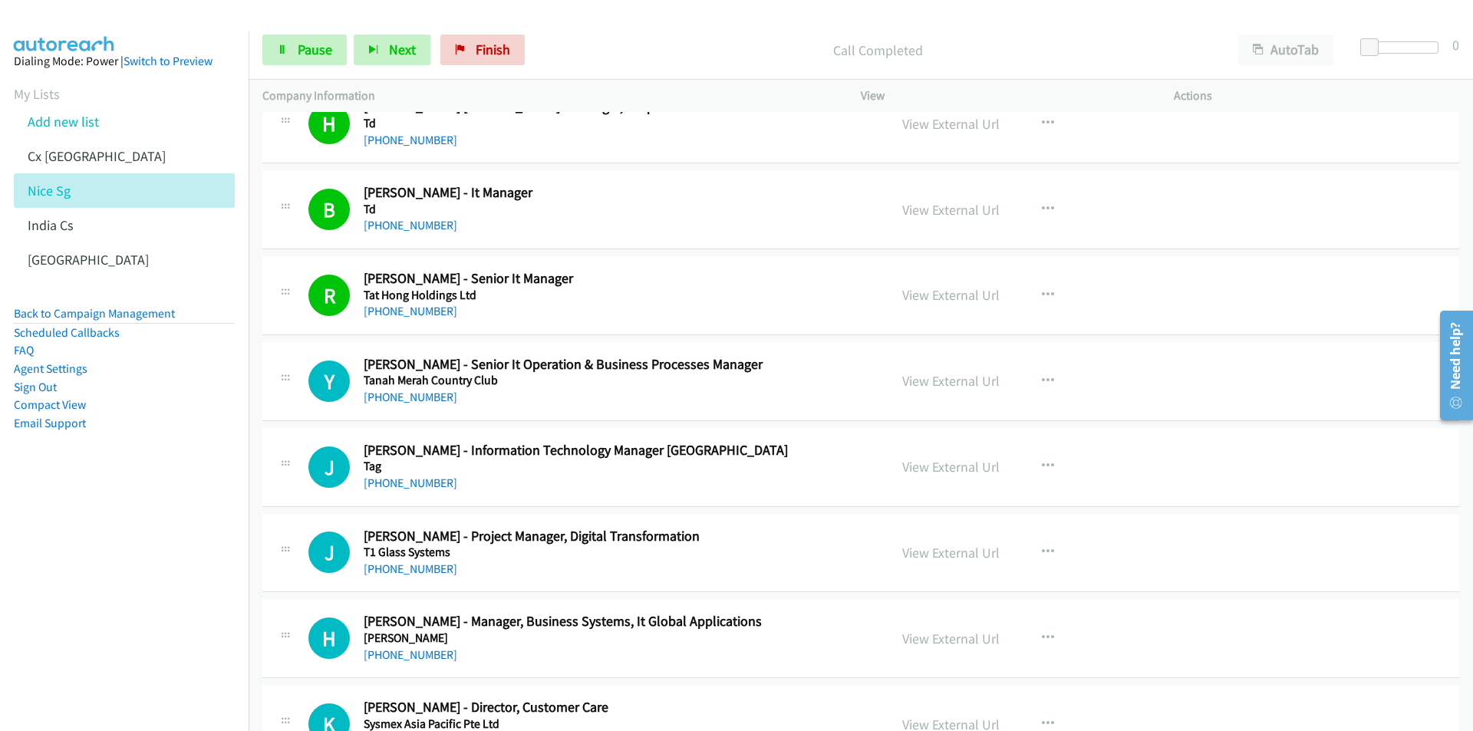
scroll to position [9358, 0]
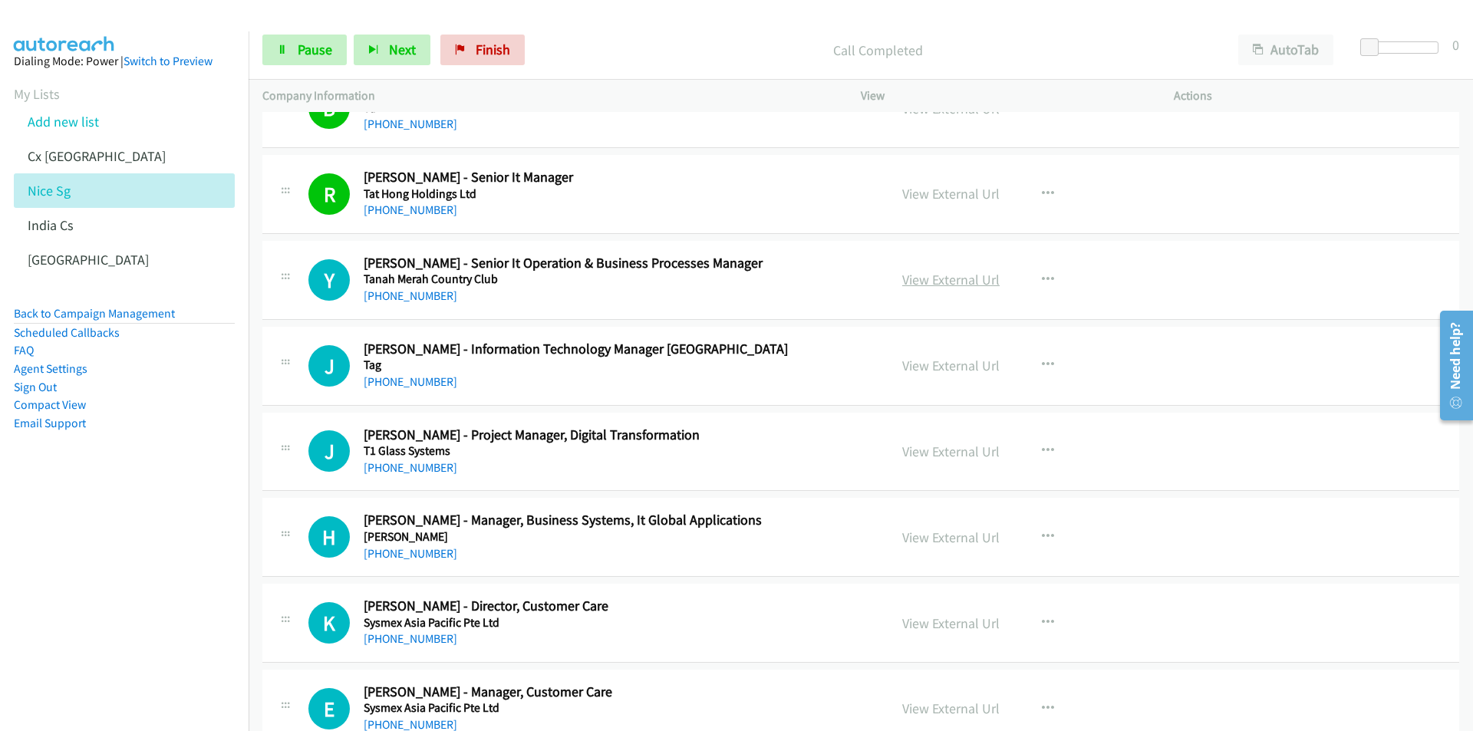
click at [959, 280] on link "View External Url" at bounding box center [950, 280] width 97 height 18
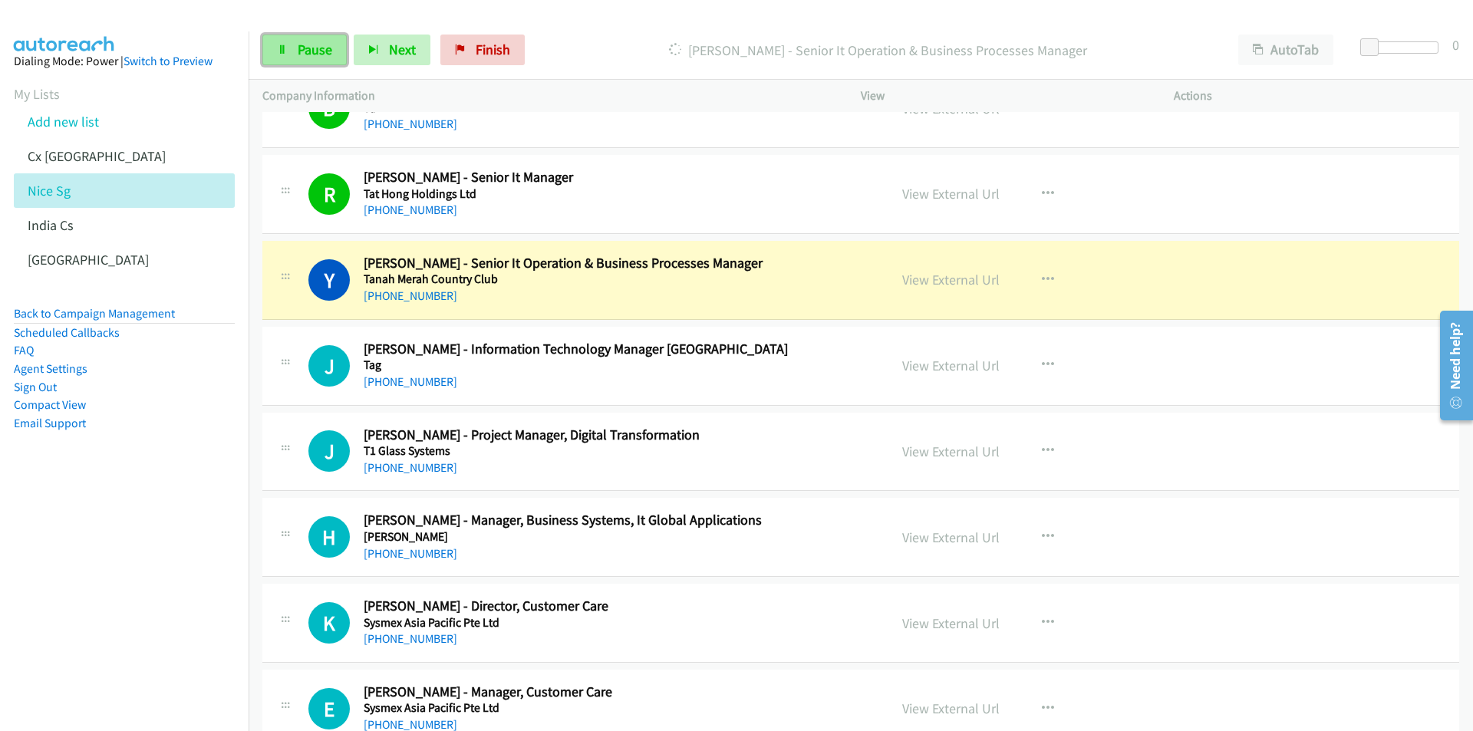
click at [306, 48] on span "Pause" at bounding box center [315, 50] width 35 height 18
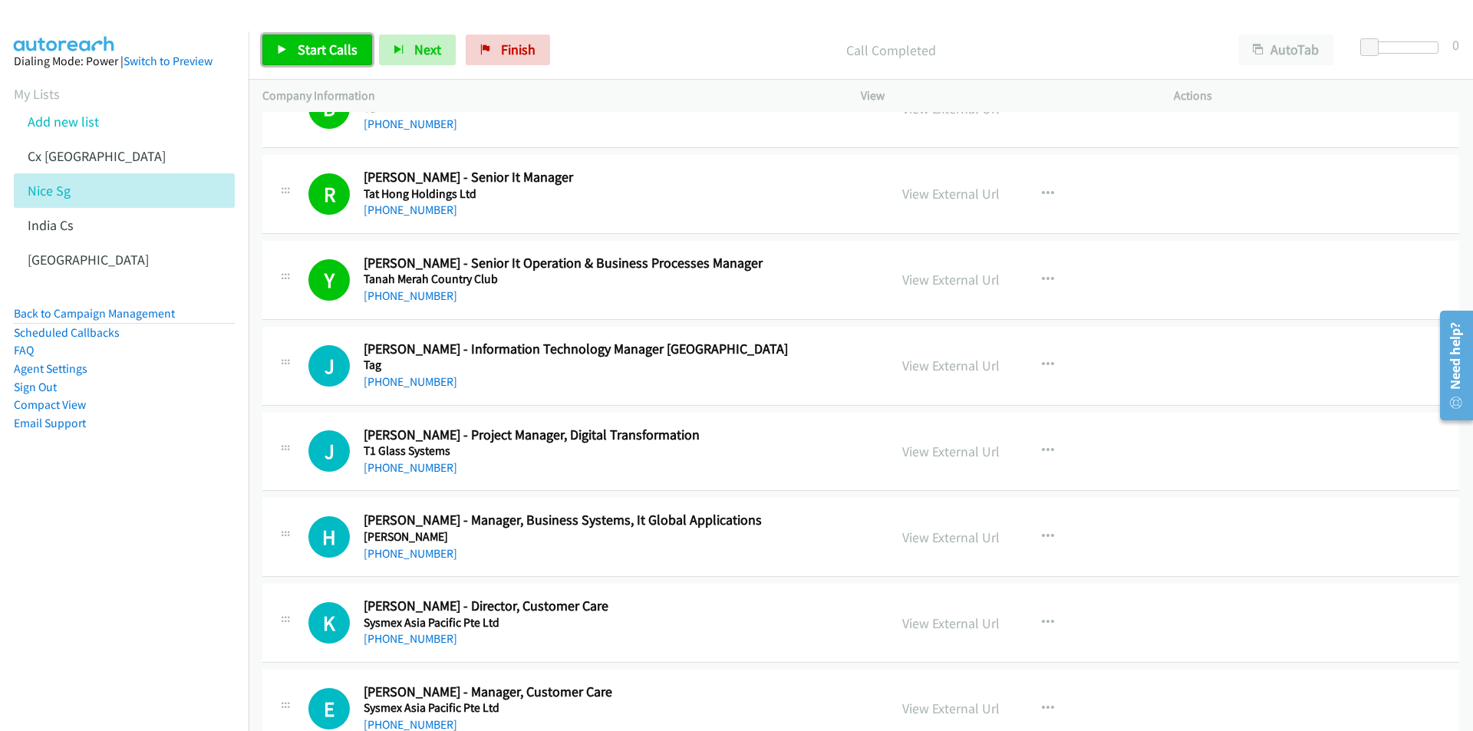
click at [311, 51] on span "Start Calls" at bounding box center [328, 50] width 60 height 18
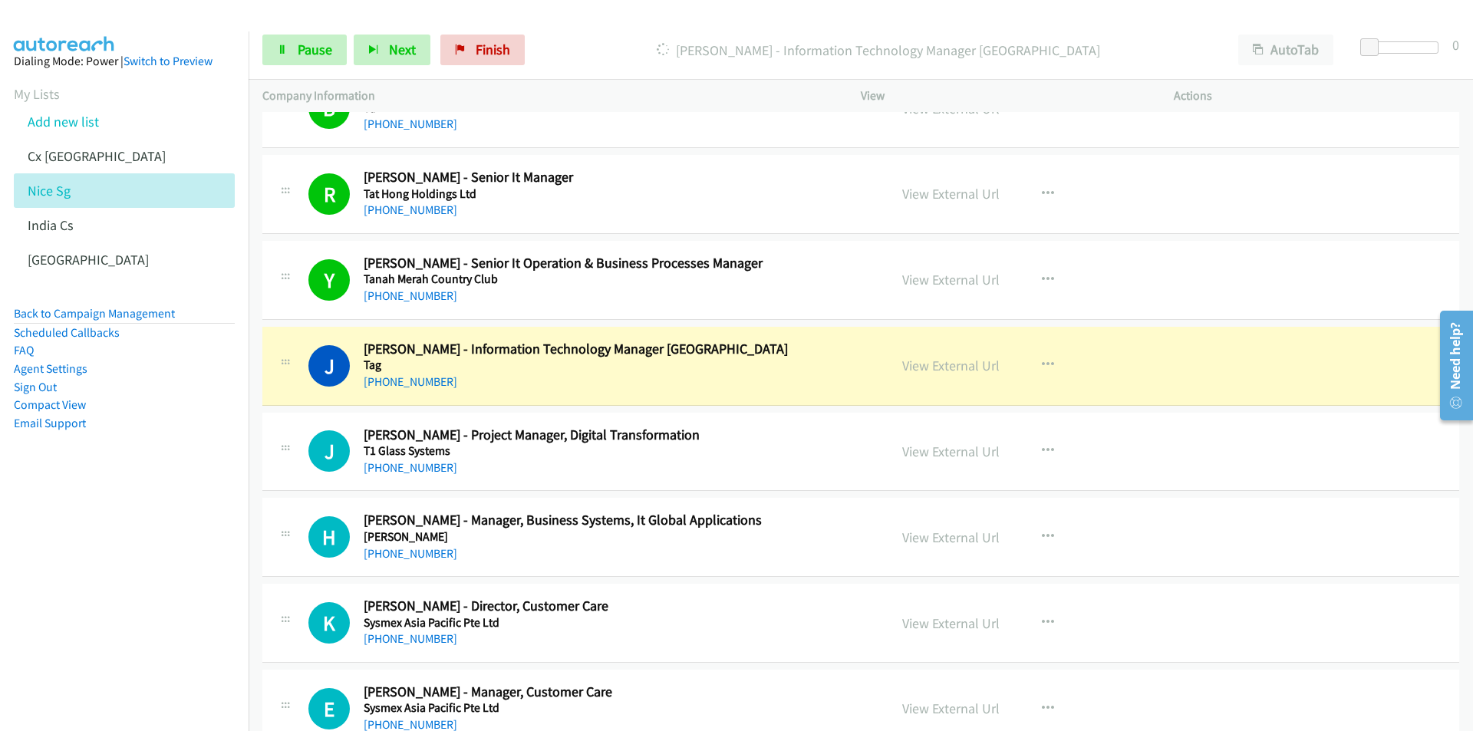
drag, startPoint x: 107, startPoint y: 581, endPoint x: 709, endPoint y: 460, distance: 614.0
click at [107, 581] on nav "Dialing Mode: Power | Switch to Preview My Lists Add new list Cx [GEOGRAPHIC_DA…" at bounding box center [124, 396] width 249 height 731
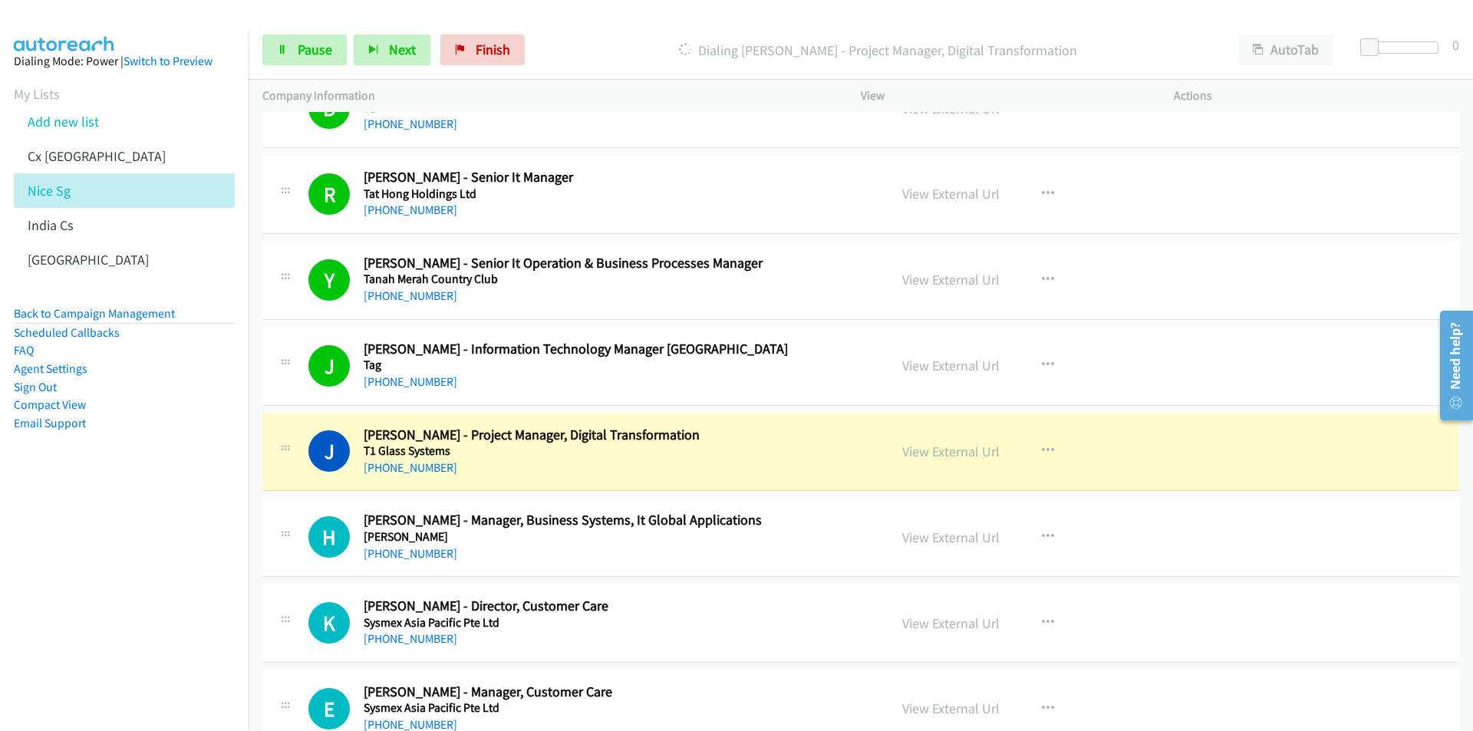
click at [134, 584] on nav "Dialing Mode: Power | Switch to Preview My Lists Add new list Cx [GEOGRAPHIC_DA…" at bounding box center [124, 396] width 249 height 731
click at [974, 451] on link "View External Url" at bounding box center [950, 452] width 97 height 18
click at [302, 51] on span "Pause" at bounding box center [315, 50] width 35 height 18
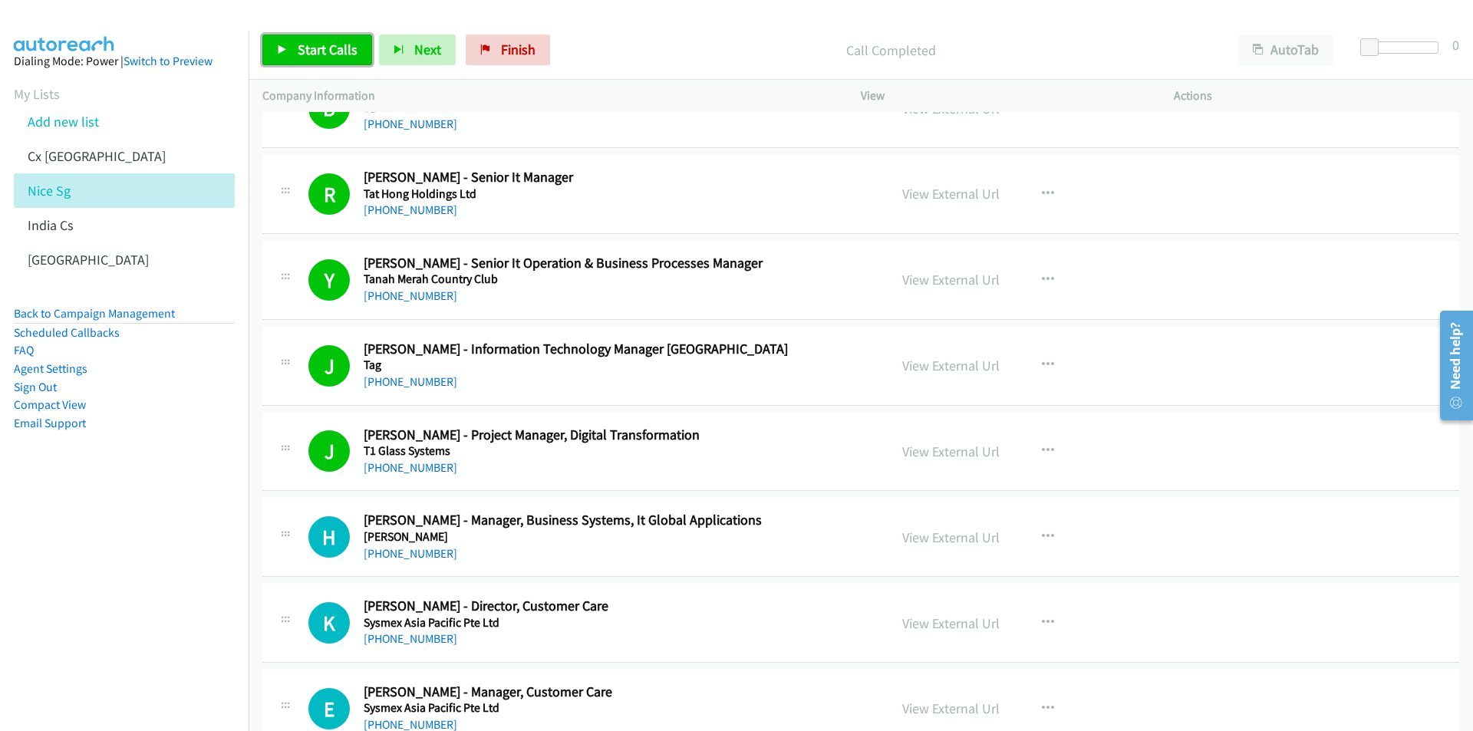
click at [305, 37] on link "Start Calls" at bounding box center [317, 50] width 110 height 31
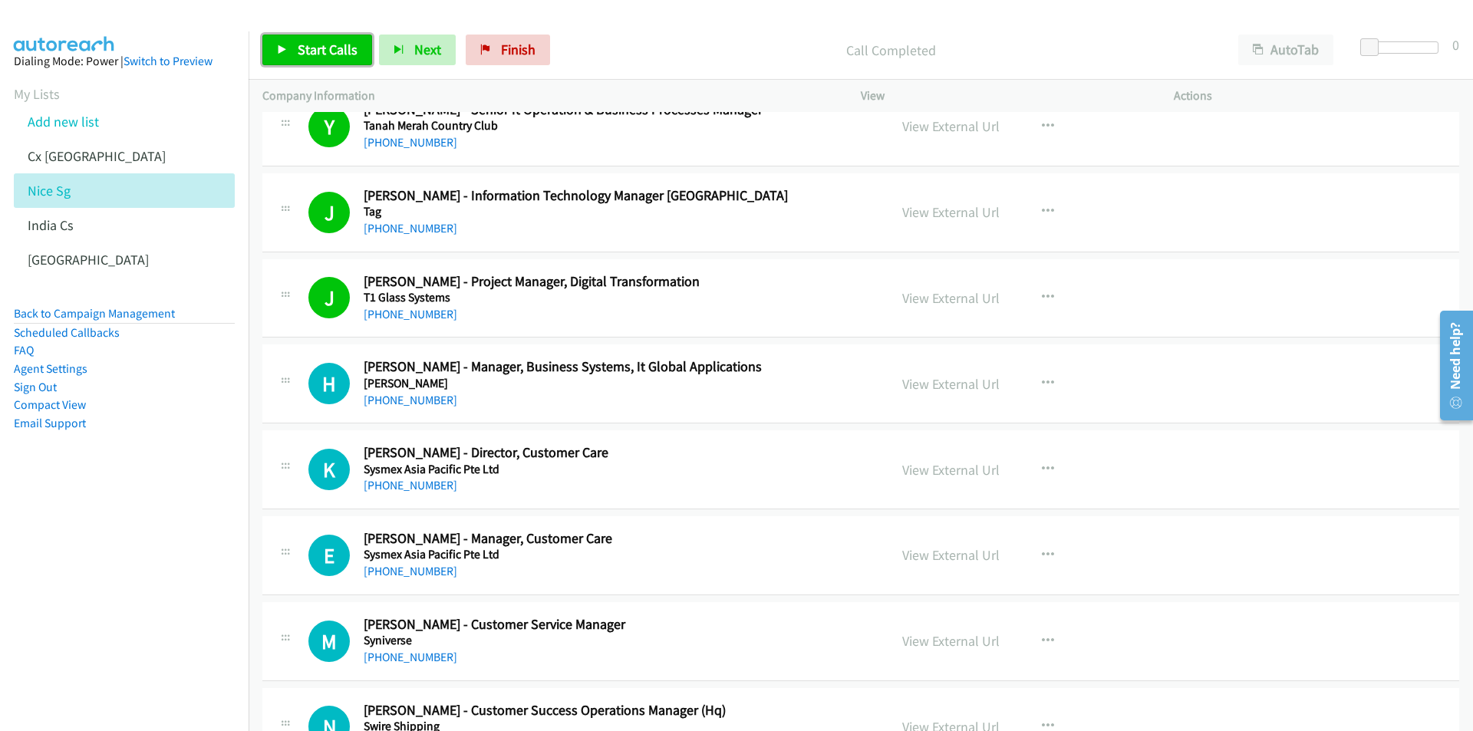
click at [311, 51] on span "Start Calls" at bounding box center [328, 50] width 60 height 18
